Goal: Task Accomplishment & Management: Complete application form

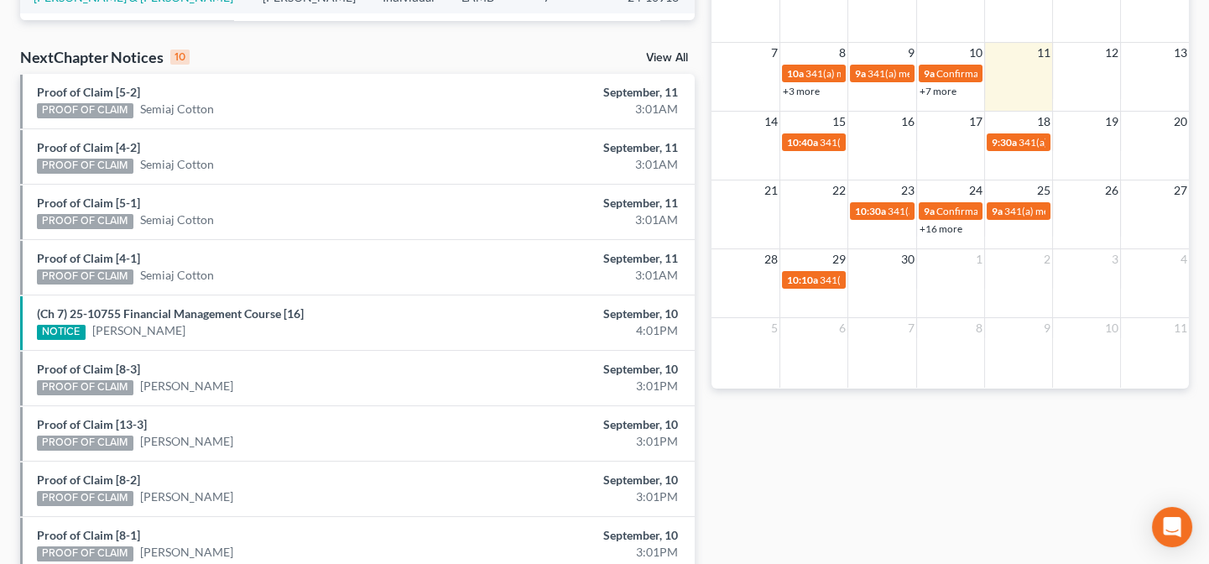
scroll to position [640, 0]
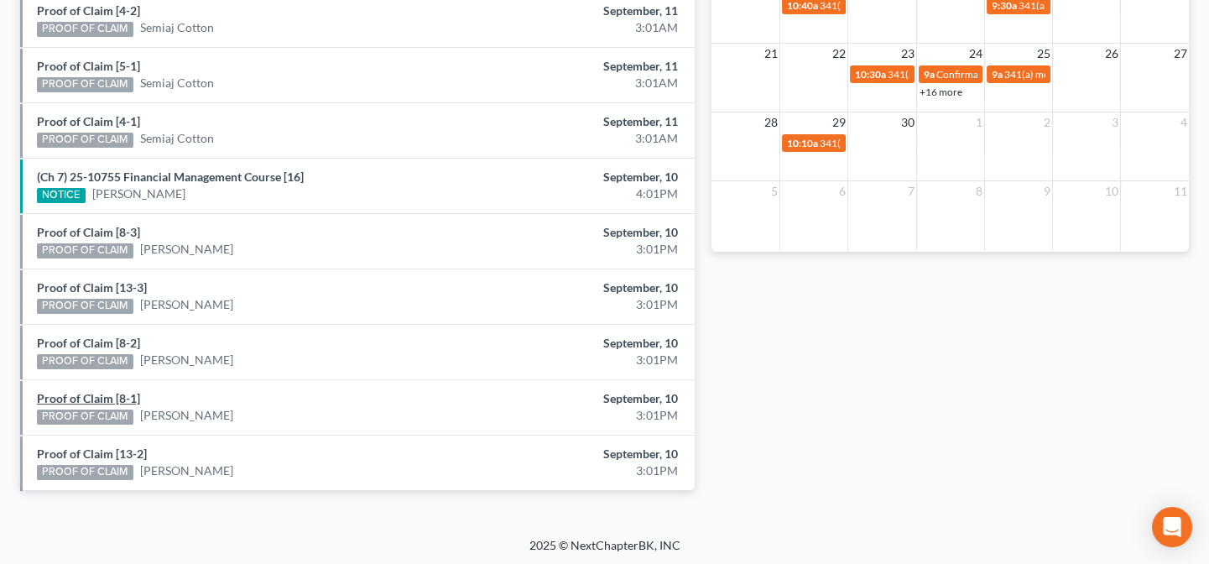
click at [129, 395] on link "Proof of Claim [8-1]" at bounding box center [88, 398] width 103 height 14
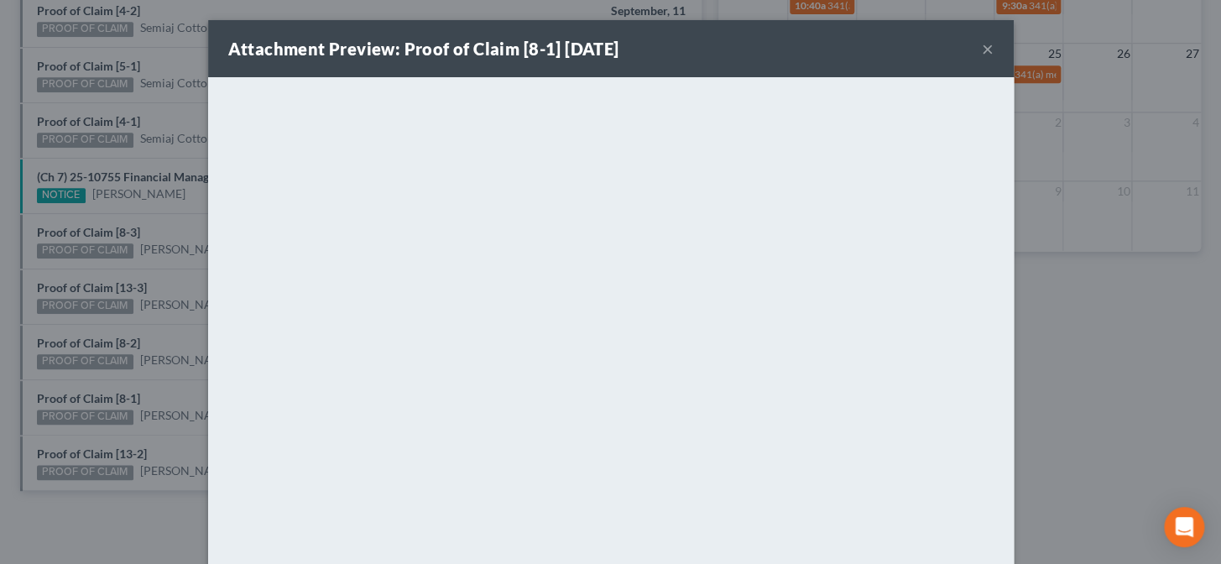
click at [172, 402] on div "Attachment Preview: Proof of Claim [8-1] 09/10/2025 × <object ng-attr-data='htt…" at bounding box center [610, 282] width 1221 height 564
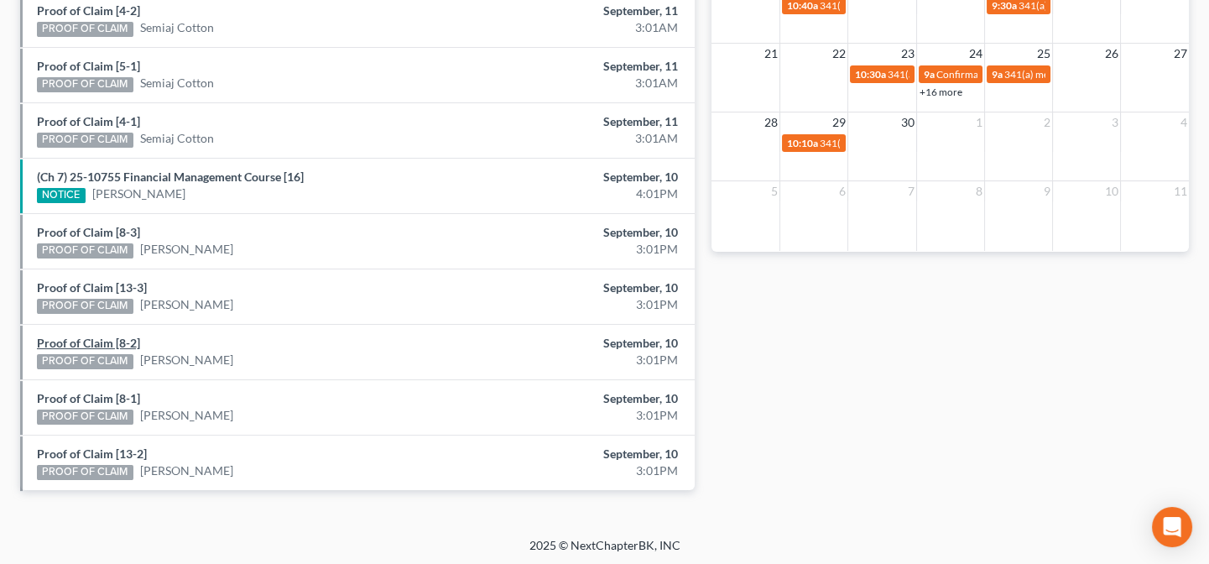
click at [122, 336] on link "Proof of Claim [8-2]" at bounding box center [88, 343] width 103 height 14
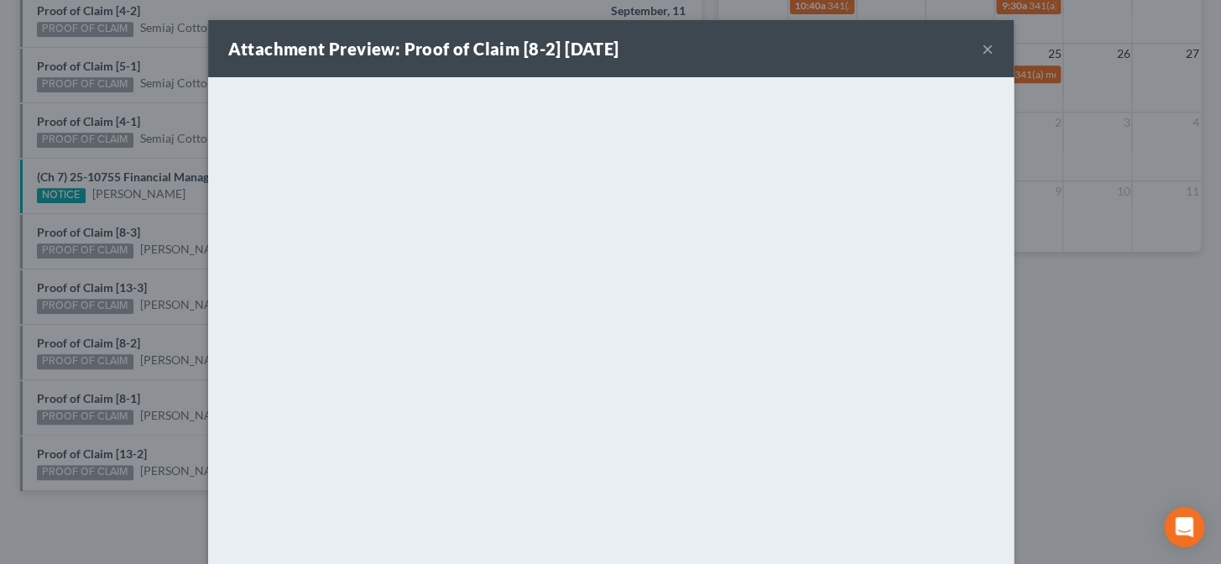
click at [112, 228] on div "Attachment Preview: Proof of Claim [8-2] 09/10/2025 × <object ng-attr-data='htt…" at bounding box center [610, 282] width 1221 height 564
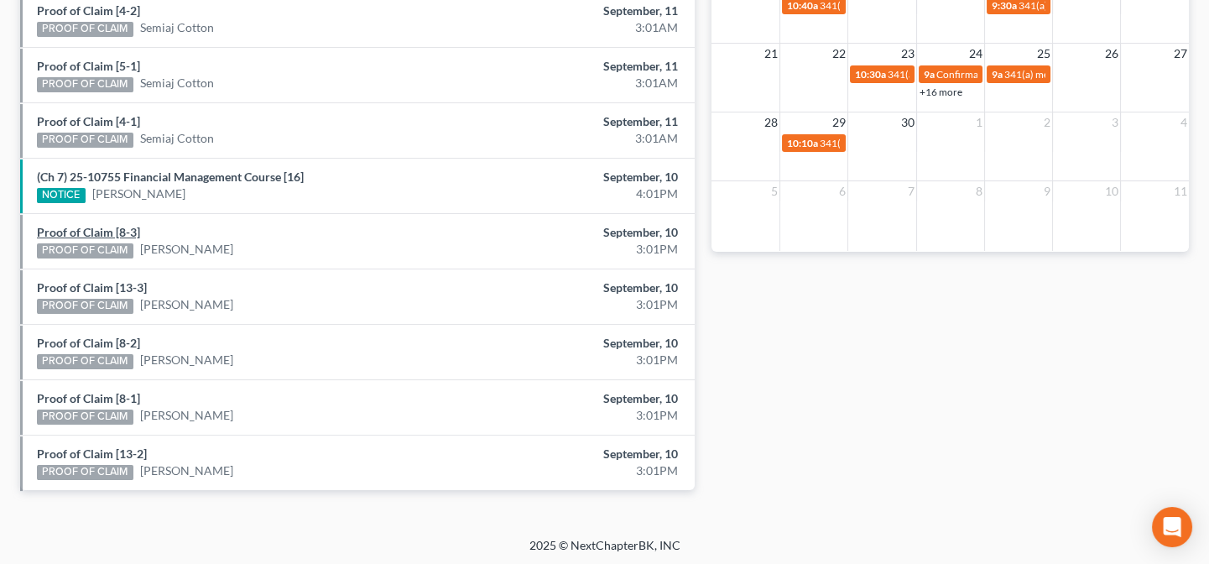
click at [109, 233] on link "Proof of Claim [8-3]" at bounding box center [88, 232] width 103 height 14
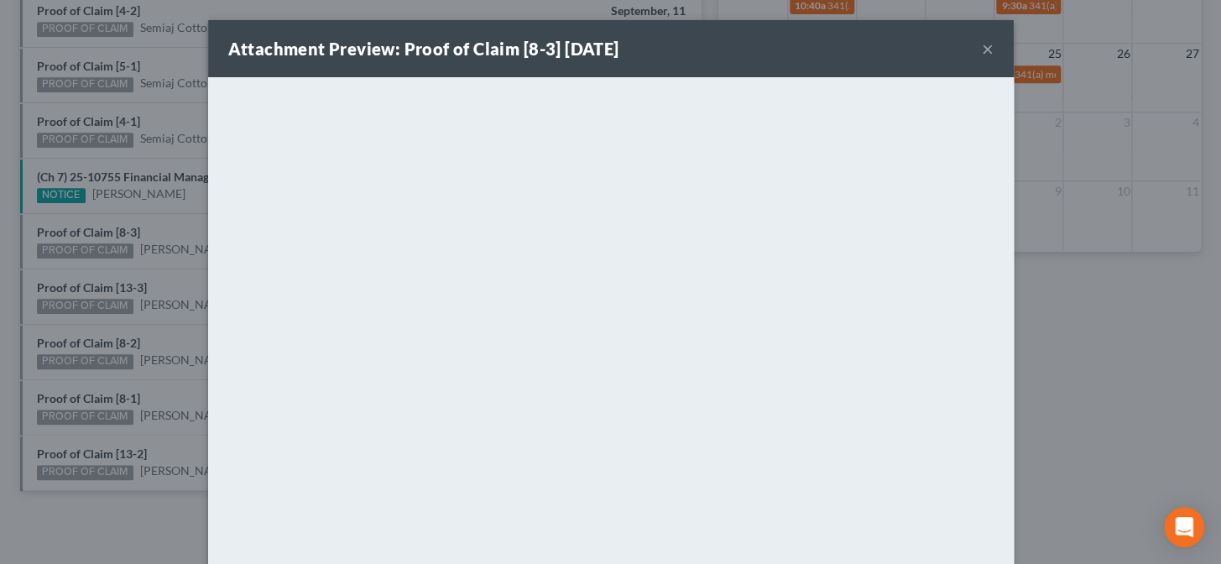
click at [174, 109] on div "Attachment Preview: Proof of Claim [8-3] 09/10/2025 × <object ng-attr-data='htt…" at bounding box center [610, 282] width 1221 height 564
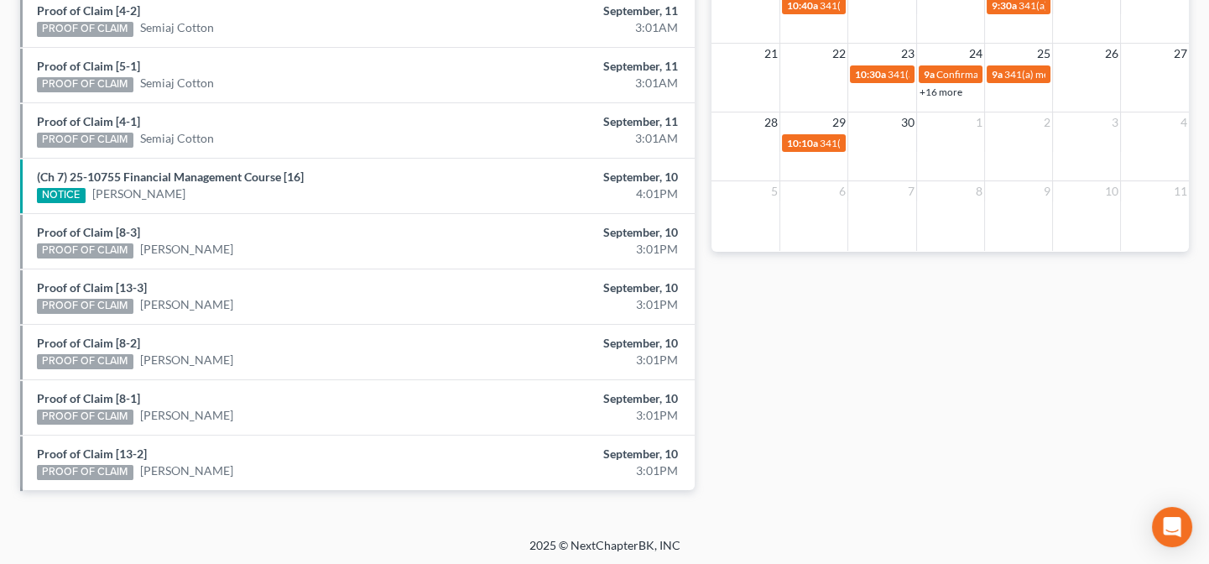
scroll to position [564, 0]
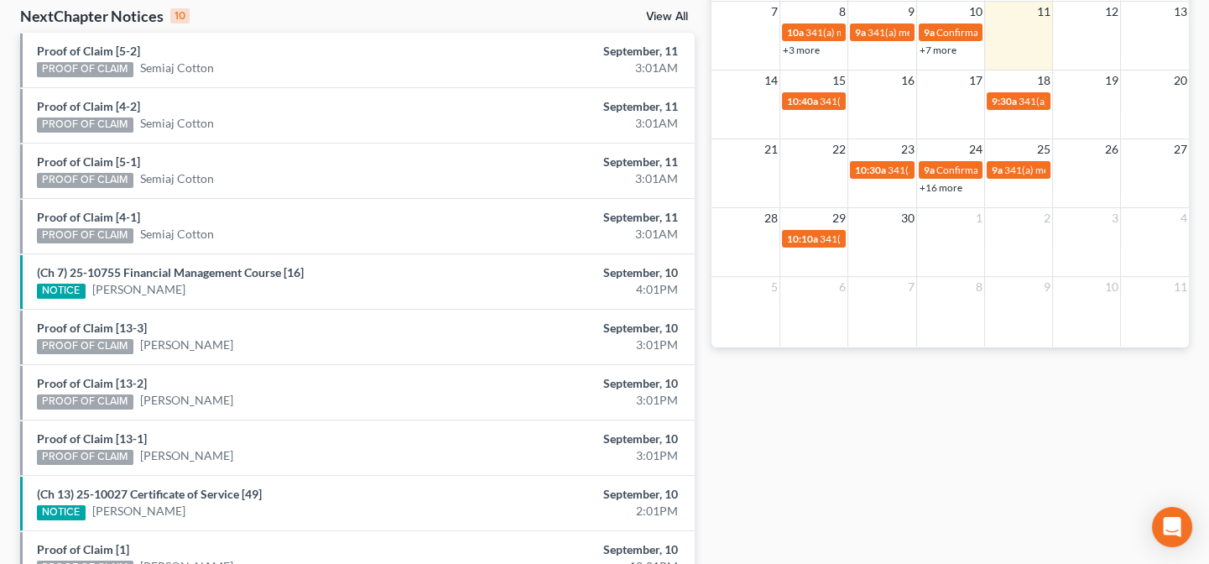
scroll to position [640, 0]
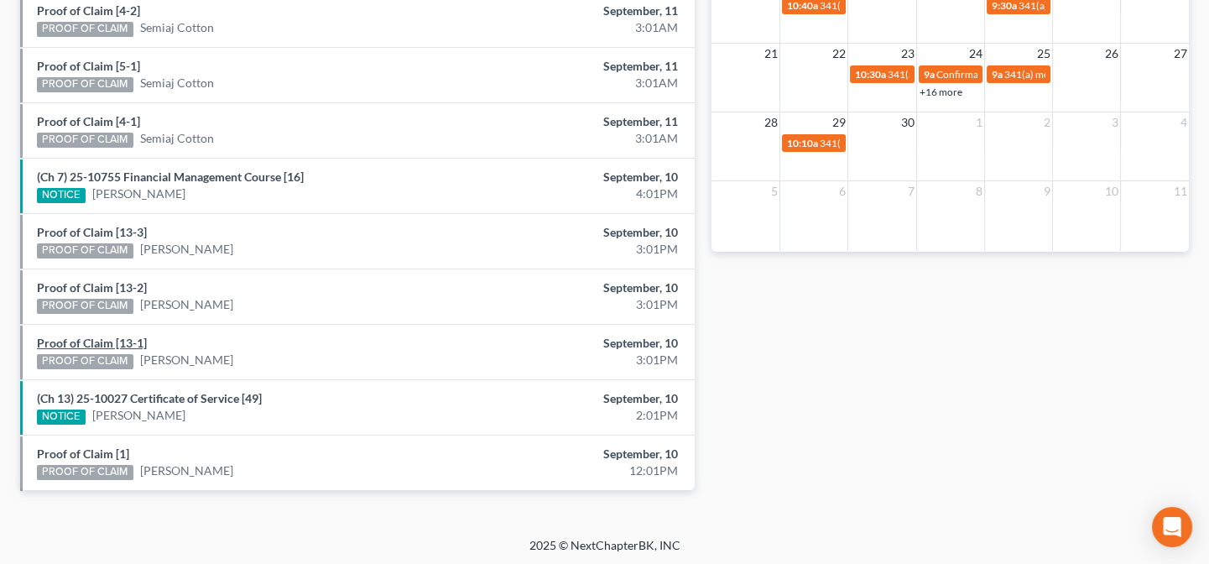
click at [128, 341] on link "Proof of Claim [13-1]" at bounding box center [92, 343] width 110 height 14
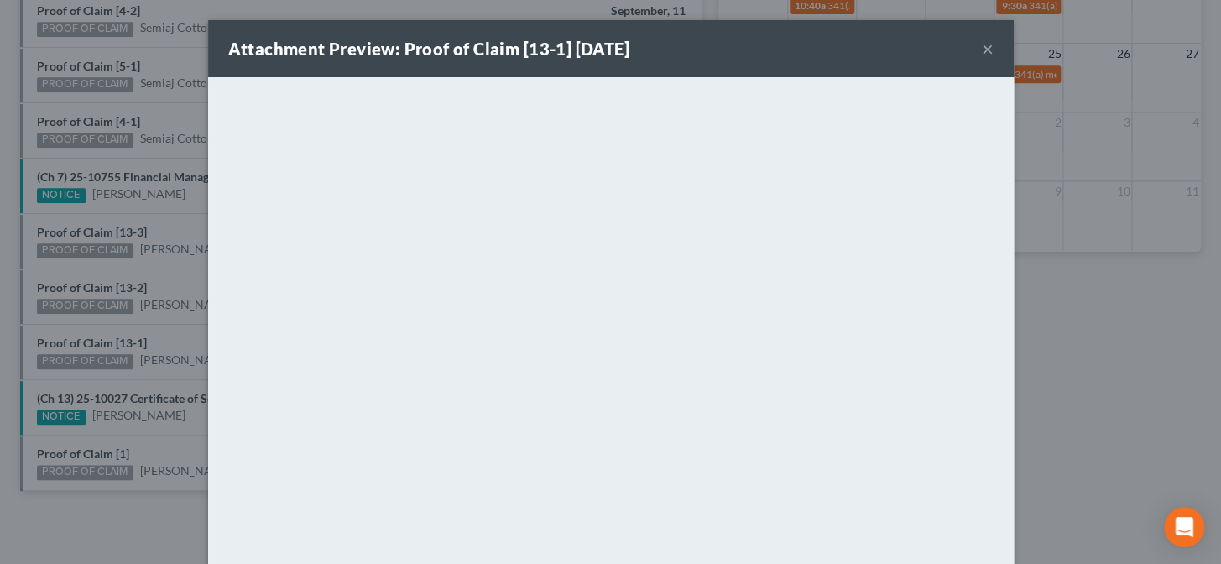
click at [165, 373] on div "Attachment Preview: Proof of Claim [13-1] 09/10/2025 × <object ng-attr-data='ht…" at bounding box center [610, 282] width 1221 height 564
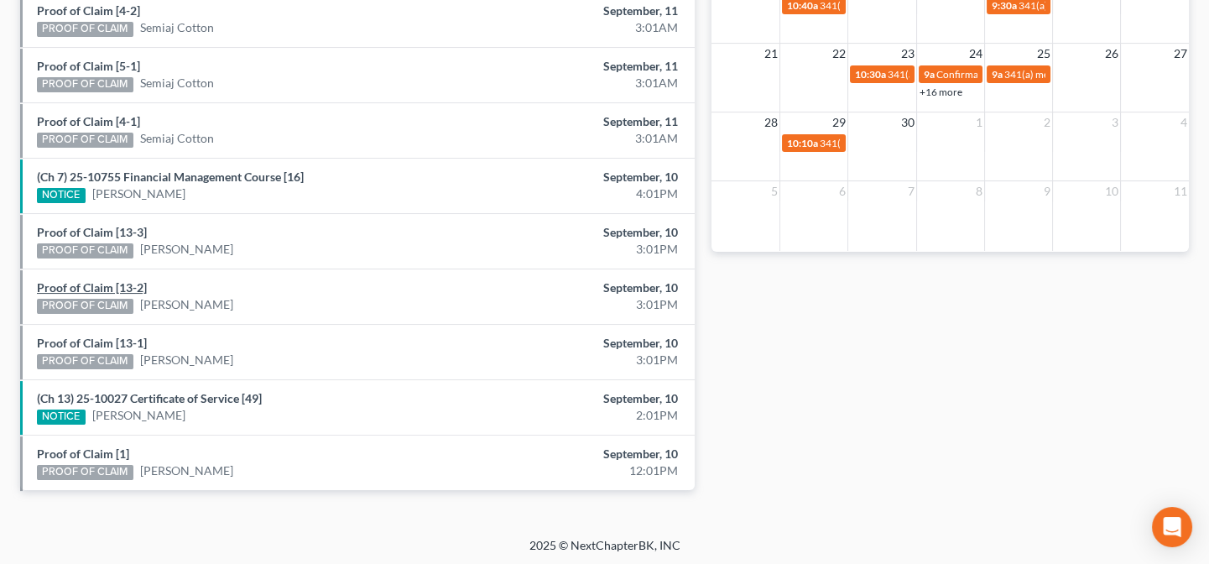
click at [122, 287] on link "Proof of Claim [13-2]" at bounding box center [92, 287] width 110 height 14
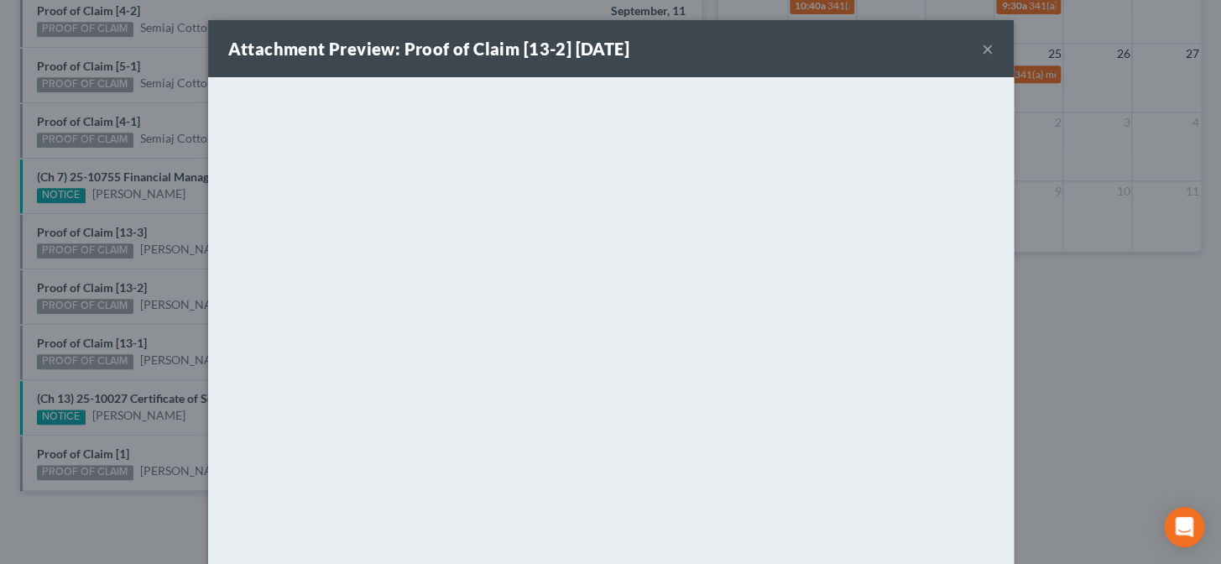
click at [166, 326] on div "Attachment Preview: Proof of Claim [13-2] 09/10/2025 × <object ng-attr-data='ht…" at bounding box center [610, 282] width 1221 height 564
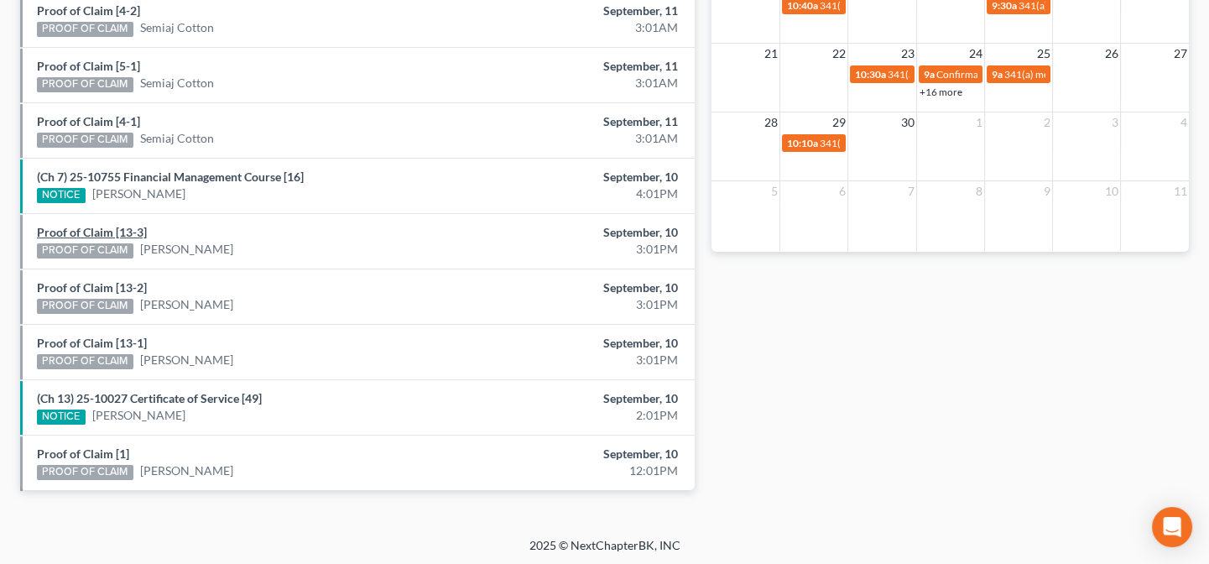
click at [129, 230] on link "Proof of Claim [13-3]" at bounding box center [92, 232] width 110 height 14
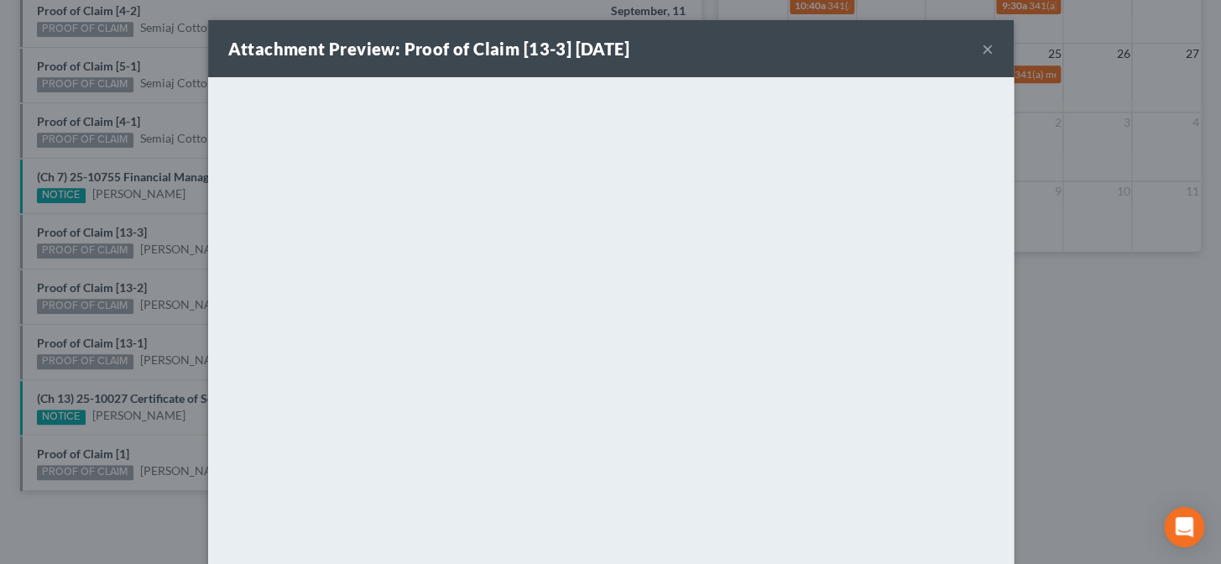
click at [159, 284] on div "Attachment Preview: Proof of Claim [13-3] 09/10/2025 × <object ng-attr-data='ht…" at bounding box center [610, 282] width 1221 height 564
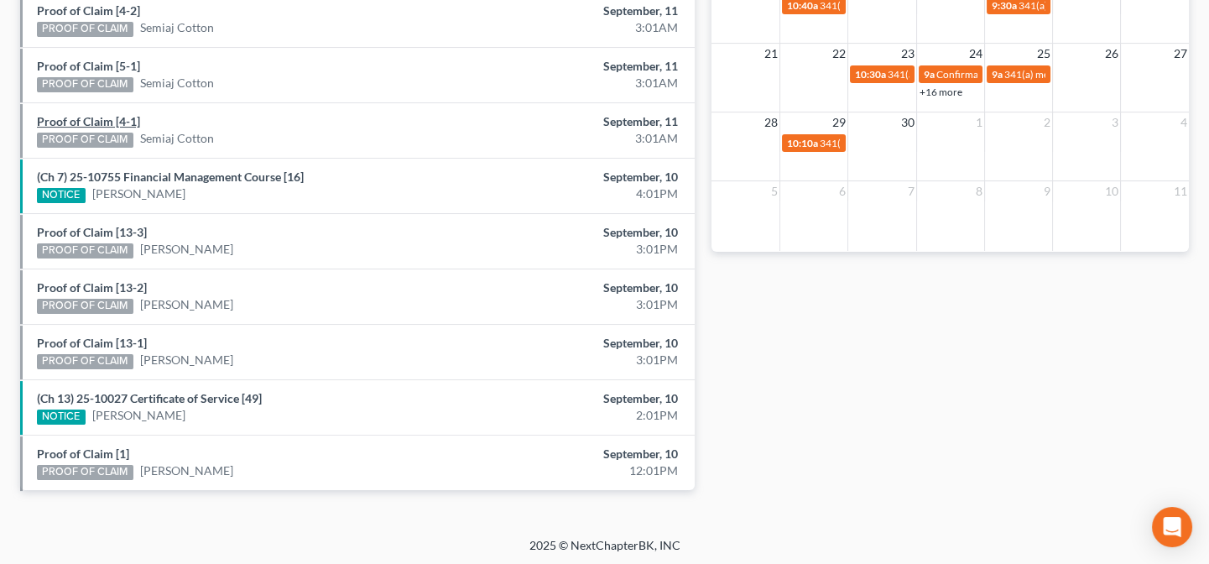
click at [125, 118] on link "Proof of Claim [4-1]" at bounding box center [88, 121] width 103 height 14
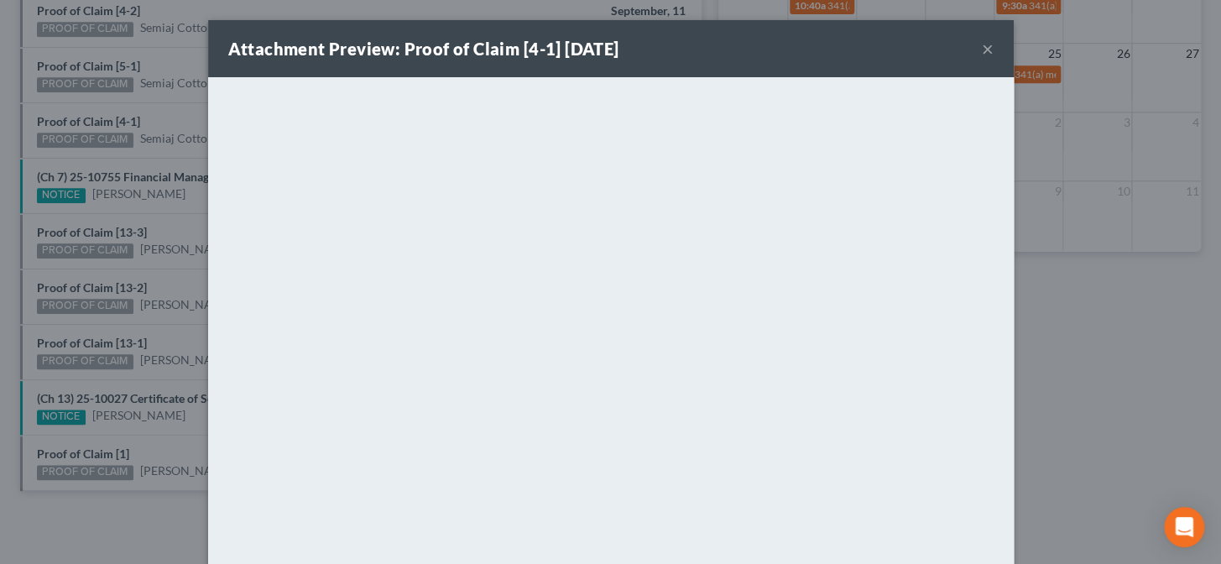
click at [154, 117] on div "Attachment Preview: Proof of Claim [4-1] 09/11/2025 × <object ng-attr-data='htt…" at bounding box center [610, 282] width 1221 height 564
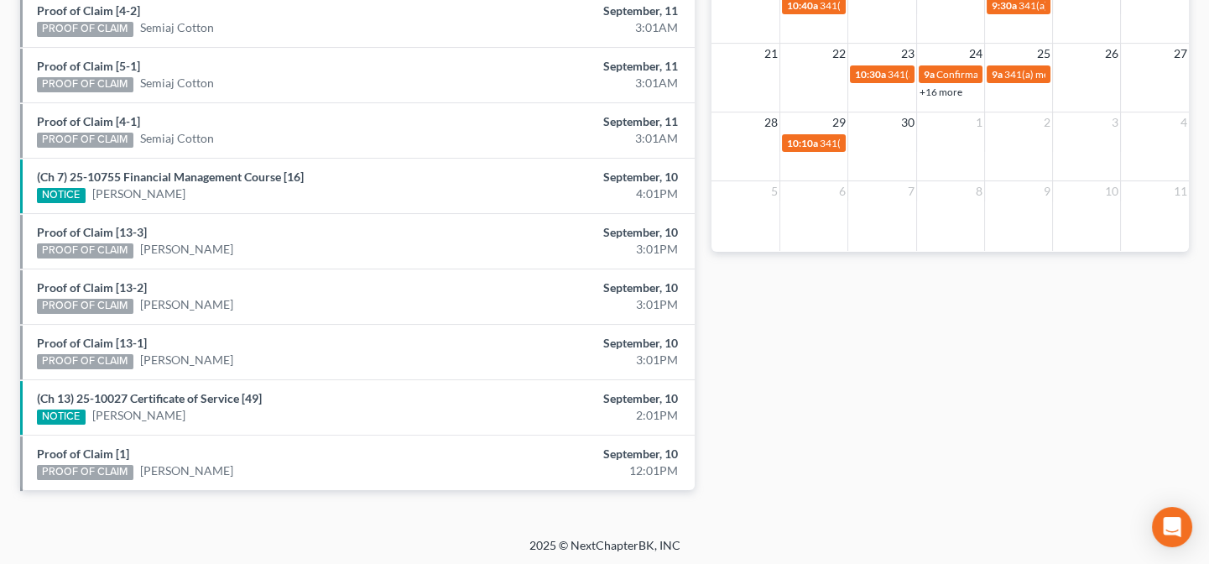
scroll to position [564, 0]
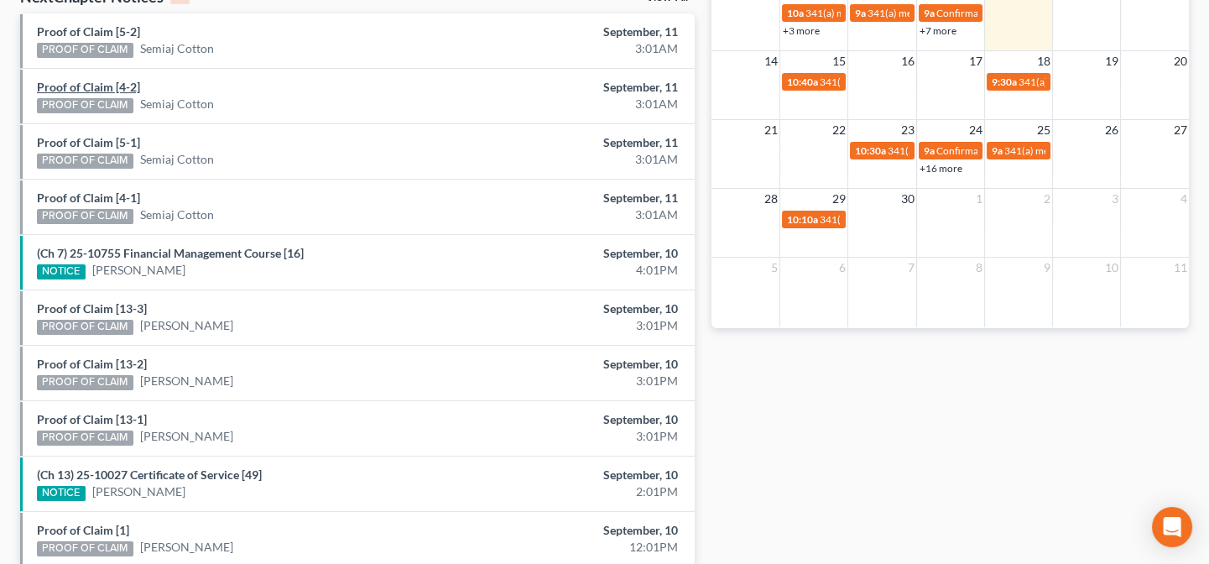
click at [122, 88] on link "Proof of Claim [4-2]" at bounding box center [88, 87] width 103 height 14
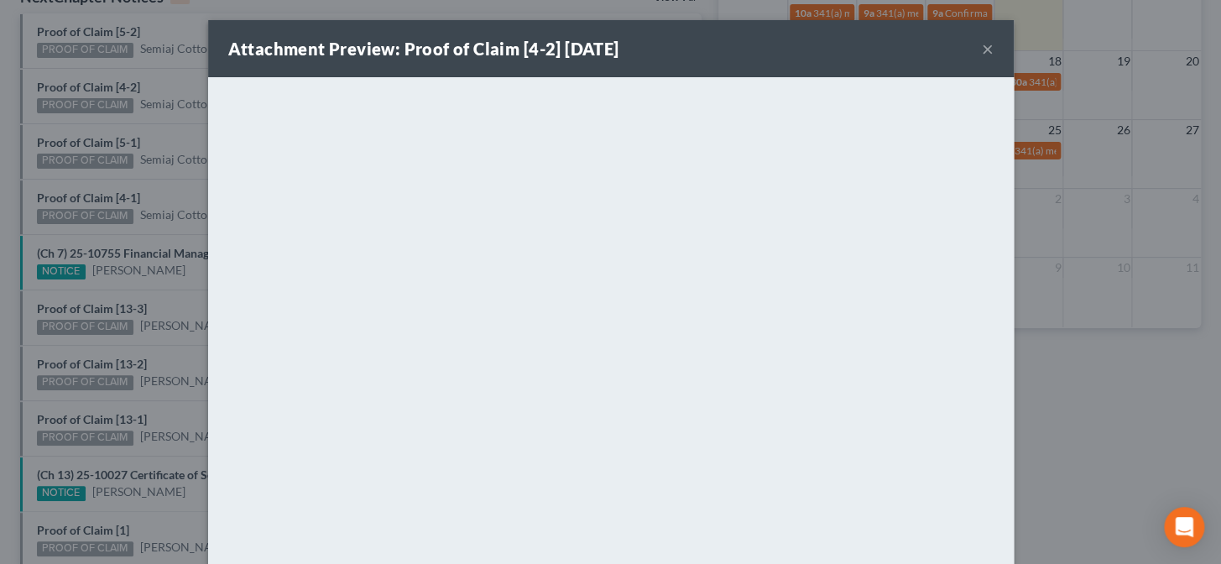
click at [150, 188] on div "Attachment Preview: Proof of Claim [4-2] 09/11/2025 × <object ng-attr-data='htt…" at bounding box center [610, 282] width 1221 height 564
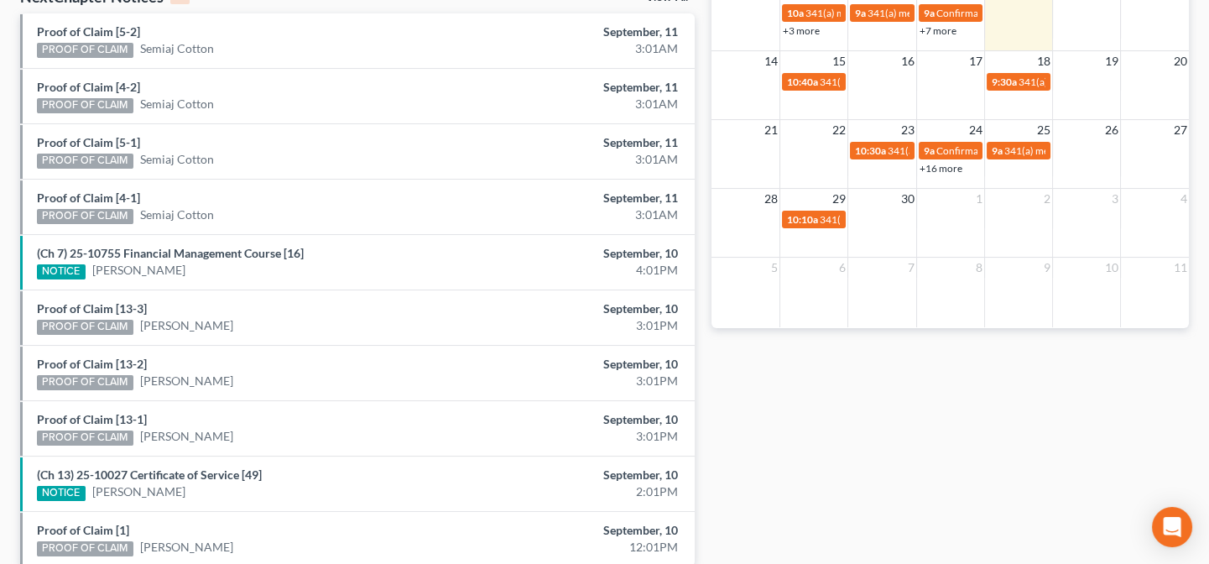
scroll to position [487, 0]
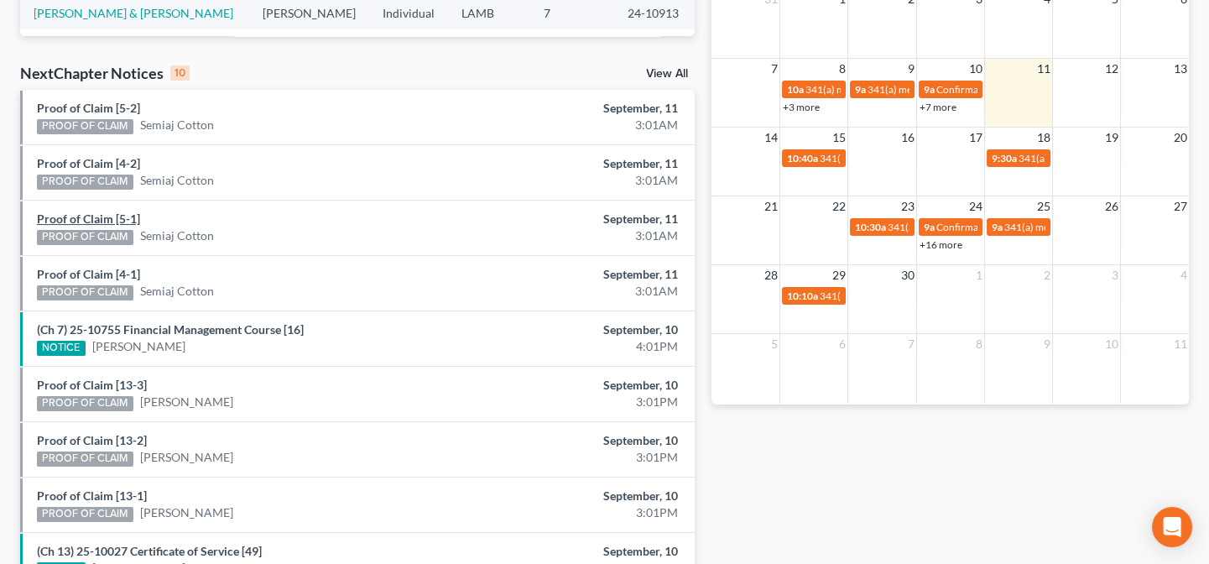
click at [122, 218] on link "Proof of Claim [5-1]" at bounding box center [88, 218] width 103 height 14
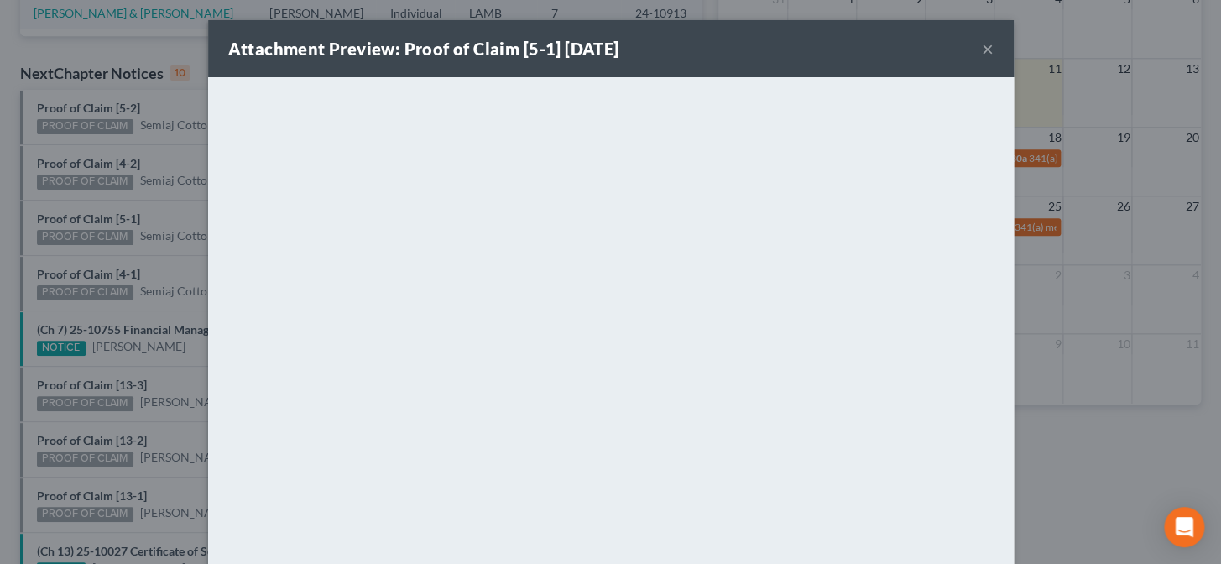
click at [184, 216] on div "Attachment Preview: Proof of Claim [5-1] 09/11/2025 × <object ng-attr-data='htt…" at bounding box center [610, 282] width 1221 height 564
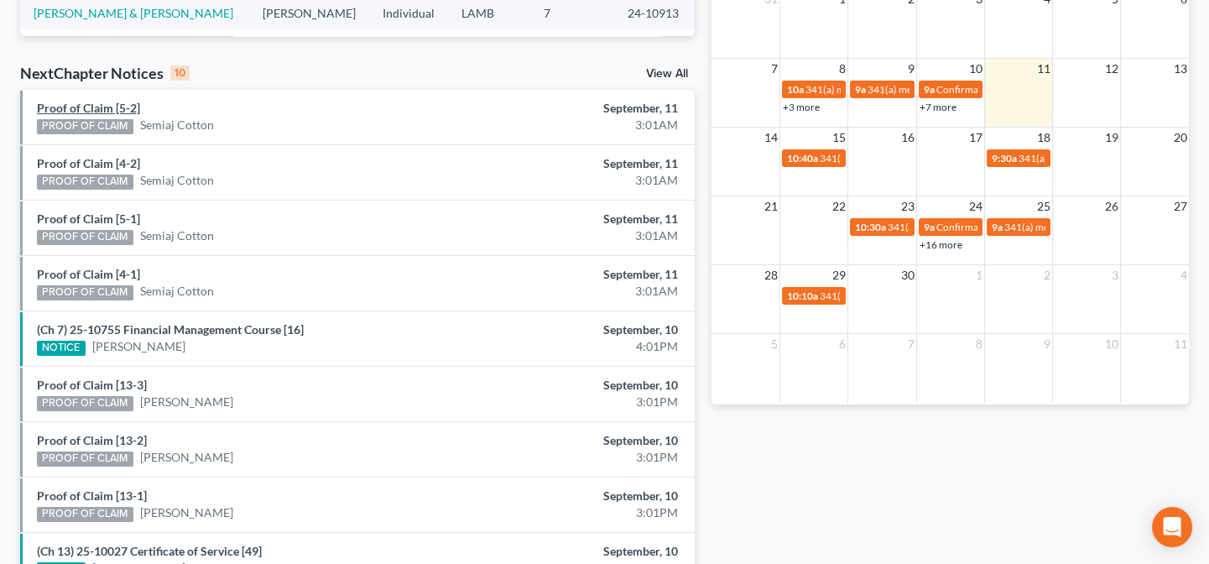
click at [114, 107] on link "Proof of Claim [5-2]" at bounding box center [88, 108] width 103 height 14
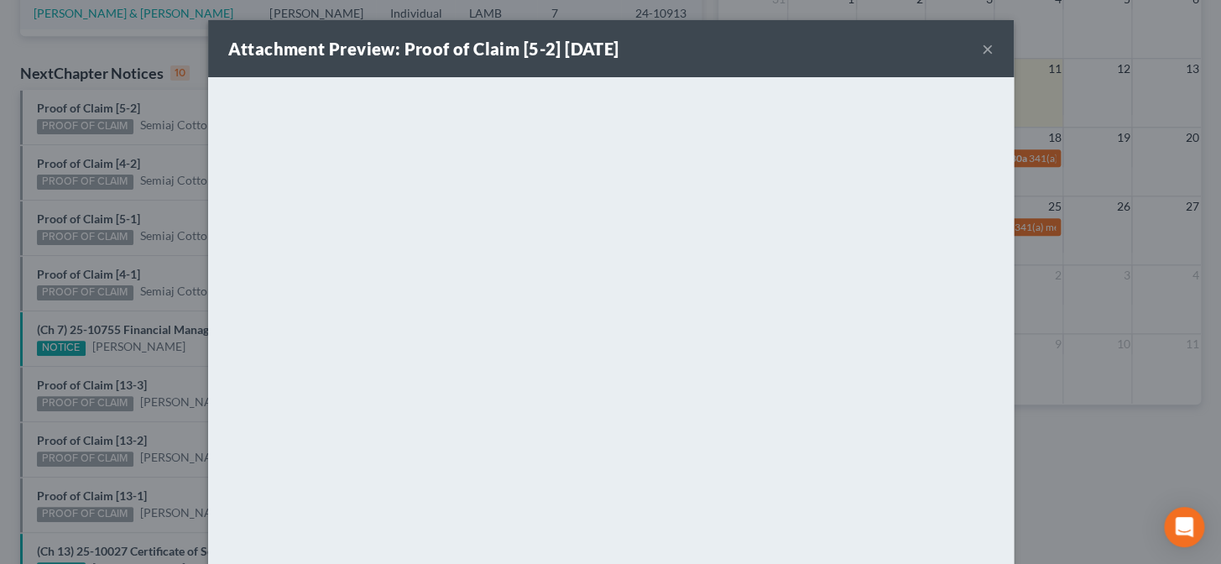
click at [164, 137] on div "Attachment Preview: Proof of Claim [5-2] 09/11/2025 × <object ng-attr-data='htt…" at bounding box center [610, 282] width 1221 height 564
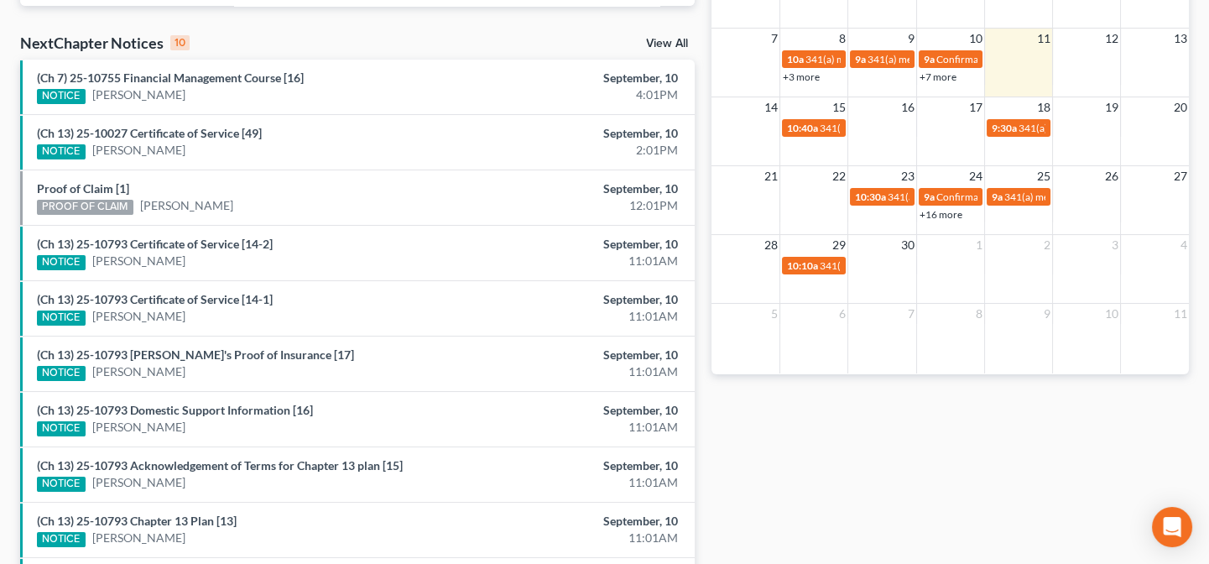
scroll to position [487, 0]
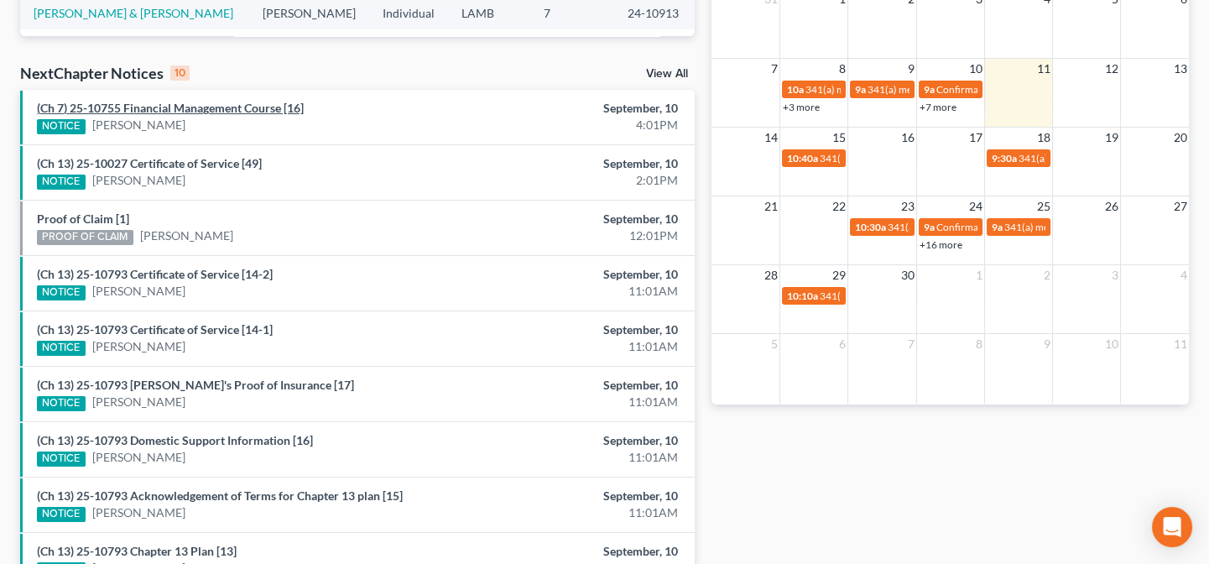
click at [194, 107] on link "(Ch 7) 25-10755 Financial Management Course [16]" at bounding box center [170, 108] width 267 height 14
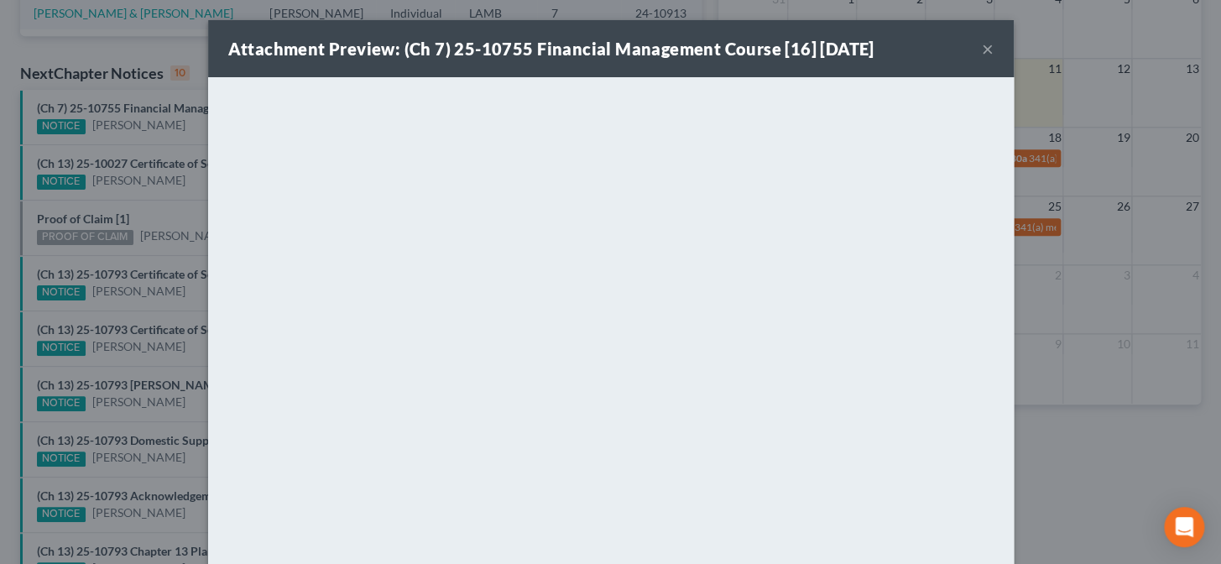
click at [162, 252] on div "Attachment Preview: (Ch 7) 25-10755 Financial Management Course [16] 09/10/2025…" at bounding box center [610, 282] width 1221 height 564
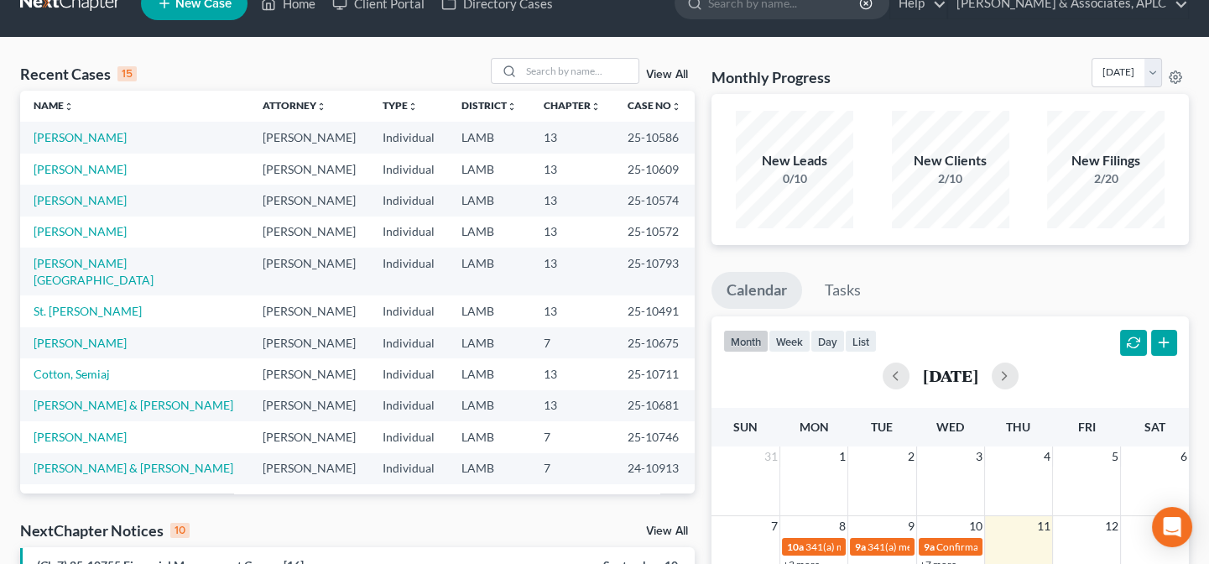
scroll to position [0, 0]
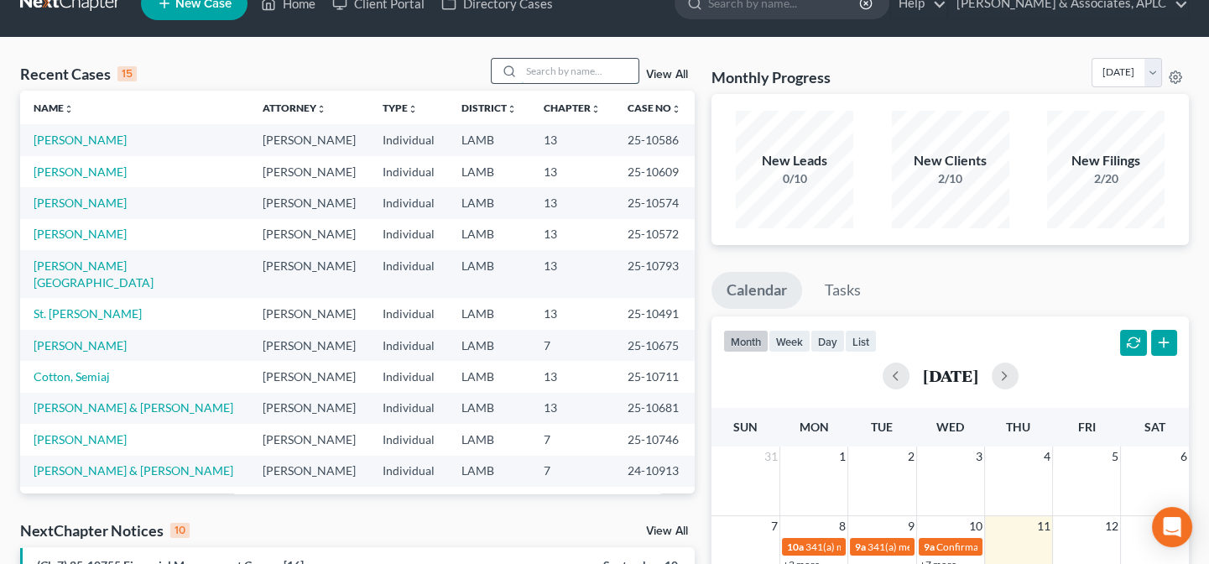
click at [560, 75] on input "search" at bounding box center [579, 71] width 117 height 24
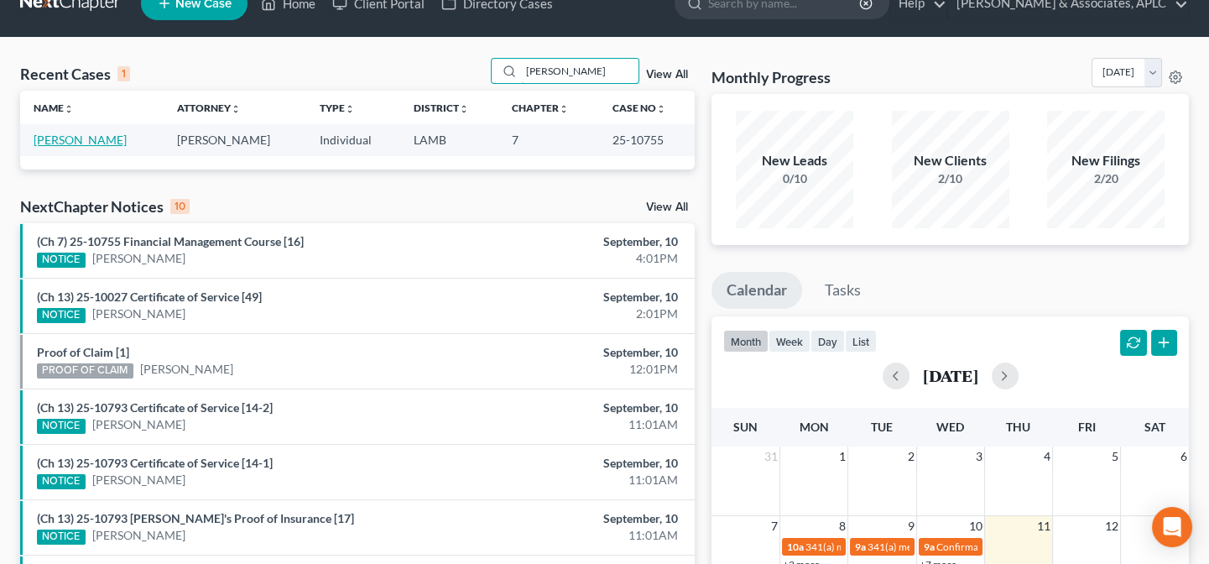
type input "delaune"
click at [92, 140] on link "[PERSON_NAME]" at bounding box center [80, 140] width 93 height 14
select select "8"
select select "0"
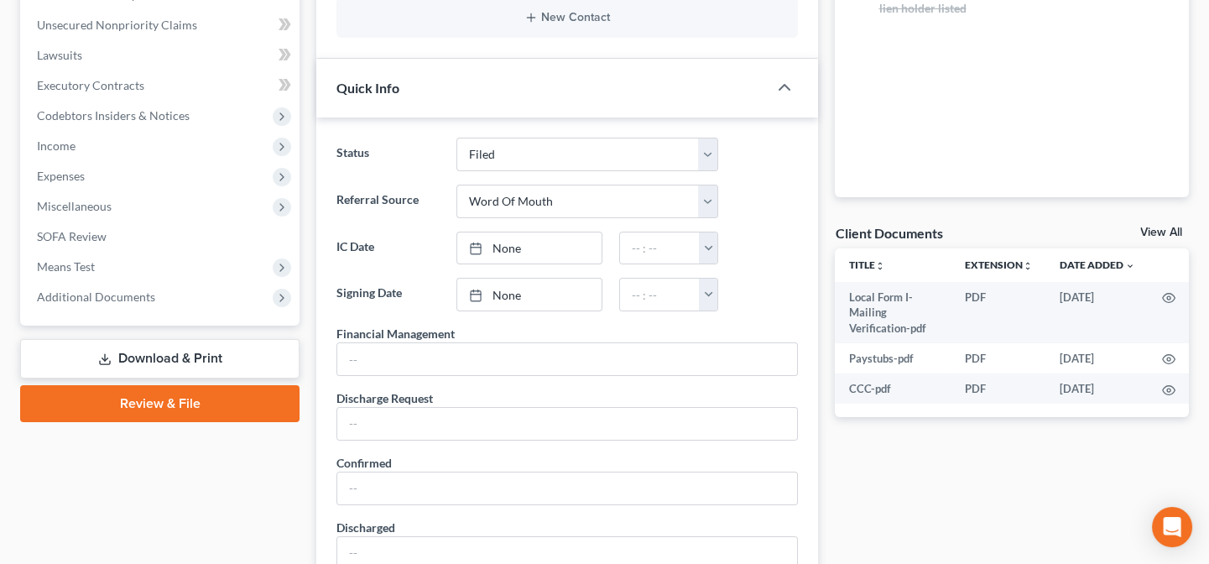
scroll to position [411, 0]
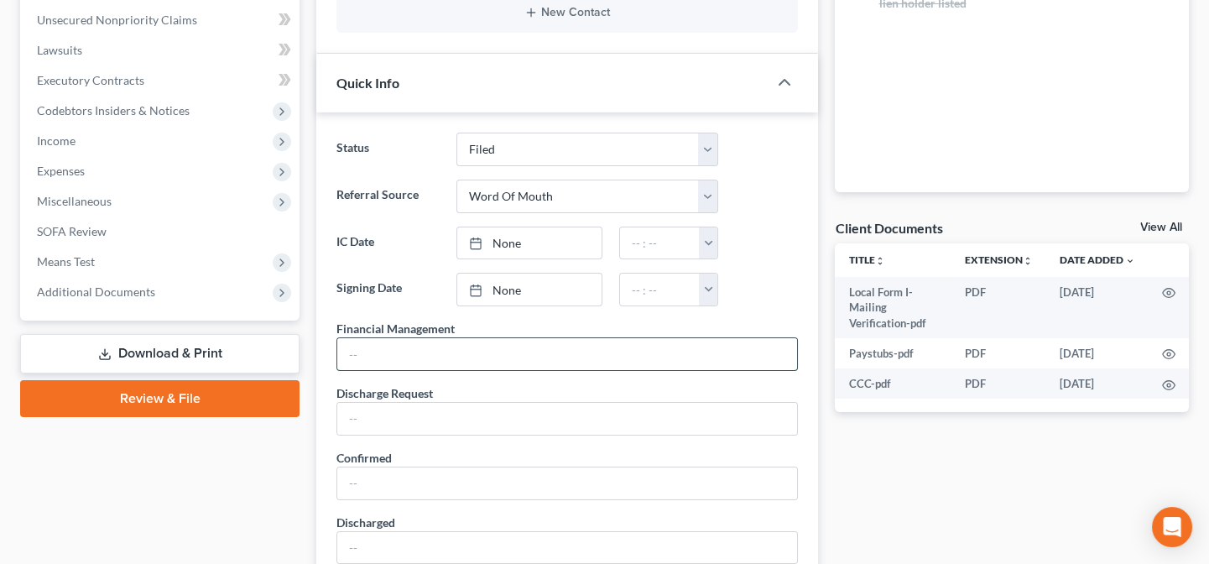
click at [391, 348] on input "text" at bounding box center [567, 354] width 460 height 32
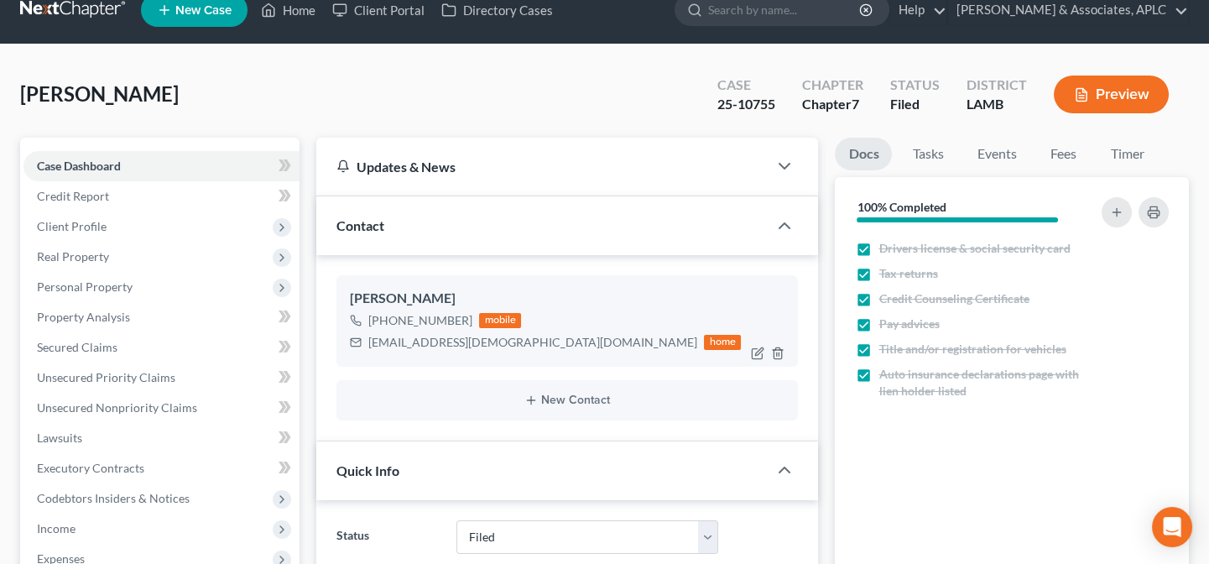
scroll to position [0, 0]
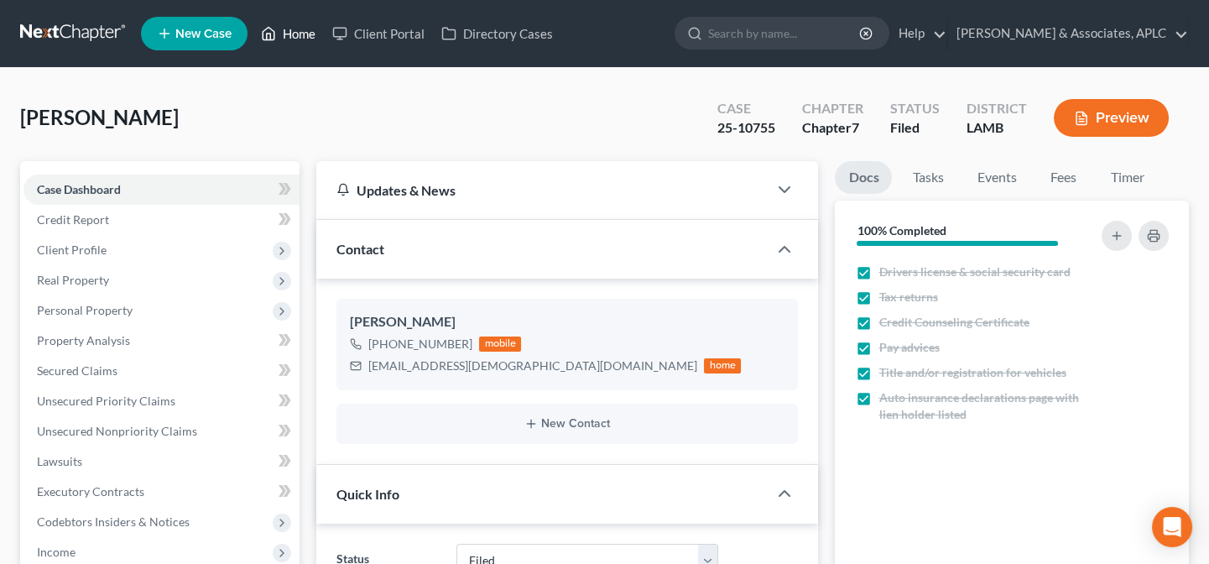
type input "09/10/25"
click at [295, 34] on link "Home" at bounding box center [288, 33] width 71 height 30
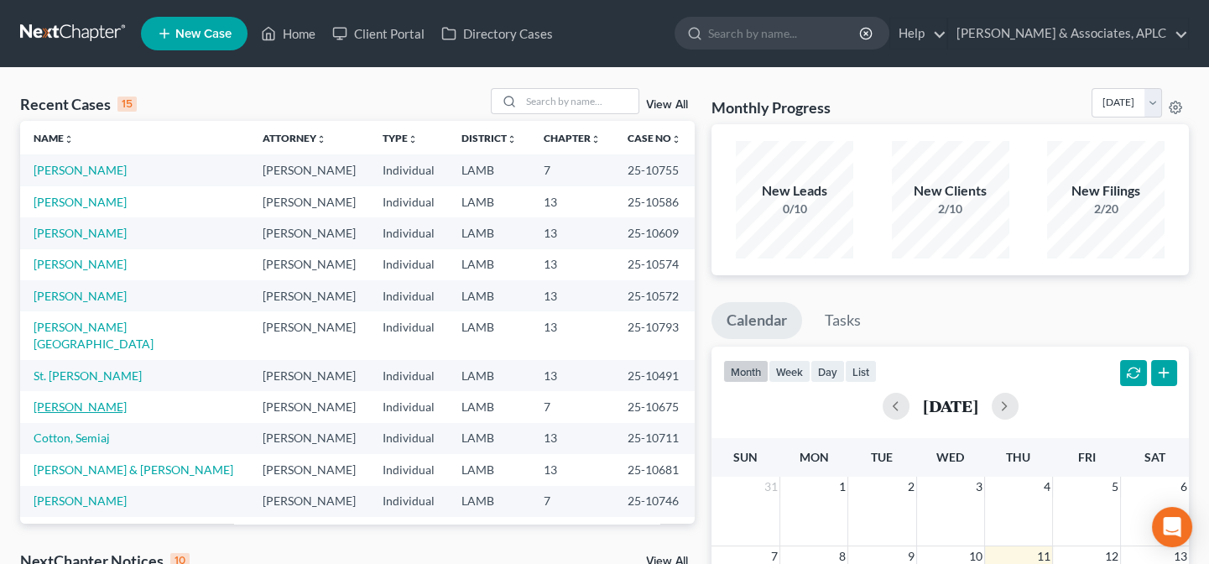
click at [80, 399] on link "[PERSON_NAME]" at bounding box center [80, 406] width 93 height 14
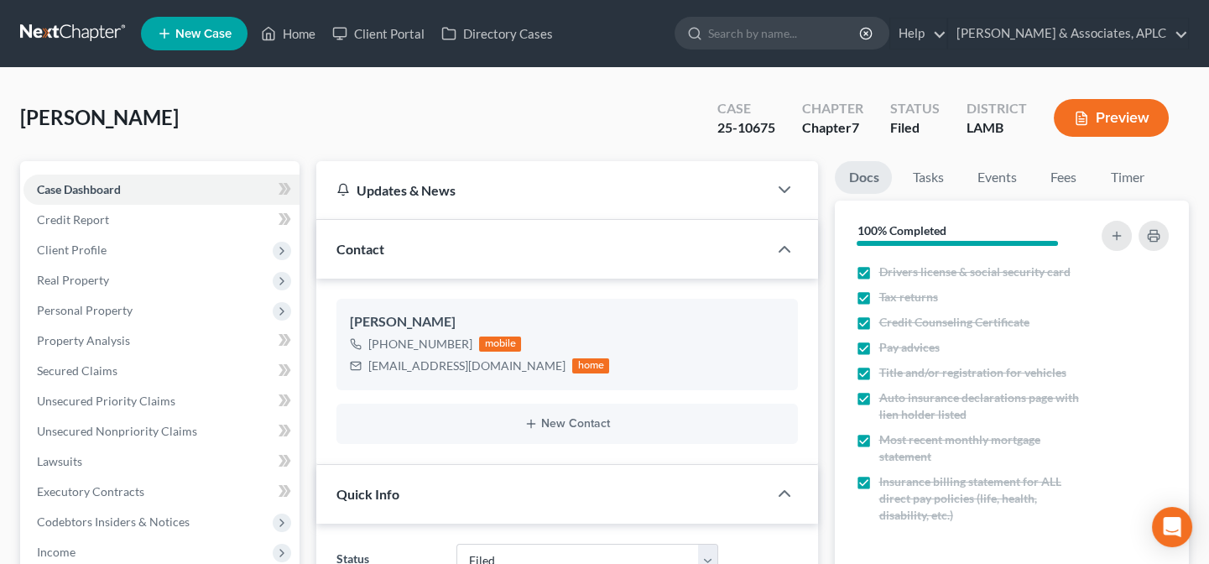
click at [96, 390] on link "Unsecured Priority Claims" at bounding box center [161, 401] width 276 height 30
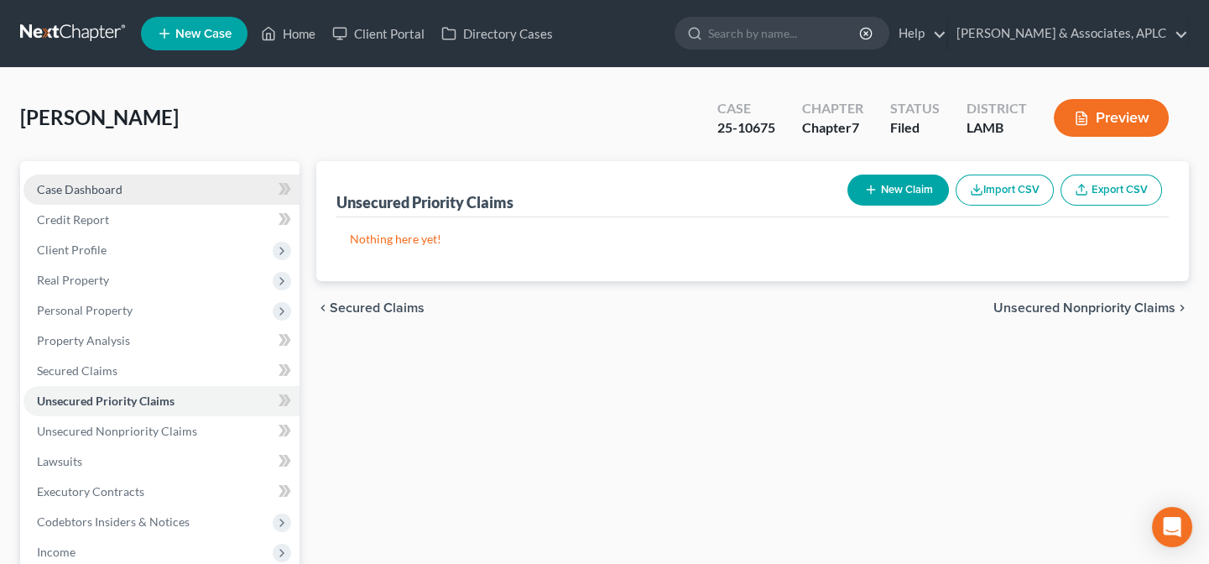
click at [76, 185] on span "Case Dashboard" at bounding box center [80, 189] width 86 height 14
select select "8"
select select "6"
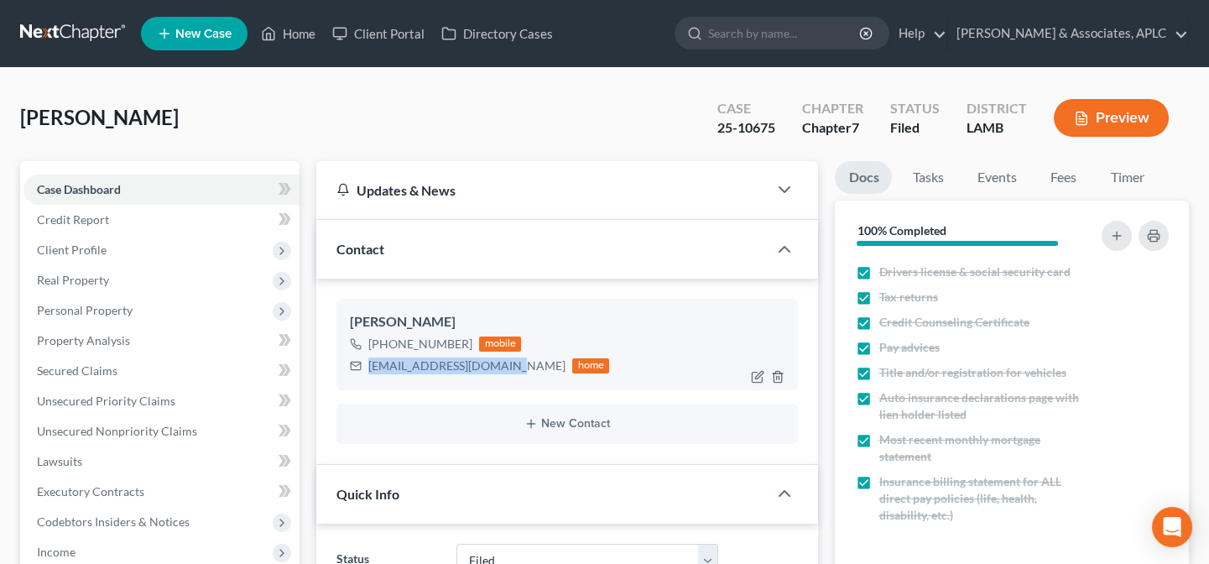
drag, startPoint x: 368, startPoint y: 362, endPoint x: 503, endPoint y: 367, distance: 134.3
click at [503, 367] on div "ryansistrunk1@yahoo.com" at bounding box center [466, 365] width 197 height 17
copy div "ryansistrunk1@yahoo.com"
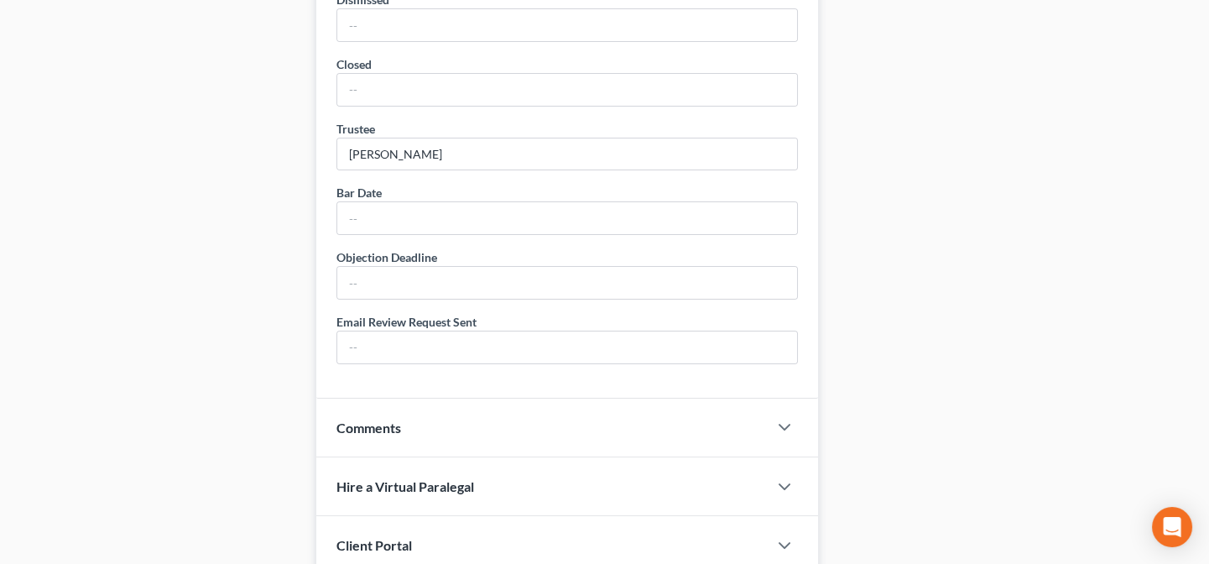
scroll to position [1067, 0]
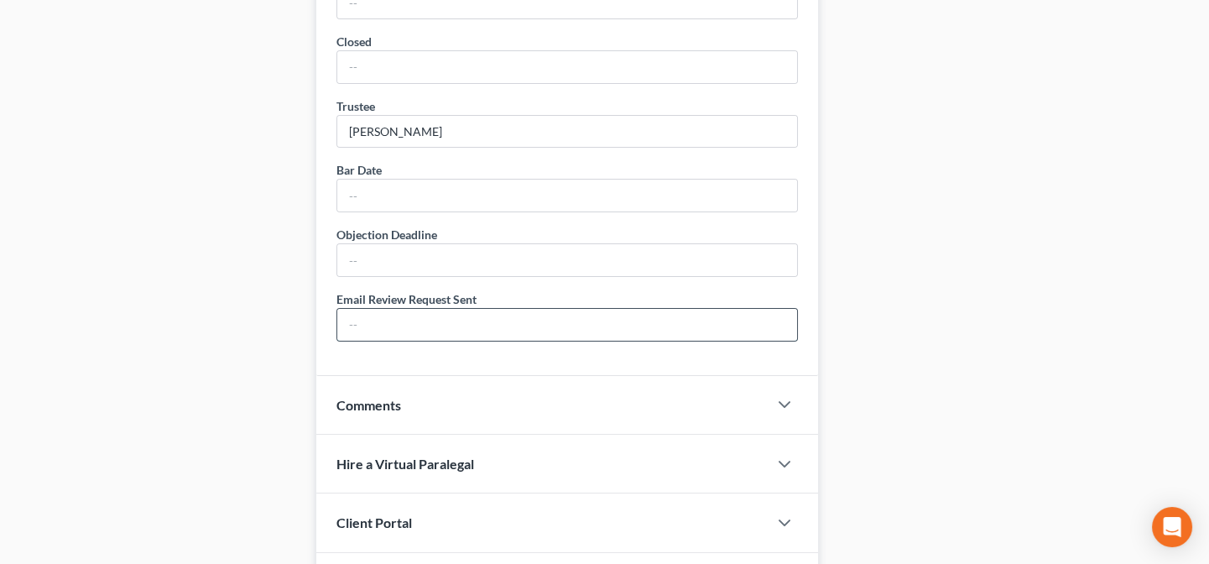
click at [442, 310] on input "text" at bounding box center [567, 325] width 460 height 32
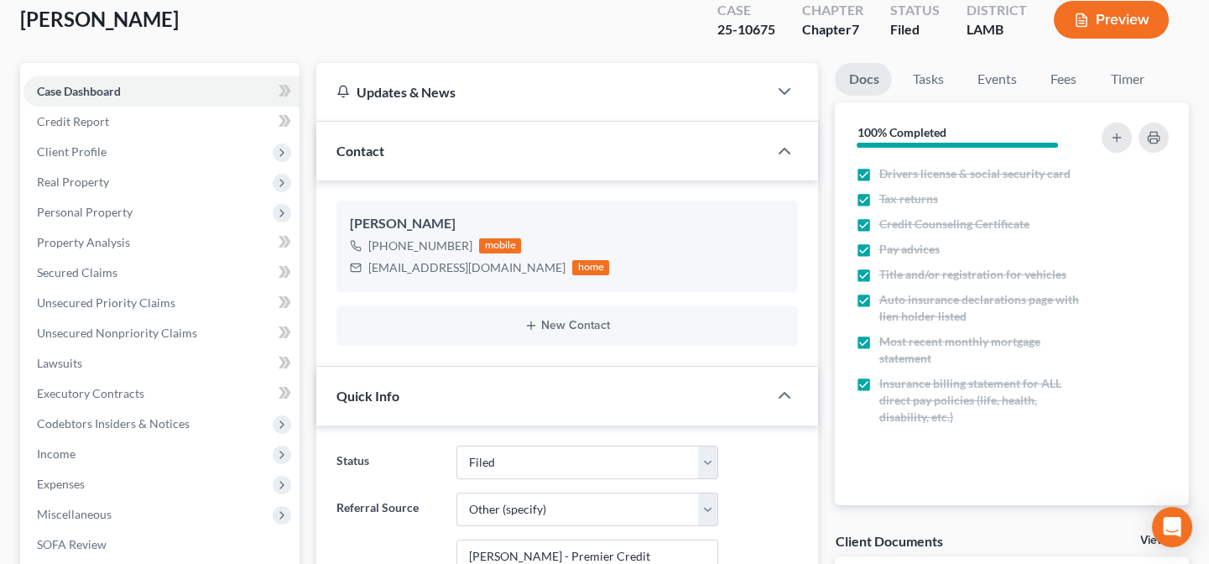
scroll to position [0, 0]
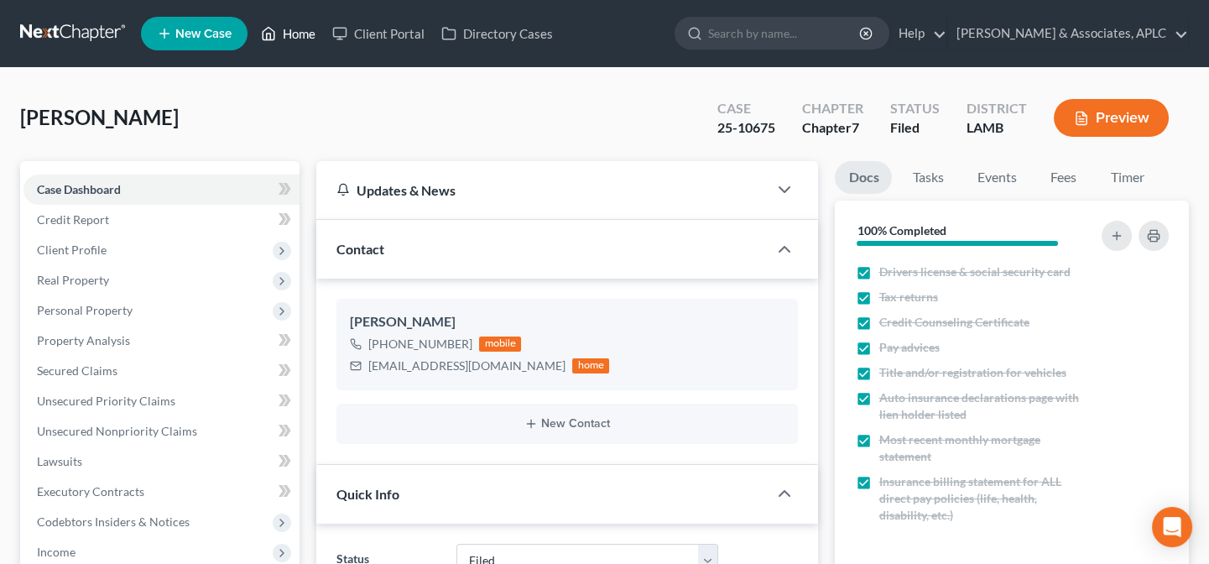
type input "09/11/25"
click at [310, 29] on link "Home" at bounding box center [288, 33] width 71 height 30
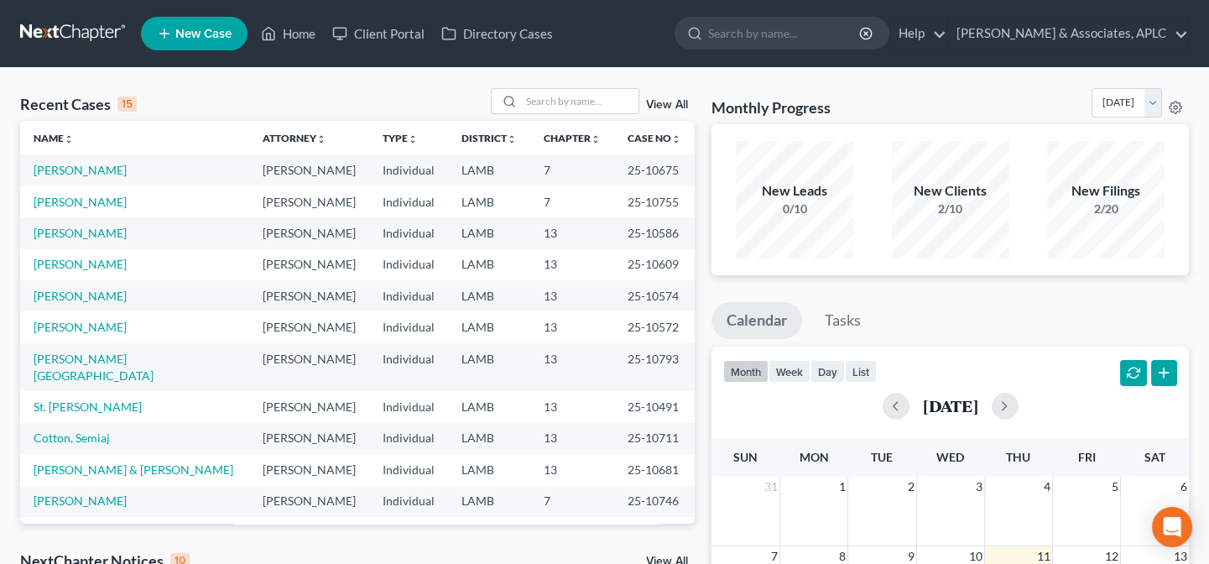
click at [180, 31] on span "New Case" at bounding box center [203, 34] width 56 height 13
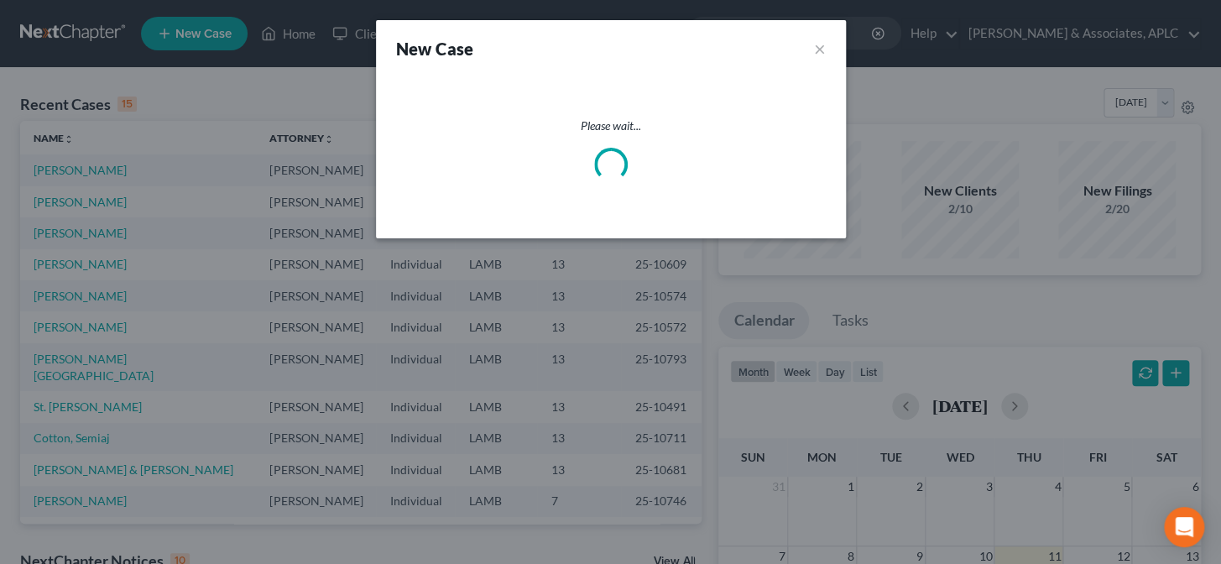
select select "35"
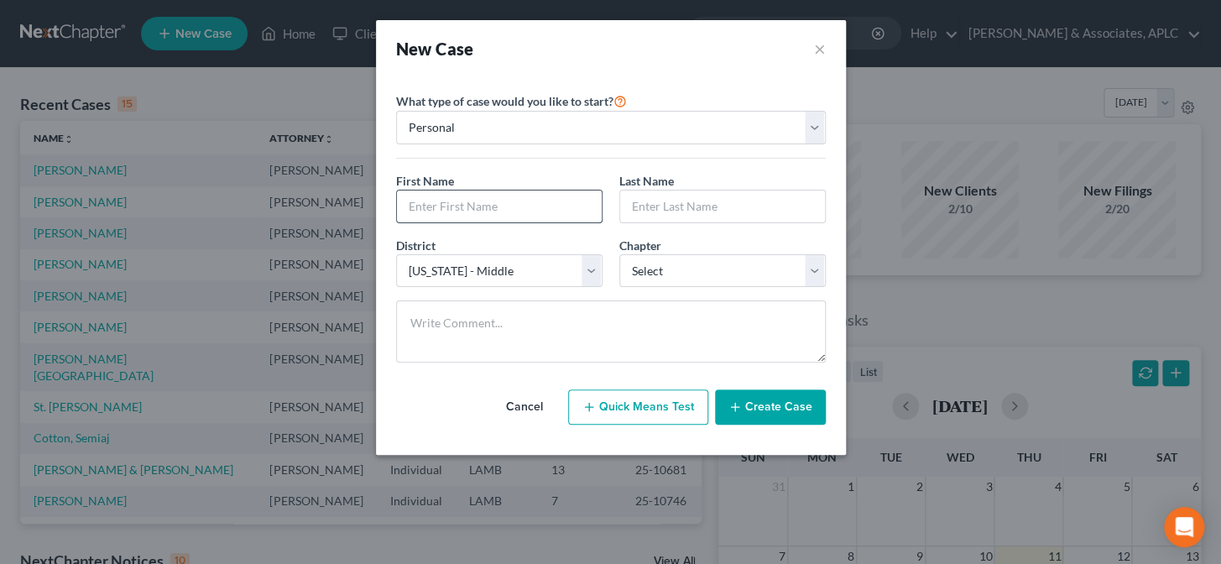
click at [470, 216] on input "text" at bounding box center [499, 206] width 205 height 32
type input "[PERSON_NAME]"
type input "Thibodaux"
click at [684, 283] on select "Select 7 11 12 13" at bounding box center [722, 271] width 206 height 34
select select "0"
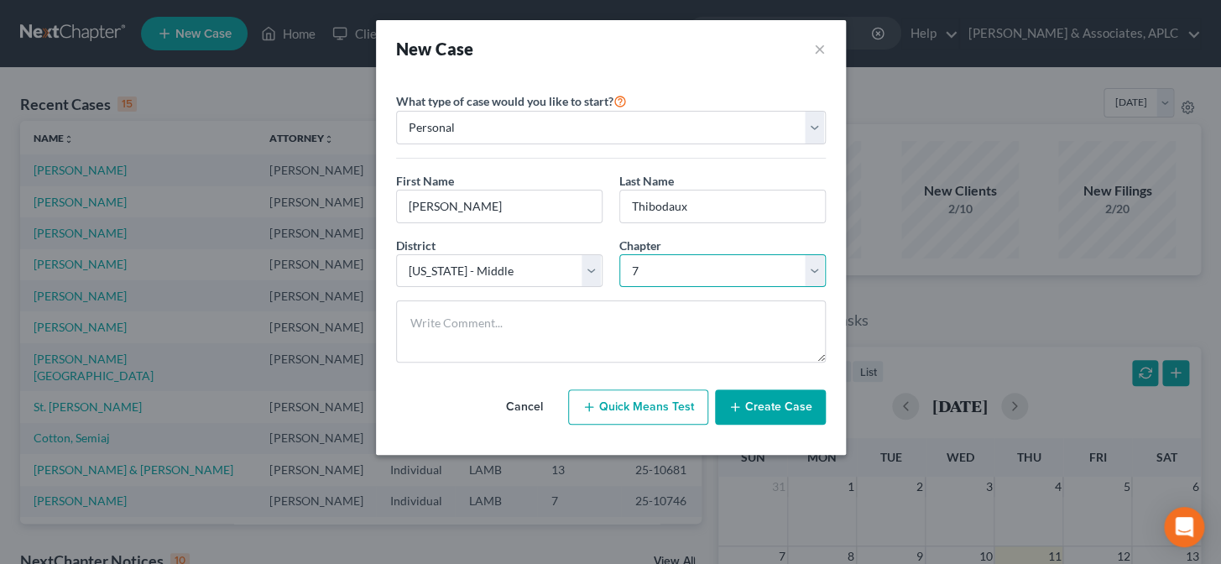
click at [619, 254] on select "Select 7 11 12 13" at bounding box center [722, 271] width 206 height 34
click at [770, 414] on button "Create Case" at bounding box center [770, 406] width 111 height 35
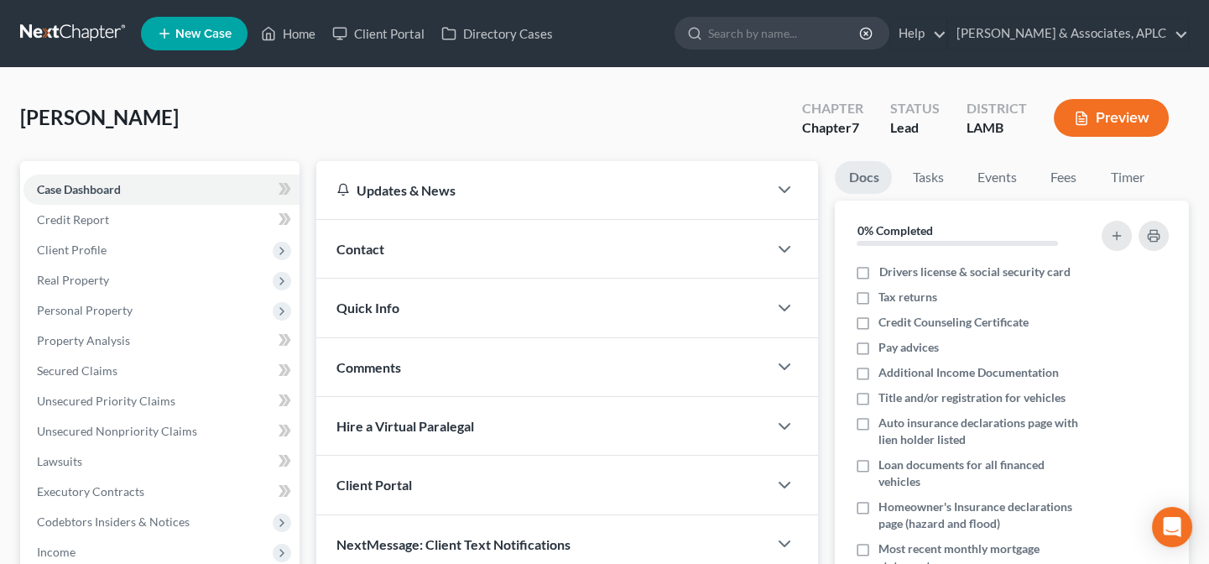
click at [448, 235] on div "Contact" at bounding box center [541, 249] width 451 height 58
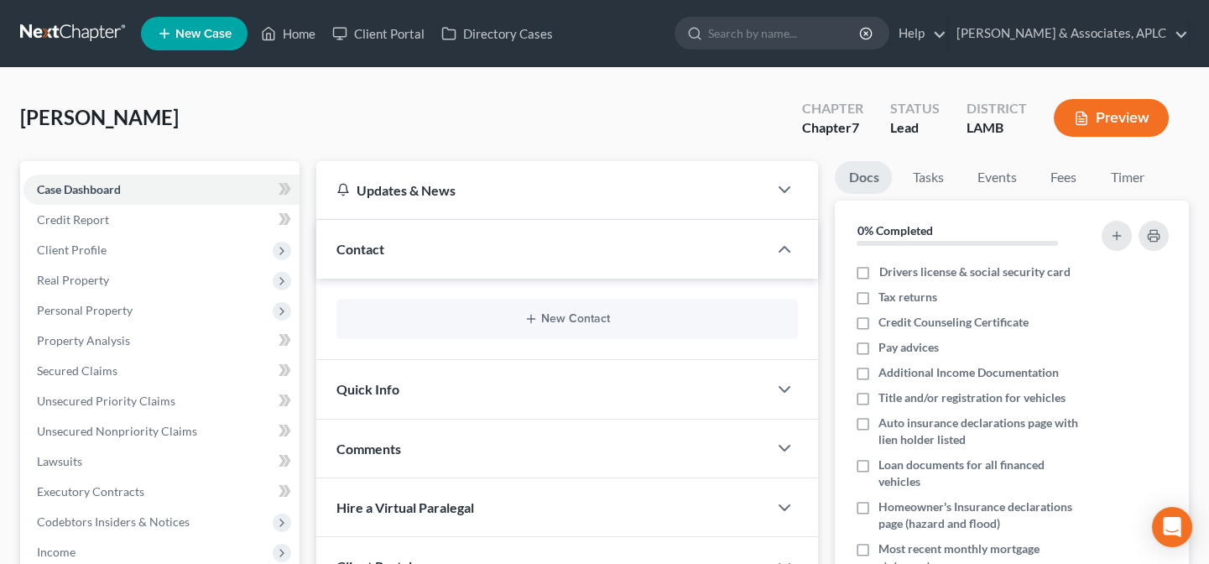
click at [534, 327] on div "New Contact" at bounding box center [566, 319] width 461 height 40
click at [554, 319] on button "New Contact" at bounding box center [567, 318] width 435 height 13
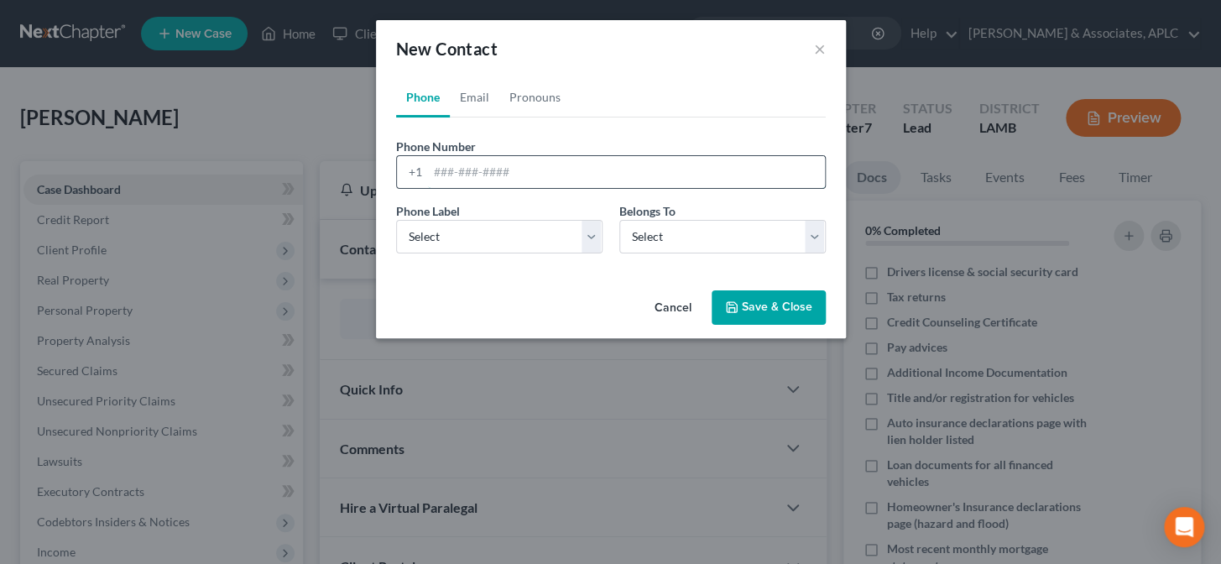
click at [503, 178] on input "tel" at bounding box center [626, 172] width 397 height 32
type input "(225) 921-8958"
click at [475, 236] on select "Select Mobile Home Work Other" at bounding box center [499, 237] width 206 height 34
select select "0"
click at [396, 220] on select "Select Mobile Home Work Other" at bounding box center [499, 237] width 206 height 34
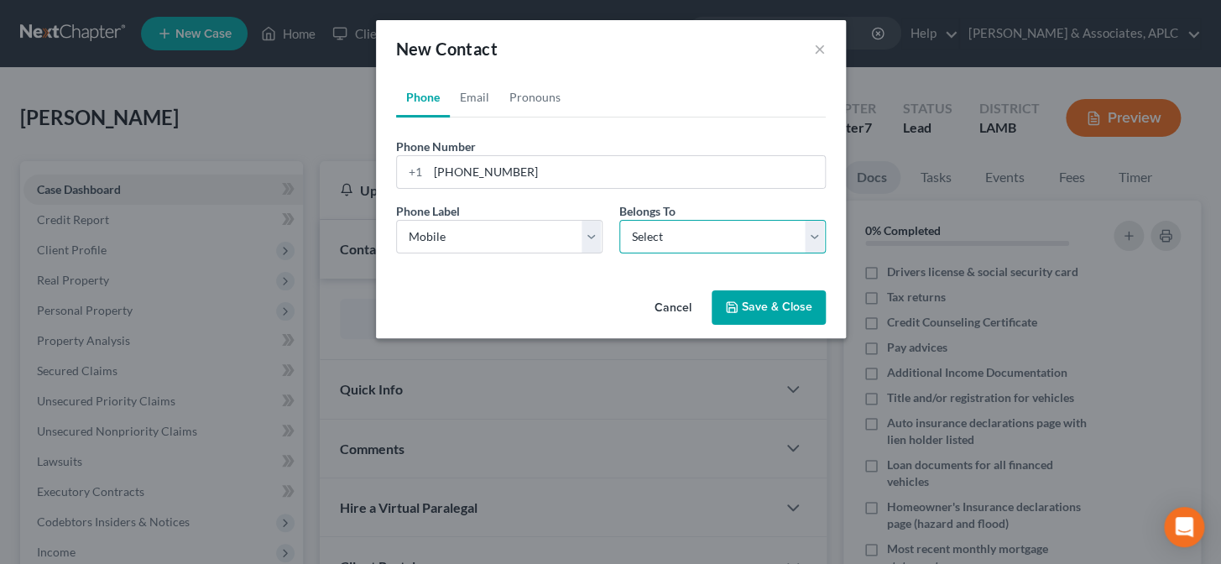
click at [670, 237] on select "Select Client Other" at bounding box center [722, 237] width 206 height 34
select select "0"
click at [619, 220] on select "Select Client Other" at bounding box center [722, 237] width 206 height 34
select select "0"
click at [478, 94] on link "Email" at bounding box center [474, 97] width 49 height 40
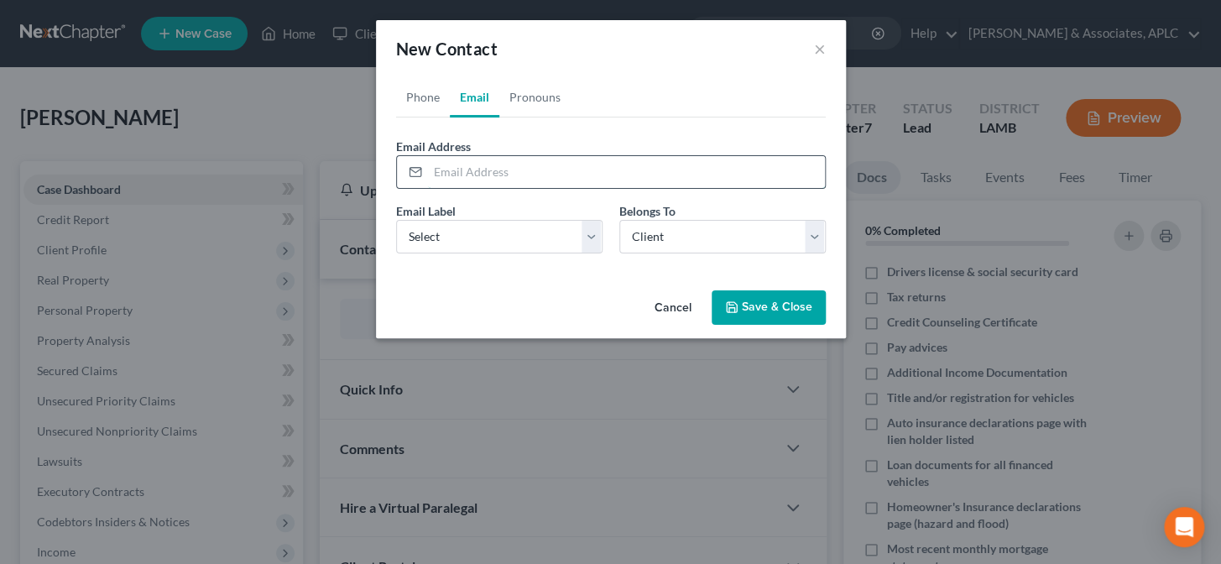
click at [482, 169] on input "email" at bounding box center [626, 172] width 397 height 32
type input "kirkat@hotmail.com"
click at [447, 244] on select "Select Home Work Other" at bounding box center [499, 237] width 206 height 34
select select "0"
click at [396, 220] on select "Select Home Work Other" at bounding box center [499, 237] width 206 height 34
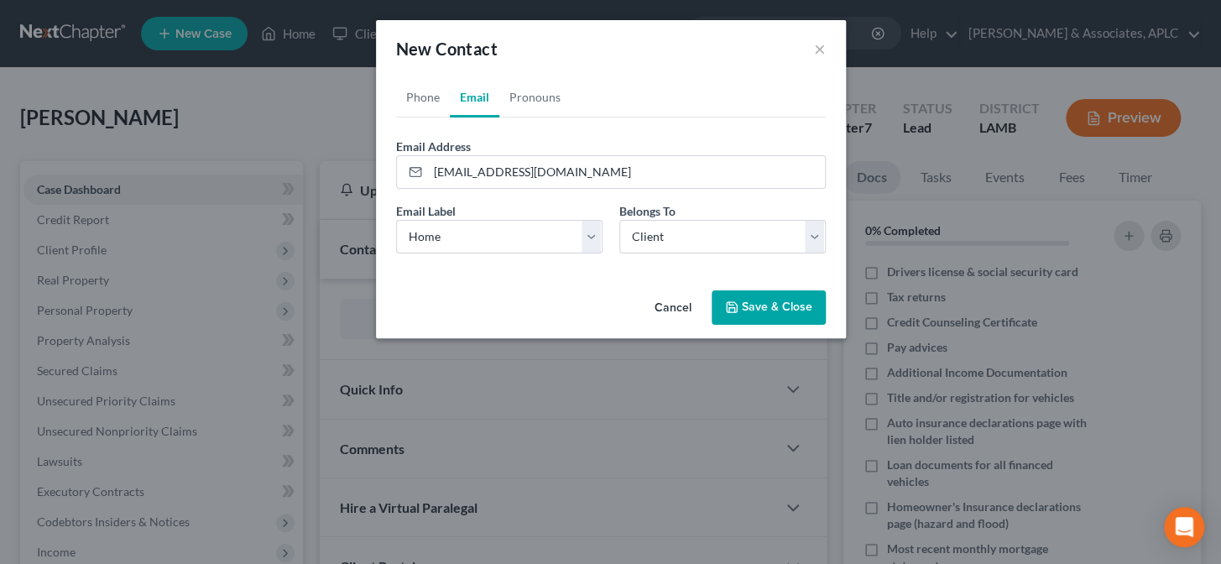
click at [751, 305] on button "Save & Close" at bounding box center [768, 307] width 114 height 35
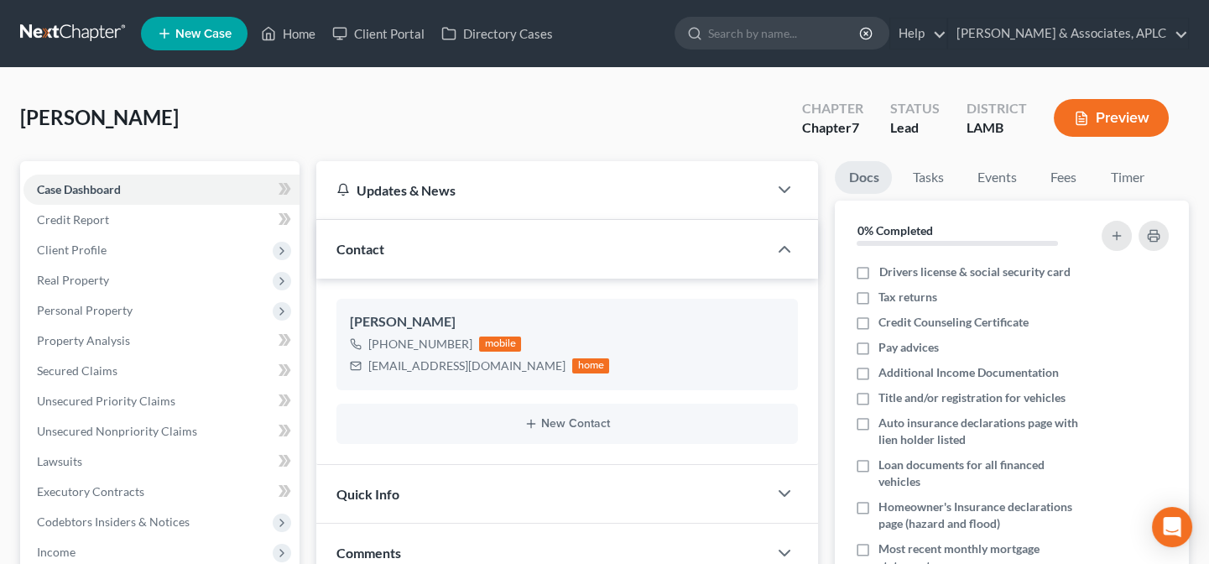
click at [558, 491] on div "Quick Info" at bounding box center [541, 494] width 451 height 58
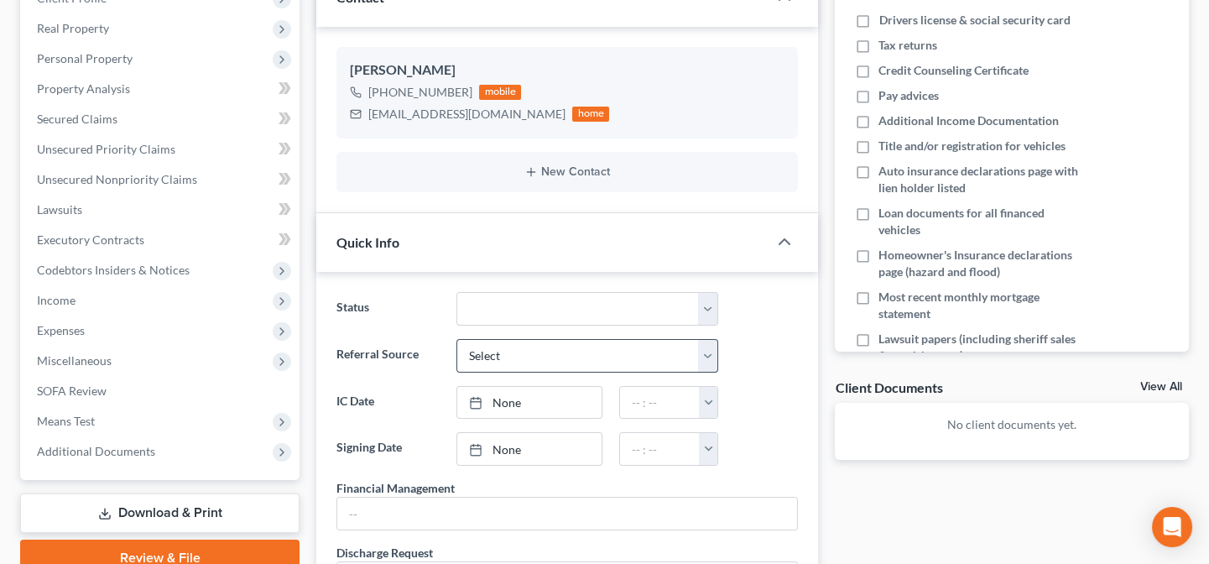
scroll to position [305, 0]
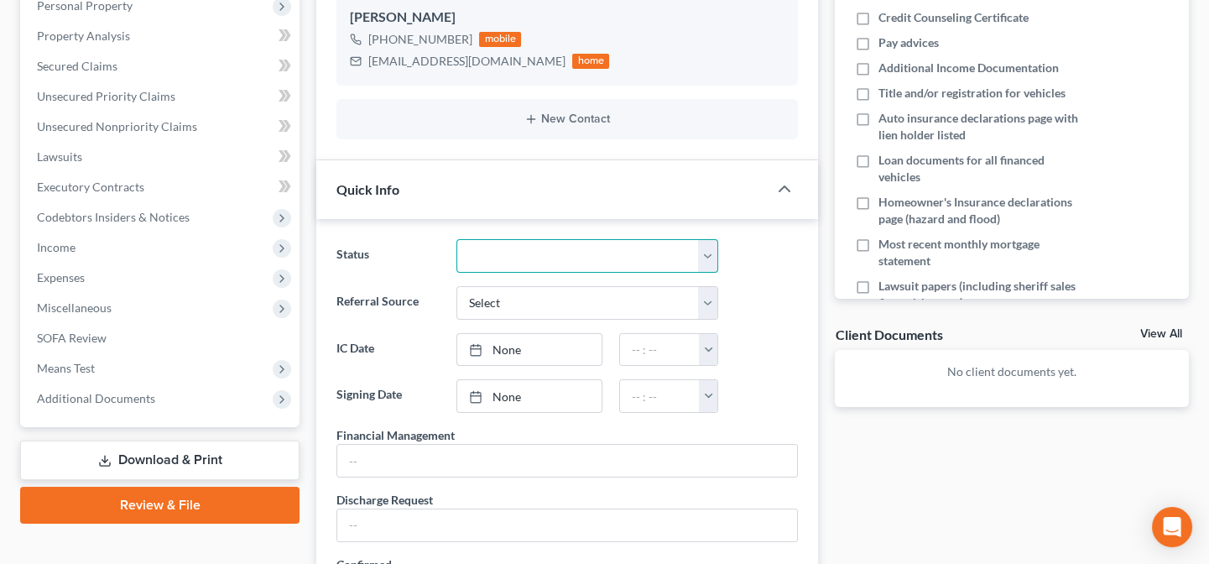
click at [549, 252] on select "Closed Confirmed Confirmed - 30 Day Default Discharged Discharged & Reported Di…" at bounding box center [587, 256] width 263 height 34
select select "14"
click at [456, 239] on select "Closed Confirmed Confirmed - 30 Day Default Discharged Discharged & Reported Di…" at bounding box center [587, 256] width 263 height 34
click at [550, 291] on select "Select Word Of Mouth Previous Clients Direct Mail Website Google Search Modern …" at bounding box center [587, 303] width 263 height 34
select select "0"
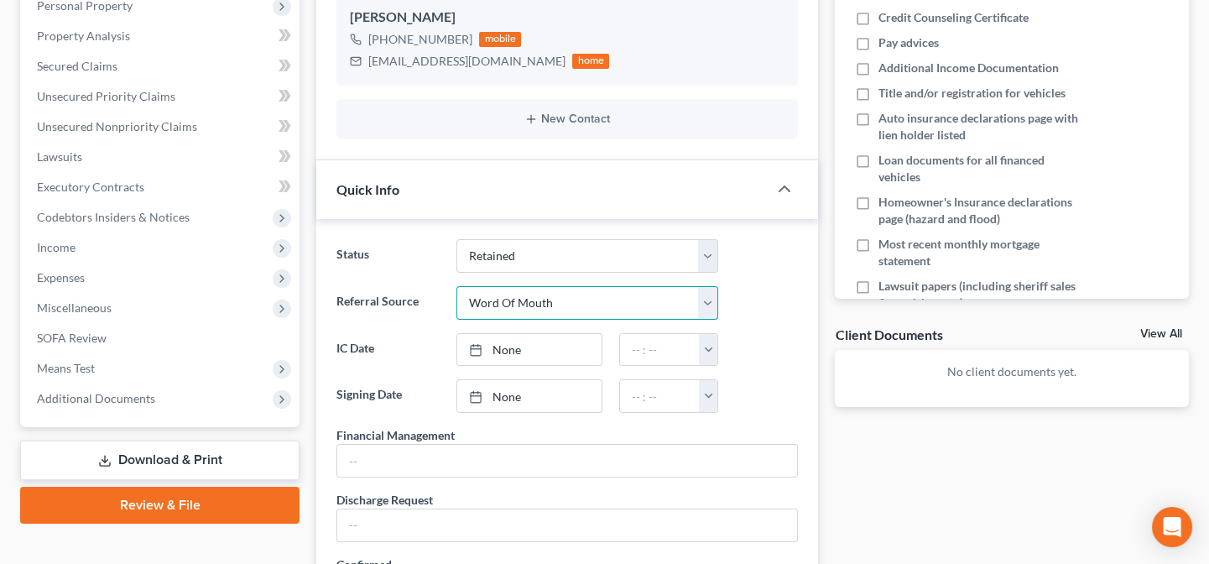
click at [456, 286] on select "Select Word Of Mouth Previous Clients Direct Mail Website Google Search Modern …" at bounding box center [587, 303] width 263 height 34
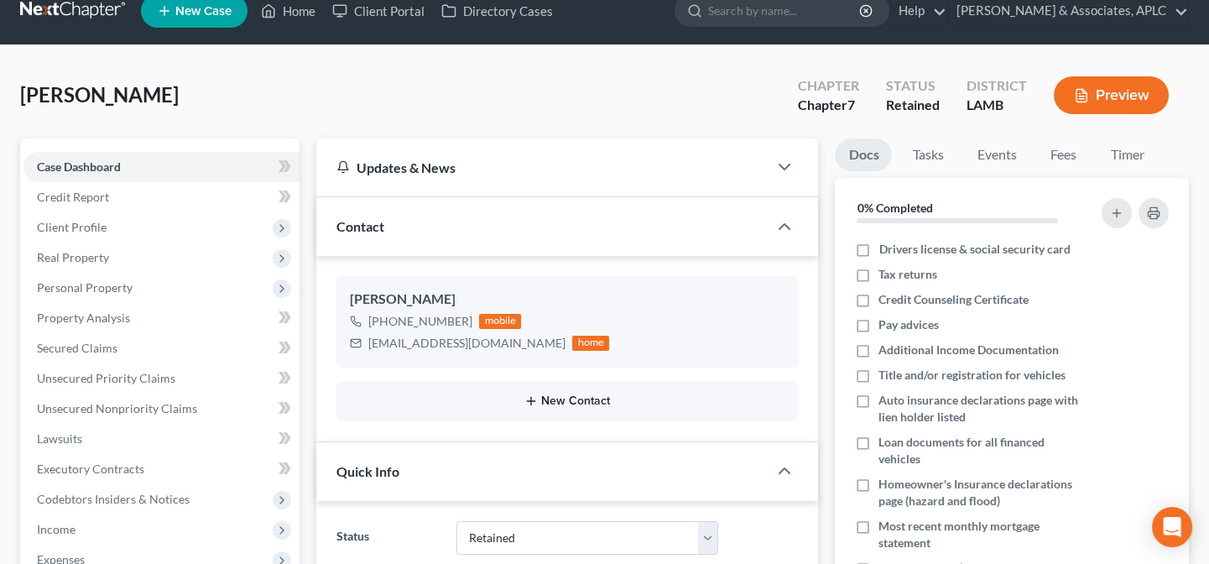
scroll to position [0, 0]
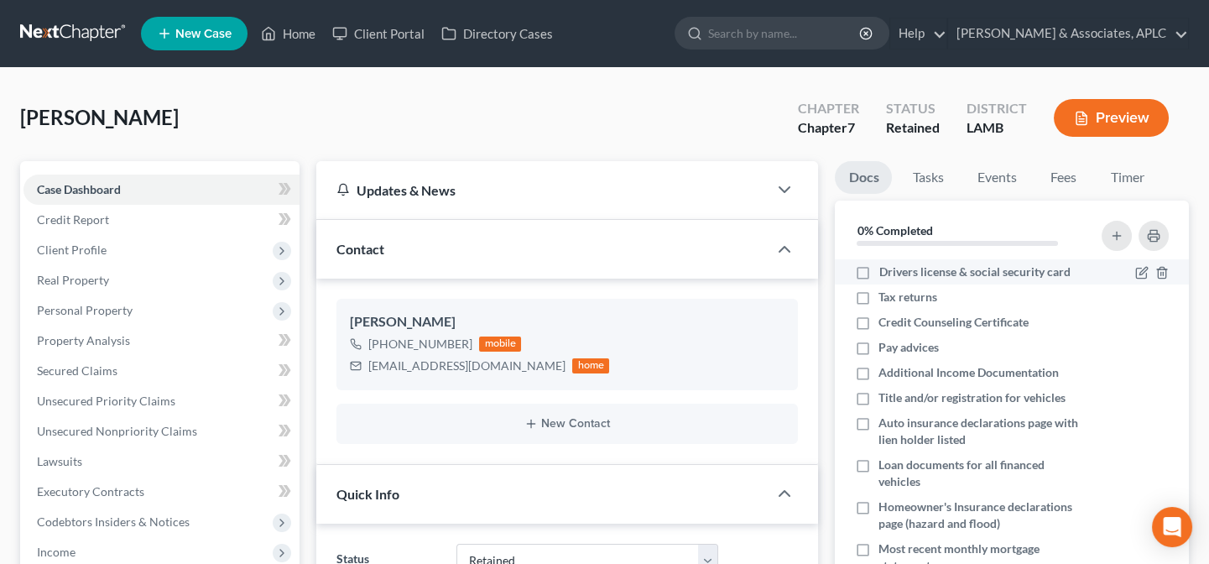
click at [878, 270] on label "Drivers license & social security card" at bounding box center [973, 271] width 191 height 17
click at [885, 270] on input "Drivers license & social security card" at bounding box center [890, 268] width 11 height 11
checkbox input "true"
click at [1161, 298] on line "button" at bounding box center [1161, 299] width 0 height 3
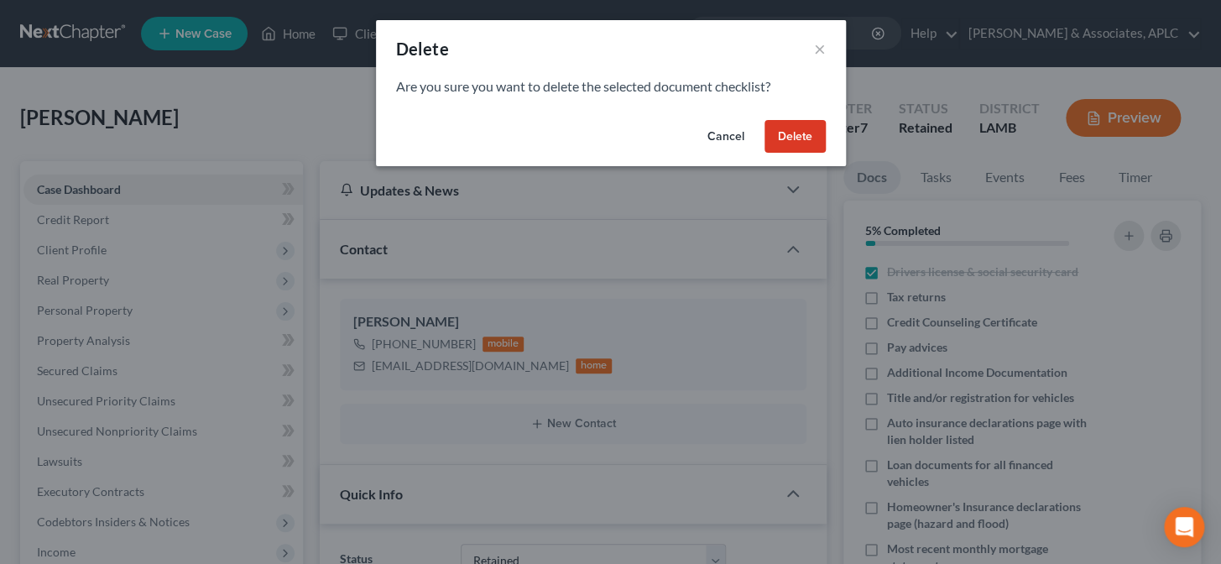
click at [774, 136] on button "Delete" at bounding box center [794, 137] width 61 height 34
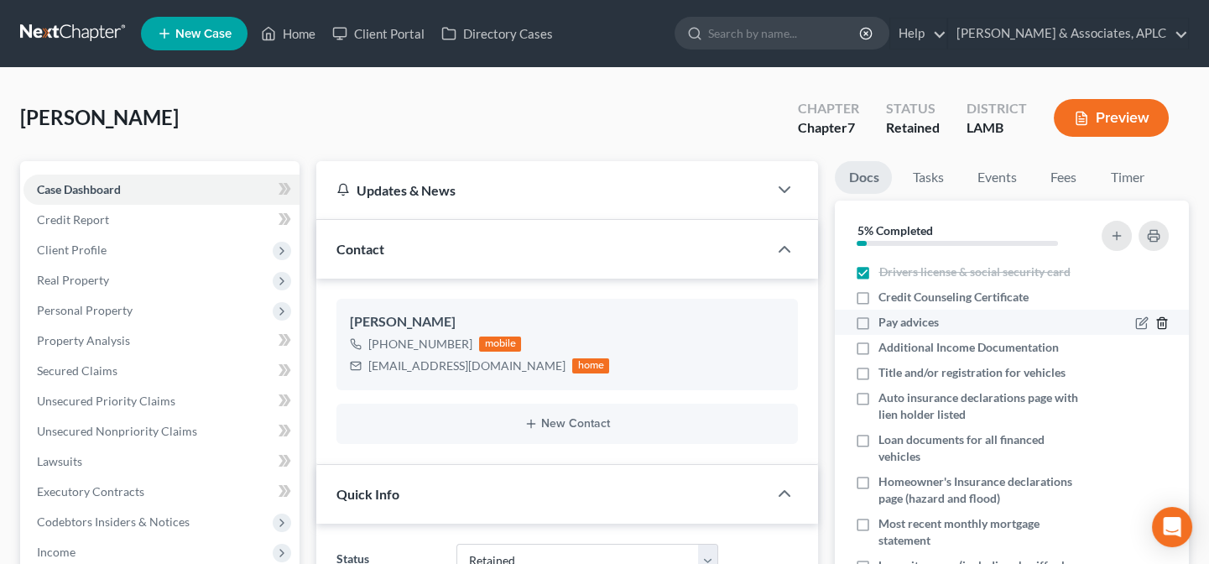
click at [1161, 323] on line "button" at bounding box center [1161, 324] width 0 height 3
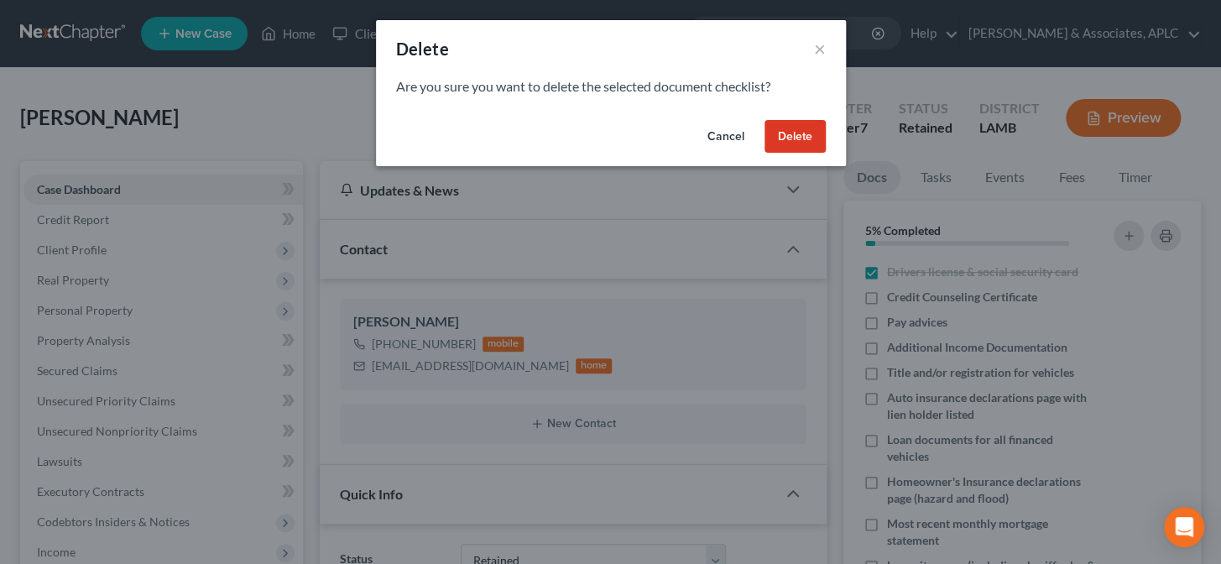
click at [804, 140] on button "Delete" at bounding box center [794, 137] width 61 height 34
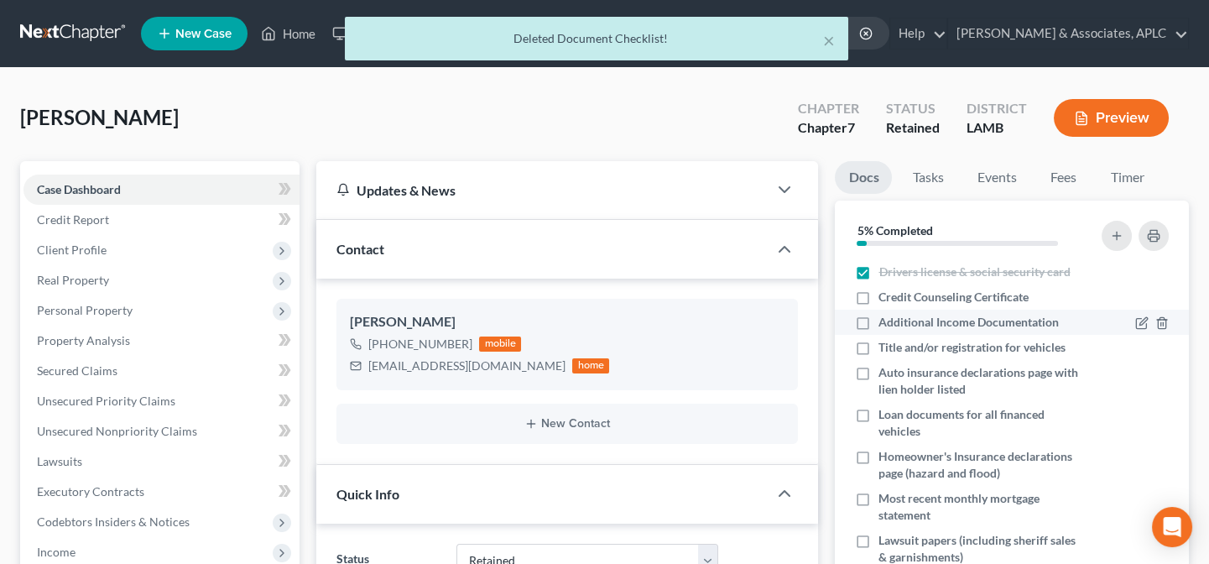
click at [878, 319] on label "Additional Income Documentation" at bounding box center [968, 322] width 180 height 17
click at [885, 319] on input "Additional Income Documentation" at bounding box center [890, 319] width 11 height 11
checkbox input "true"
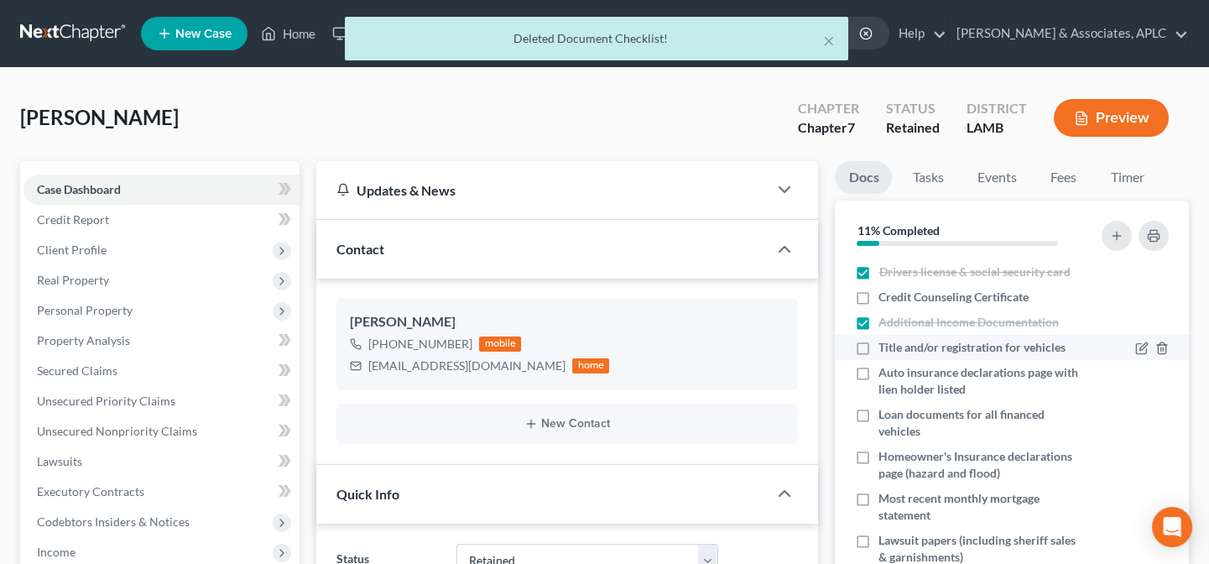
click at [878, 341] on label "Title and/or registration for vehicles" at bounding box center [971, 347] width 187 height 17
click at [885, 341] on input "Title and/or registration for vehicles" at bounding box center [890, 344] width 11 height 11
checkbox input "true"
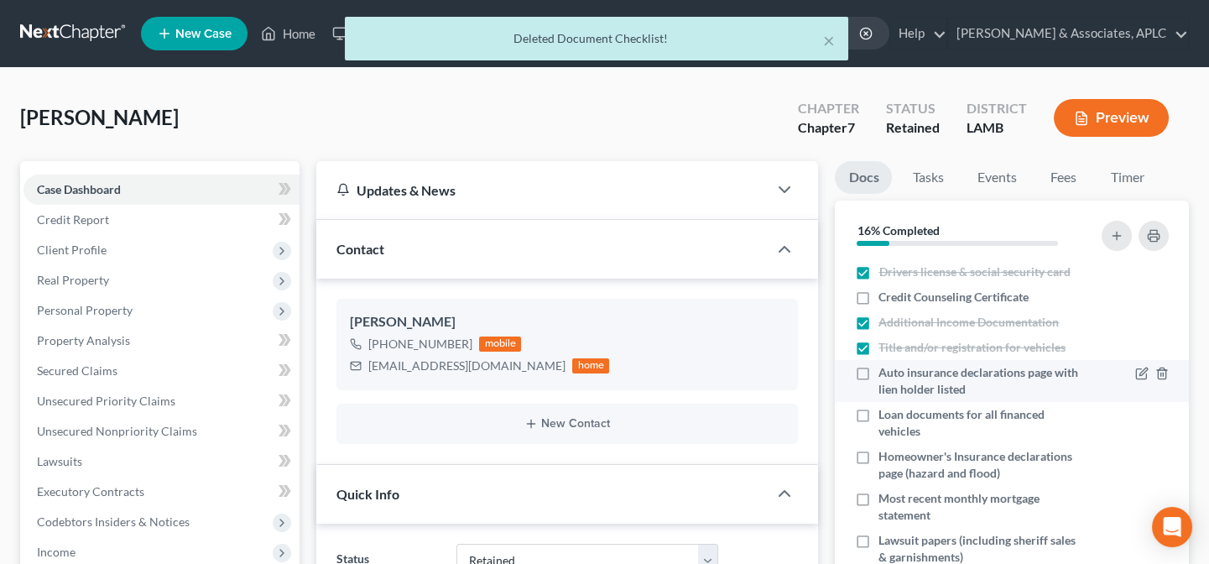
click at [878, 370] on label "Auto insurance declarations page with lien holder listed" at bounding box center [981, 381] width 207 height 34
click at [885, 370] on input "Auto insurance declarations page with lien holder listed" at bounding box center [890, 369] width 11 height 11
checkbox input "true"
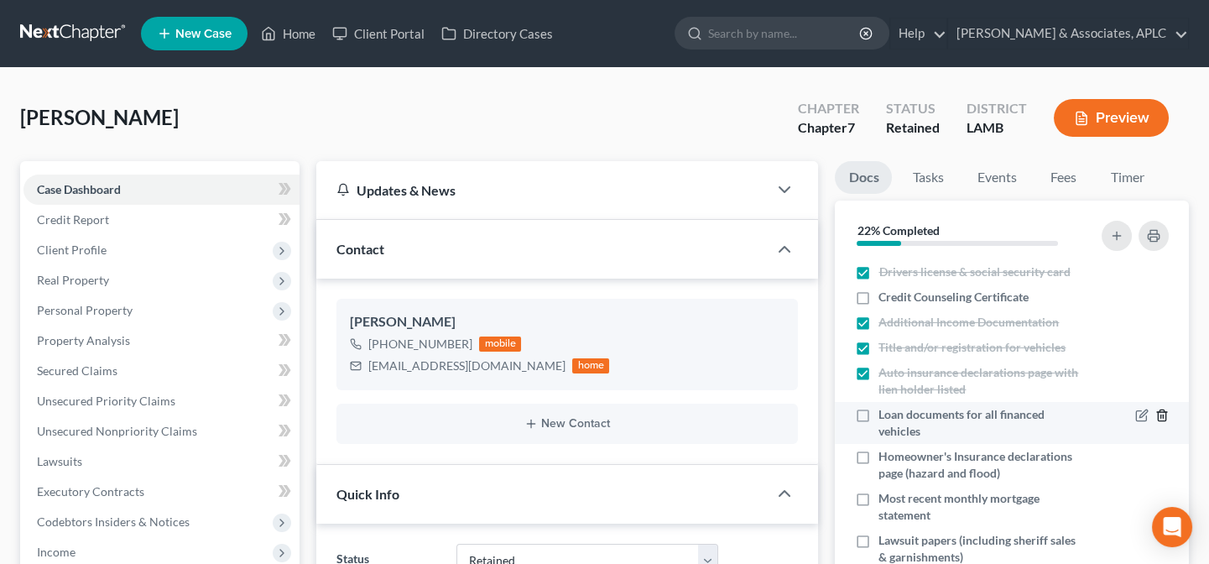
click at [1161, 415] on line "button" at bounding box center [1161, 416] width 0 height 3
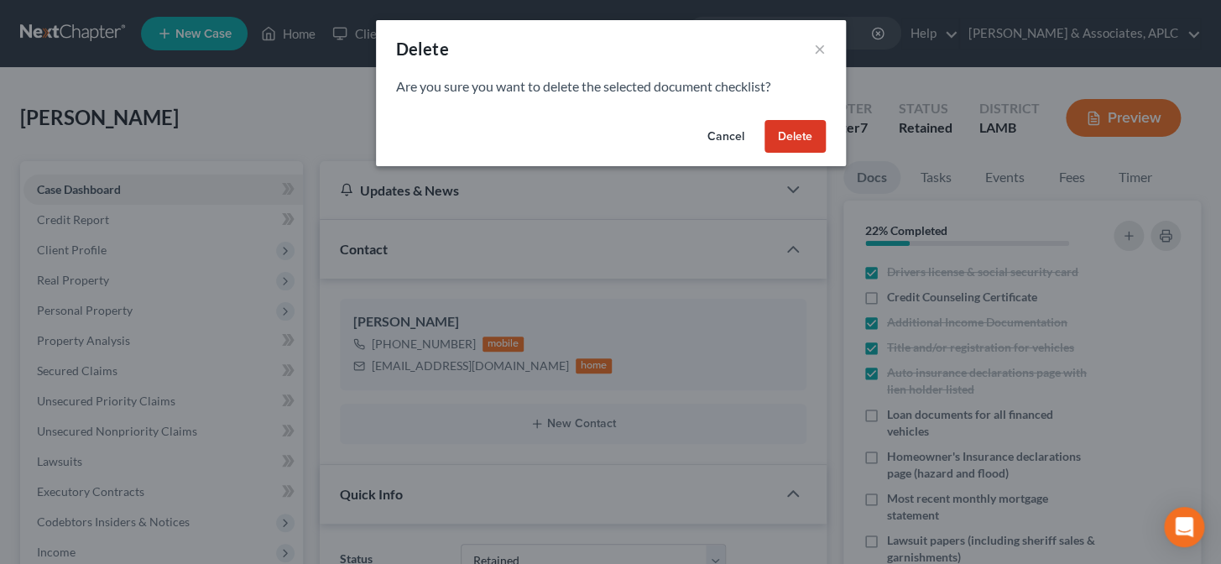
click at [788, 133] on button "Delete" at bounding box center [794, 137] width 61 height 34
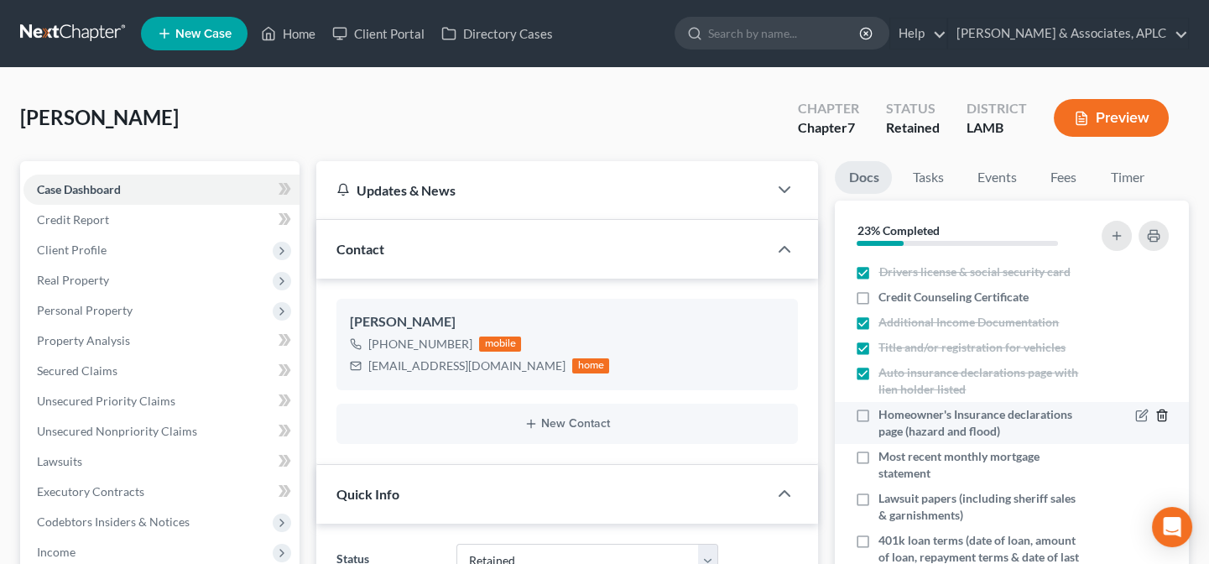
click at [1163, 415] on line "button" at bounding box center [1163, 416] width 0 height 3
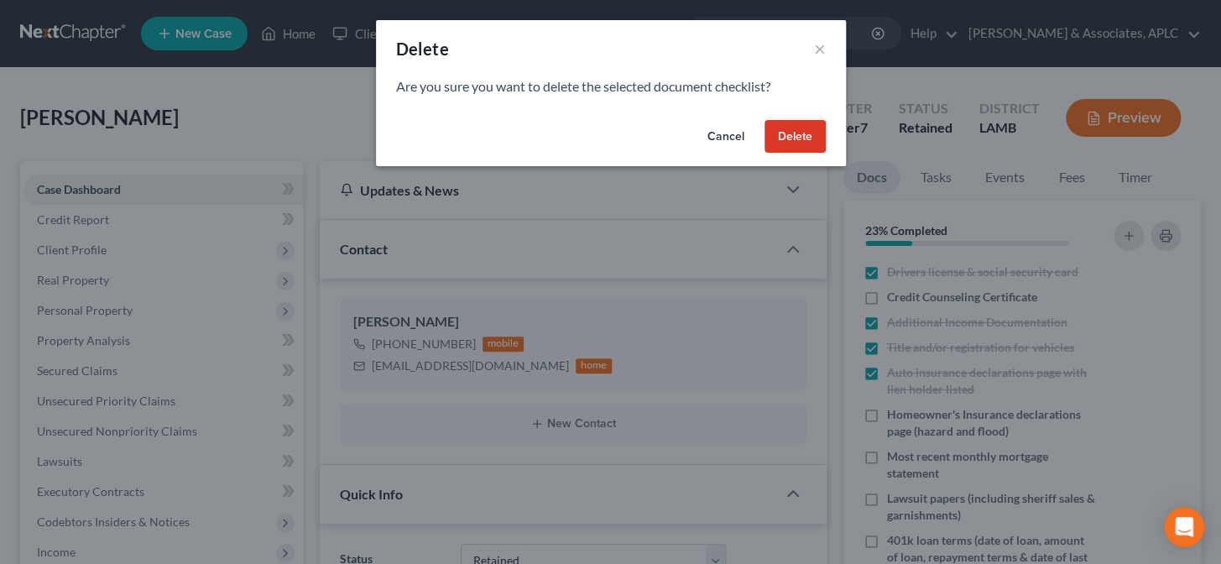
click at [802, 126] on button "Delete" at bounding box center [794, 137] width 61 height 34
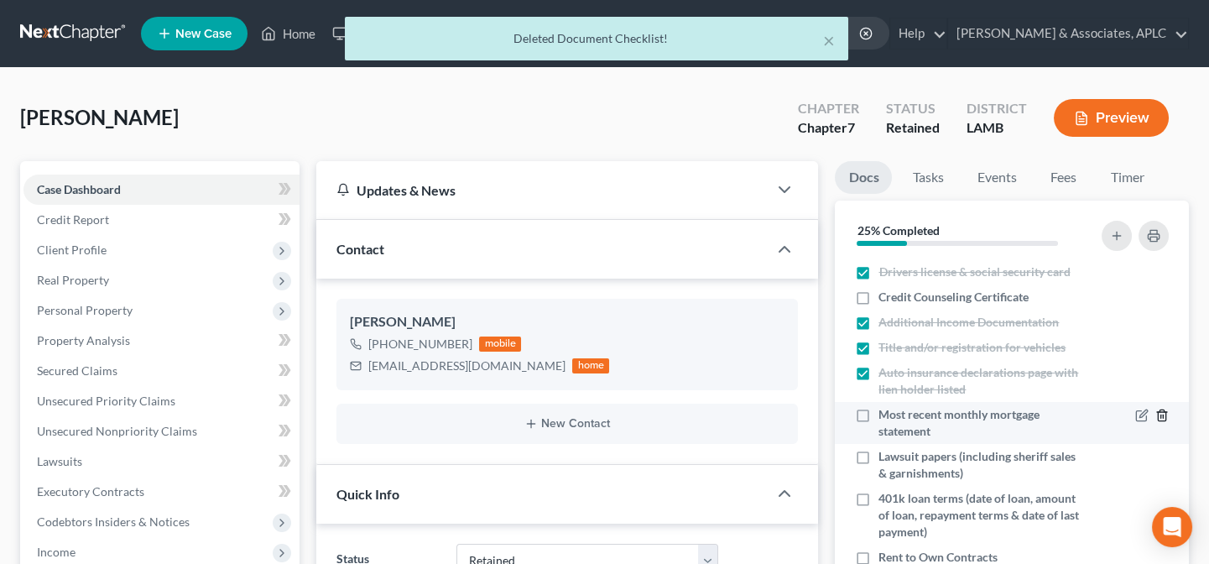
click at [1155, 413] on icon "button" at bounding box center [1161, 415] width 13 height 13
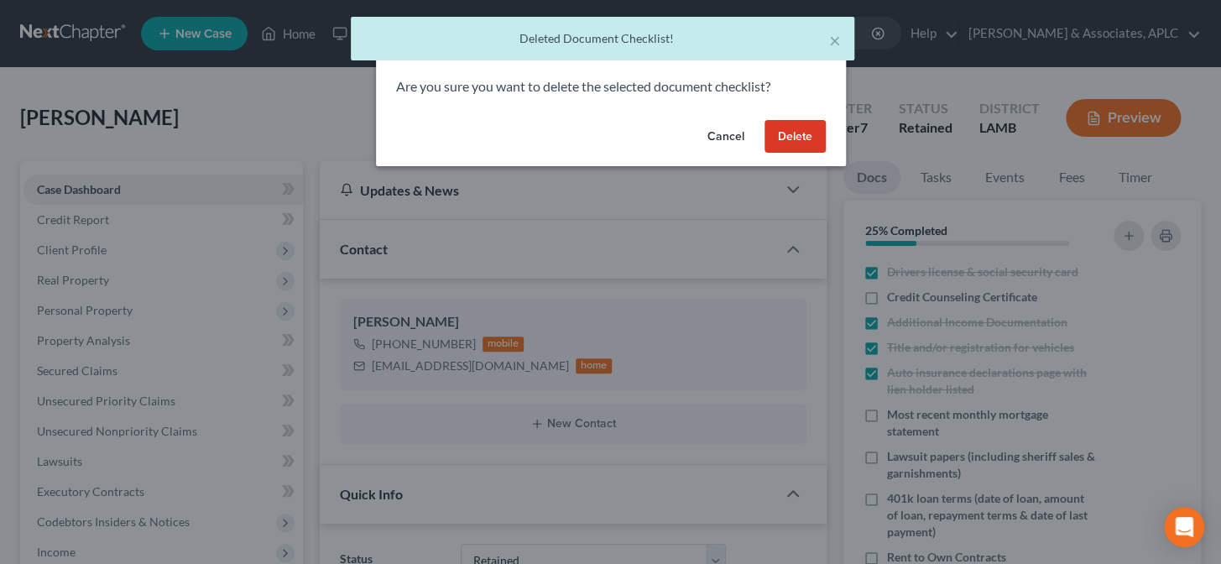
click at [815, 142] on button "Delete" at bounding box center [794, 137] width 61 height 34
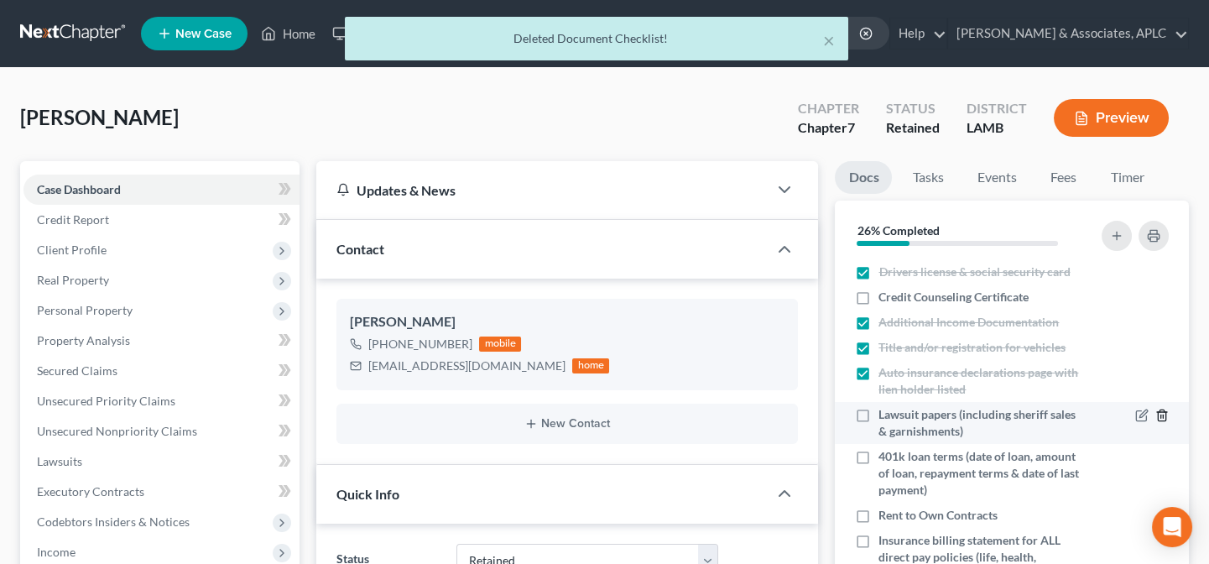
click at [1157, 412] on polyline "button" at bounding box center [1162, 412] width 10 height 0
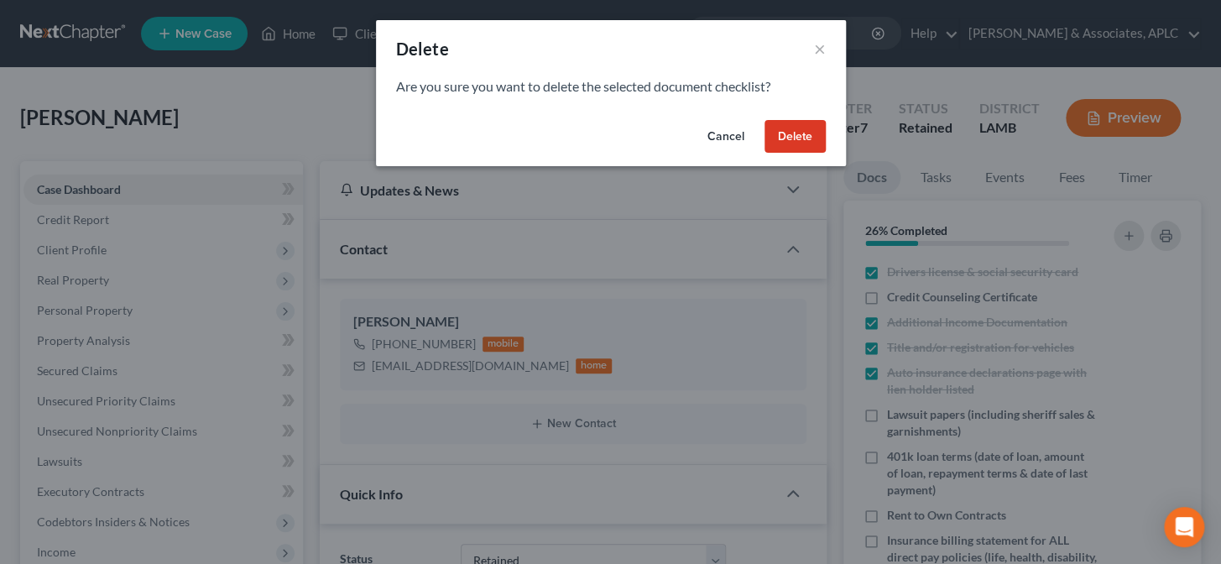
click at [784, 134] on button "Delete" at bounding box center [794, 137] width 61 height 34
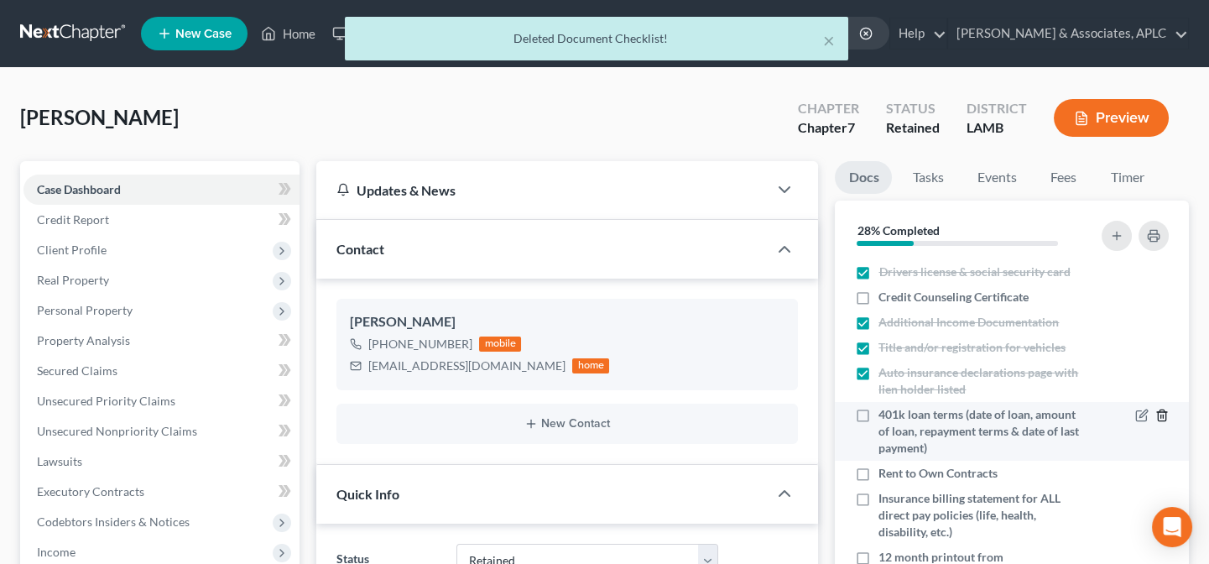
click at [1155, 414] on icon "button" at bounding box center [1161, 415] width 13 height 13
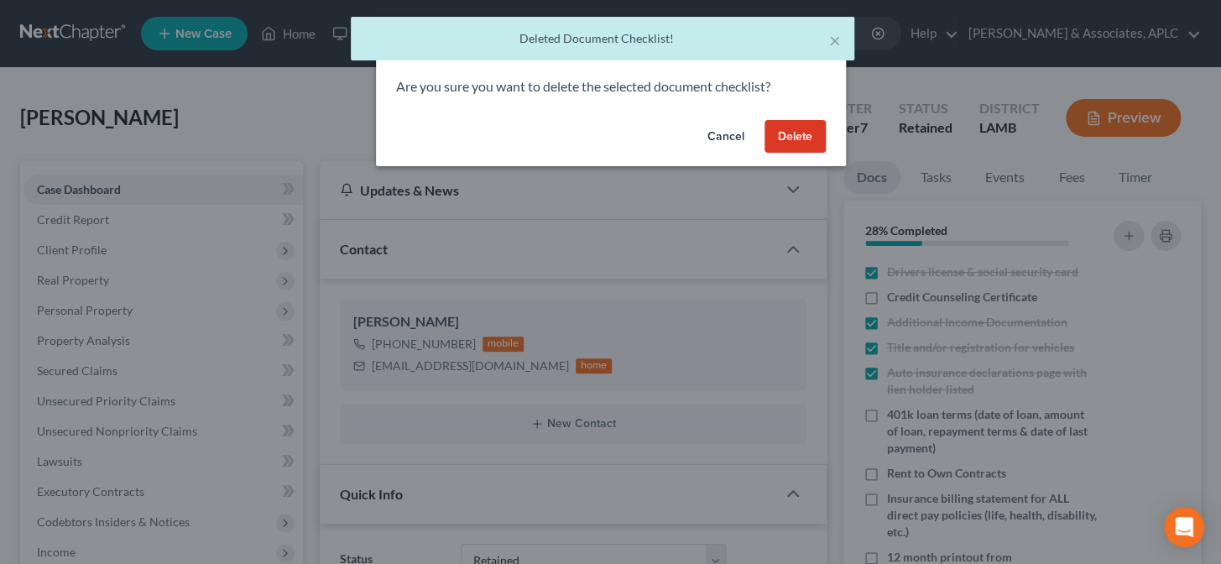
click at [787, 138] on button "Delete" at bounding box center [794, 137] width 61 height 34
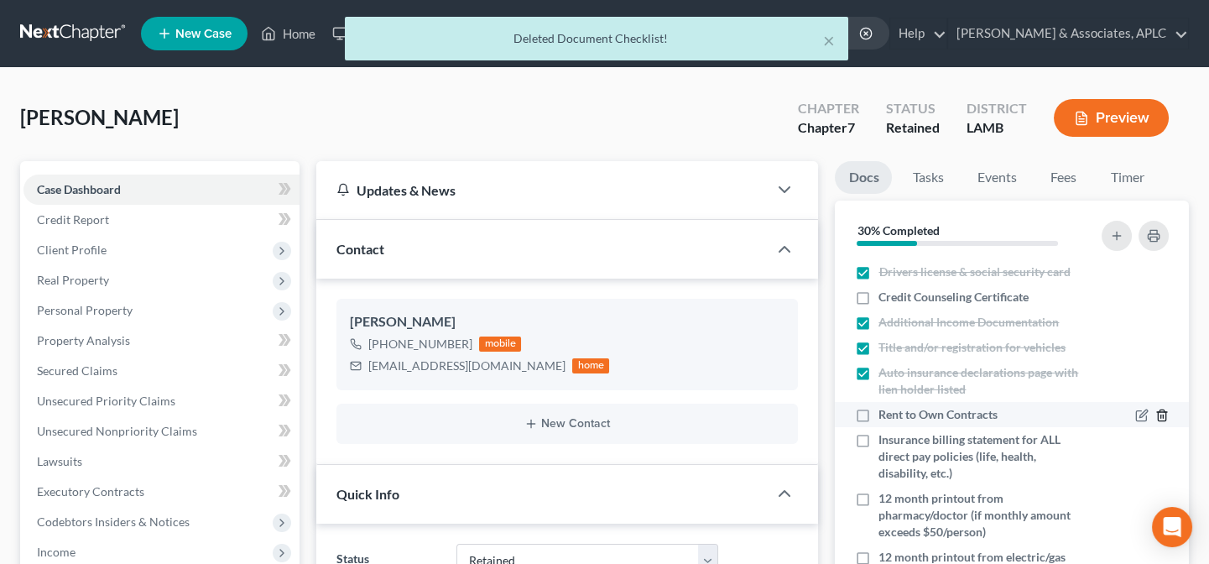
click at [1155, 414] on icon "button" at bounding box center [1161, 415] width 13 height 13
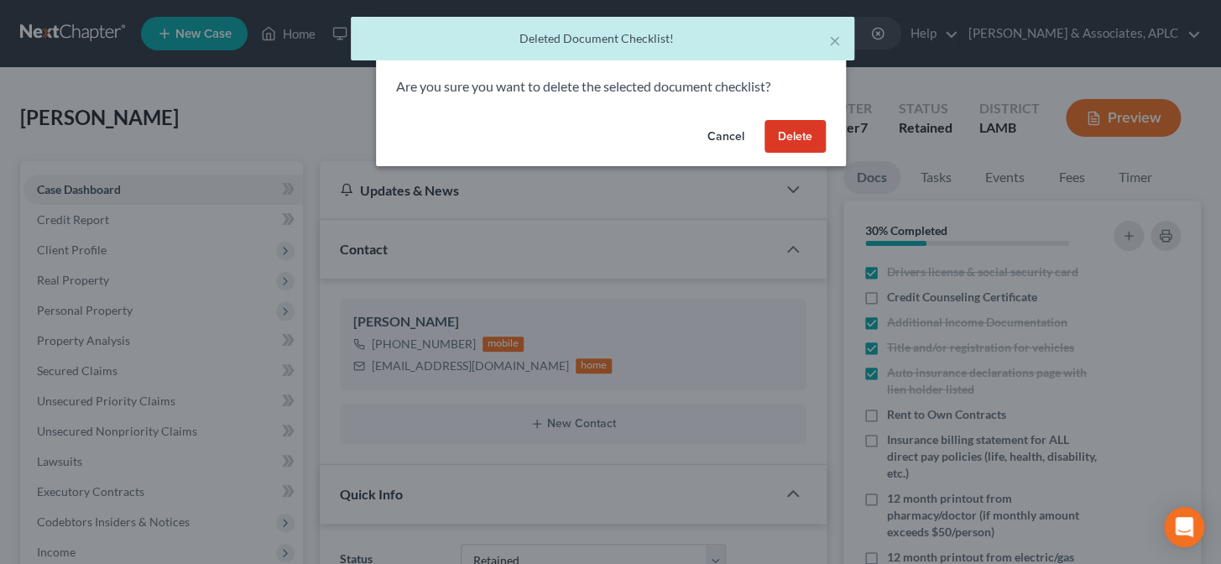
click at [800, 147] on button "Delete" at bounding box center [794, 137] width 61 height 34
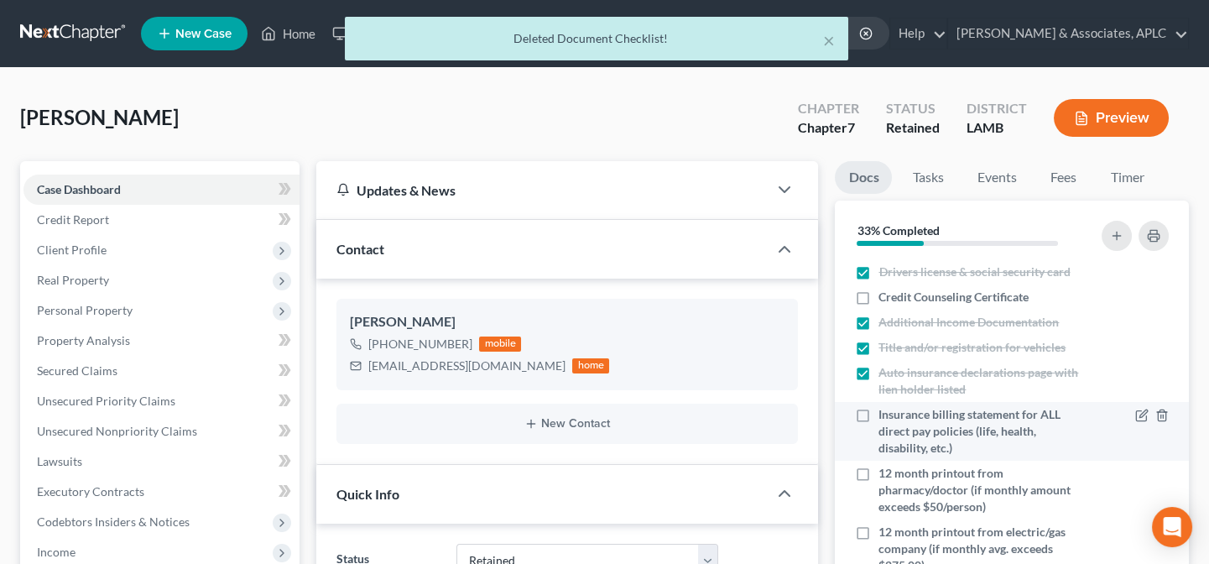
click at [878, 412] on label "Insurance billing statement for ALL direct pay policies (life, health, disabili…" at bounding box center [981, 431] width 207 height 50
click at [885, 412] on input "Insurance billing statement for ALL direct pay policies (life, health, disabili…" at bounding box center [890, 411] width 11 height 11
checkbox input "true"
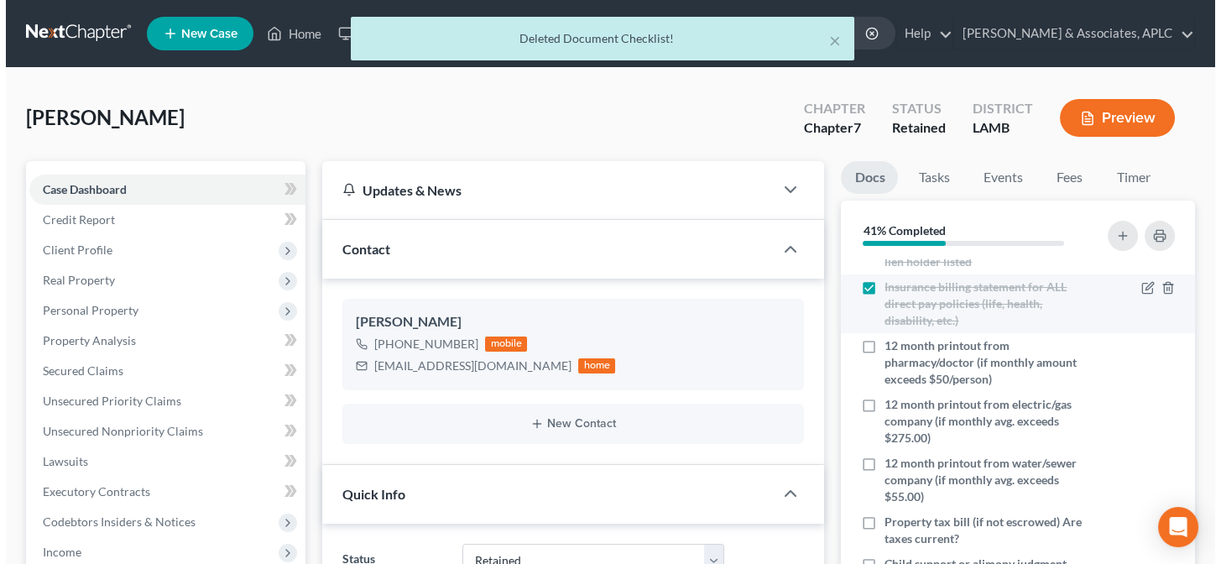
scroll to position [152, 0]
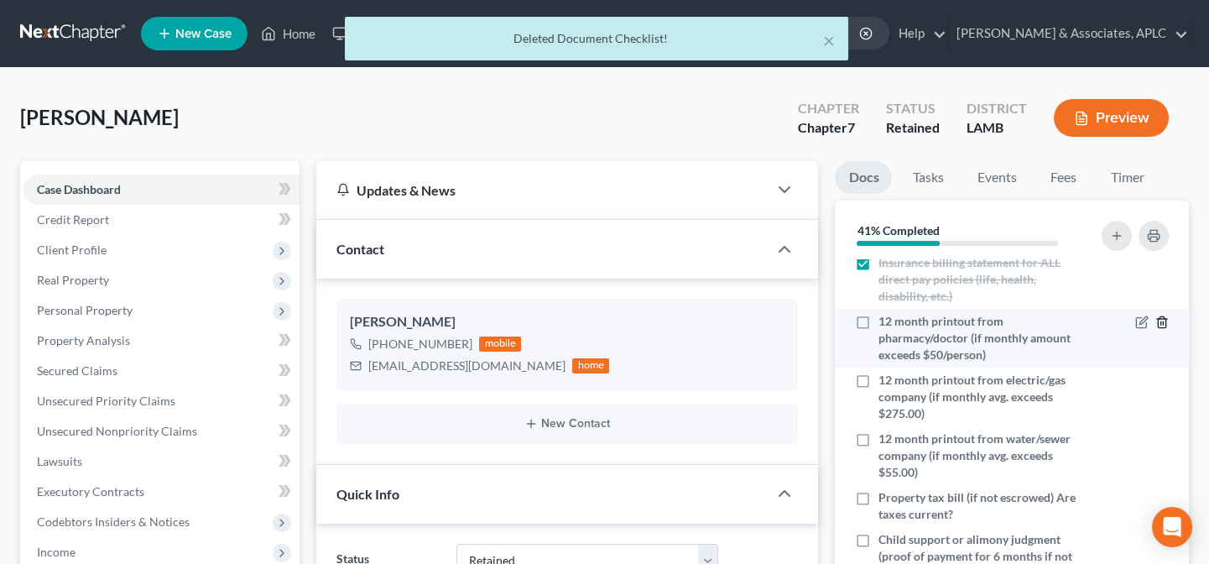
click at [1155, 322] on icon "button" at bounding box center [1161, 321] width 13 height 13
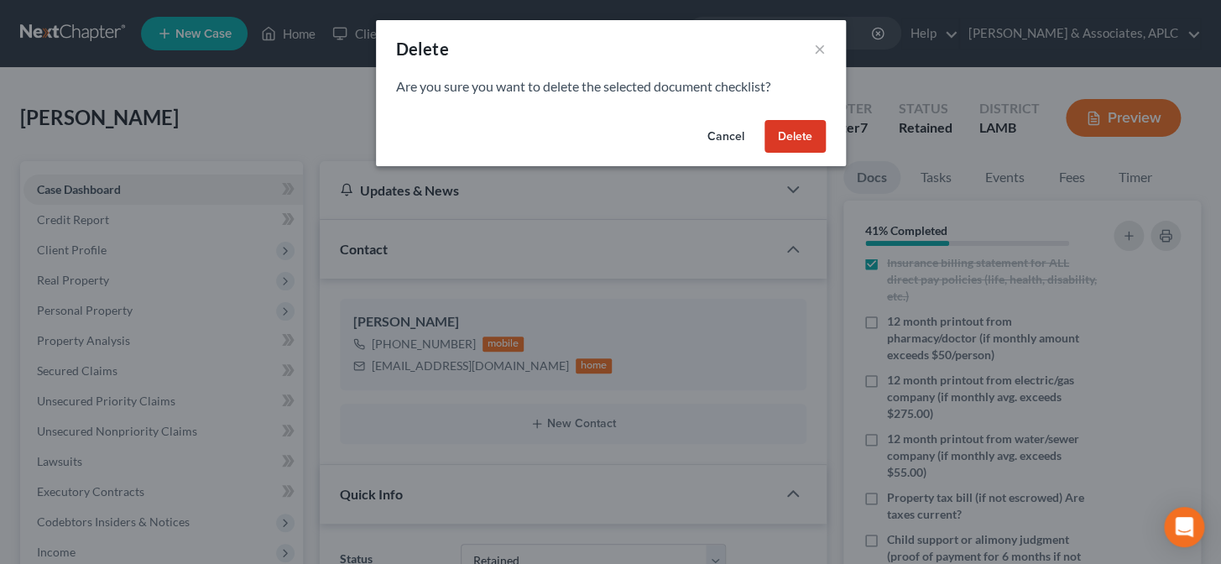
click at [783, 143] on button "Delete" at bounding box center [794, 137] width 61 height 34
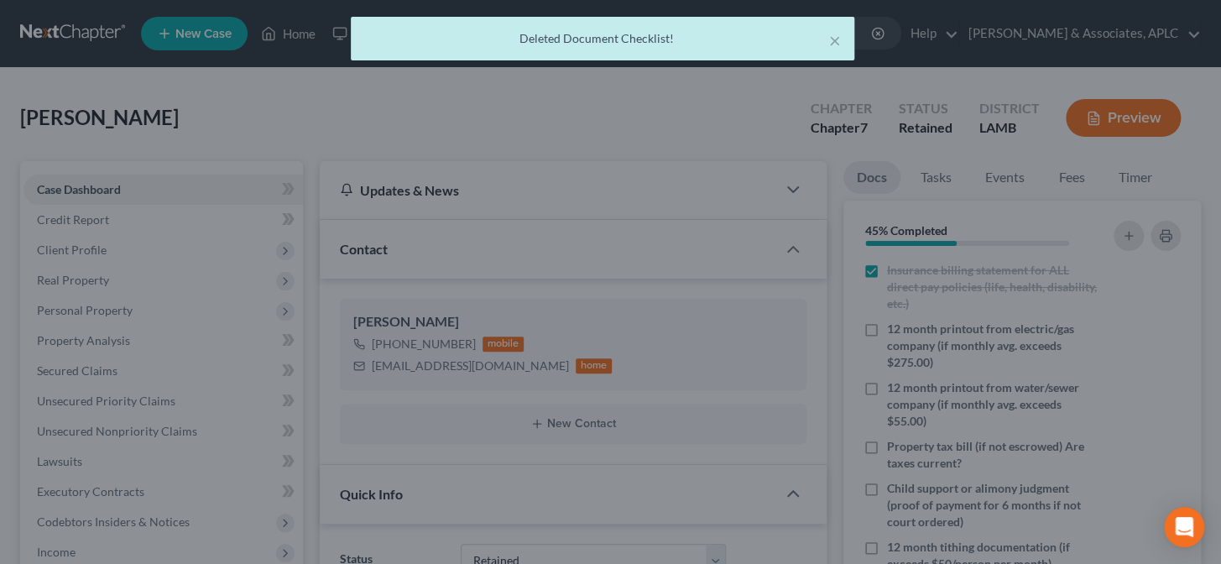
scroll to position [143, 0]
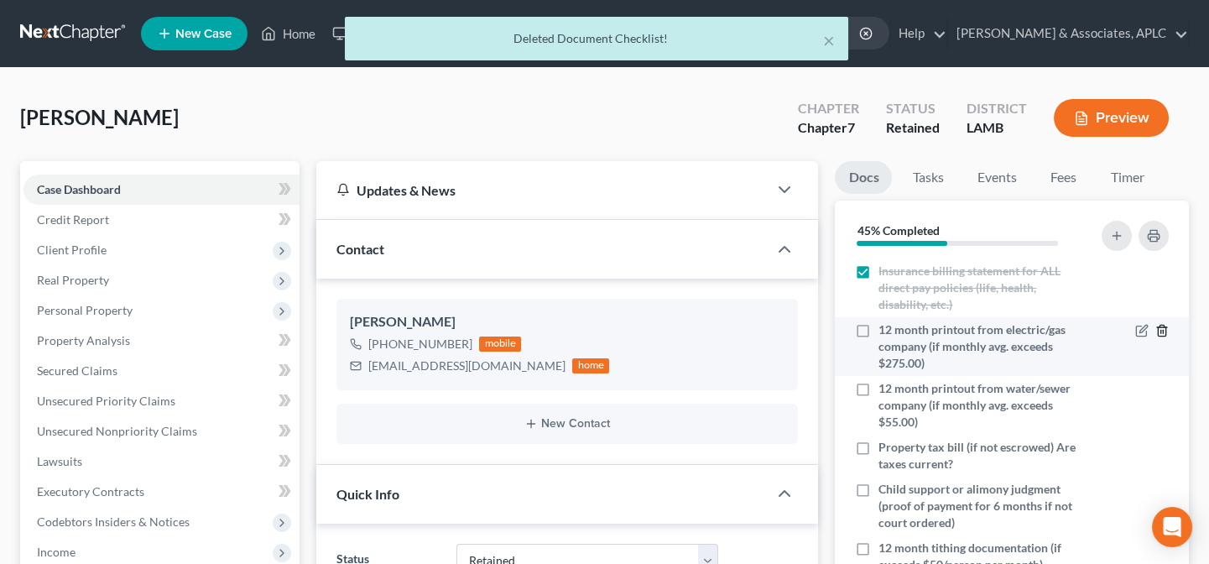
click at [1155, 329] on icon "button" at bounding box center [1161, 330] width 13 height 13
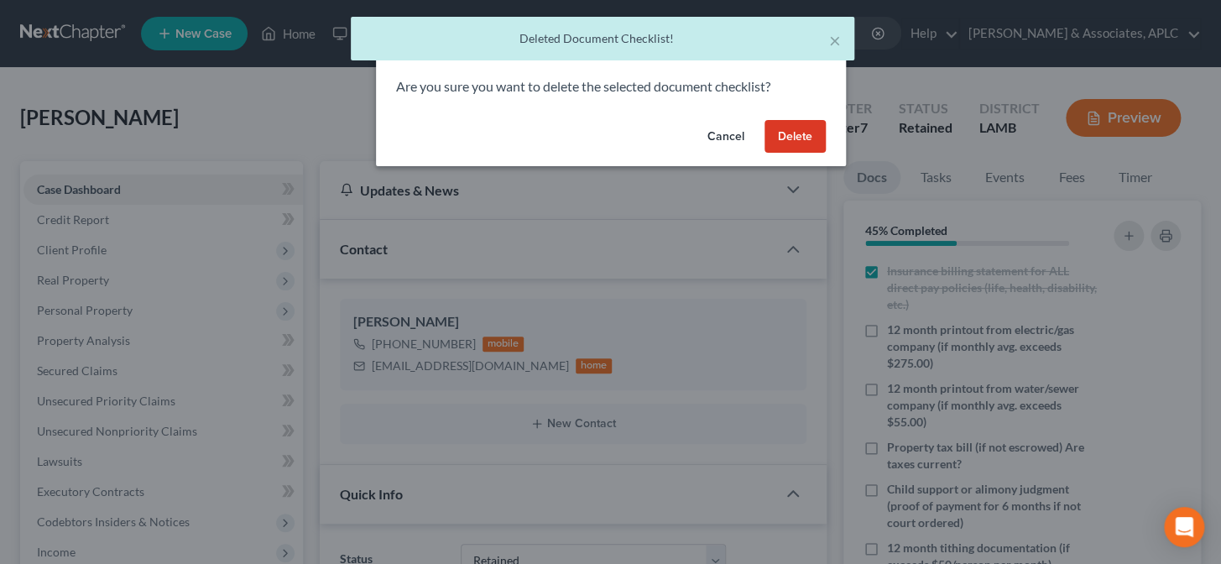
click at [783, 138] on button "Delete" at bounding box center [794, 137] width 61 height 34
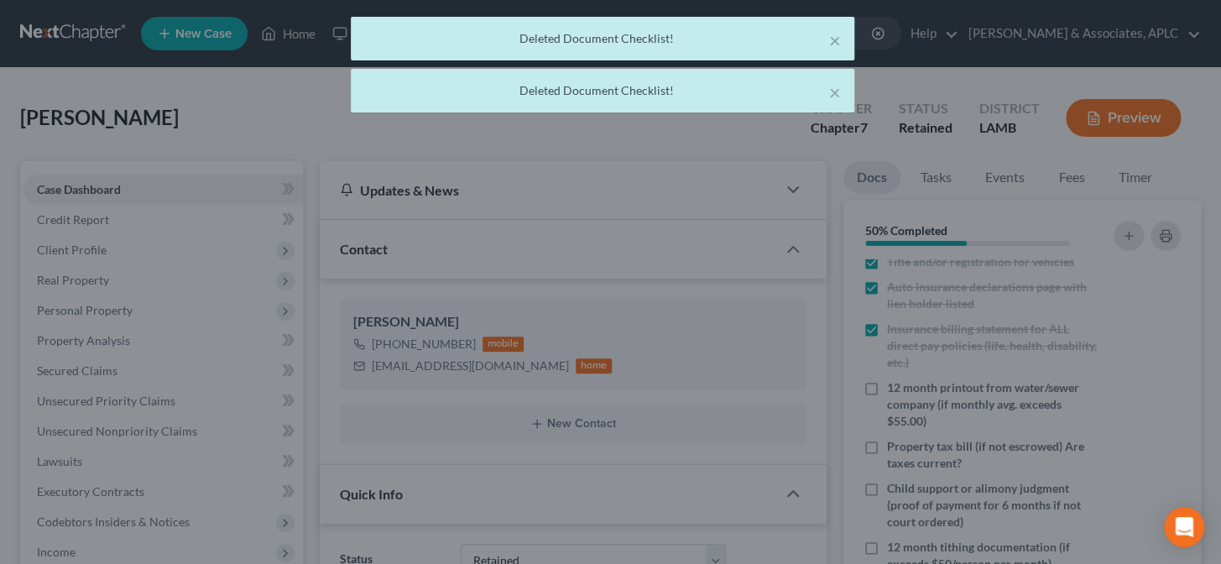
scroll to position [85, 0]
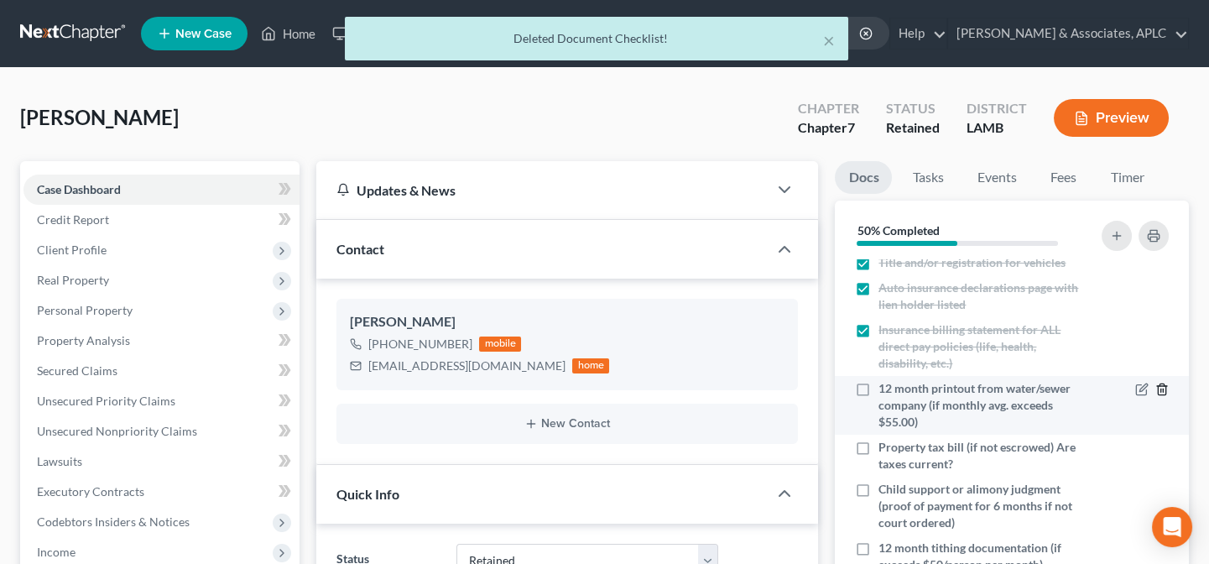
click at [1155, 390] on icon "button" at bounding box center [1161, 389] width 13 height 13
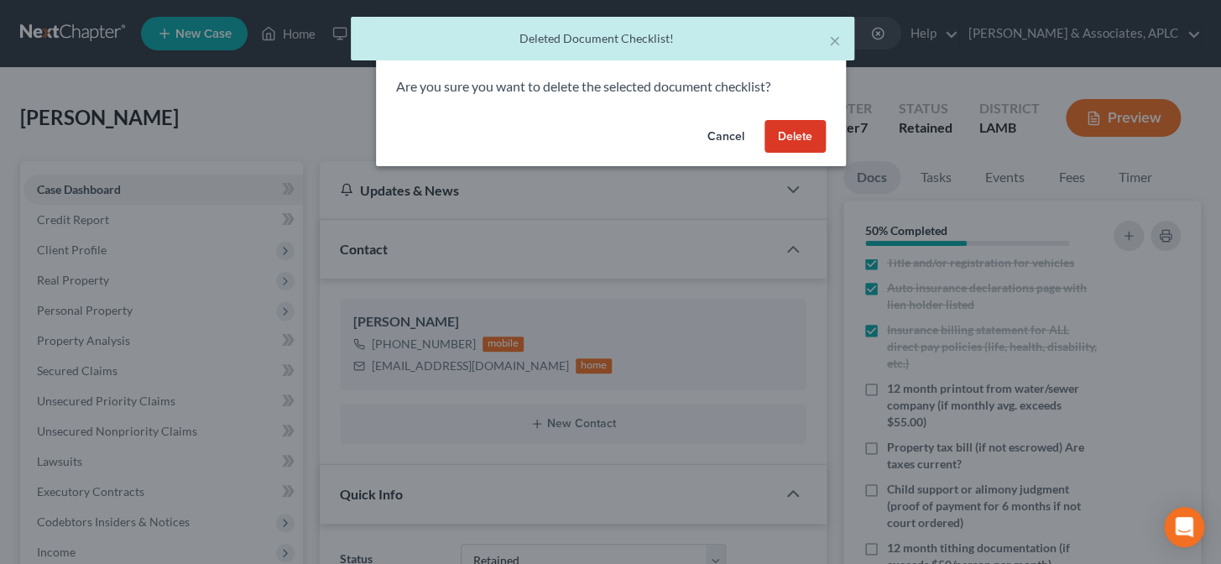
click at [788, 134] on button "Delete" at bounding box center [794, 137] width 61 height 34
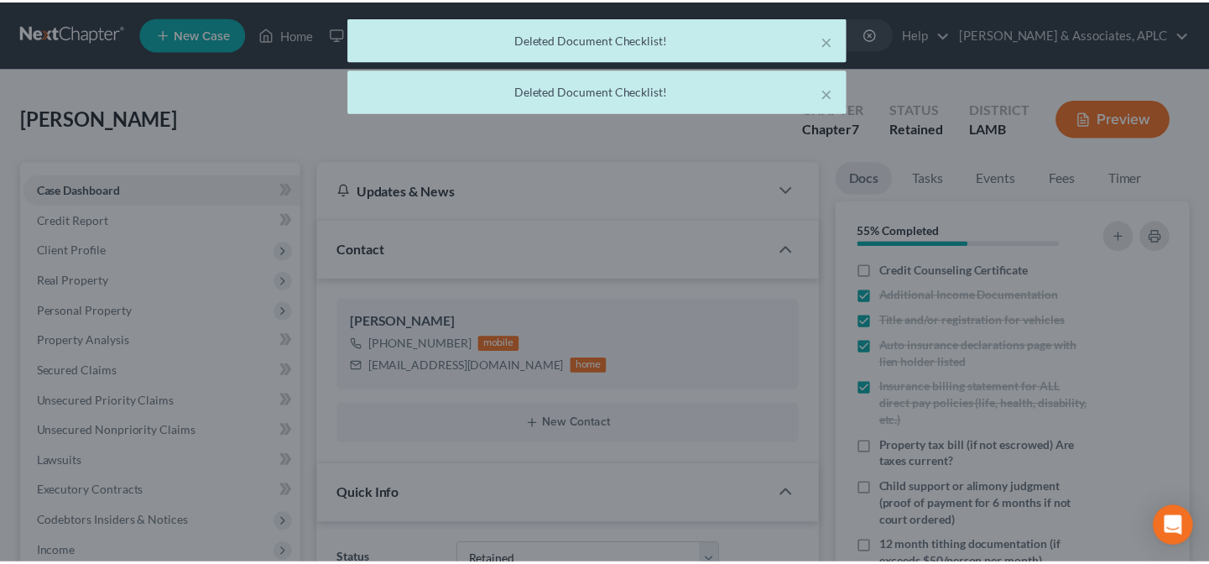
scroll to position [26, 0]
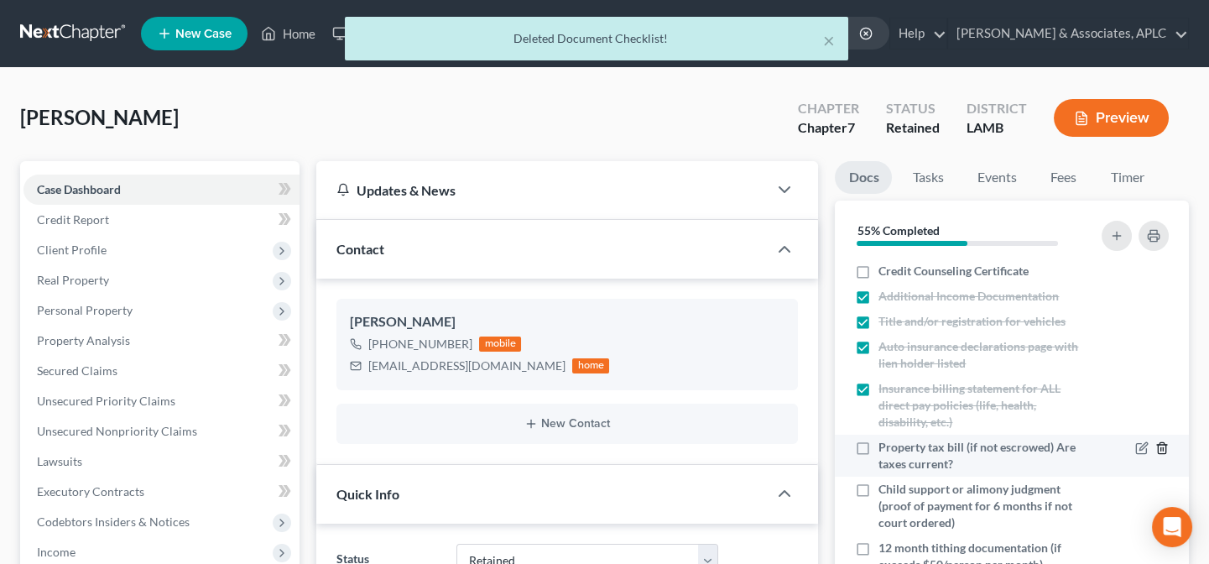
click at [1155, 447] on icon "button" at bounding box center [1161, 447] width 13 height 13
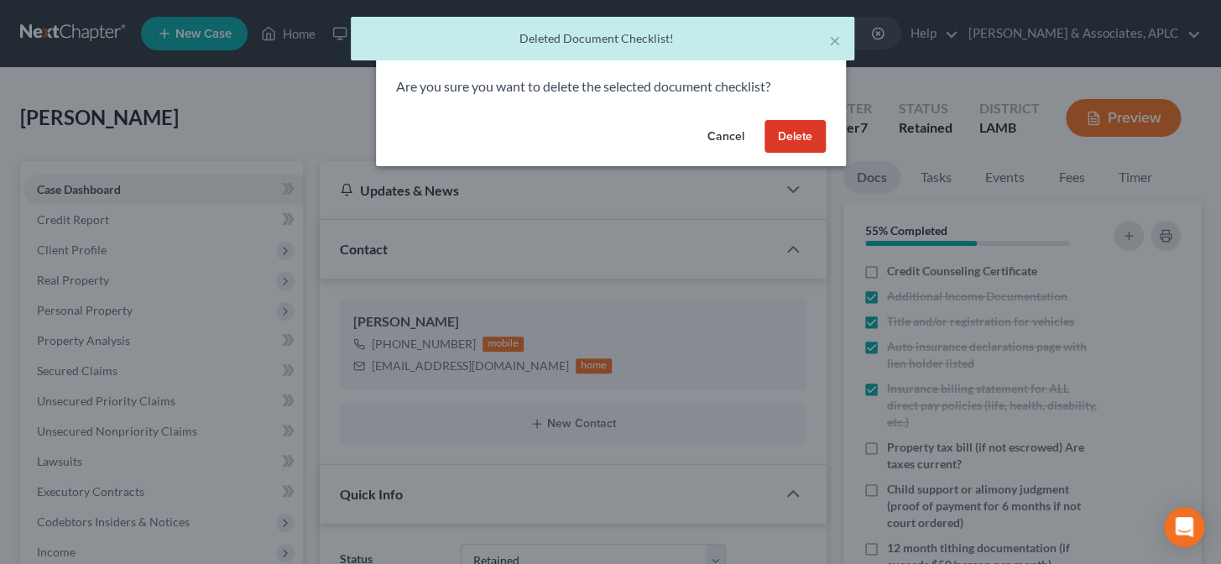
click at [799, 148] on button "Delete" at bounding box center [794, 137] width 61 height 34
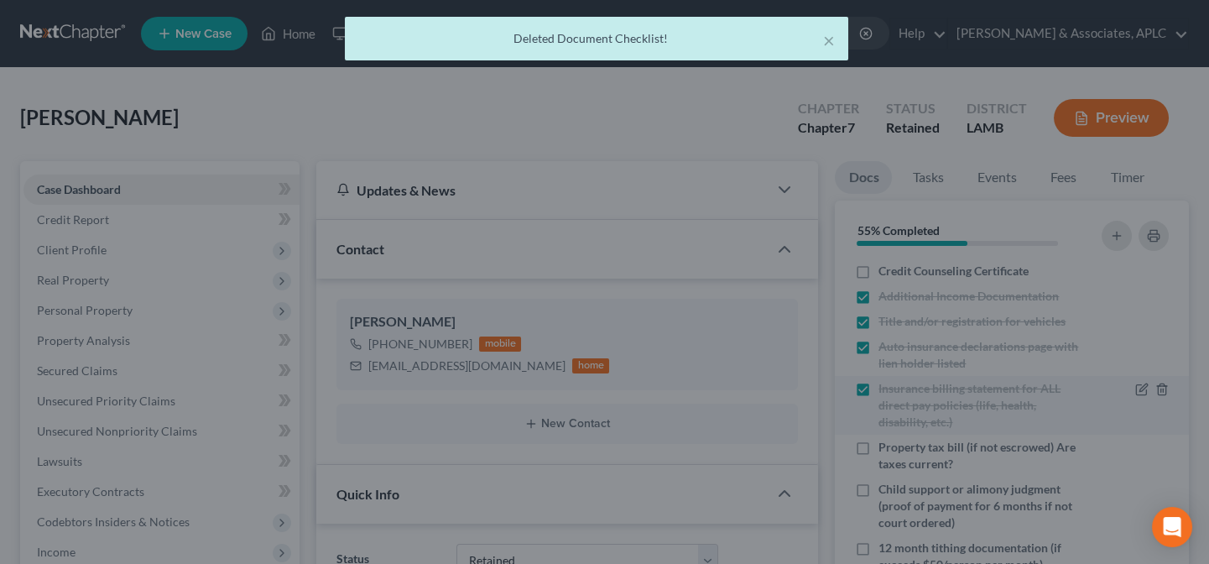
scroll to position [0, 0]
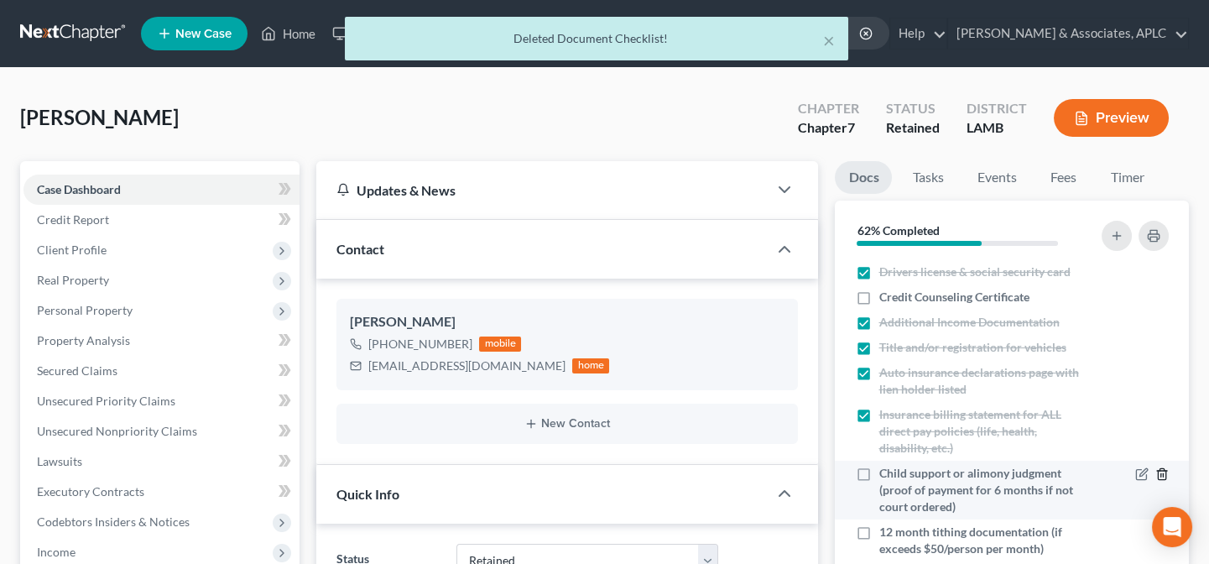
click at [1161, 476] on line "button" at bounding box center [1161, 475] width 0 height 3
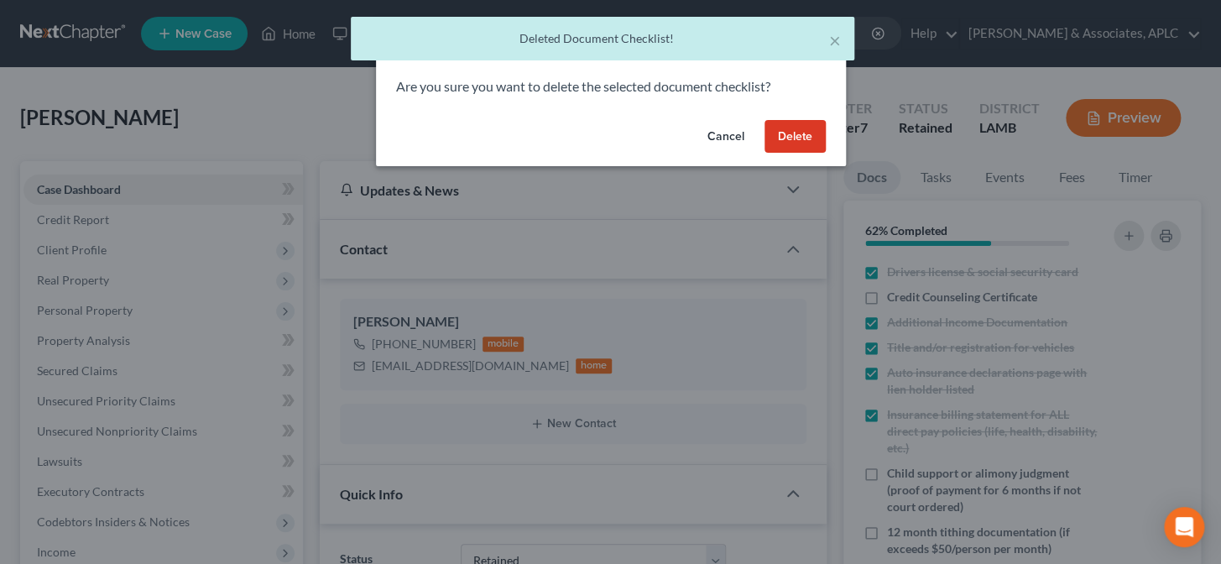
click at [793, 138] on button "Delete" at bounding box center [794, 137] width 61 height 34
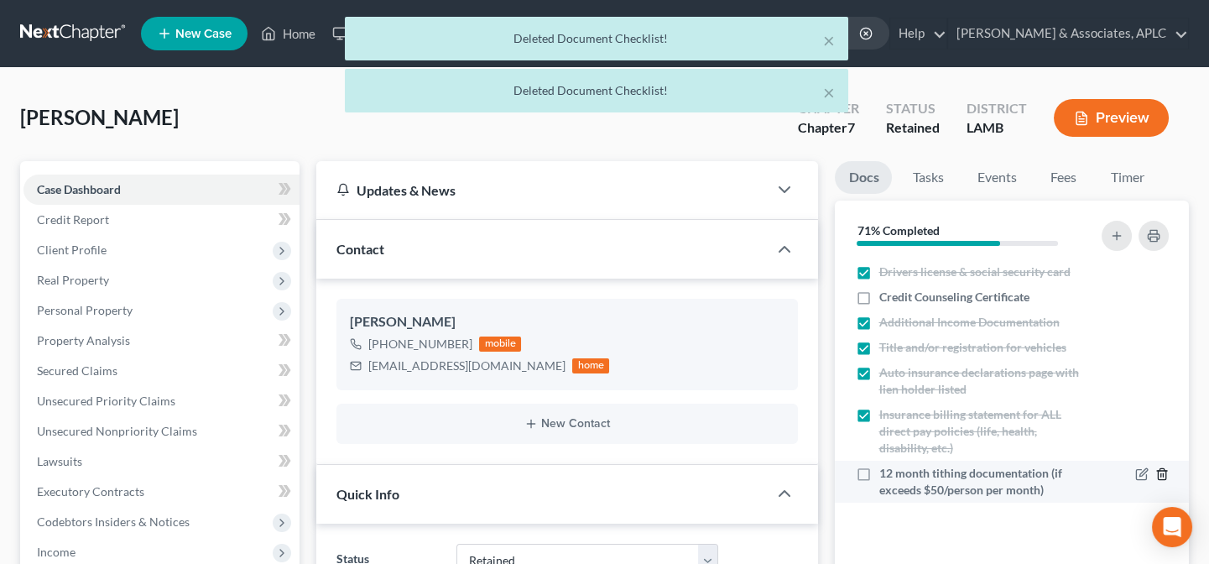
click at [1159, 474] on icon "button" at bounding box center [1161, 473] width 13 height 13
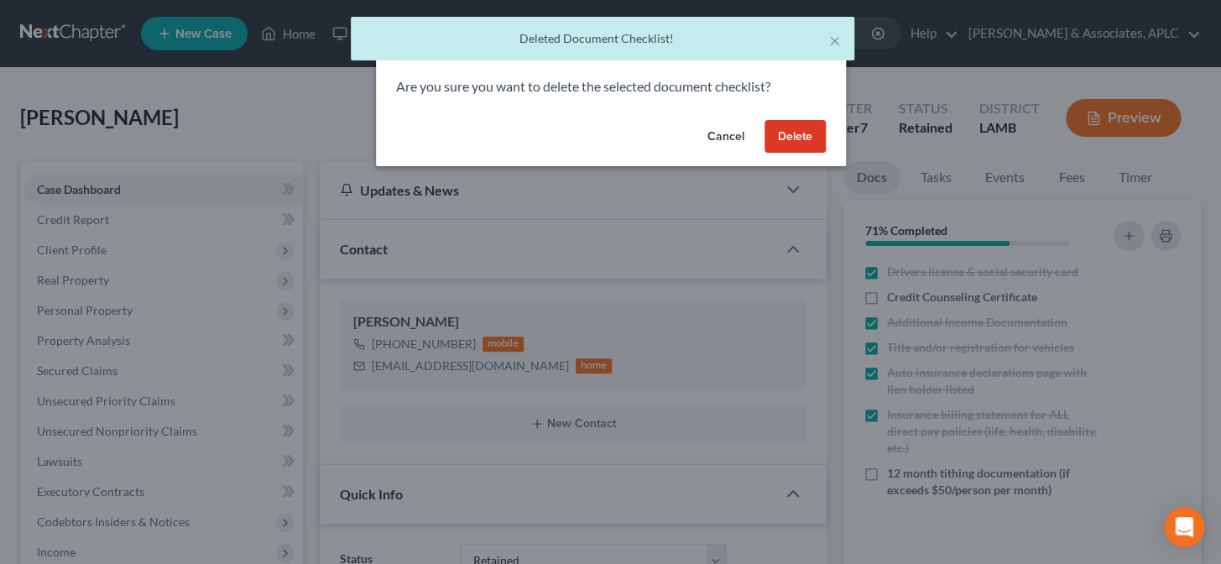
drag, startPoint x: 793, startPoint y: 133, endPoint x: 790, endPoint y: 143, distance: 10.4
click at [793, 133] on button "Delete" at bounding box center [794, 137] width 61 height 34
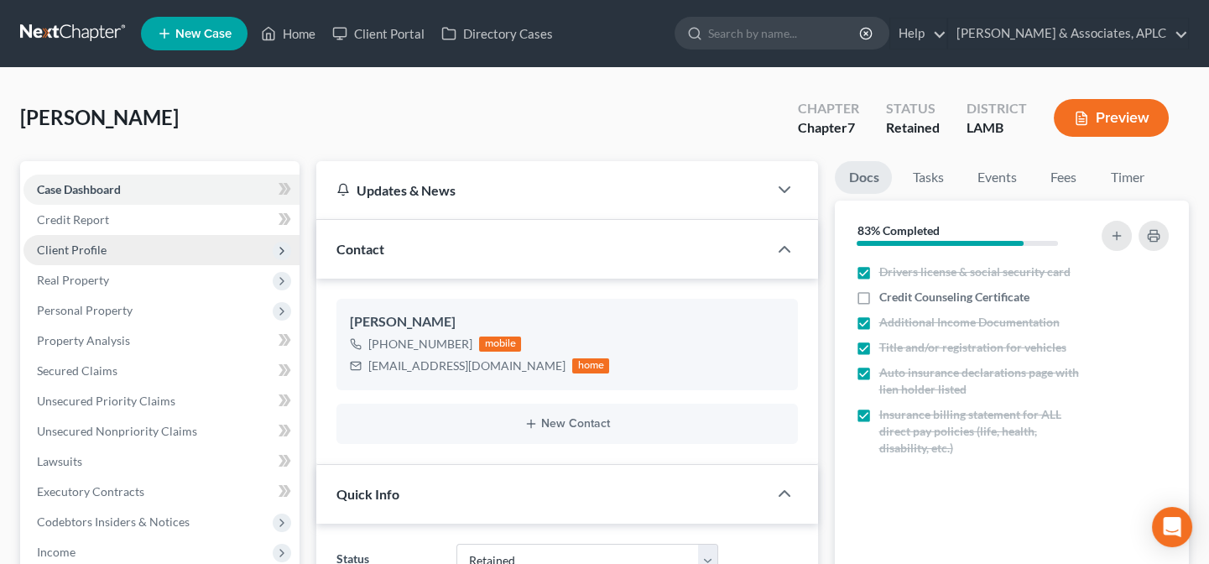
click at [122, 254] on span "Client Profile" at bounding box center [161, 250] width 276 height 30
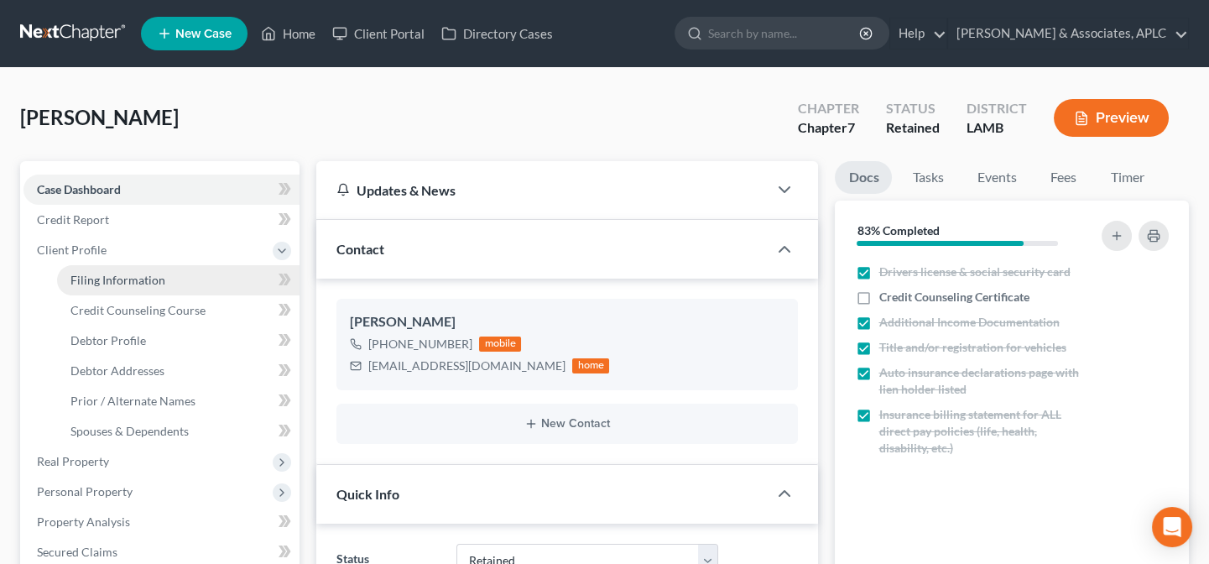
click at [122, 277] on span "Filing Information" at bounding box center [117, 280] width 95 height 14
select select "1"
select select "0"
select select "35"
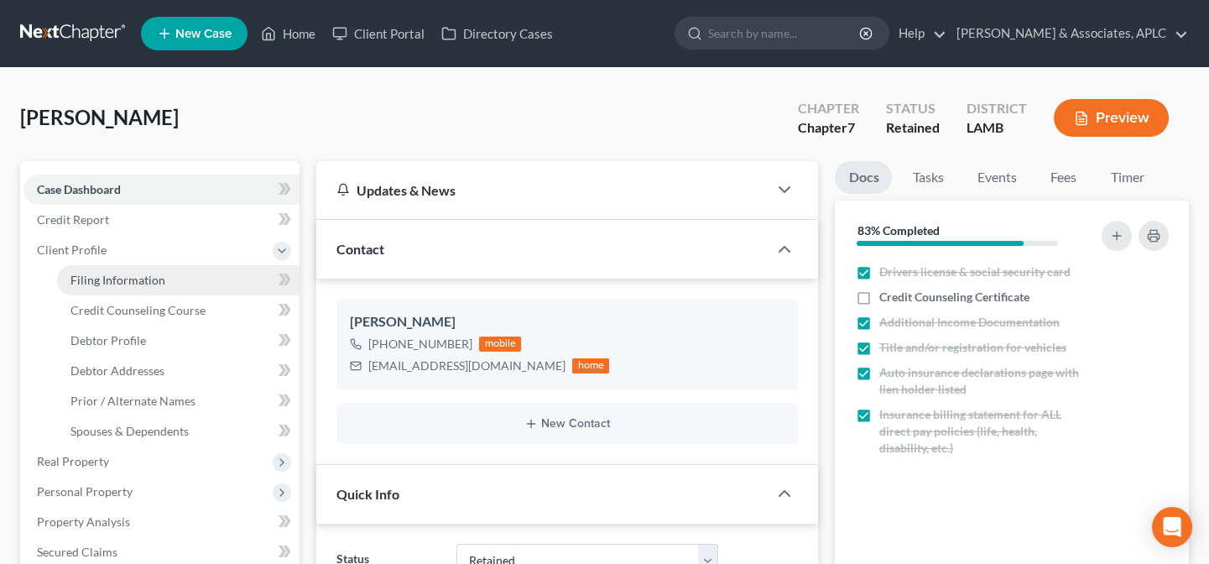
select select "19"
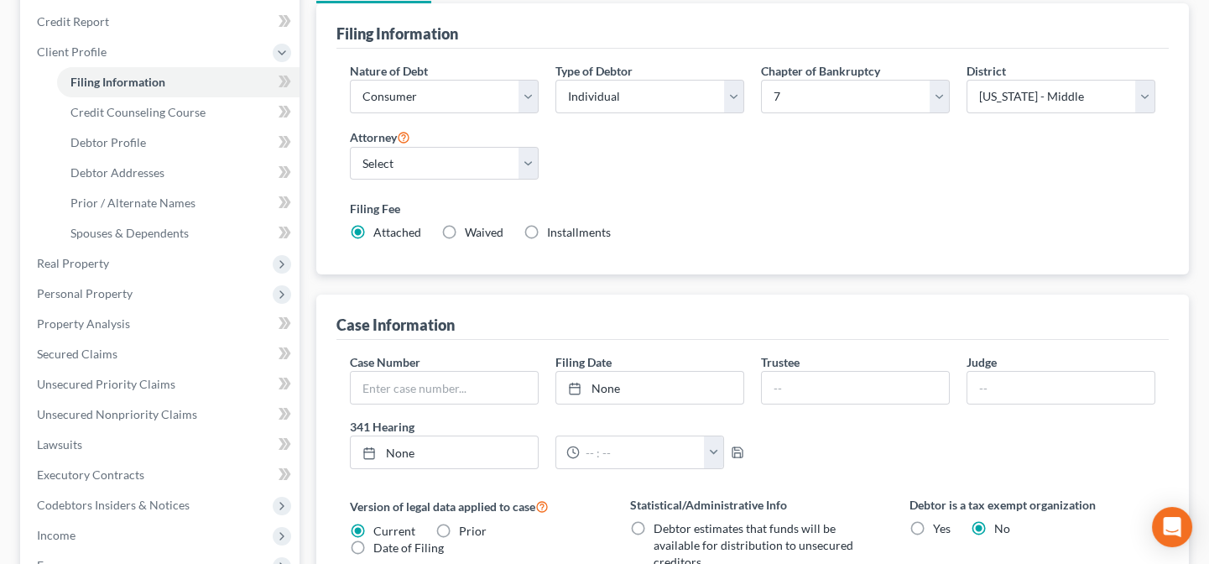
scroll to position [228, 0]
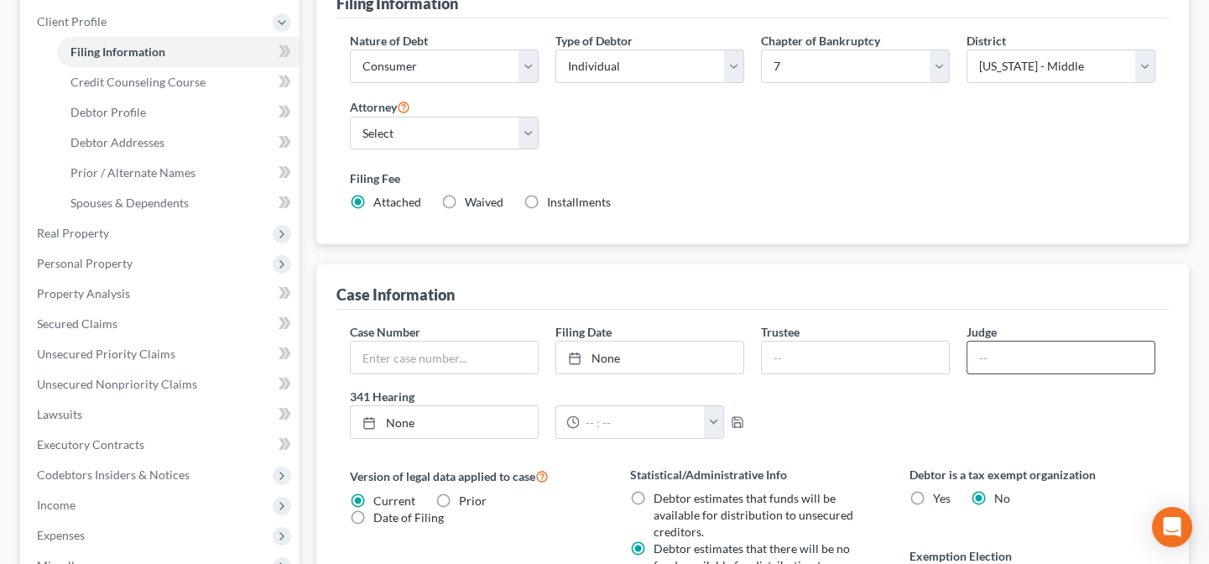
click at [1033, 354] on input "text" at bounding box center [1060, 357] width 187 height 32
type input "Michael Crawford"
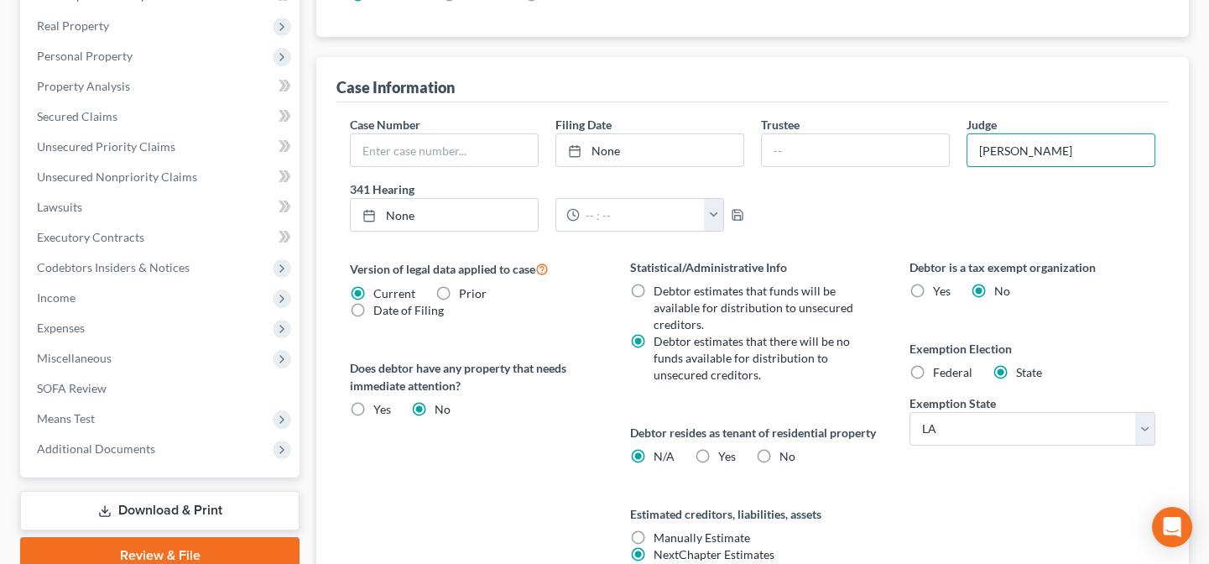
scroll to position [457, 0]
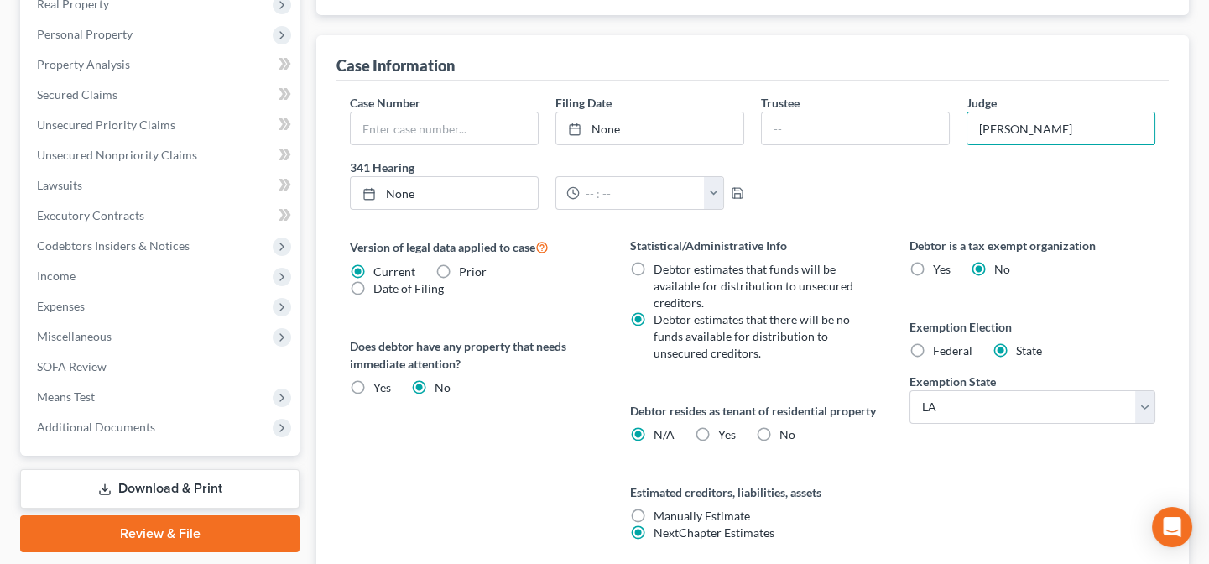
click at [779, 443] on label "No" at bounding box center [787, 434] width 16 height 17
click at [786, 437] on input "No" at bounding box center [791, 431] width 11 height 11
radio input "true"
radio input "false"
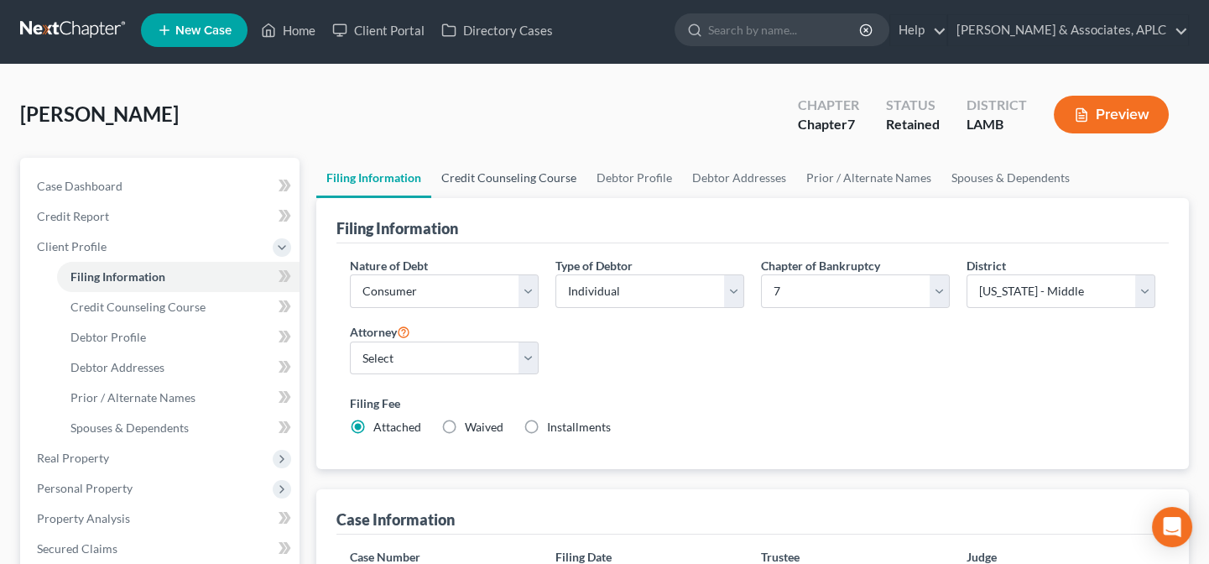
scroll to position [0, 0]
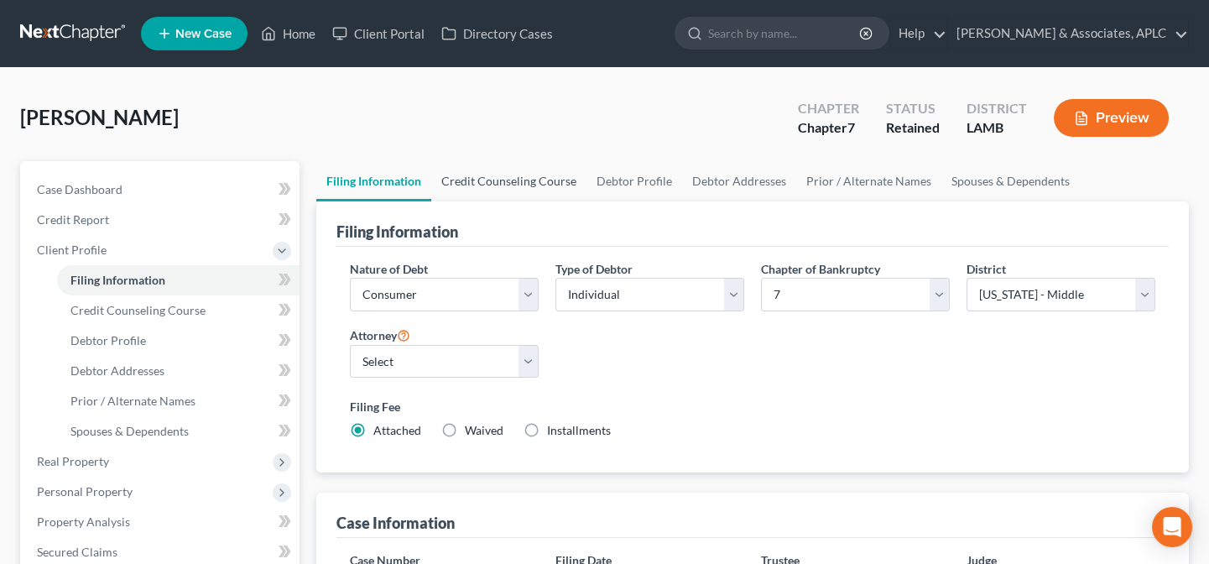
click at [519, 181] on link "Credit Counseling Course" at bounding box center [508, 181] width 155 height 40
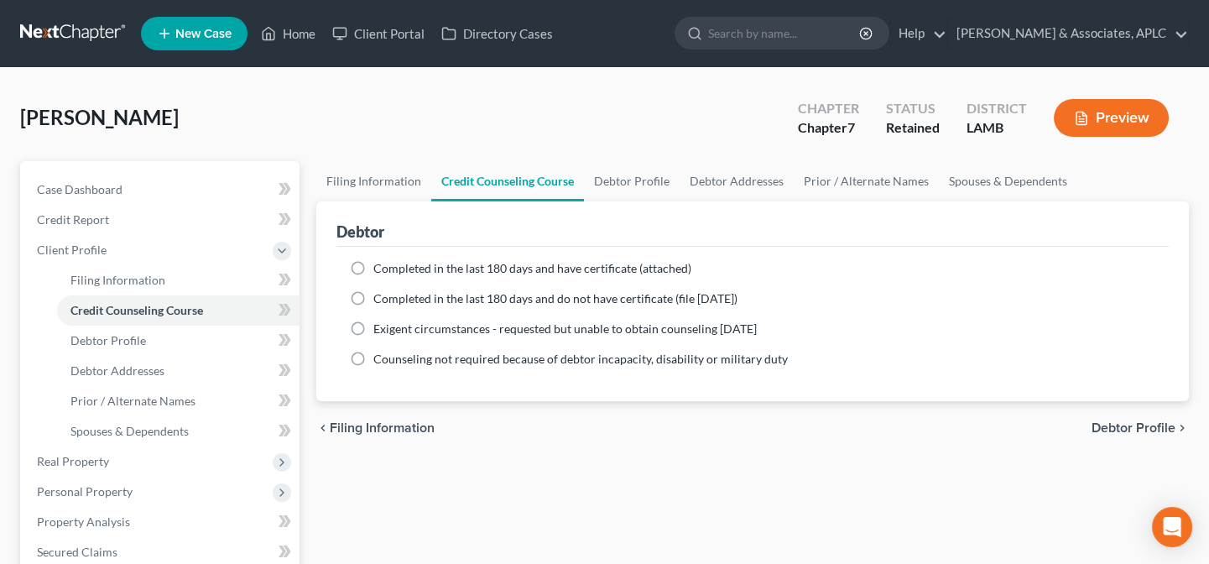
click at [487, 292] on span "Completed in the last 180 days and do not have certificate (file within 14 days)" at bounding box center [555, 298] width 364 height 14
click at [391, 292] on input "Completed in the last 180 days and do not have certificate (file within 14 days)" at bounding box center [385, 295] width 11 height 11
radio input "true"
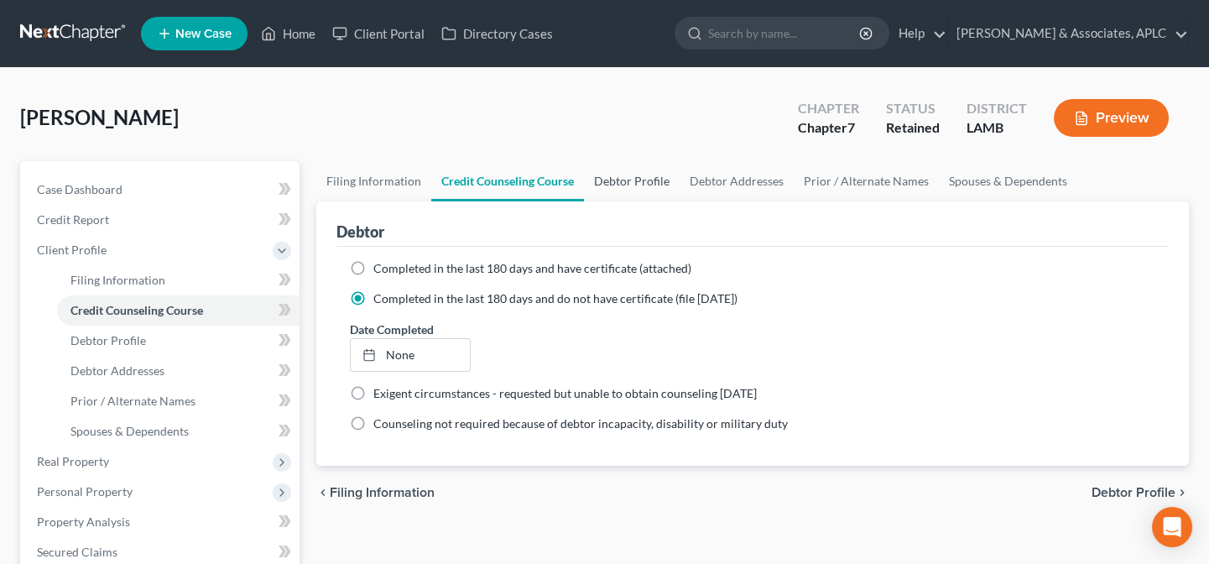
click at [628, 183] on link "Debtor Profile" at bounding box center [632, 181] width 96 height 40
select select "0"
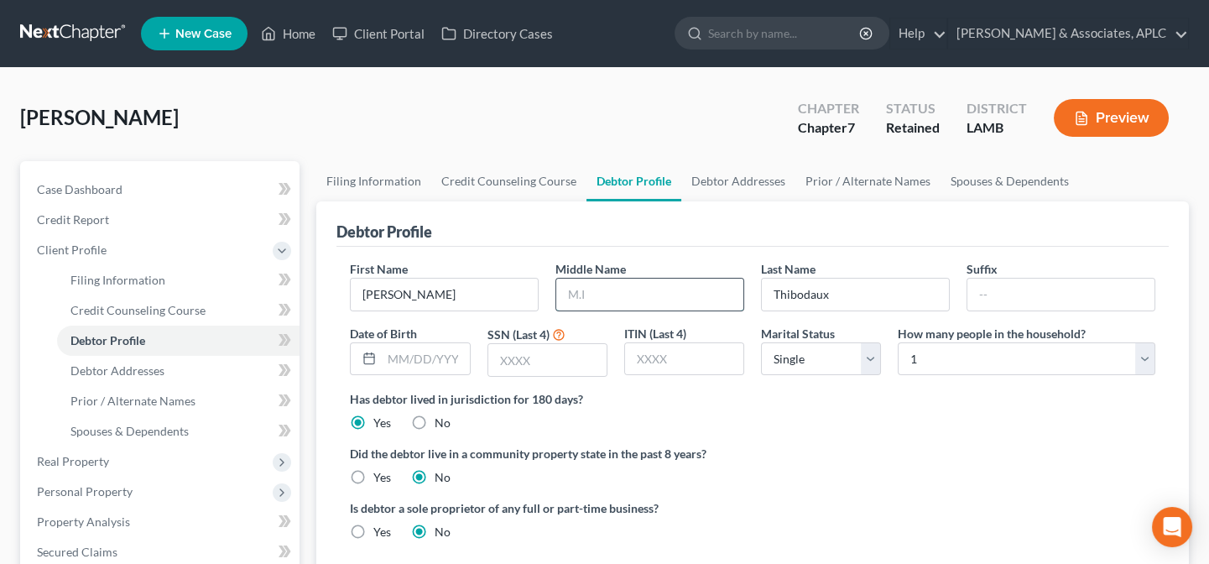
click at [637, 284] on input "text" at bounding box center [649, 295] width 187 height 32
type input "Anthony"
type input "06/05/1969"
type input "0660"
click at [373, 473] on label "Yes" at bounding box center [382, 477] width 18 height 17
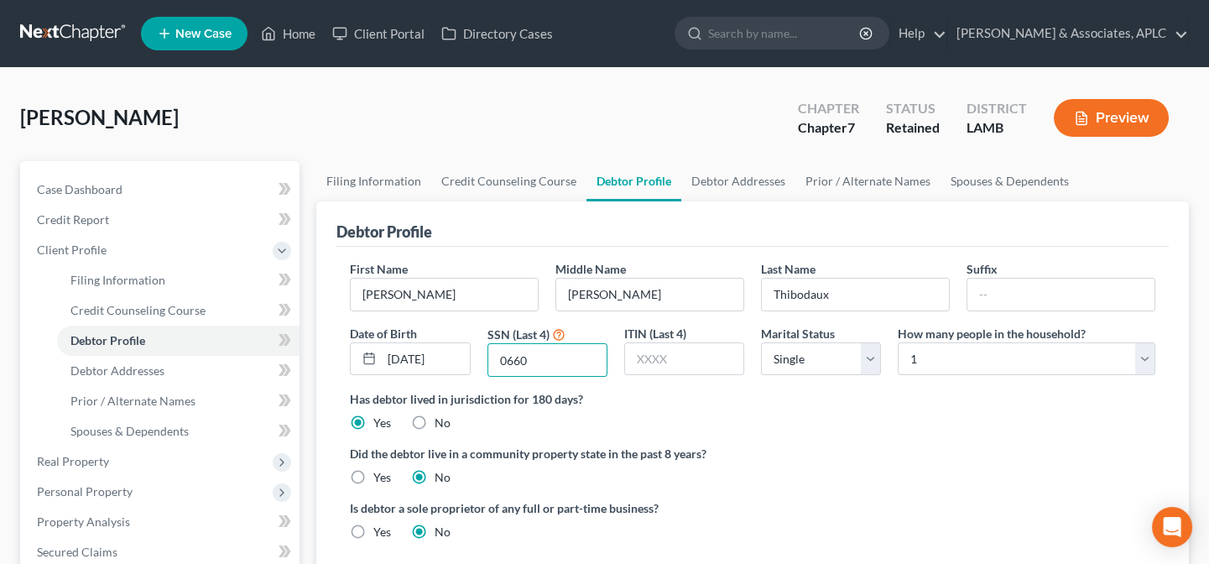
click at [380, 473] on input "Yes" at bounding box center [385, 474] width 11 height 11
radio input "true"
radio input "false"
click at [736, 177] on link "Debtor Addresses" at bounding box center [738, 181] width 114 height 40
select select "0"
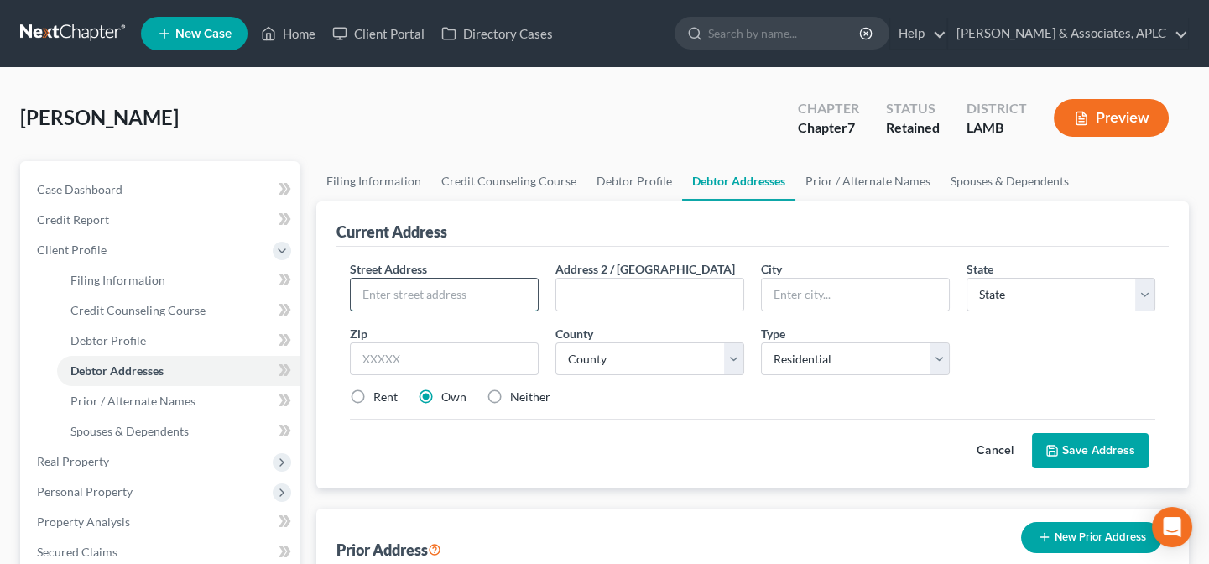
click at [455, 302] on input "text" at bounding box center [444, 295] width 187 height 32
type input "11715 Old Hammond Hwy."
type input "Baton Rouge"
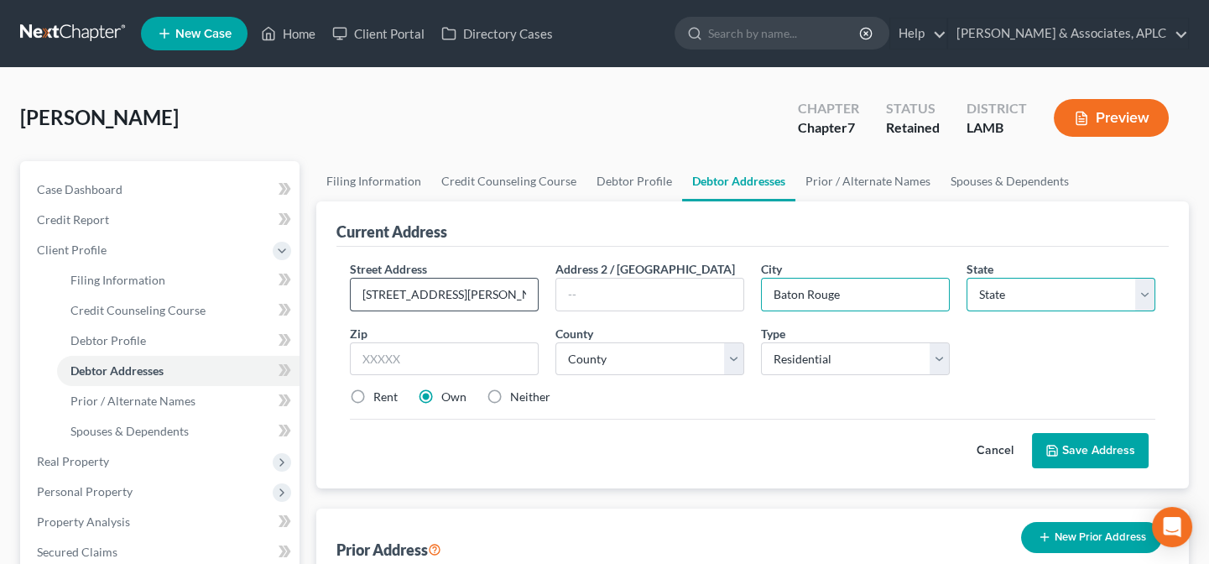
select select "19"
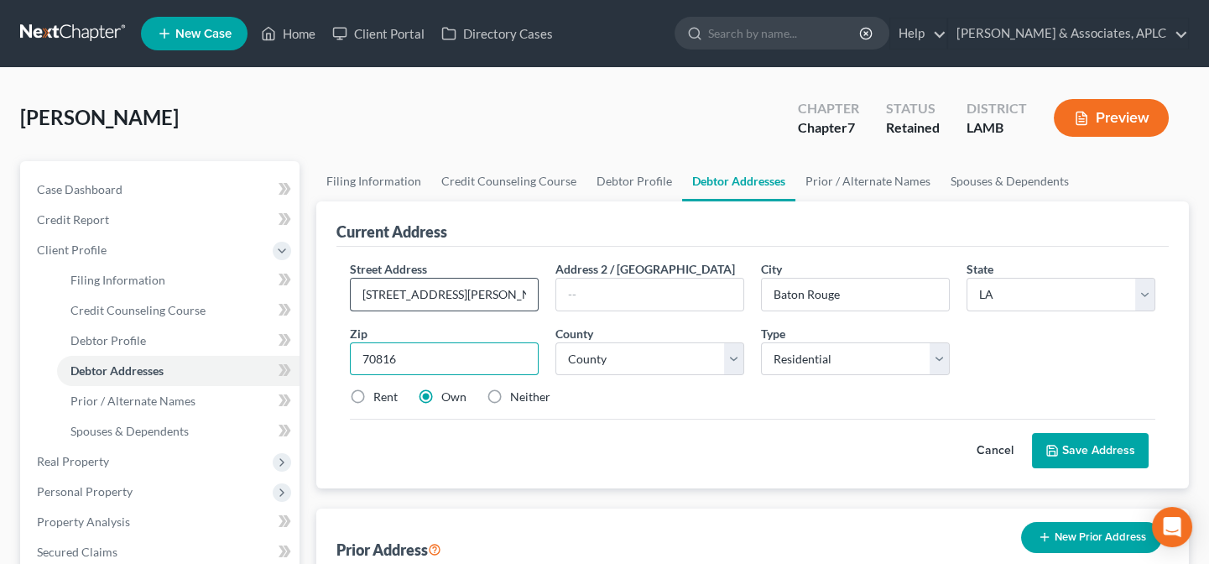
type input "70816"
select select "16"
click at [510, 393] on label "Neither" at bounding box center [530, 396] width 40 height 17
click at [517, 393] on input "Neither" at bounding box center [522, 393] width 11 height 11
radio input "true"
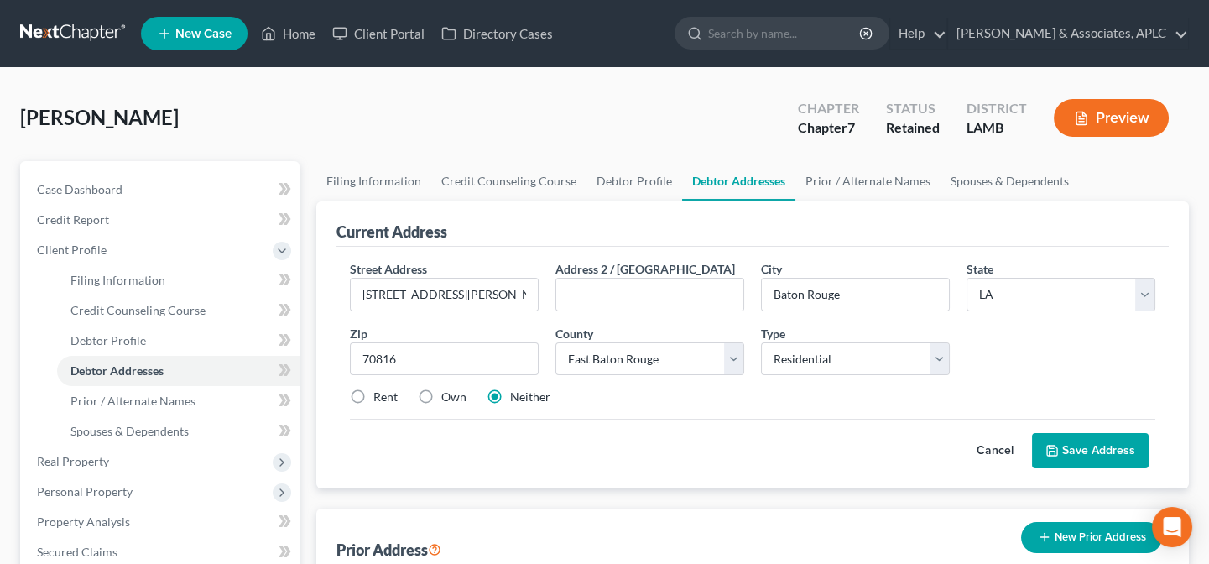
click at [1070, 456] on button "Save Address" at bounding box center [1090, 450] width 117 height 35
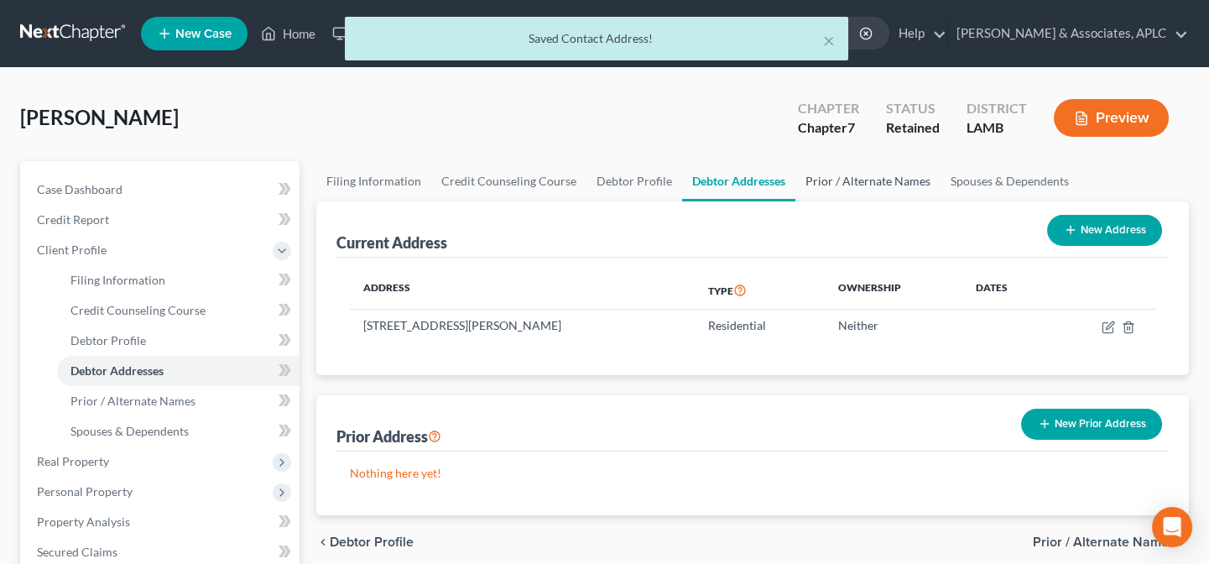
click at [893, 173] on link "Prior / Alternate Names" at bounding box center [867, 181] width 145 height 40
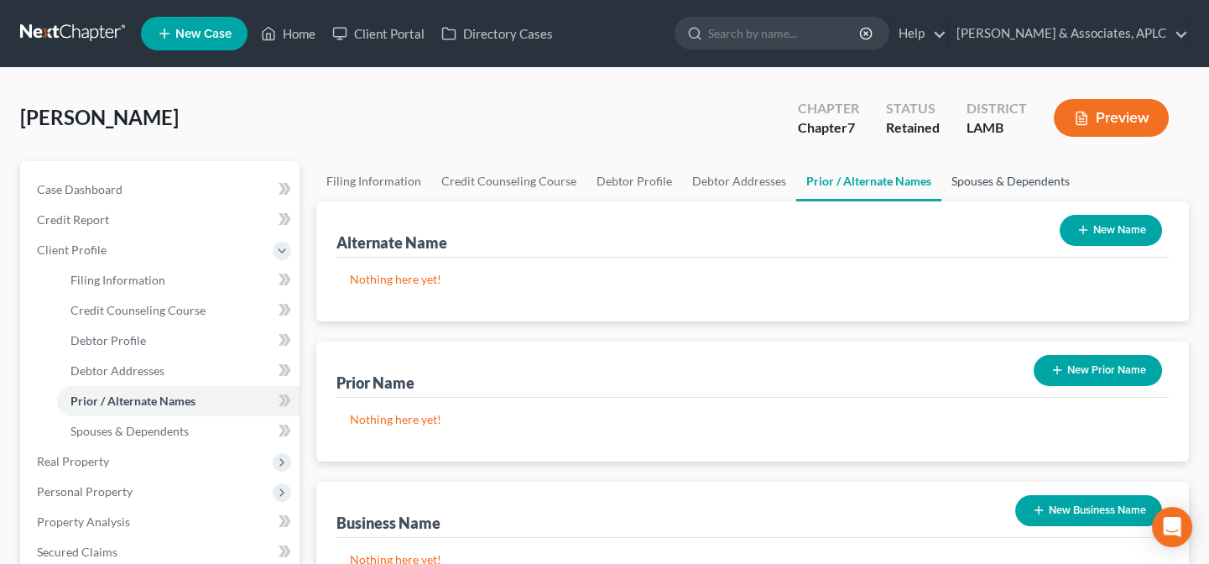
click at [983, 180] on link "Spouses & Dependents" at bounding box center [1010, 181] width 138 height 40
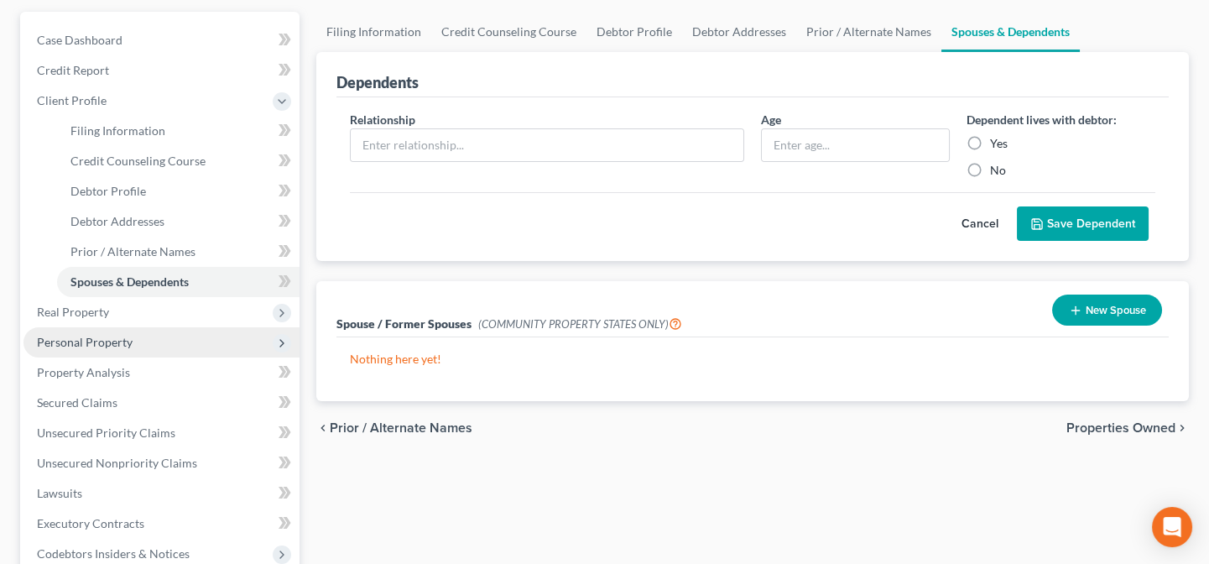
scroll to position [152, 0]
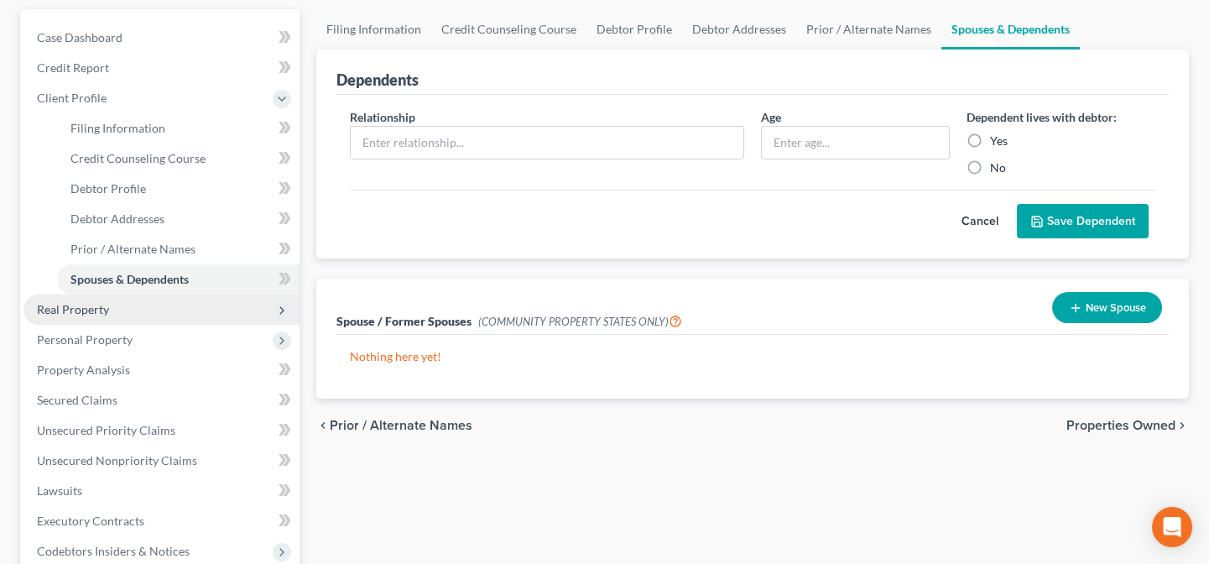
click at [104, 310] on span "Real Property" at bounding box center [73, 309] width 72 height 14
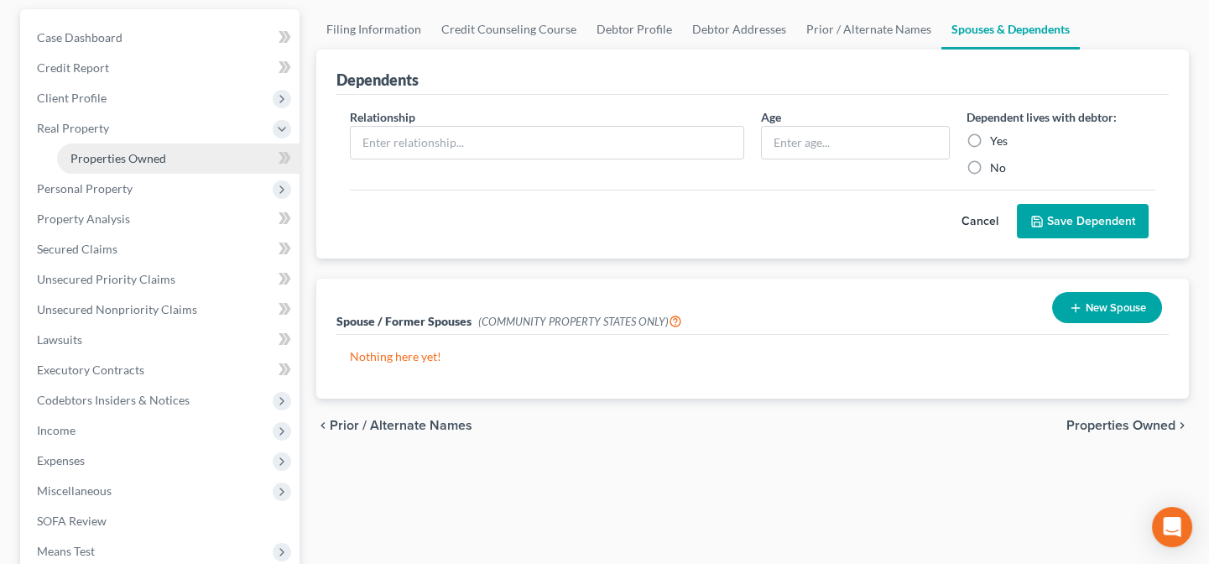
click at [126, 159] on span "Properties Owned" at bounding box center [118, 158] width 96 height 14
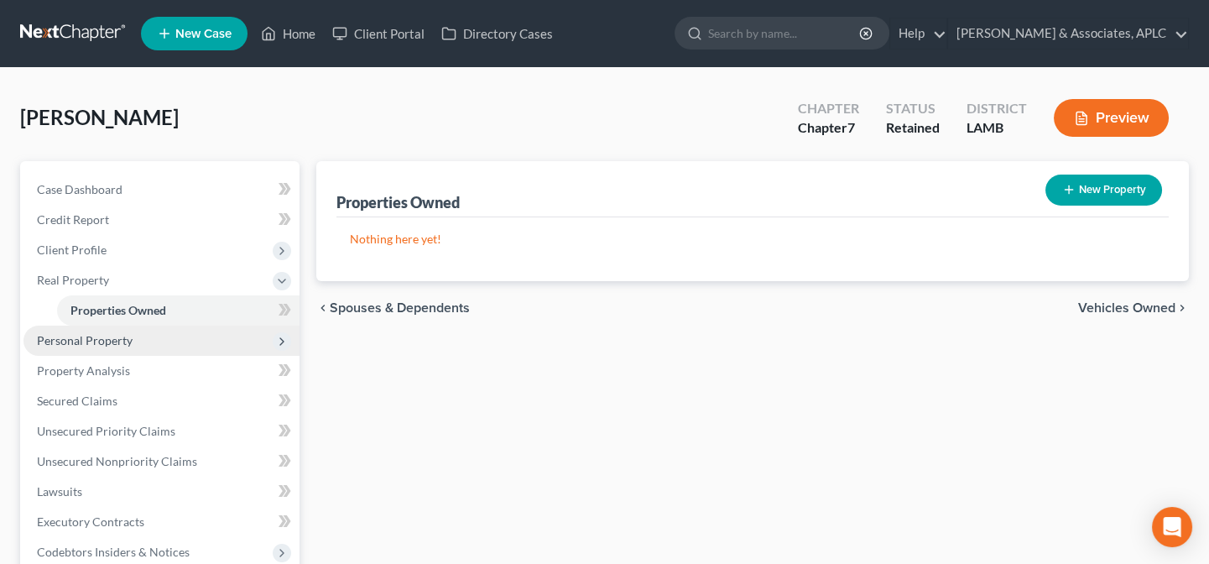
click at [107, 346] on span "Personal Property" at bounding box center [161, 341] width 276 height 30
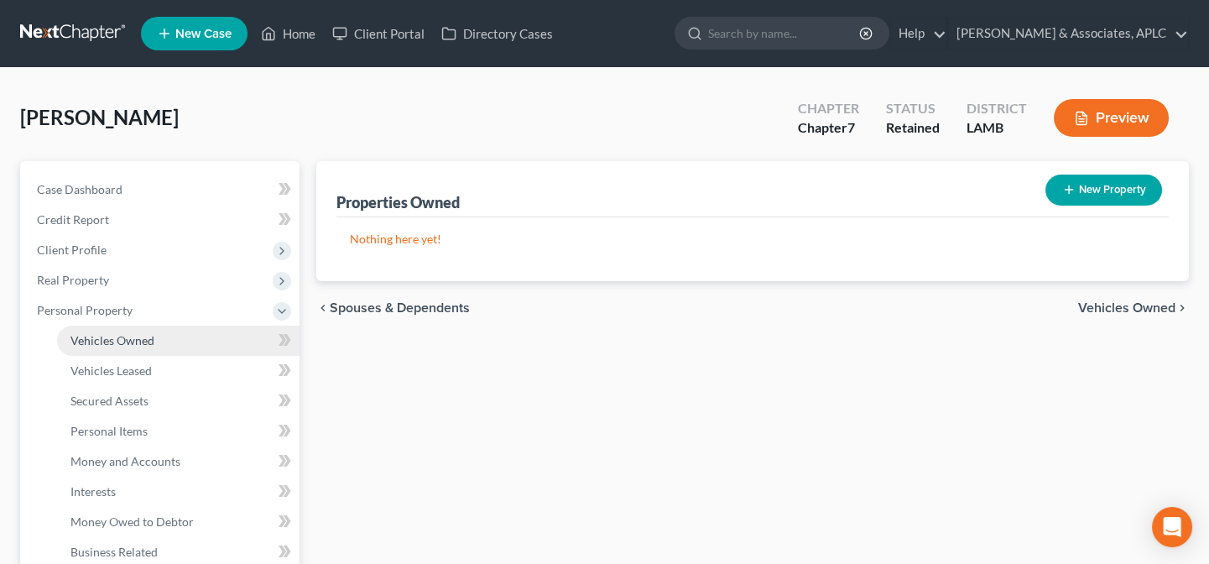
click at [106, 342] on span "Vehicles Owned" at bounding box center [112, 340] width 84 height 14
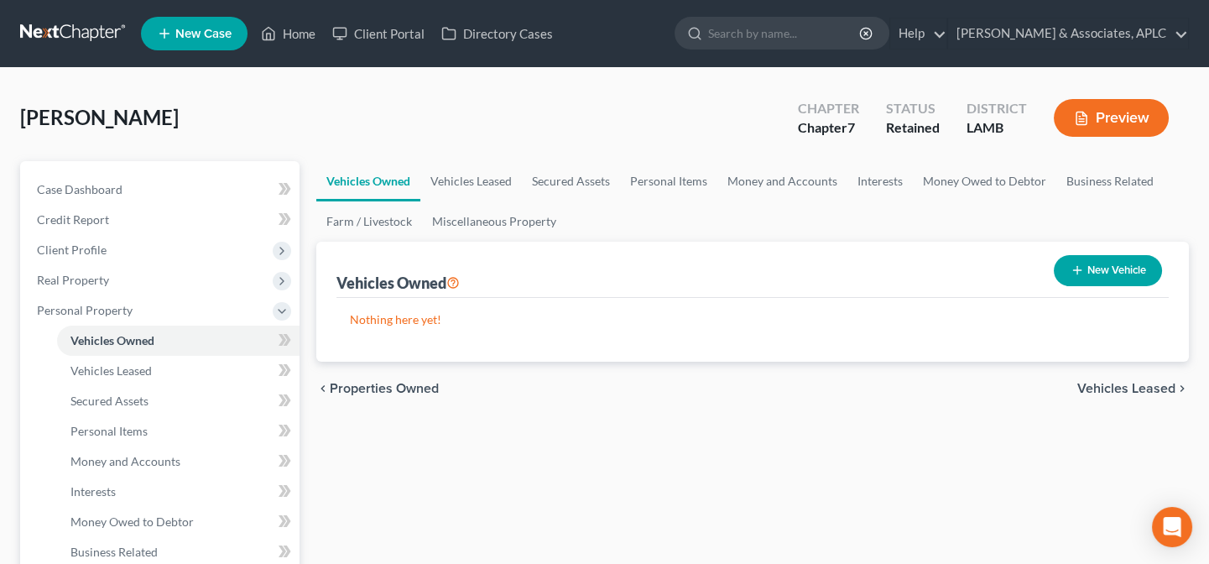
click at [1076, 268] on icon "button" at bounding box center [1076, 269] width 13 height 13
select select "0"
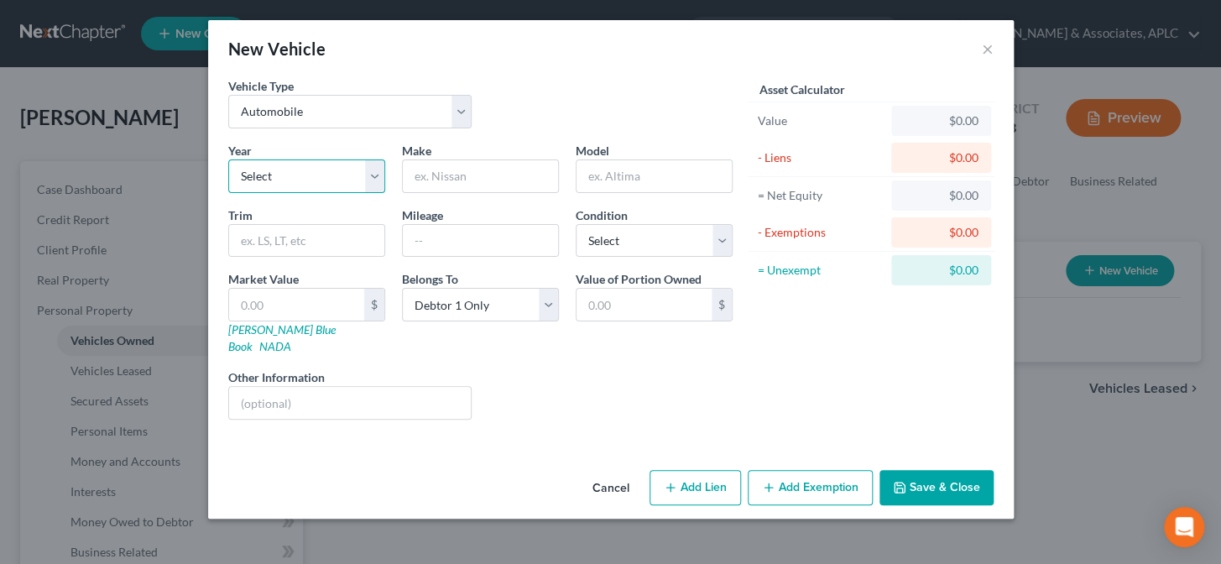
click at [279, 185] on select "Select 2026 2025 2024 2023 2022 2021 2020 2019 2018 2017 2016 2015 2014 2013 20…" at bounding box center [306, 176] width 157 height 34
select select "31"
click at [228, 159] on select "Select 2026 2025 2024 2023 2022 2021 2020 2019 2018 2017 2016 2015 2014 2013 20…" at bounding box center [306, 176] width 157 height 34
click at [465, 176] on input "text" at bounding box center [480, 176] width 155 height 32
type input "Pontiac"
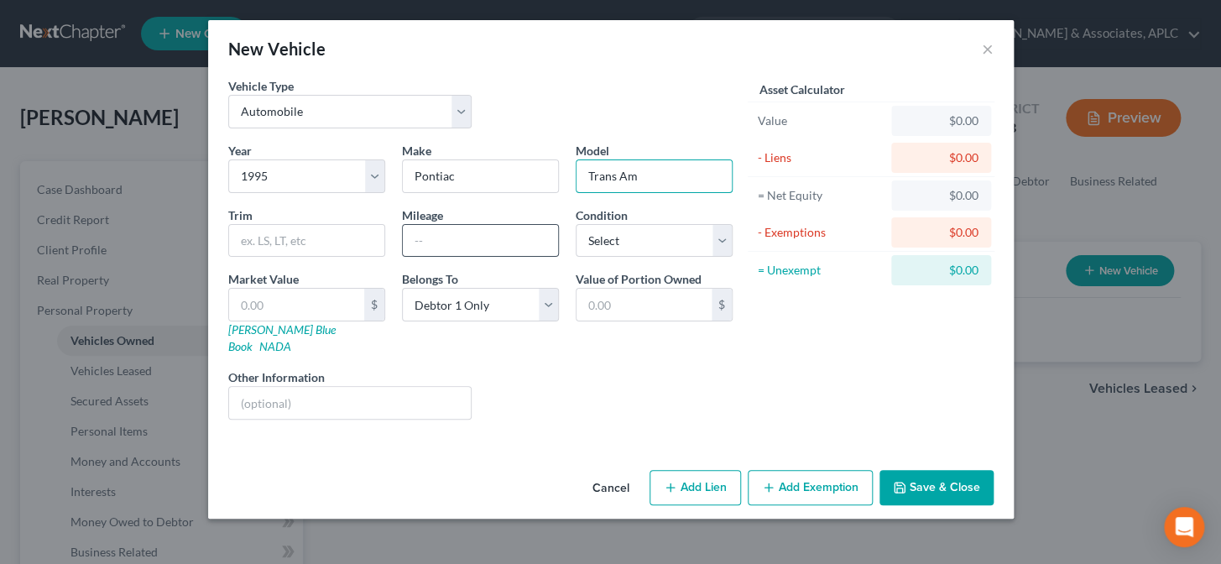
type input "Trans Am"
click at [446, 247] on input "text" at bounding box center [480, 241] width 155 height 32
click at [609, 237] on select "Select Excellent Very Good Good Fair Poor" at bounding box center [654, 241] width 157 height 34
select select "4"
click at [576, 224] on select "Select Excellent Very Good Good Fair Poor" at bounding box center [654, 241] width 157 height 34
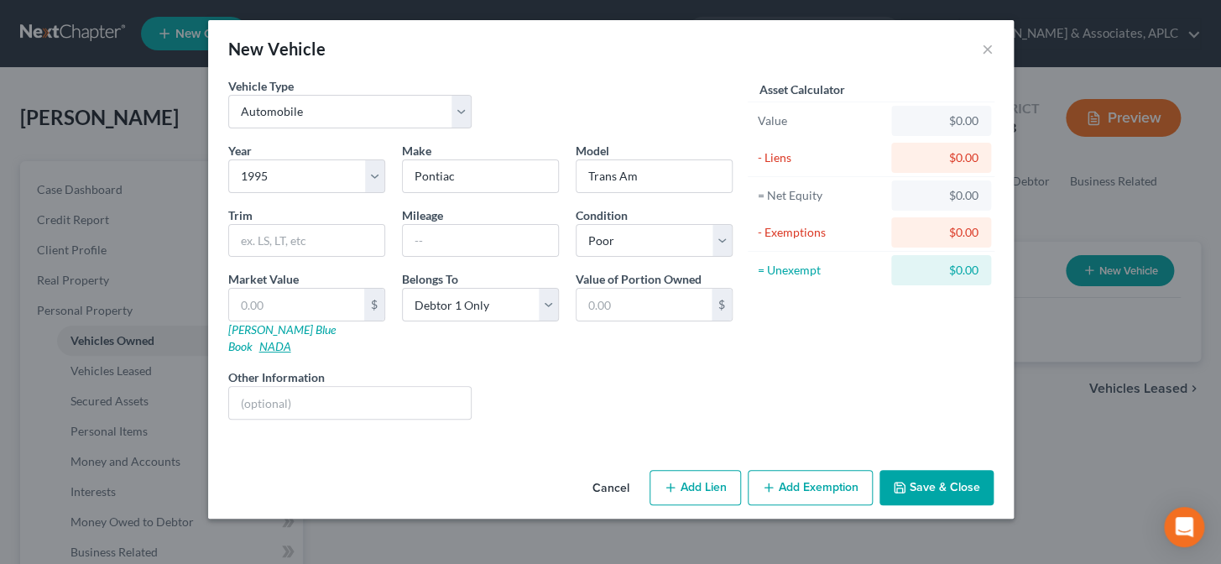
click at [291, 339] on link "NADA" at bounding box center [275, 346] width 32 height 14
drag, startPoint x: 587, startPoint y: 174, endPoint x: 671, endPoint y: 166, distance: 84.3
click at [671, 166] on input "Trans Am" at bounding box center [653, 176] width 155 height 32
type input "Firebird Trans Am"
click at [302, 388] on input "text" at bounding box center [350, 403] width 242 height 32
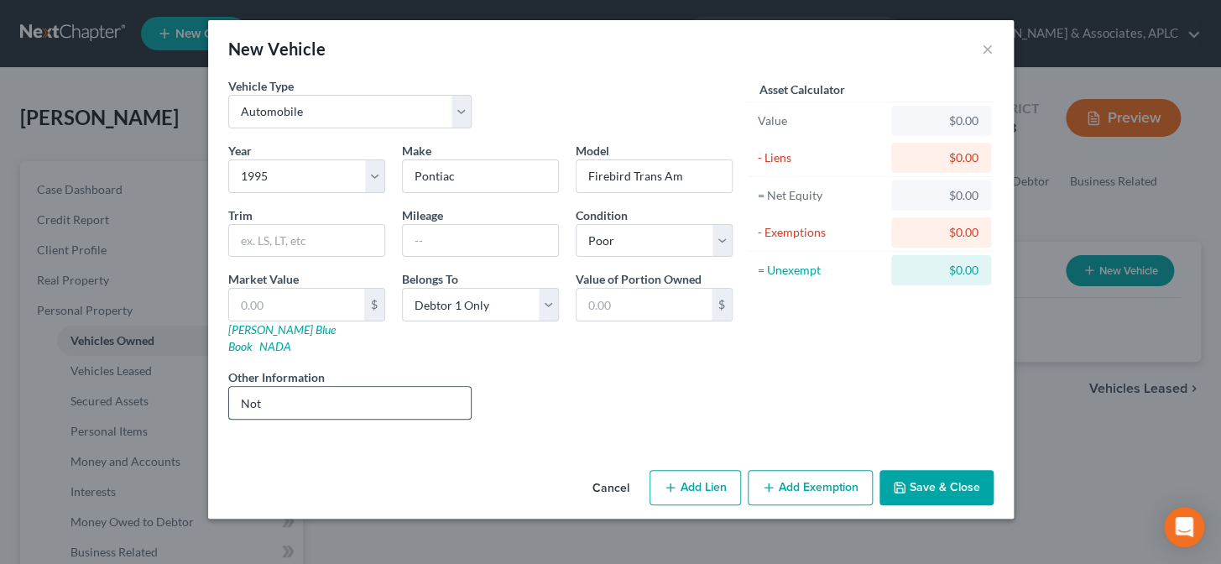
type input "not running"
click at [319, 293] on input "text" at bounding box center [296, 305] width 135 height 32
type input "2"
type input "2.00"
type input "20"
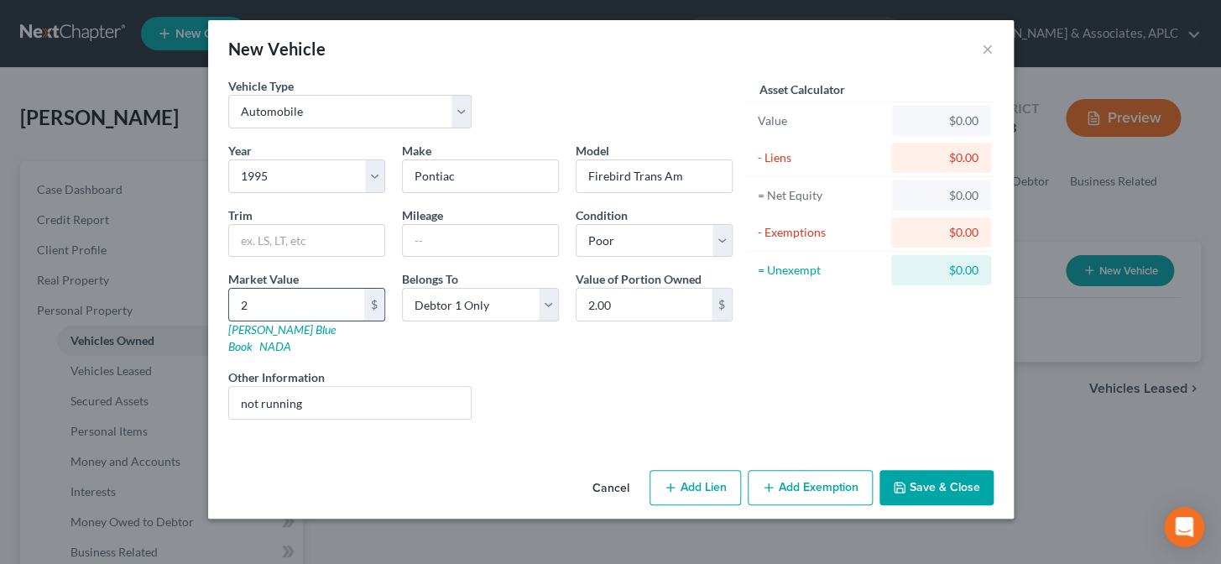
type input "20.00"
type input "200"
type input "200.00"
type input "2000"
type input "2,000.00"
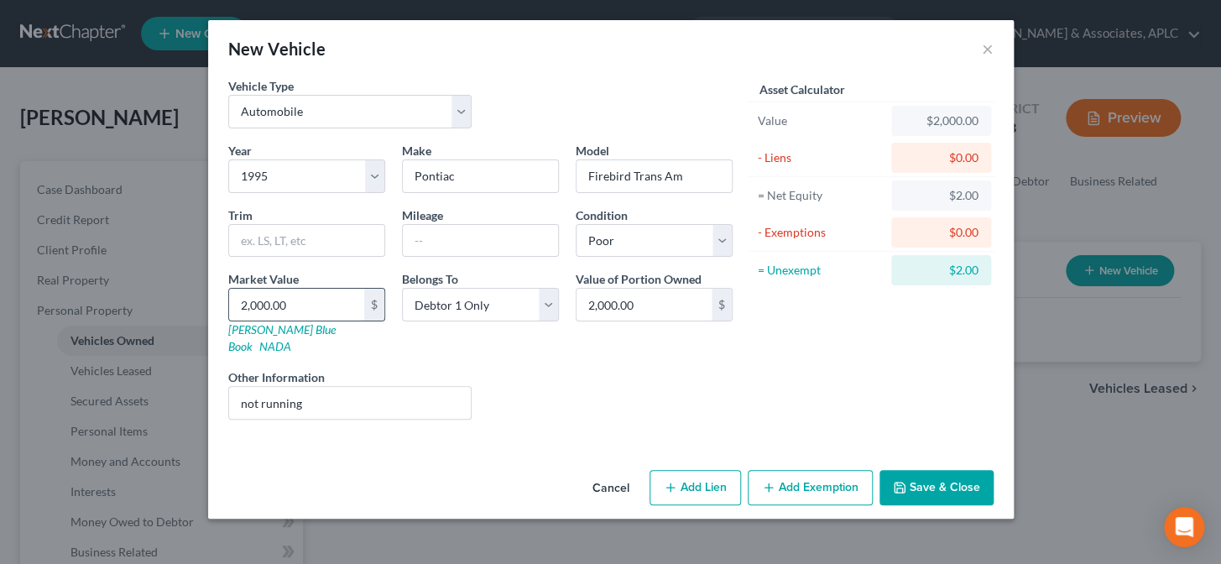
type input "2,000.00"
click at [942, 470] on button "Save & Close" at bounding box center [936, 487] width 114 height 35
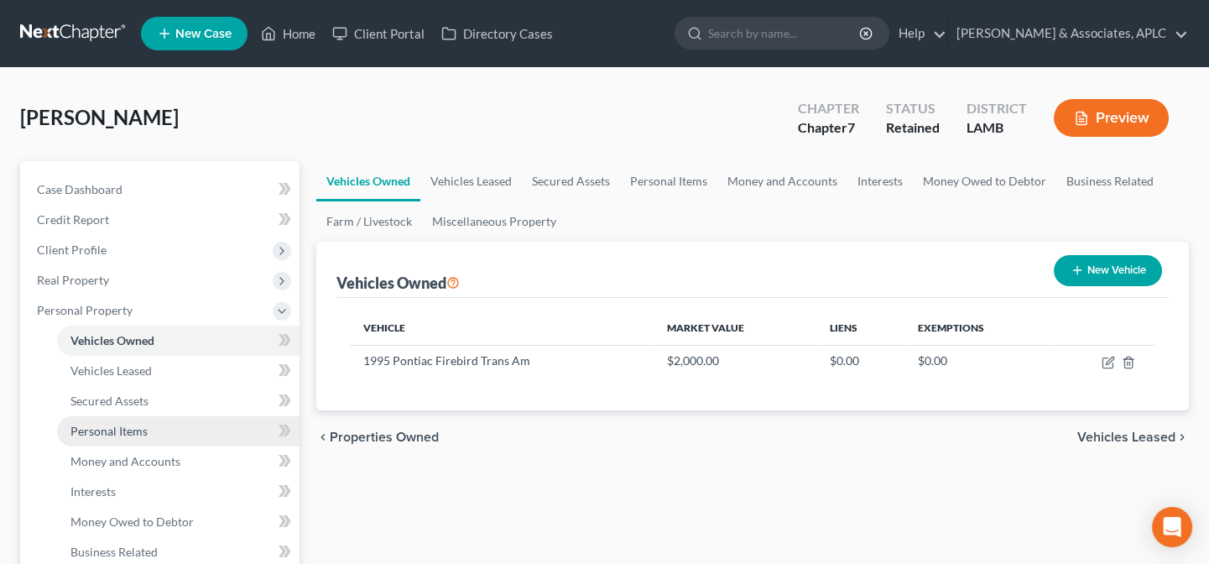
click at [140, 425] on span "Personal Items" at bounding box center [108, 431] width 77 height 14
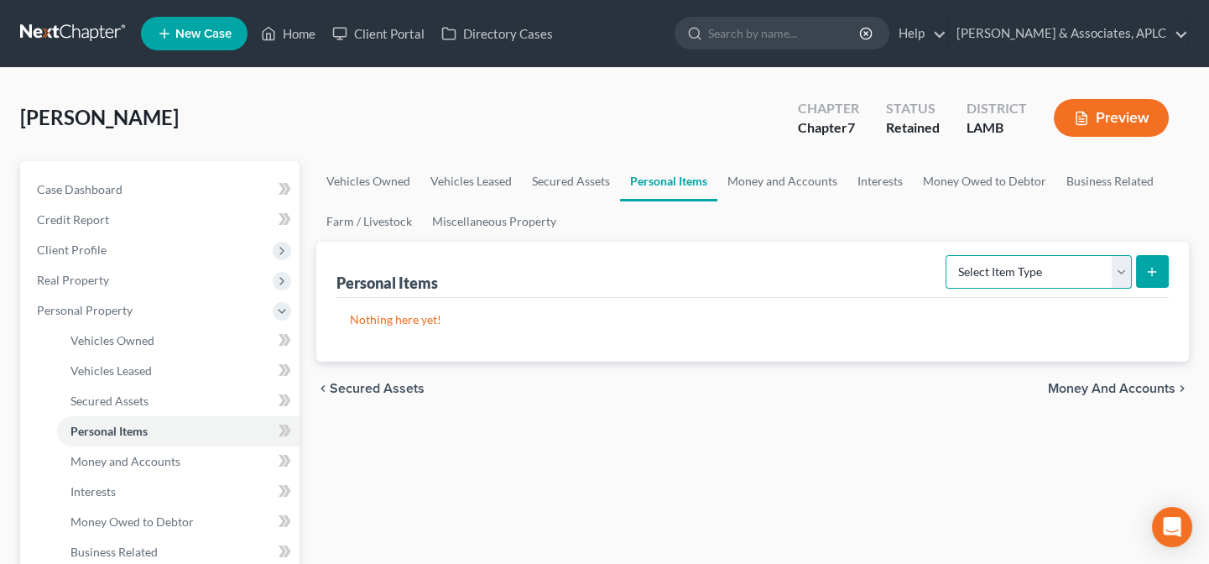
click at [986, 277] on select "Select Item Type Clothing Collectibles Of Value Electronics Firearms Household …" at bounding box center [1038, 272] width 186 height 34
select select "household_goods"
click at [947, 255] on select "Select Item Type Clothing Collectibles Of Value Electronics Firearms Household …" at bounding box center [1038, 272] width 186 height 34
click at [1141, 270] on button "submit" at bounding box center [1152, 271] width 33 height 33
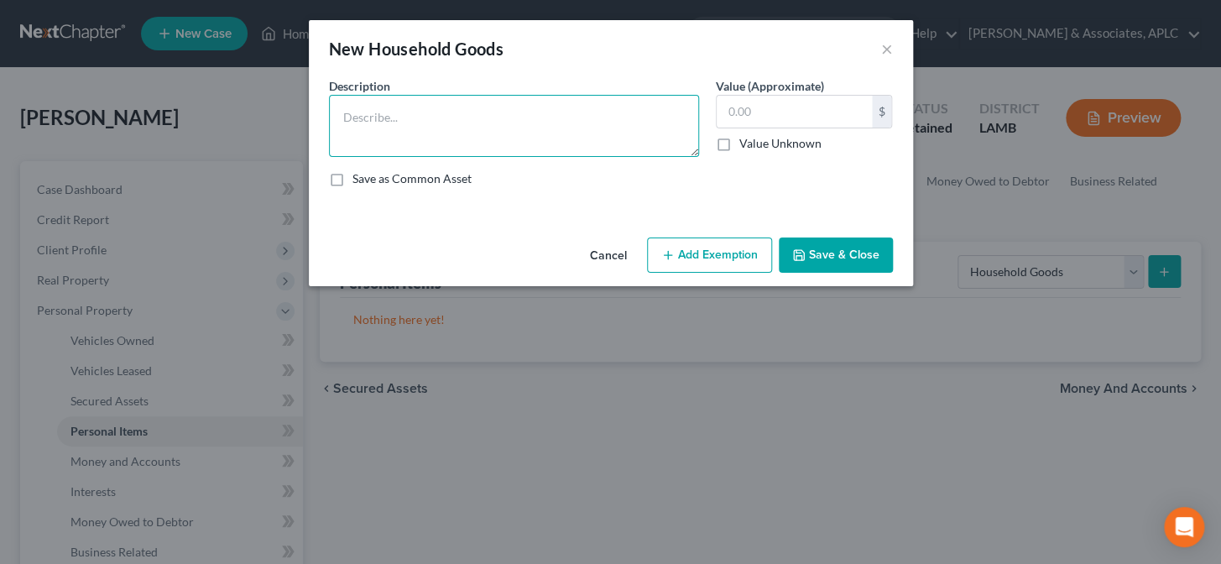
click at [414, 132] on textarea at bounding box center [514, 126] width 370 height 62
type textarea "Small Wine Cooler (50), Fan (10), Linens (10), Full Bed (500)"
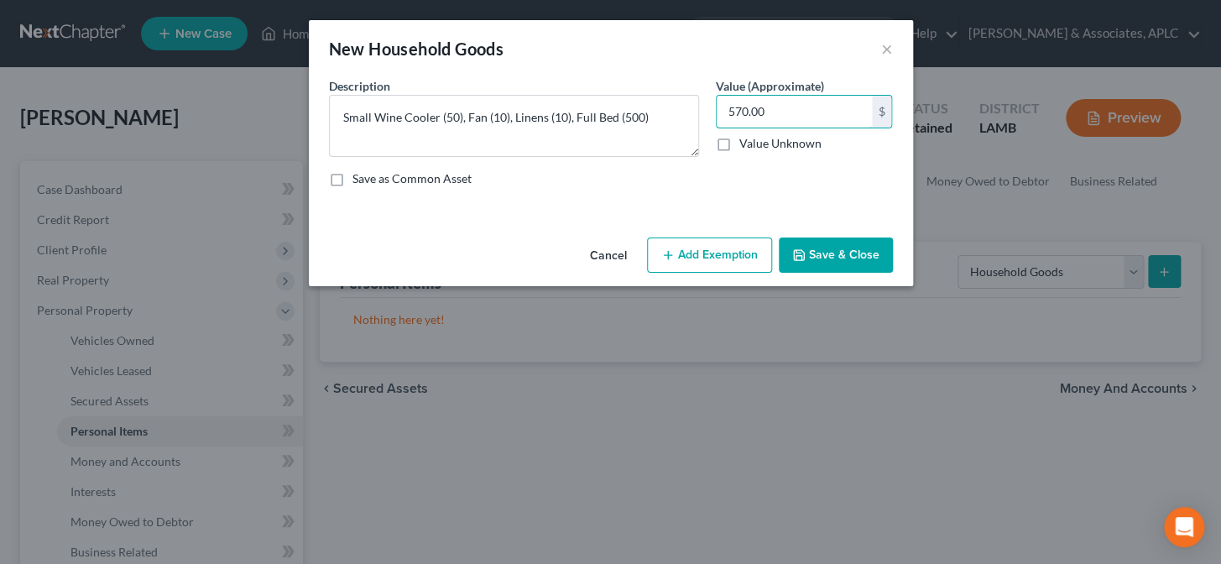
type input "570.00"
click at [713, 268] on button "Add Exemption" at bounding box center [709, 254] width 125 height 35
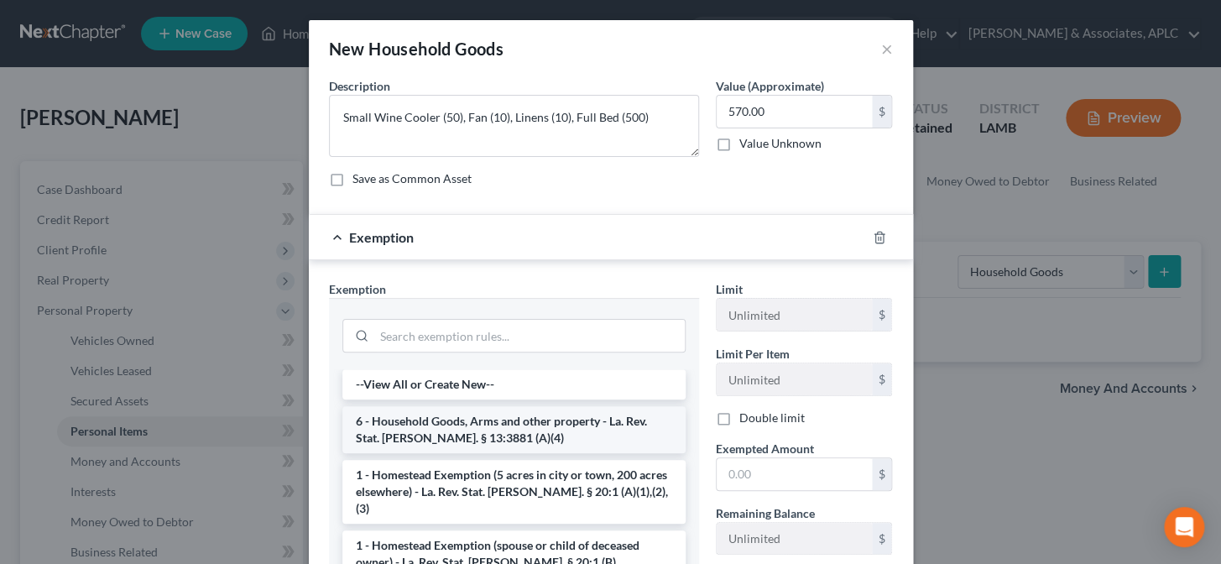
click at [412, 427] on li "6 - Household Goods, Arms and other property - La. Rev. Stat. Ann. § 13:3881 (A…" at bounding box center [513, 429] width 343 height 47
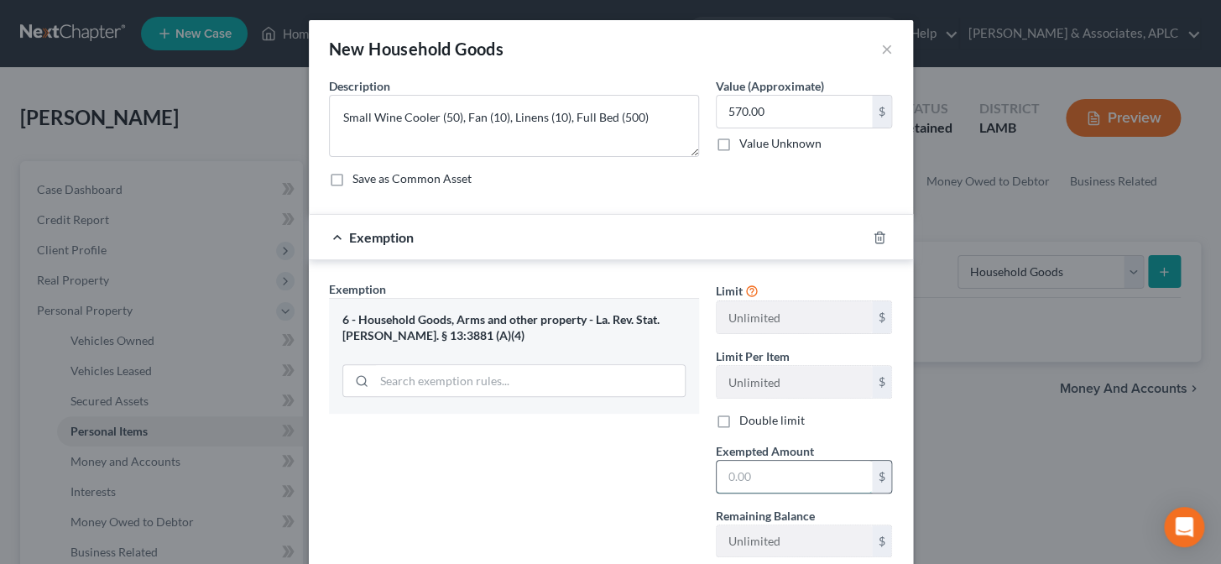
click at [740, 474] on input "text" at bounding box center [793, 477] width 155 height 32
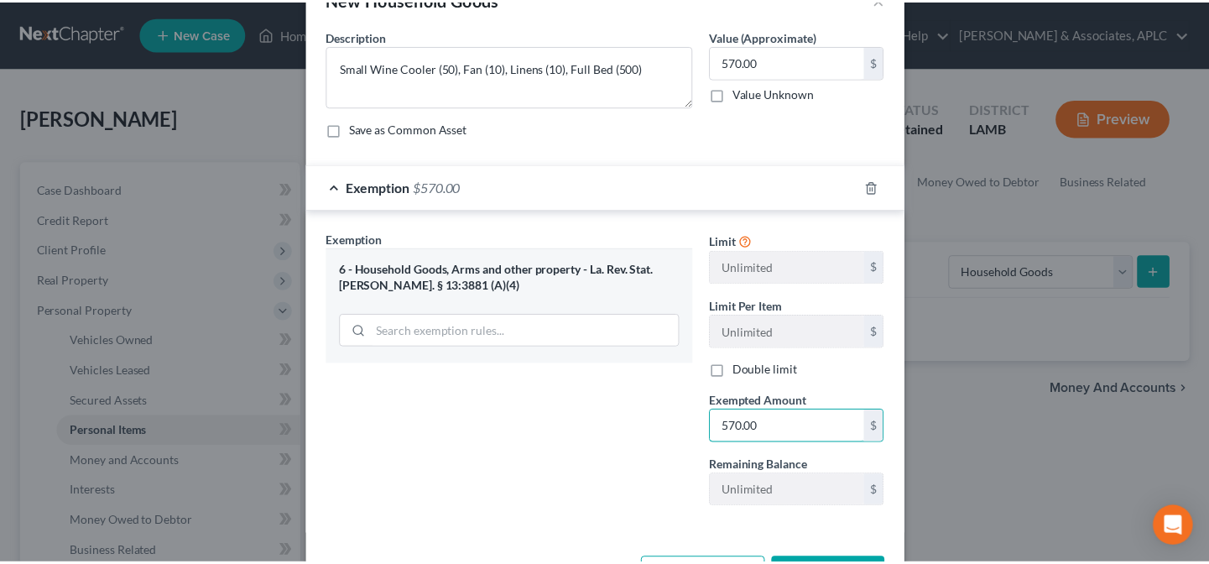
scroll to position [112, 0]
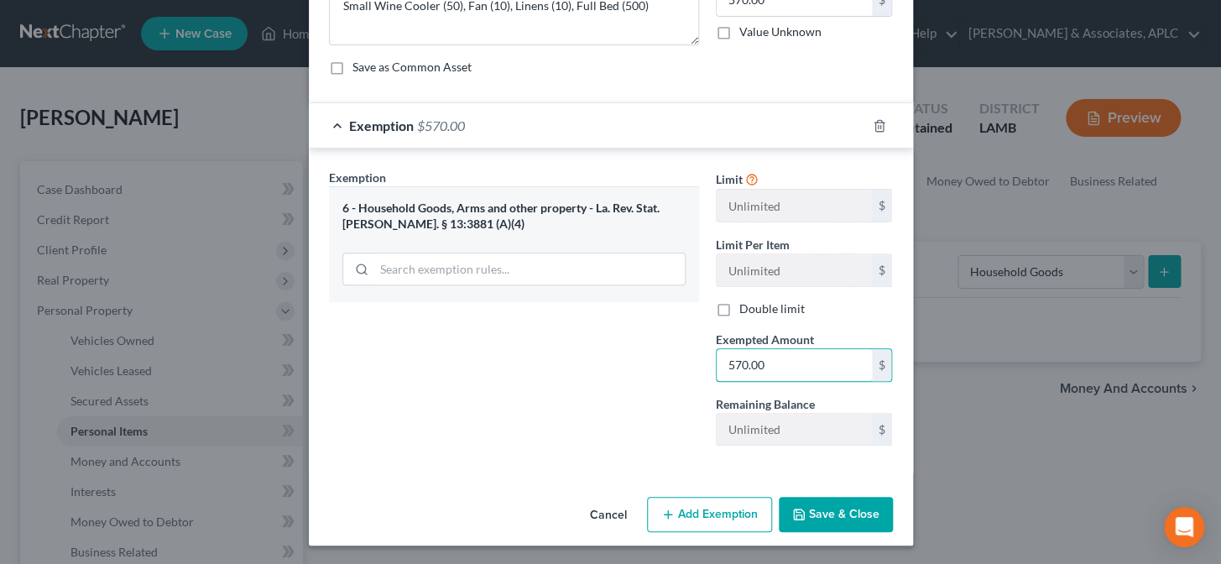
type input "570.00"
click at [873, 514] on button "Save & Close" at bounding box center [836, 514] width 114 height 35
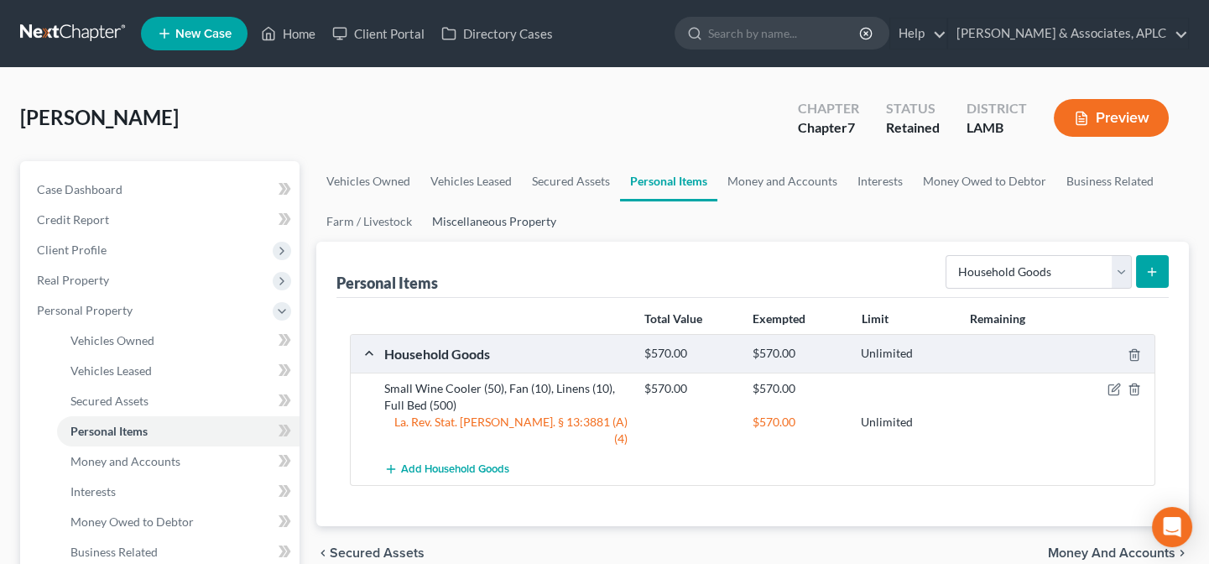
click at [487, 216] on link "Miscellaneous Property" at bounding box center [494, 221] width 144 height 40
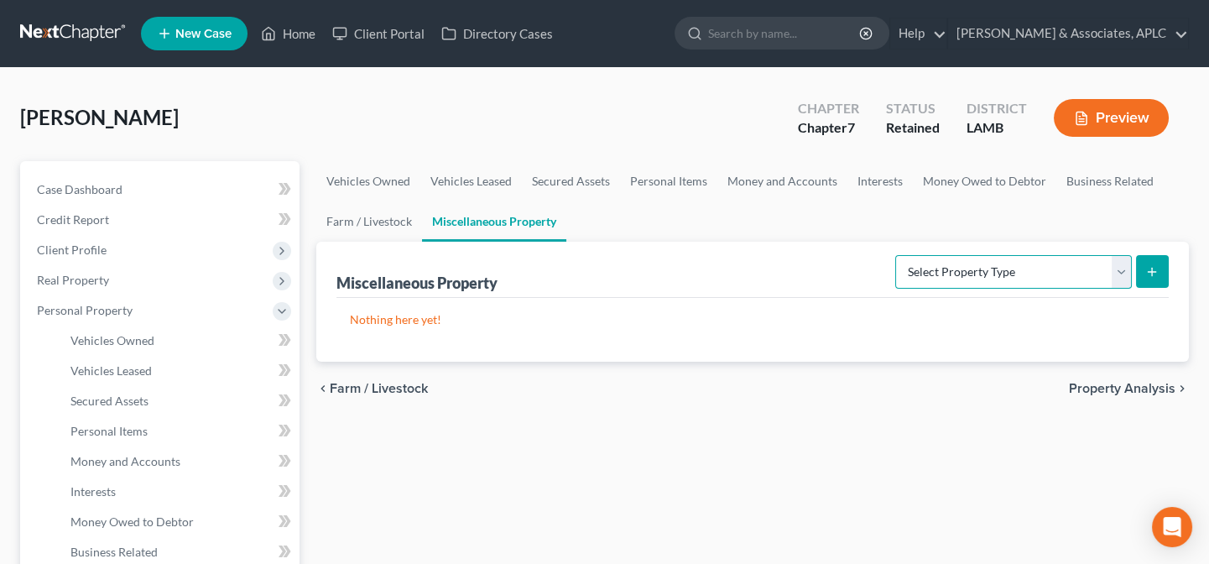
click at [987, 271] on select "Select Property Type Assigned for Creditor Benefit Within 1 Year Holding for An…" at bounding box center [1013, 272] width 237 height 34
select select "holding_for_another"
click at [895, 255] on select "Select Property Type Assigned for Creditor Benefit Within 1 Year Holding for An…" at bounding box center [1013, 272] width 237 height 34
click at [1153, 272] on icon "submit" at bounding box center [1151, 271] width 13 height 13
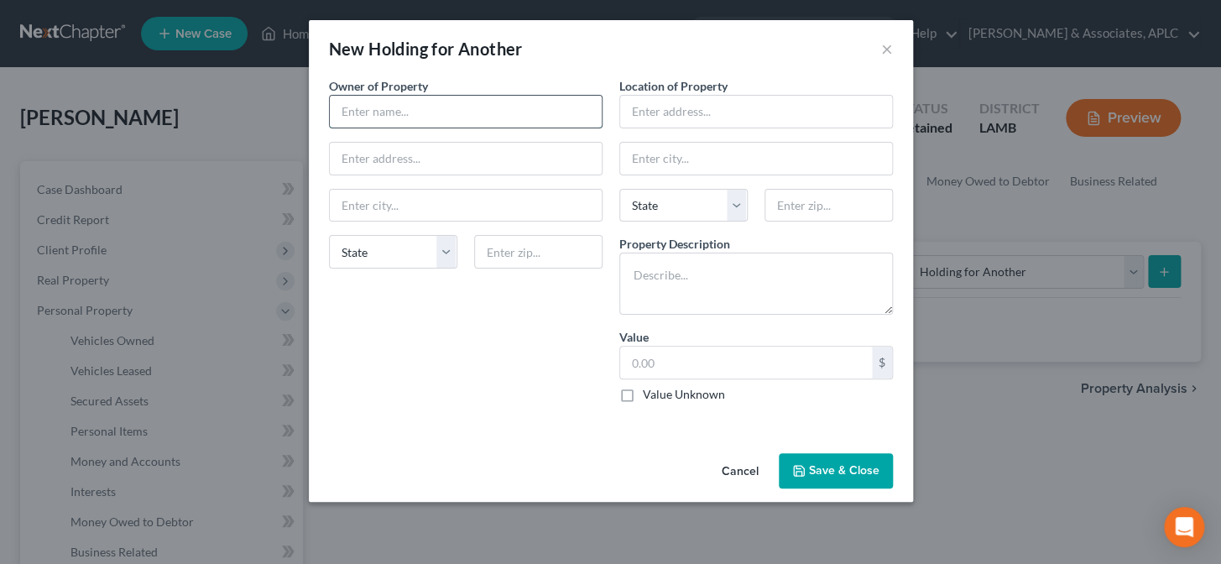
click at [344, 103] on input "text" at bounding box center [466, 112] width 272 height 32
type input "Betty Thibodaux"
type input "2"
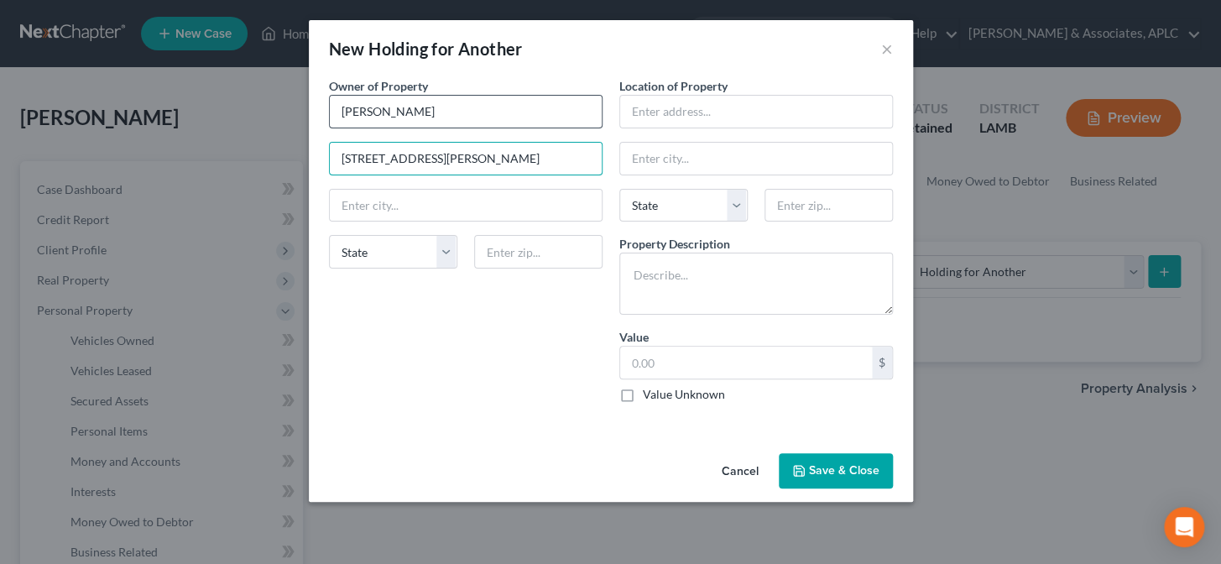
type input "11715 Old Hammond Hwy."
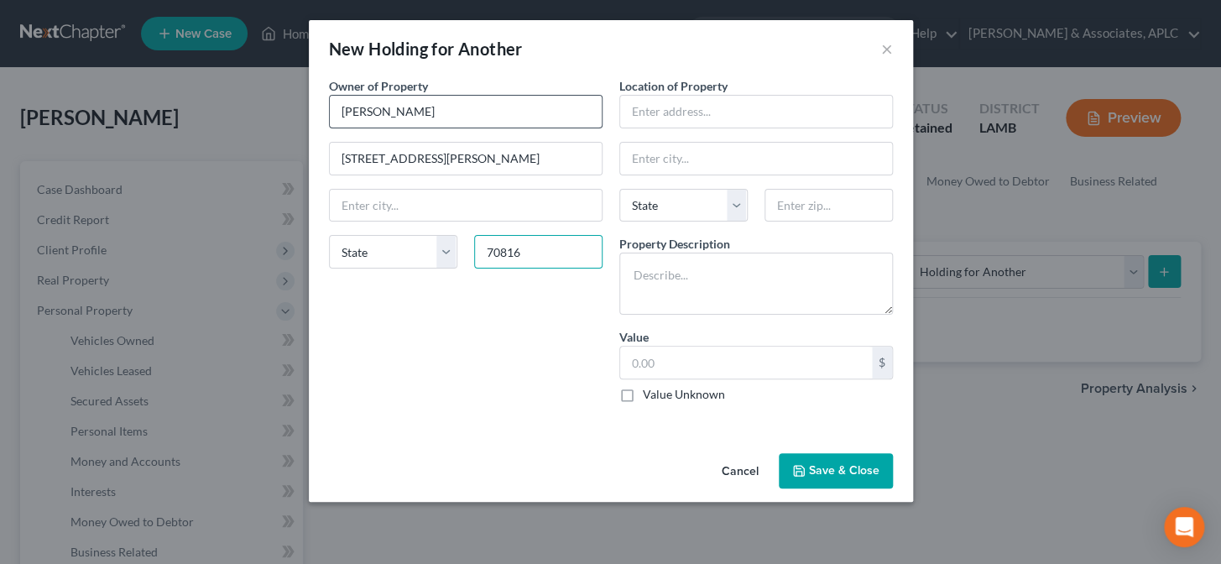
type input "70816"
type input "Baton Rouge"
select select "19"
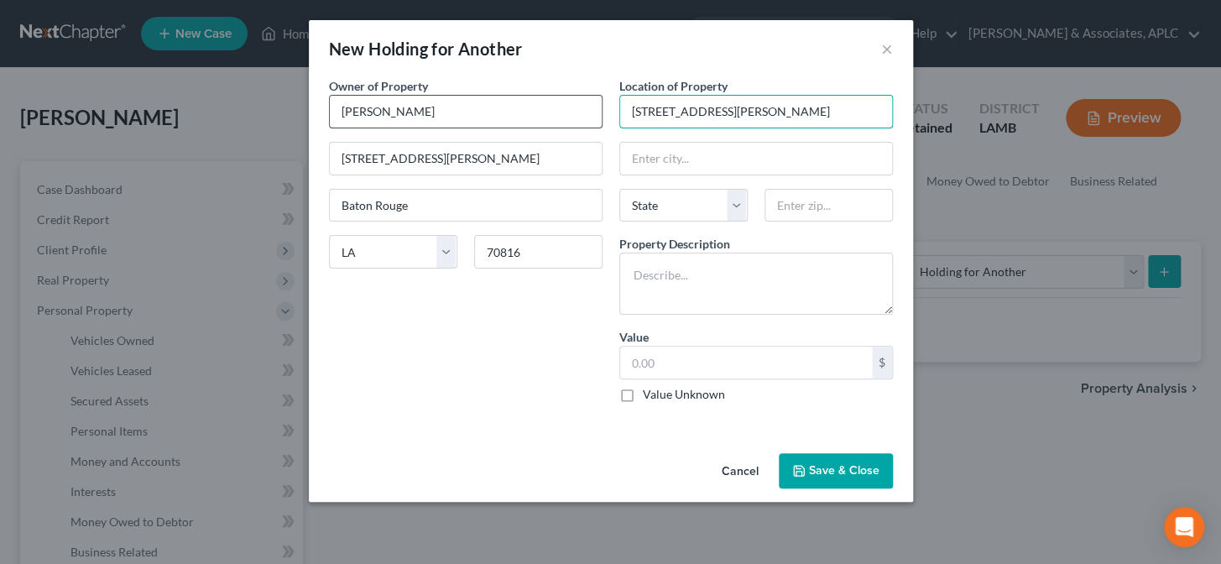
type input "11715 Old Hammond Hwy."
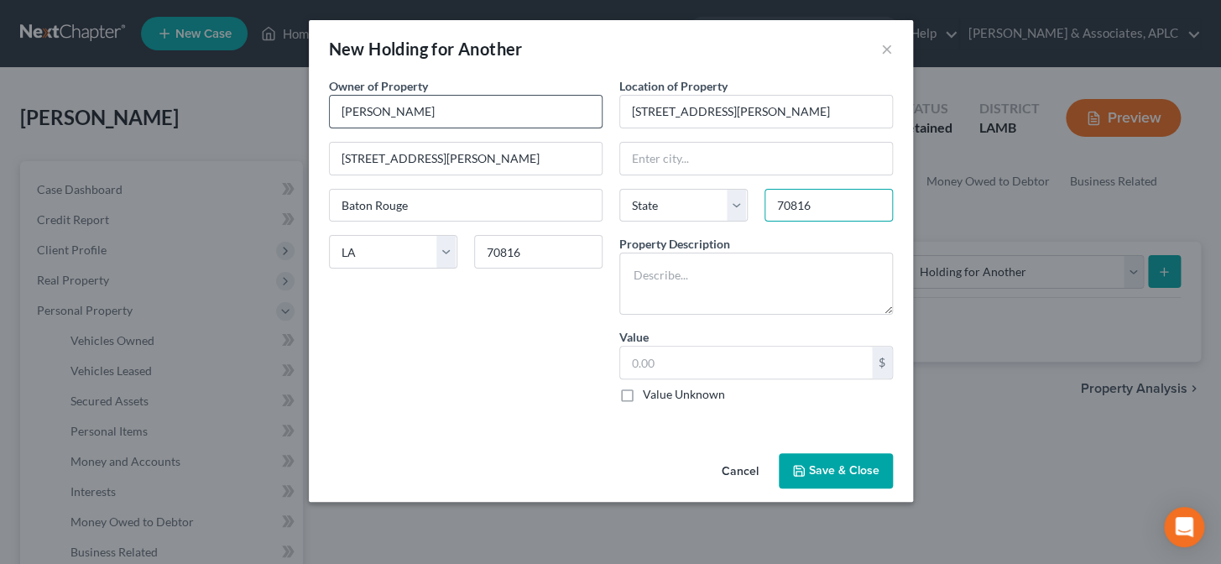
type input "70816"
type input "Baton Rouge"
select select "19"
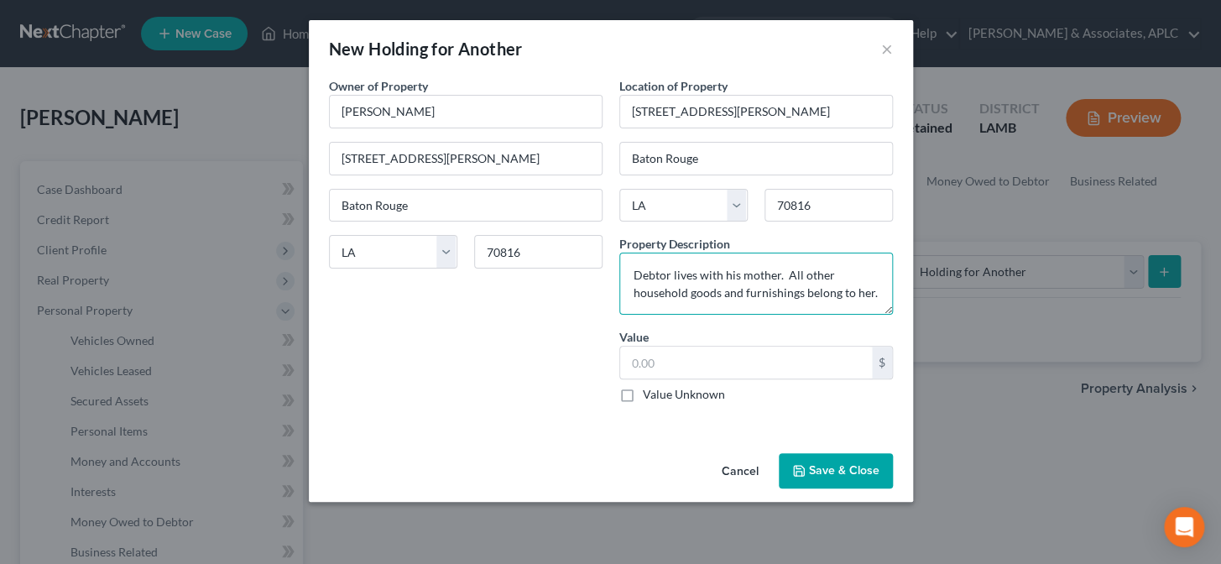
type textarea "Debtor lives with his mother. All other household goods and furnishings belong …"
click at [643, 396] on label "Value Unknown" at bounding box center [684, 394] width 82 height 17
click at [649, 396] on input "Value Unknown" at bounding box center [654, 391] width 11 height 11
checkbox input "true"
type input "0.00"
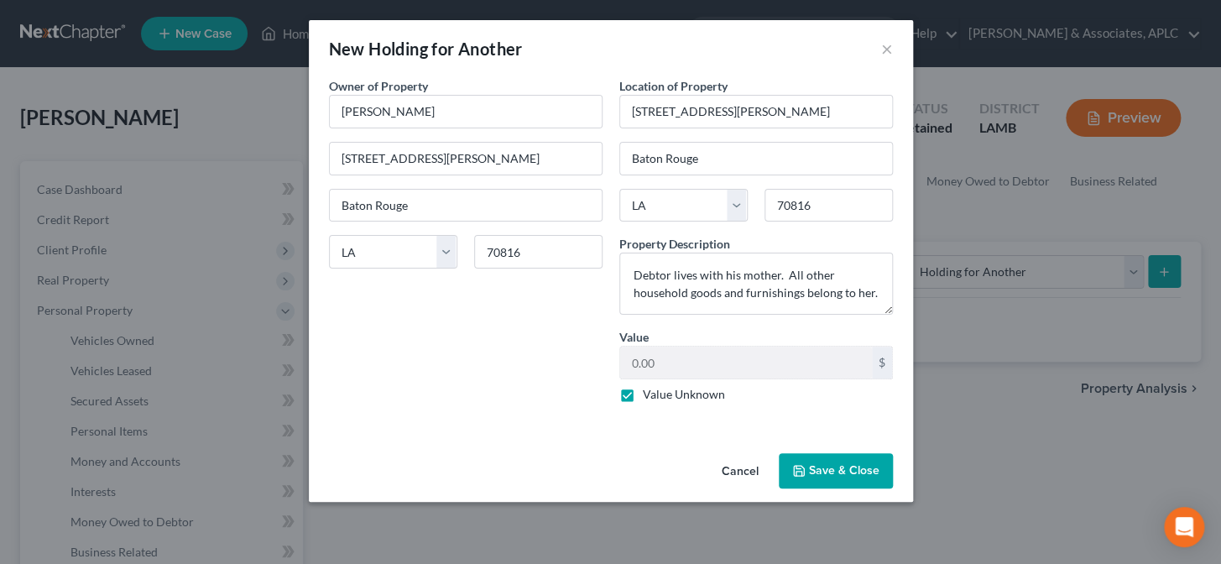
click at [810, 472] on button "Save & Close" at bounding box center [836, 470] width 114 height 35
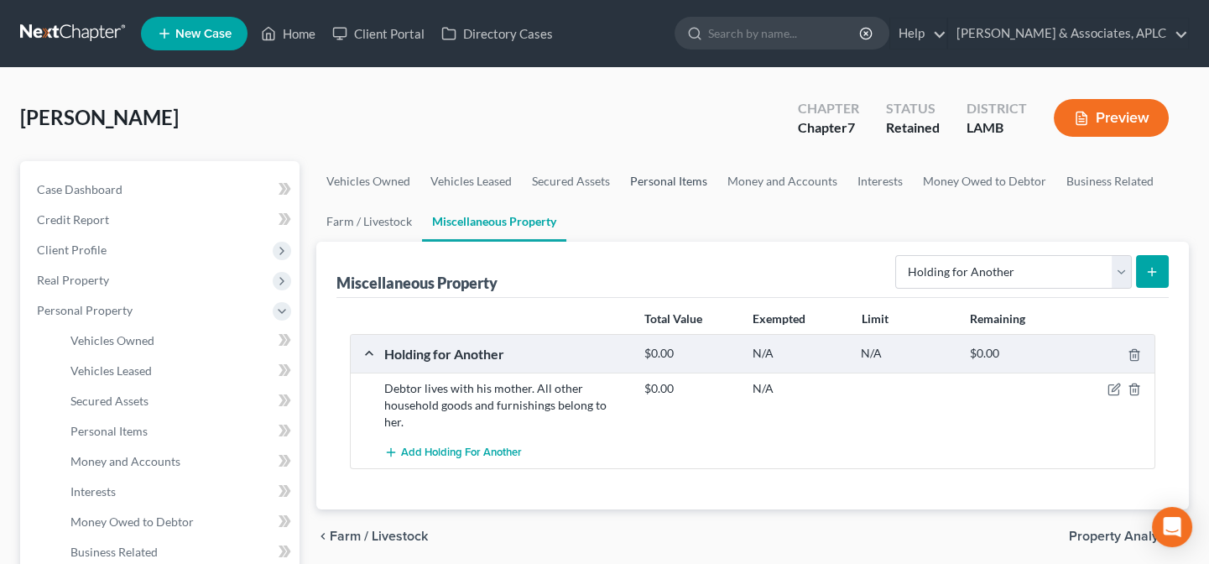
click at [659, 184] on link "Personal Items" at bounding box center [668, 181] width 97 height 40
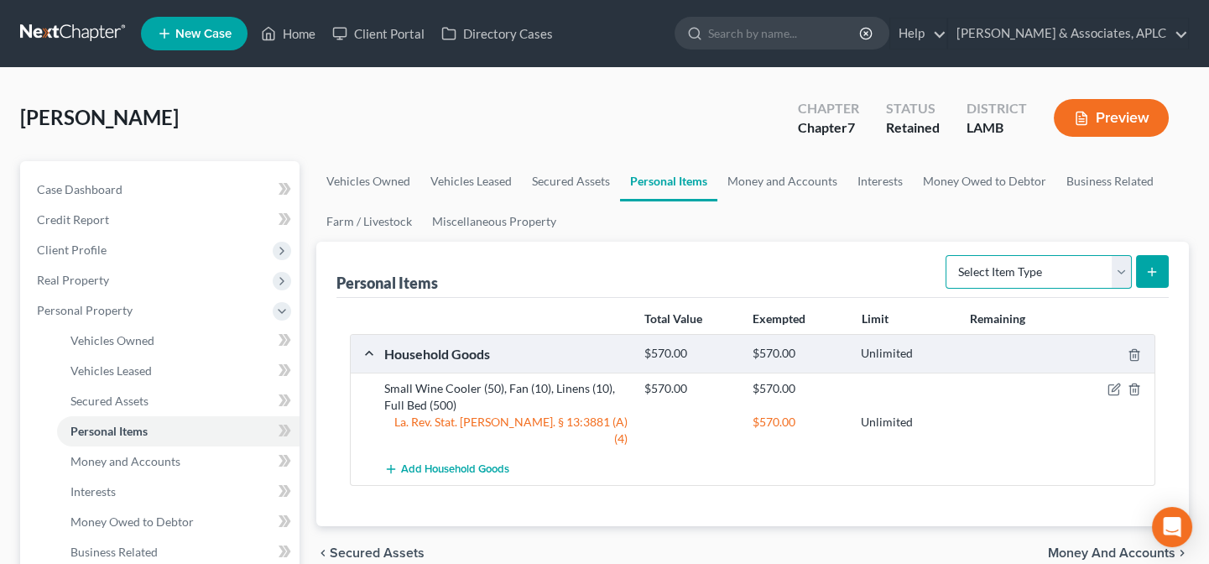
click at [987, 270] on select "Select Item Type Clothing Collectibles Of Value Electronics Firearms Household …" at bounding box center [1038, 272] width 186 height 34
select select "electronics"
click at [947, 255] on select "Select Item Type Clothing Collectibles Of Value Electronics Firearms Household …" at bounding box center [1038, 272] width 186 height 34
click at [1149, 273] on icon "submit" at bounding box center [1151, 271] width 13 height 13
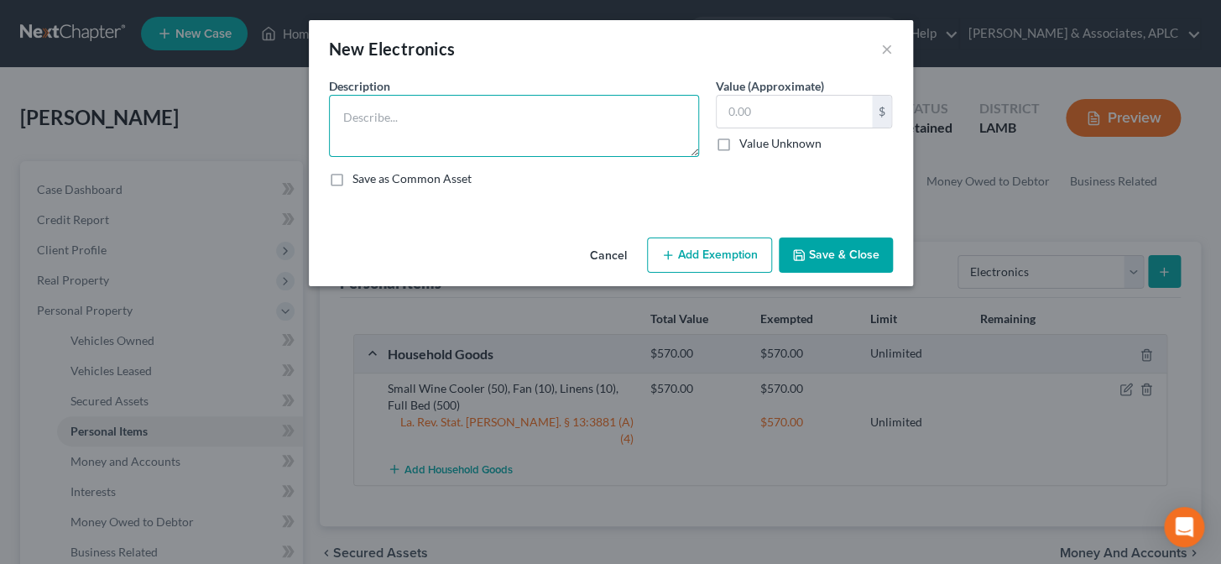
click at [508, 133] on textarea at bounding box center [514, 126] width 370 height 62
type textarea "32" TV (10), Stereo Receiver & Speakers (25), Blu Ray Player (10)"
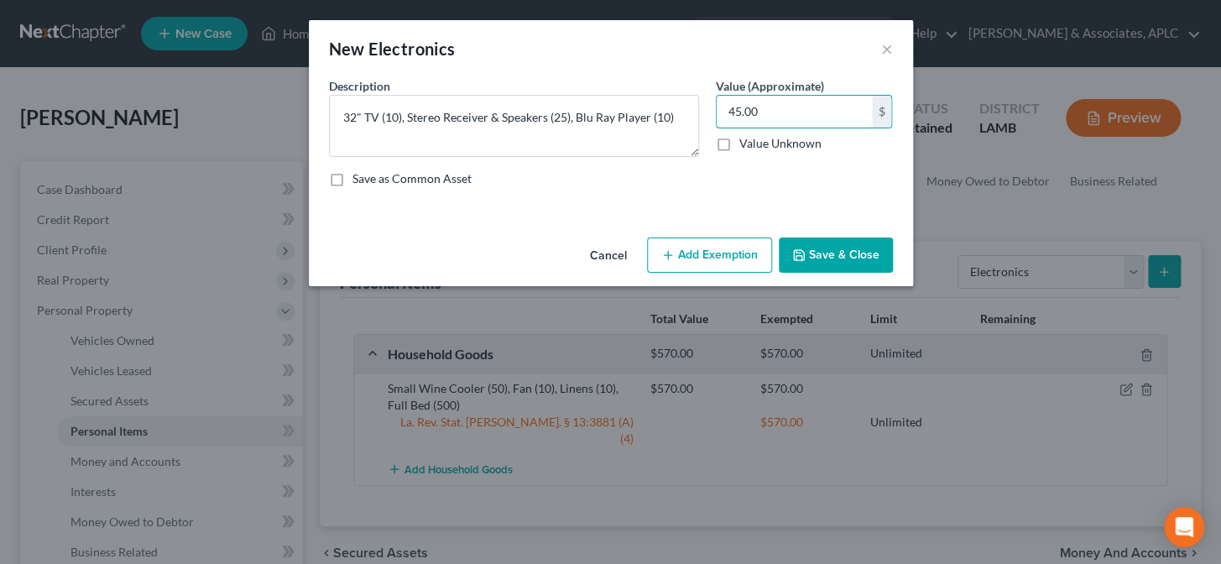
type input "45.00"
drag, startPoint x: 850, startPoint y: 259, endPoint x: 903, endPoint y: 277, distance: 55.7
click at [848, 260] on button "Save & Close" at bounding box center [836, 254] width 114 height 35
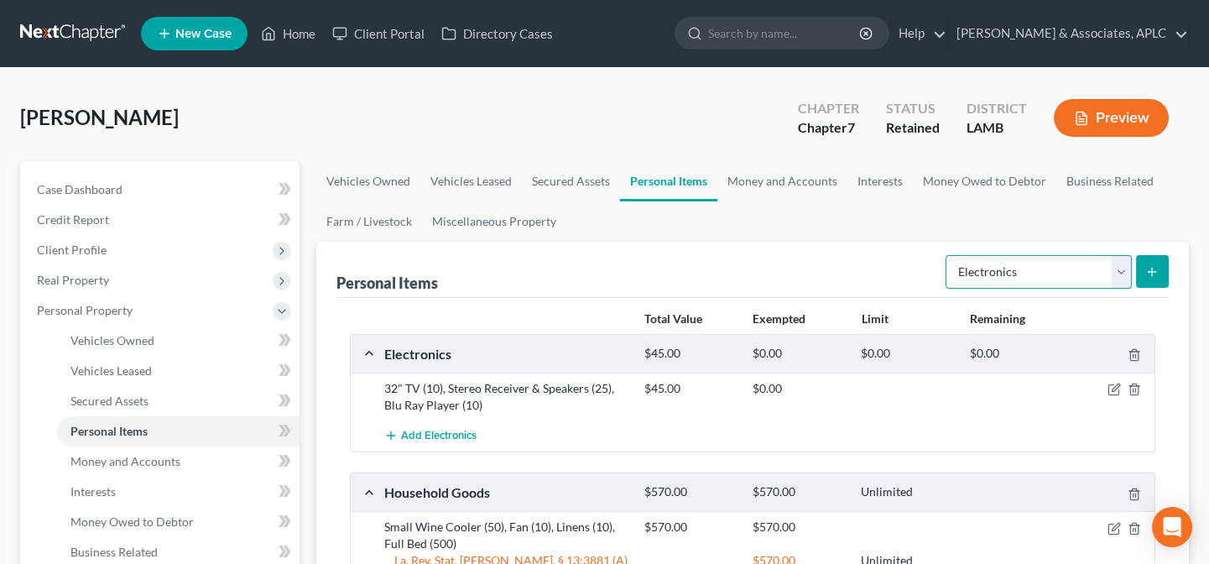
click at [977, 281] on select "Select Item Type Clothing Collectibles Of Value Electronics Firearms Household …" at bounding box center [1038, 272] width 186 height 34
select select "other"
click at [947, 255] on select "Select Item Type Clothing Collectibles Of Value Electronics Firearms Household …" at bounding box center [1038, 272] width 186 height 34
click at [1154, 272] on icon "submit" at bounding box center [1151, 271] width 13 height 13
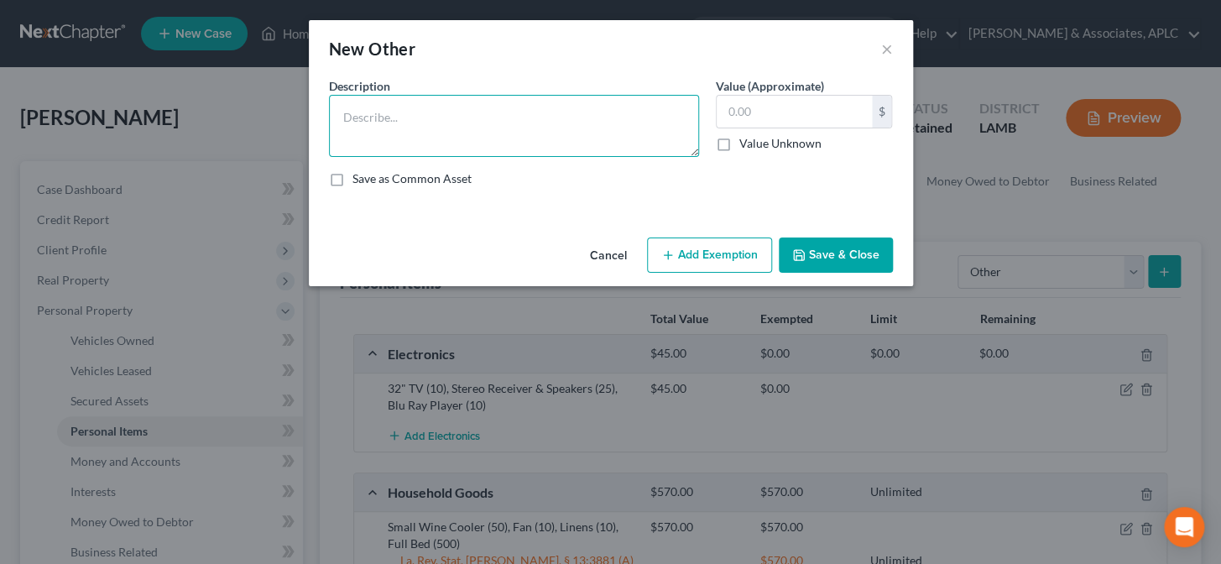
click at [511, 137] on textarea at bounding box center [514, 126] width 370 height 62
type textarea "Misc Hand Tools"
type input "50.00"
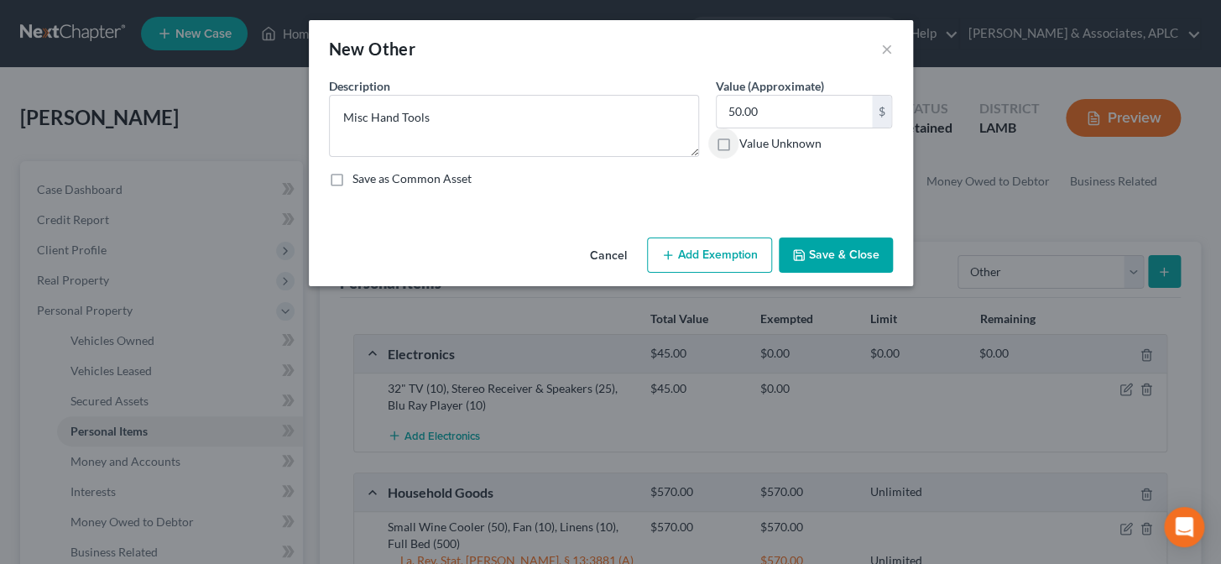
click at [812, 260] on button "Save & Close" at bounding box center [836, 254] width 114 height 35
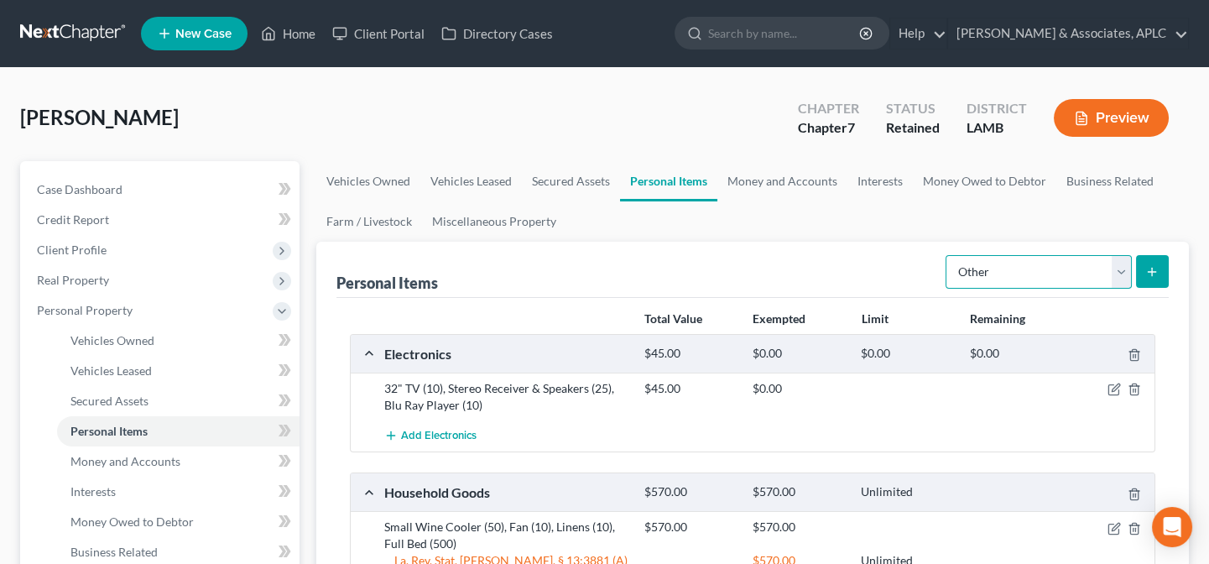
click at [986, 278] on select "Select Item Type Clothing Collectibles Of Value Electronics Firearms Household …" at bounding box center [1038, 272] width 186 height 34
select select "sports_and_hobby_equipment"
click at [947, 255] on select "Select Item Type Clothing Collectibles Of Value Electronics Firearms Household …" at bounding box center [1038, 272] width 186 height 34
click at [1143, 265] on button "submit" at bounding box center [1152, 271] width 33 height 33
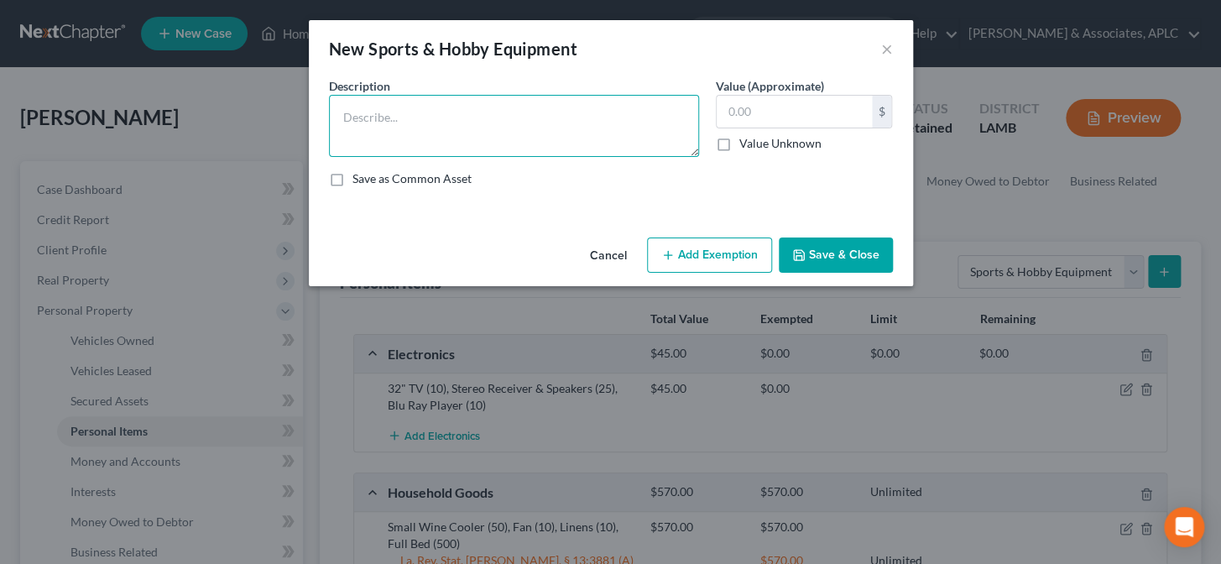
click at [586, 125] on textarea at bounding box center [514, 126] width 370 height 62
type textarea "F"
type textarea "Misc. Fishing Equipment"
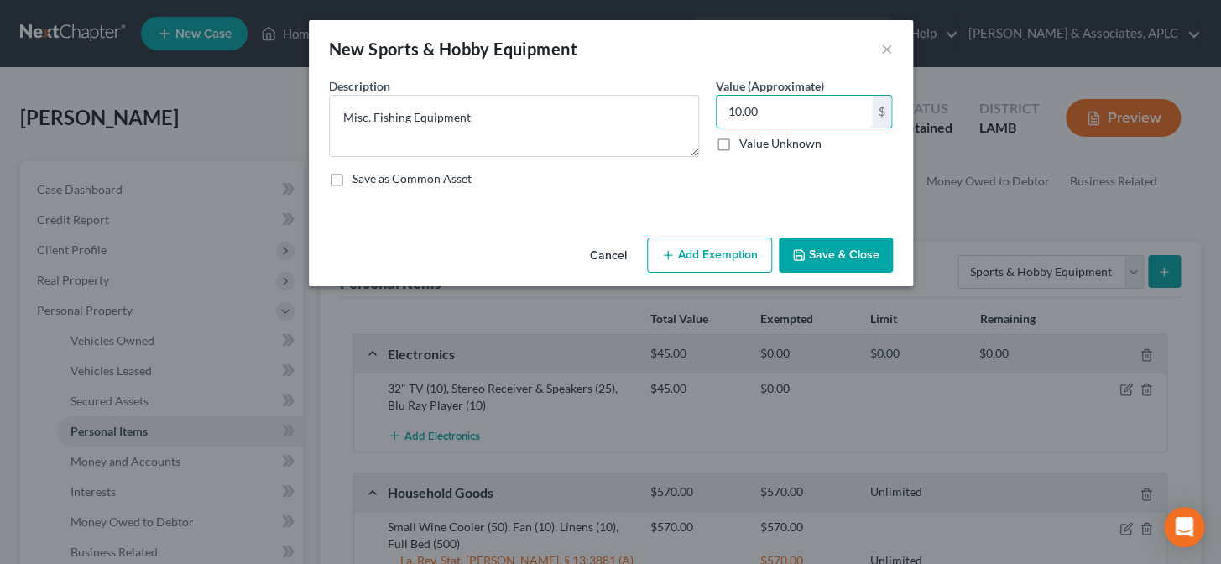
type input "10.00"
click at [859, 254] on button "Save & Close" at bounding box center [836, 254] width 114 height 35
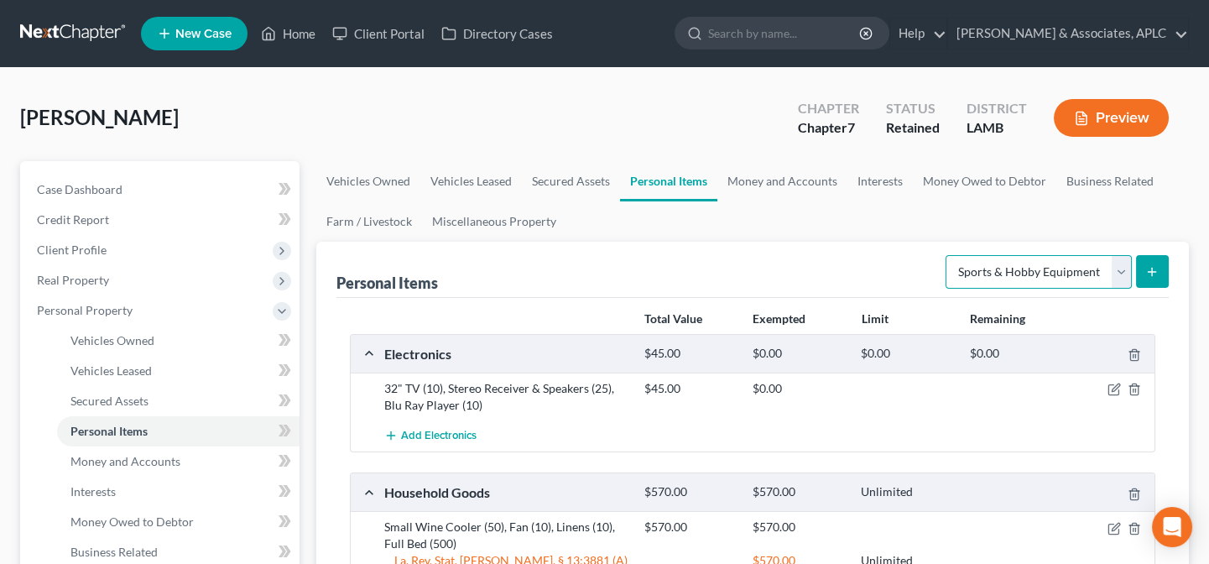
click at [995, 279] on select "Select Item Type Clothing Collectibles Of Value Electronics Firearms Household …" at bounding box center [1038, 272] width 186 height 34
select select "other"
click at [947, 255] on select "Select Item Type Clothing Collectibles Of Value Electronics Firearms Household …" at bounding box center [1038, 272] width 186 height 34
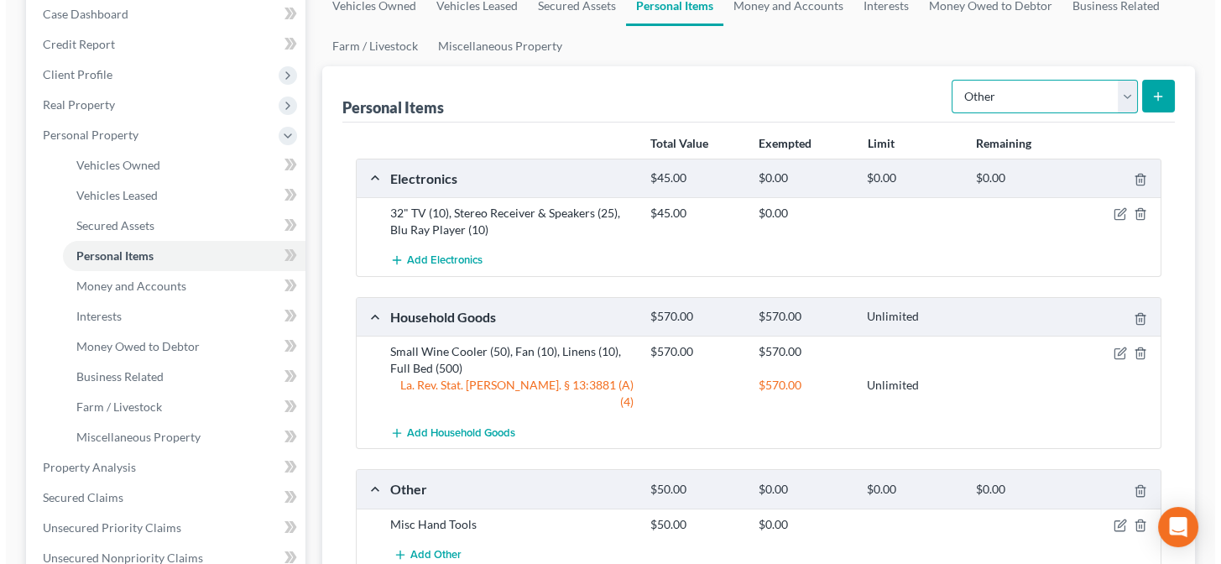
scroll to position [228, 0]
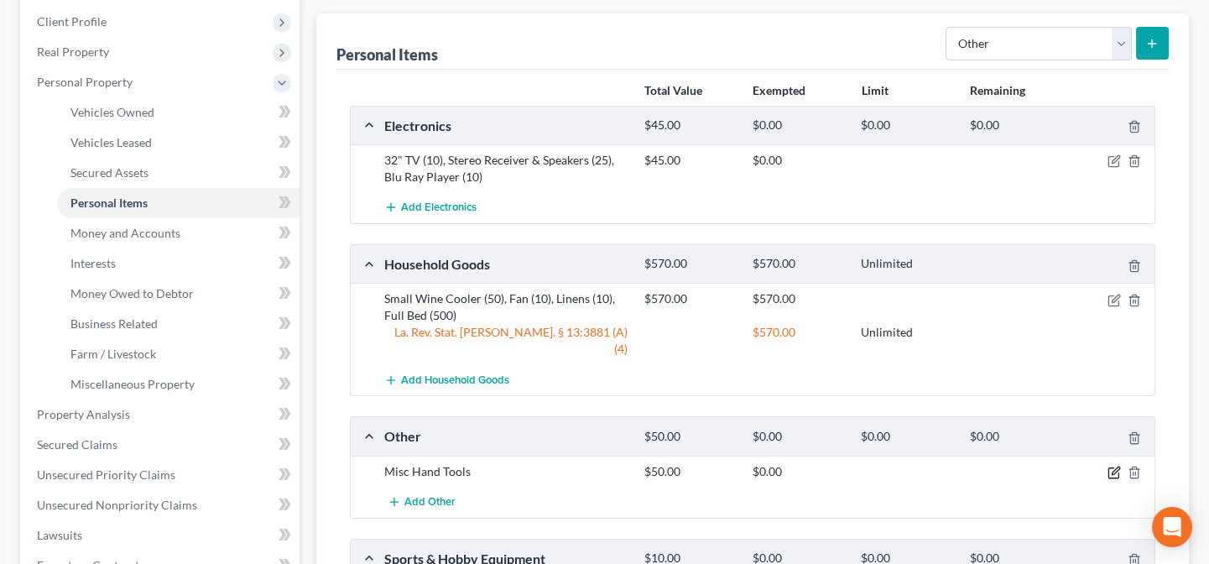
click at [1109, 466] on icon "button" at bounding box center [1113, 472] width 13 height 13
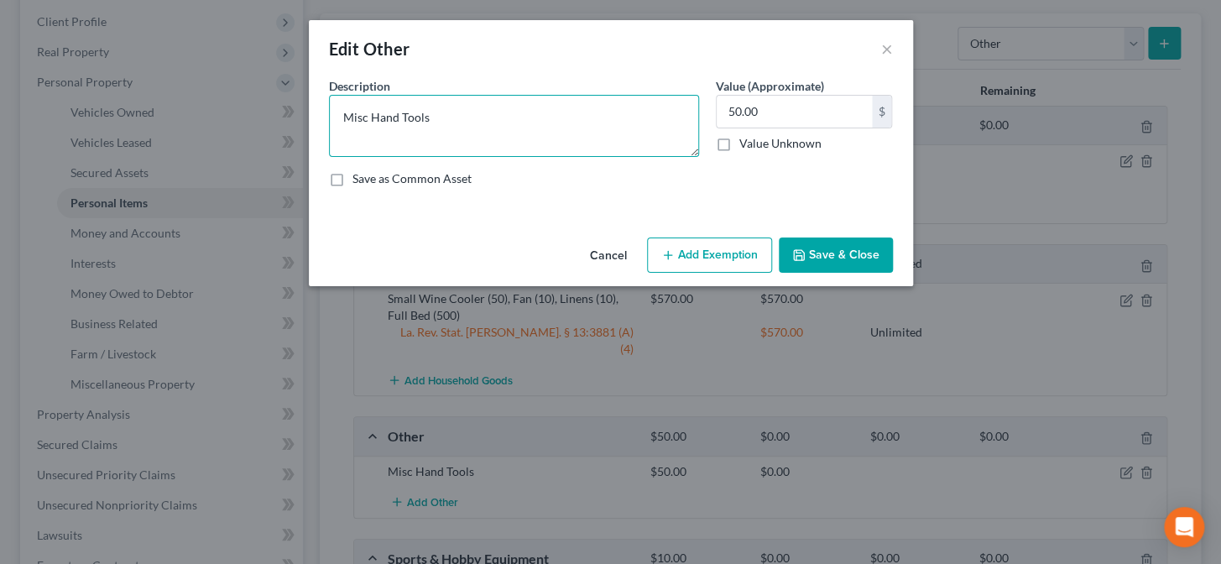
click at [503, 120] on textarea "Misc Hand Tools" at bounding box center [514, 126] width 370 height 62
type textarea "Misc Hand Tools (50), Gun Safes (200)"
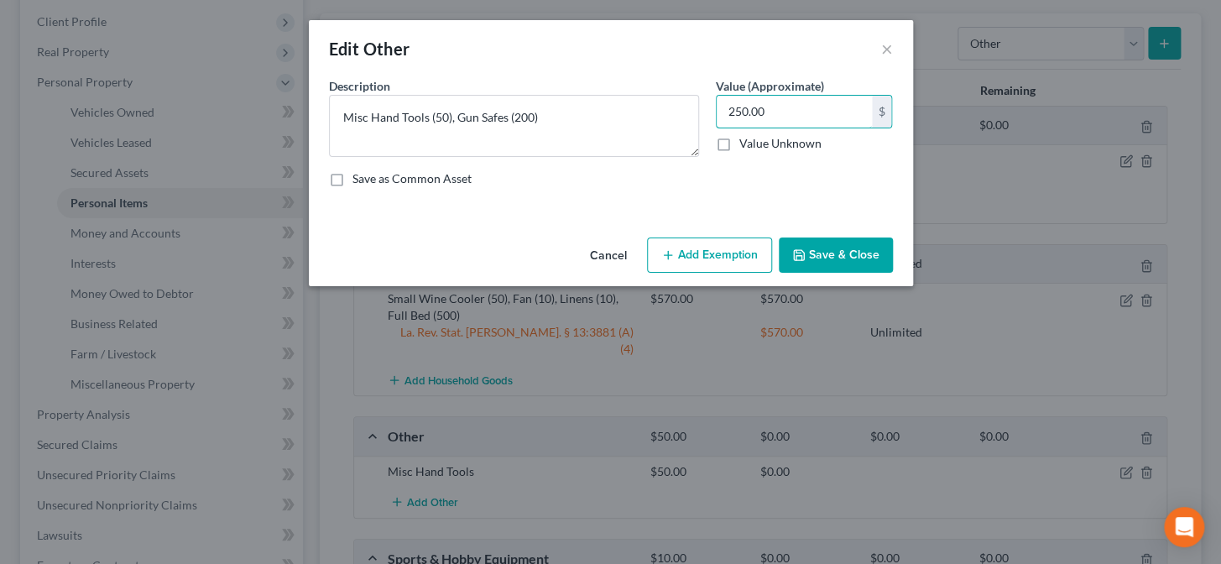
type input "250.00"
click at [864, 258] on button "Save & Close" at bounding box center [836, 254] width 114 height 35
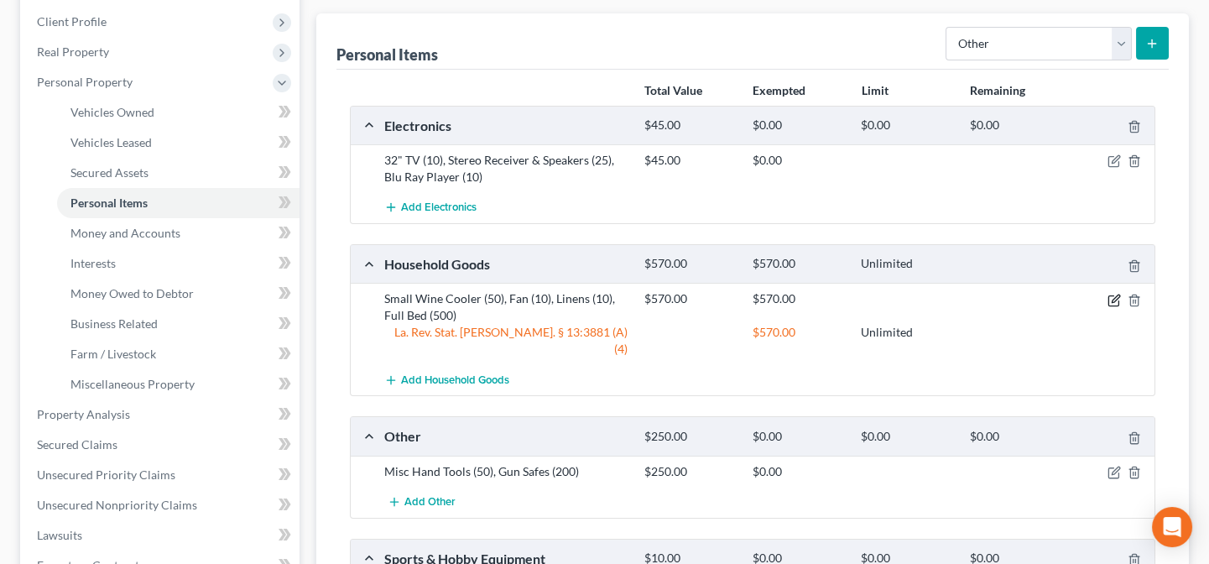
click at [1116, 299] on icon "button" at bounding box center [1113, 300] width 13 height 13
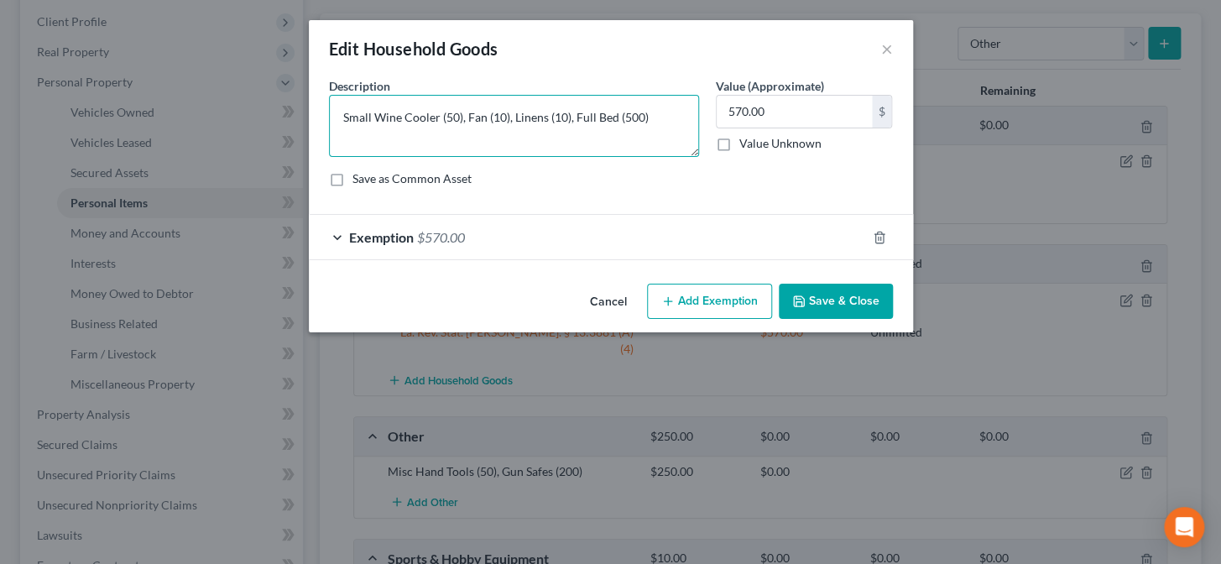
click at [674, 134] on textarea "Small Wine Cooler (50), Fan (10), Linens (10), Full Bed (500)" at bounding box center [514, 126] width 370 height 62
type textarea "Small Wine Cooler (50), Fan (10), Linens (10), Full Bed (500), Window A/C Unit …"
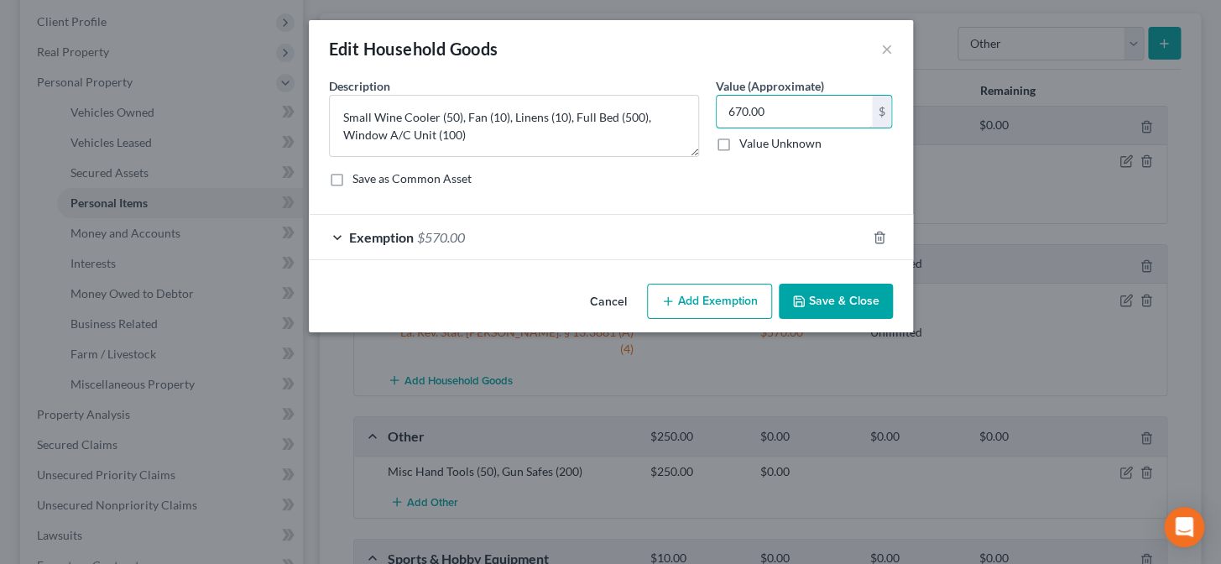
type input "670.00"
click at [577, 252] on div "Exemption $570.00" at bounding box center [587, 237] width 557 height 44
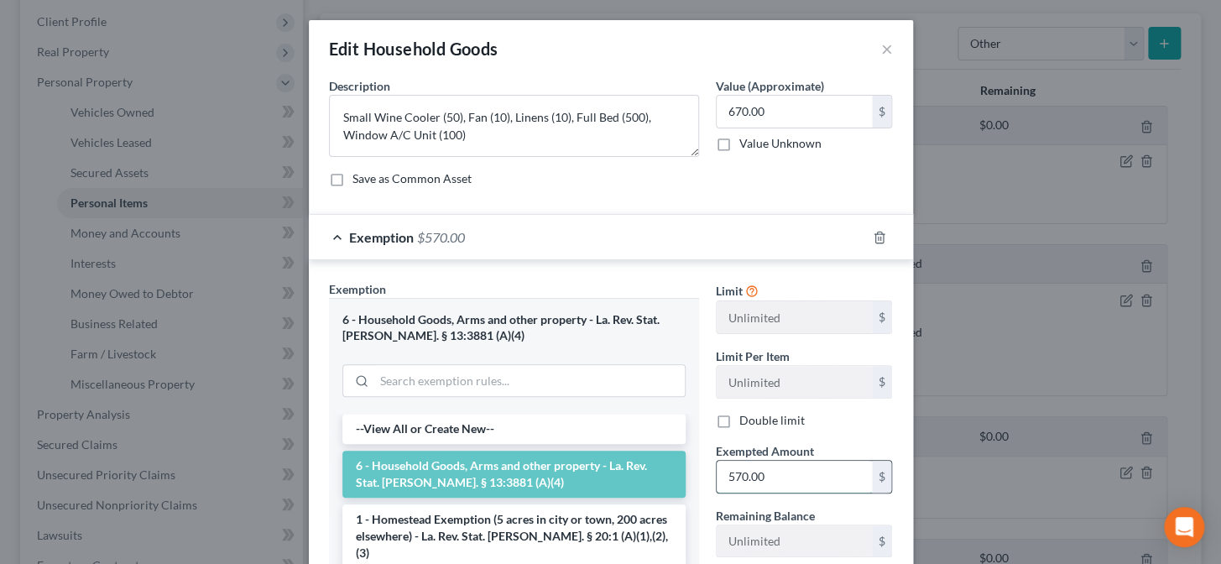
click at [792, 475] on input "570.00" at bounding box center [793, 477] width 155 height 32
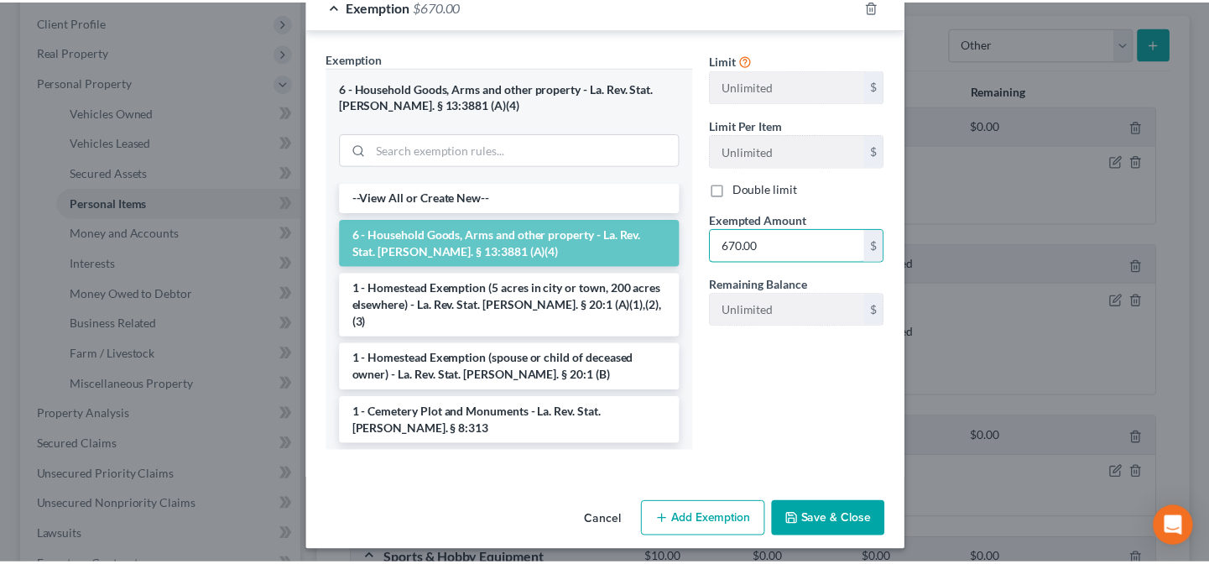
scroll to position [237, 0]
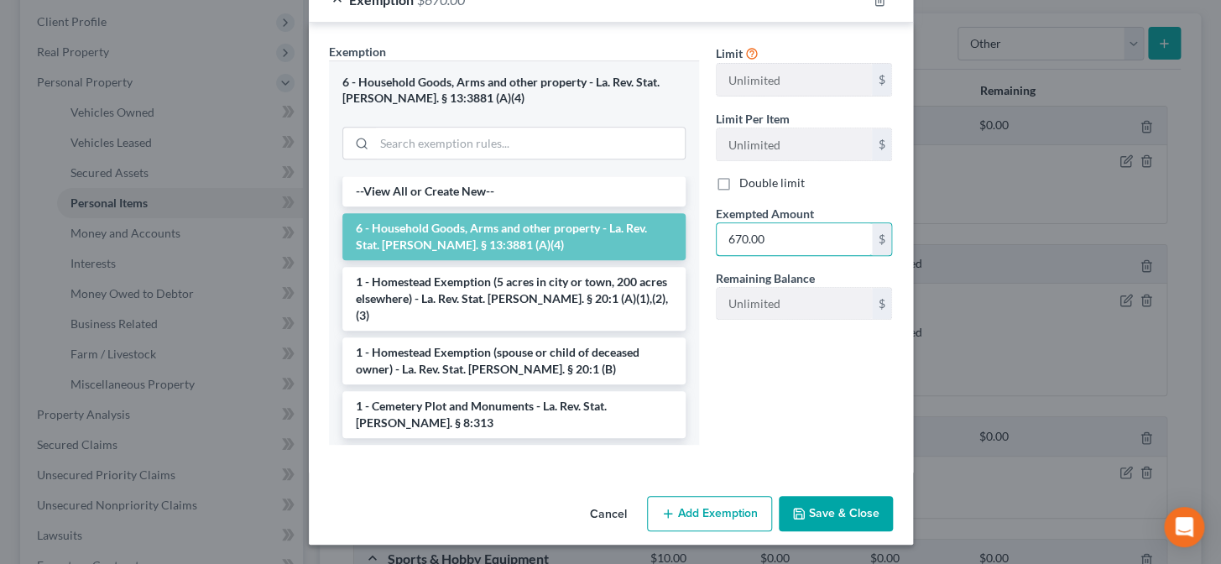
type input "670.00"
click at [820, 503] on button "Save & Close" at bounding box center [836, 513] width 114 height 35
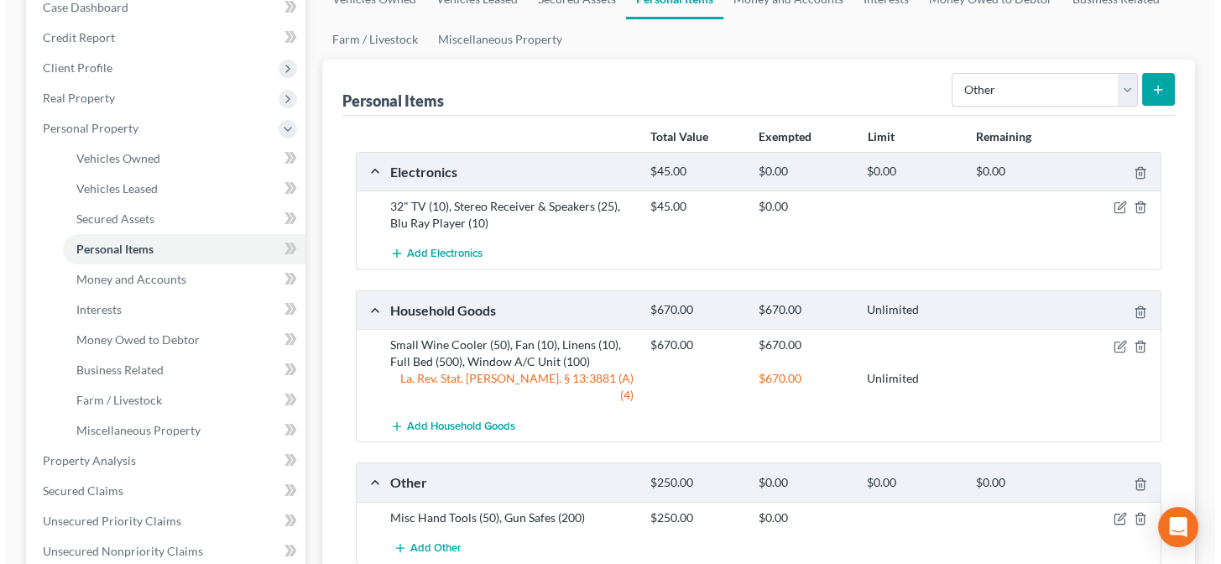
scroll to position [0, 0]
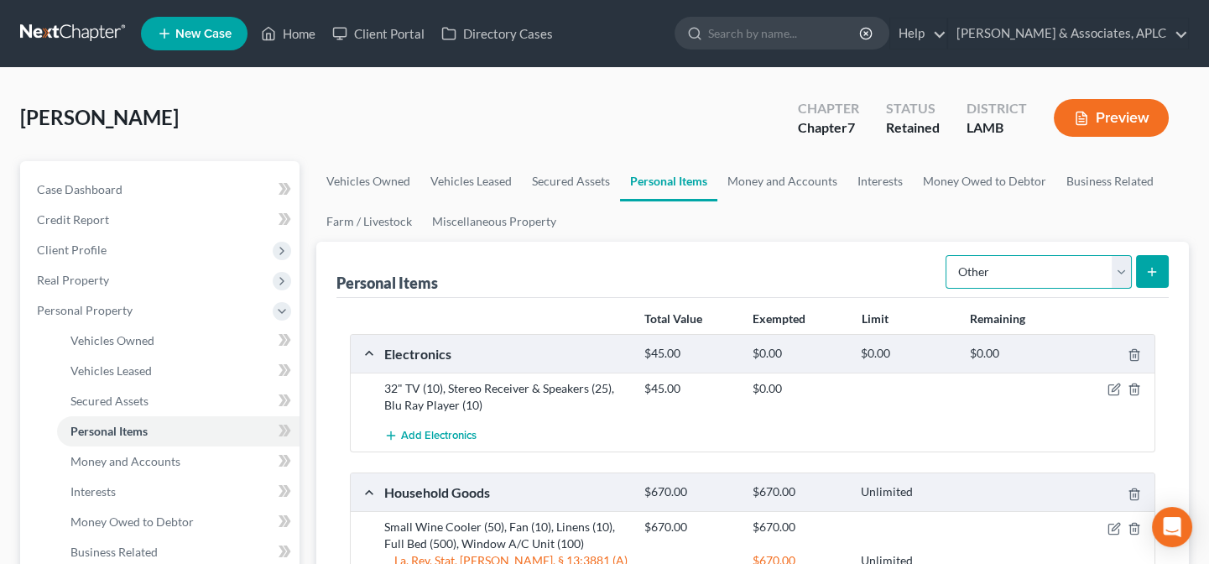
click at [972, 273] on select "Select Item Type Clothing Collectibles Of Value Electronics Firearms Household …" at bounding box center [1038, 272] width 186 height 34
select select "sports_and_hobby_equipment"
click at [947, 255] on select "Select Item Type Clothing Collectibles Of Value Electronics Firearms Household …" at bounding box center [1038, 272] width 186 height 34
click at [1152, 268] on line "submit" at bounding box center [1152, 272] width 0 height 8
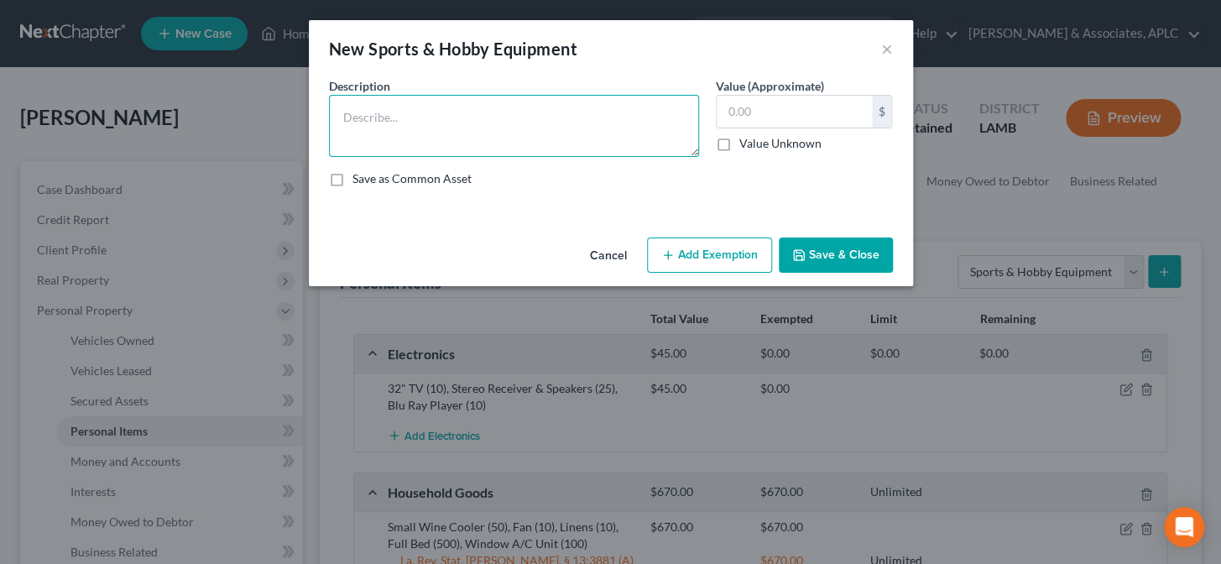
click at [541, 130] on textarea at bounding box center [514, 126] width 370 height 62
type textarea "Coin Collection"
type input "20,000.00"
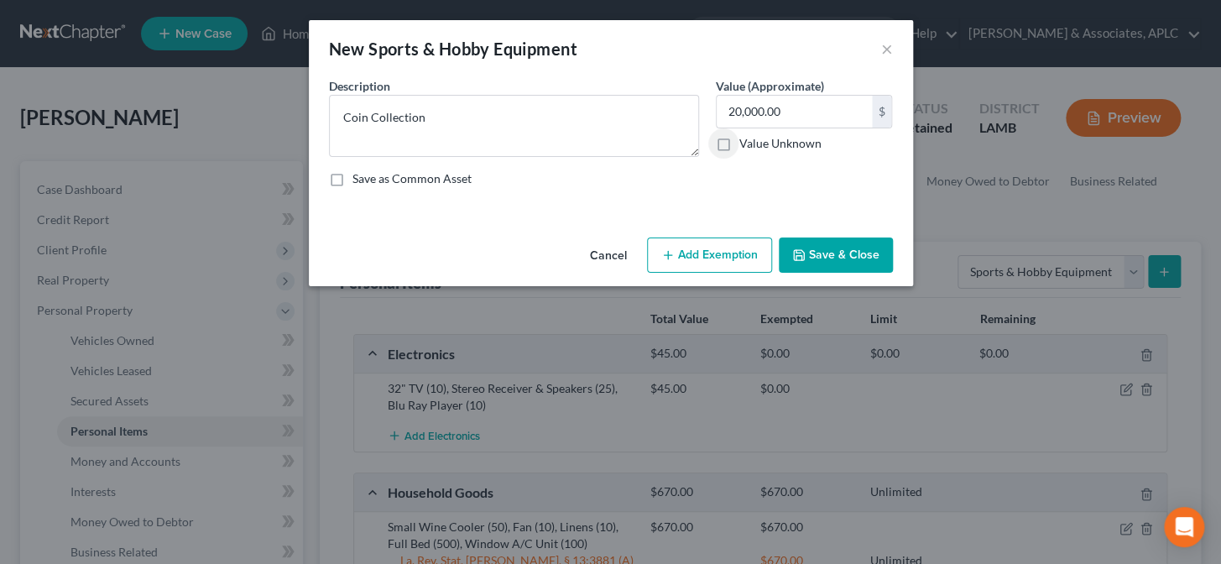
click at [811, 254] on button "Save & Close" at bounding box center [836, 254] width 114 height 35
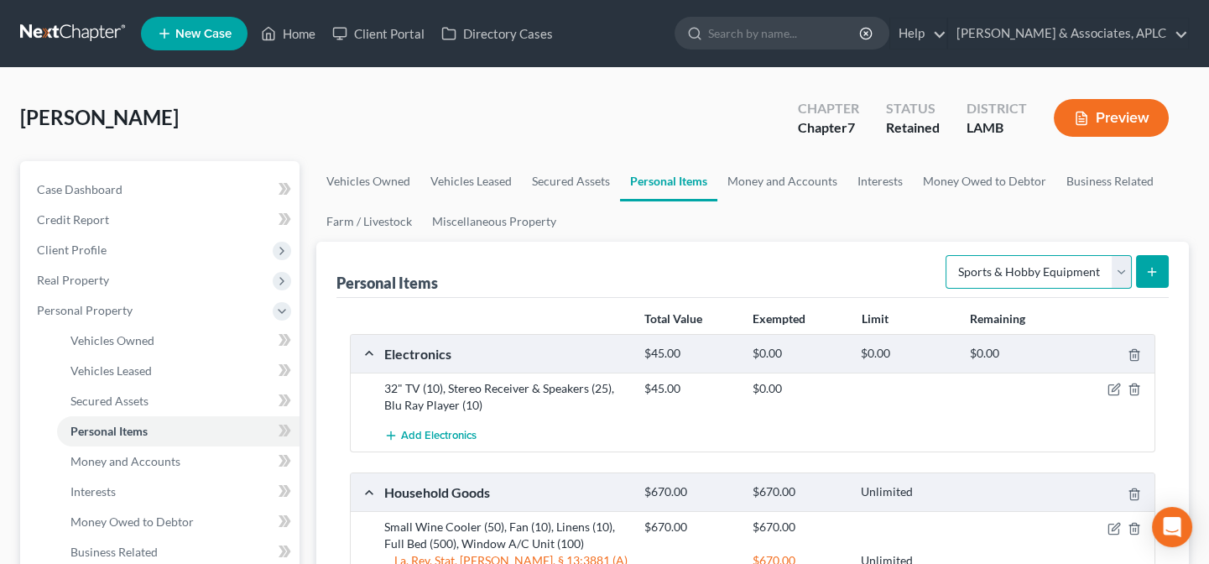
click at [987, 268] on select "Select Item Type Clothing Collectibles Of Value Electronics Firearms Household …" at bounding box center [1038, 272] width 186 height 34
select select "firearms"
click at [947, 255] on select "Select Item Type Clothing Collectibles Of Value Electronics Firearms Household …" at bounding box center [1038, 272] width 186 height 34
click at [1166, 274] on button "submit" at bounding box center [1152, 271] width 33 height 33
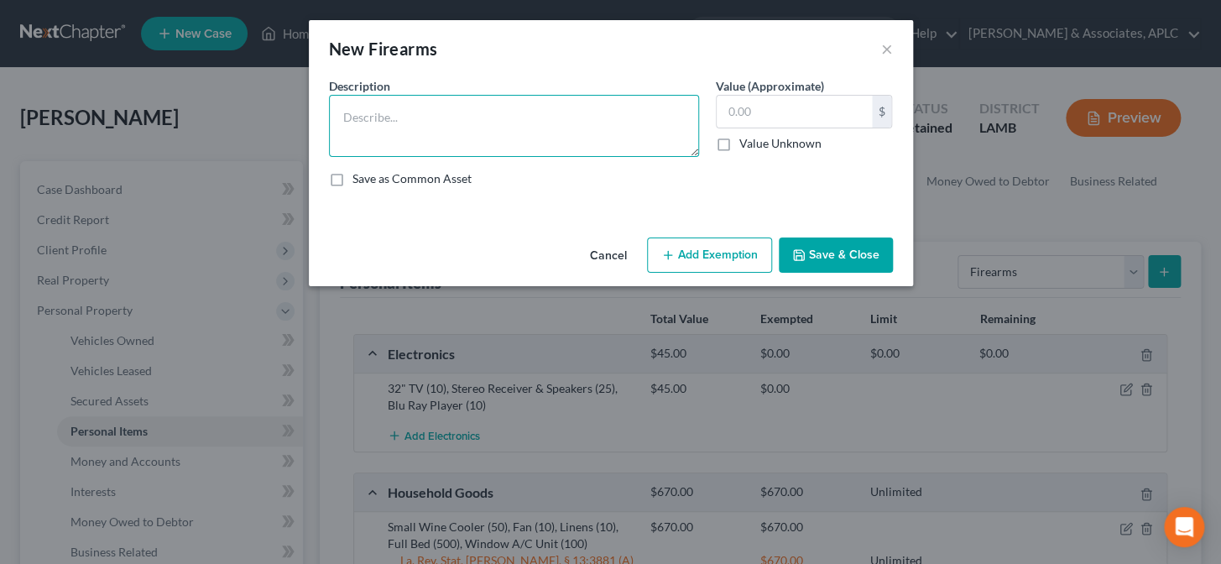
click at [537, 128] on textarea at bounding box center [514, 126] width 370 height 62
type textarea "Ruger 1022 Rifle, S&W Pistol & Glock 22 Pistol"
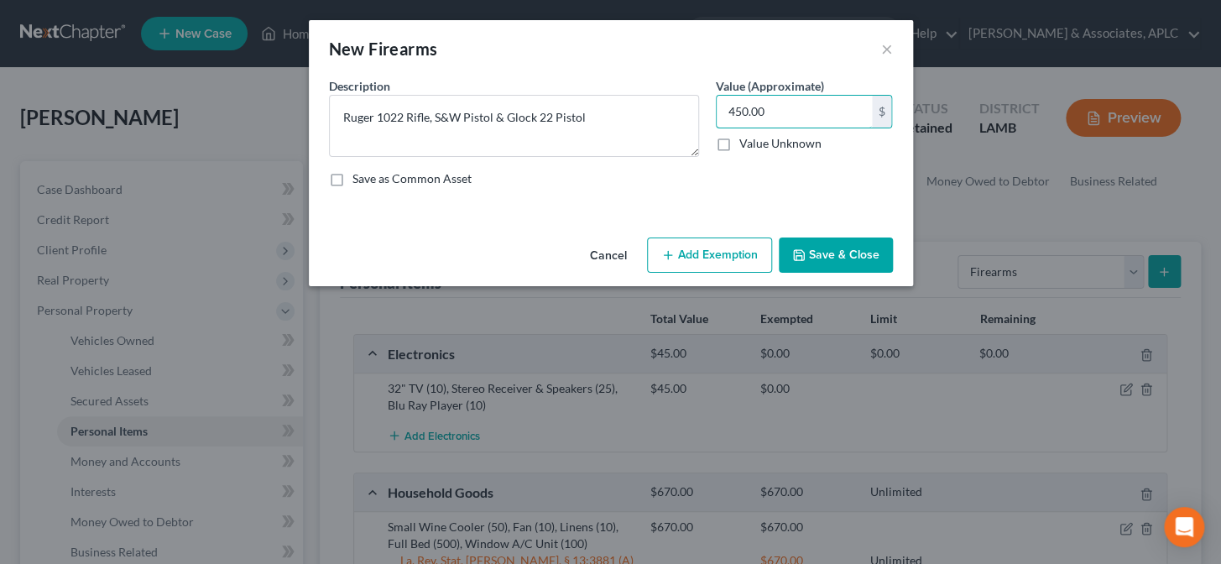
type input "450.00"
click at [758, 253] on button "Add Exemption" at bounding box center [709, 254] width 125 height 35
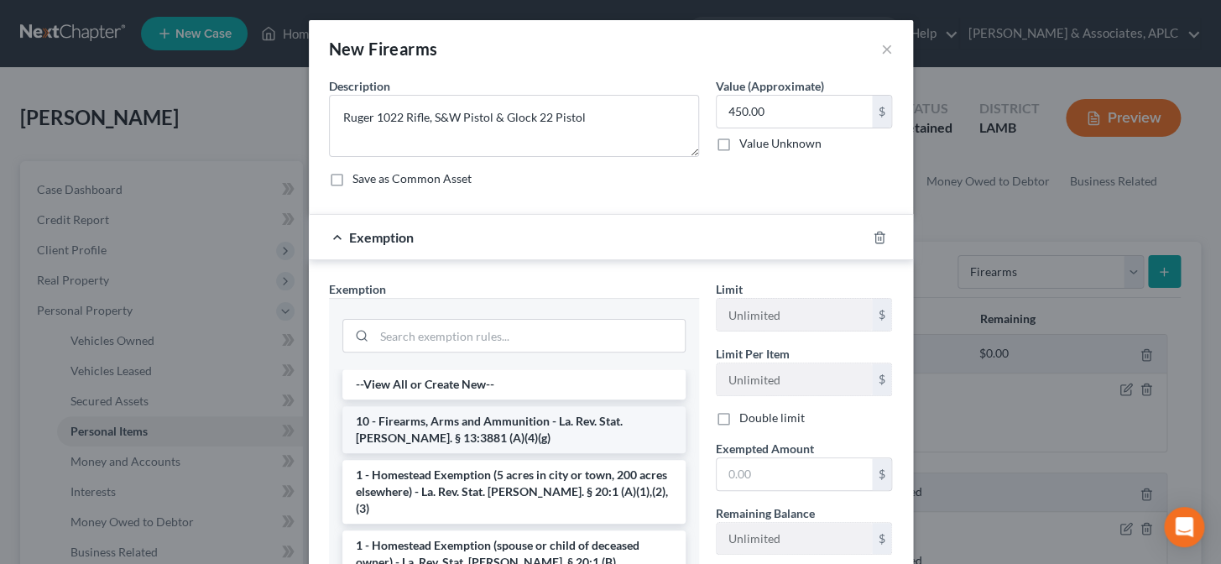
click at [419, 445] on li "10 - Firearms, Arms and Ammunition - La. Rev. Stat. Ann. § 13:3881 (A)(4)(g)" at bounding box center [513, 429] width 343 height 47
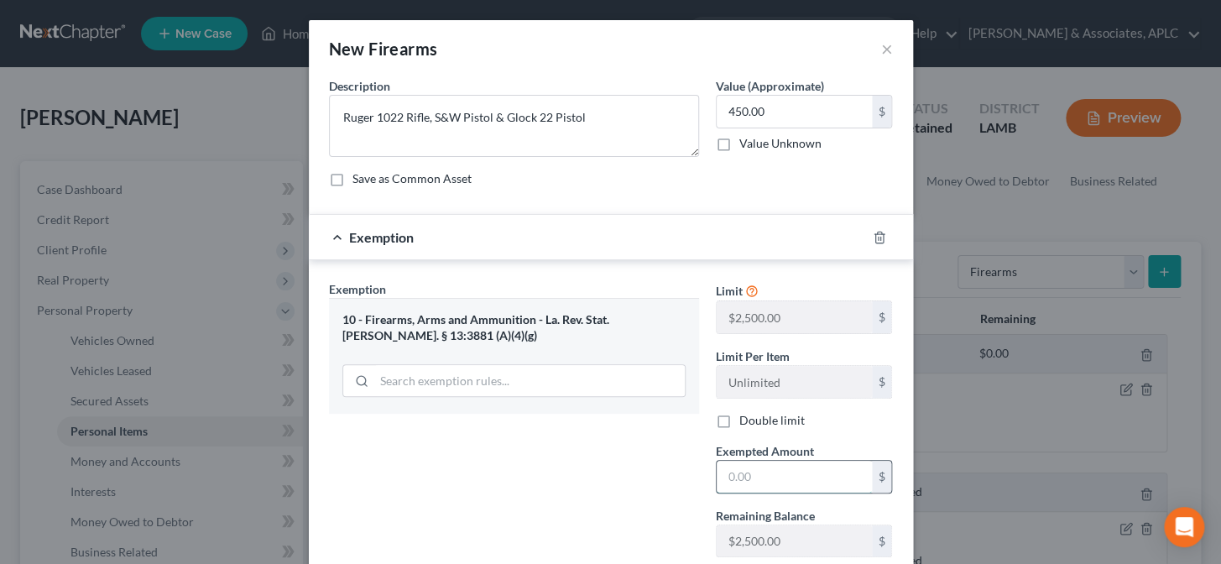
click at [737, 482] on input "text" at bounding box center [793, 477] width 155 height 32
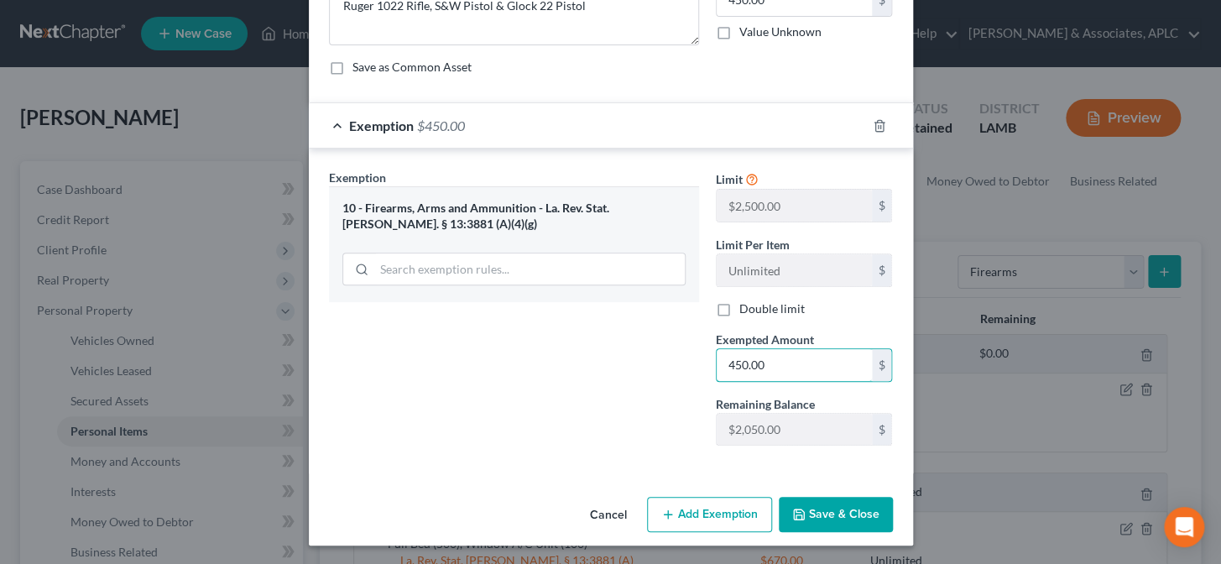
type input "450.00"
click at [818, 510] on button "Save & Close" at bounding box center [836, 514] width 114 height 35
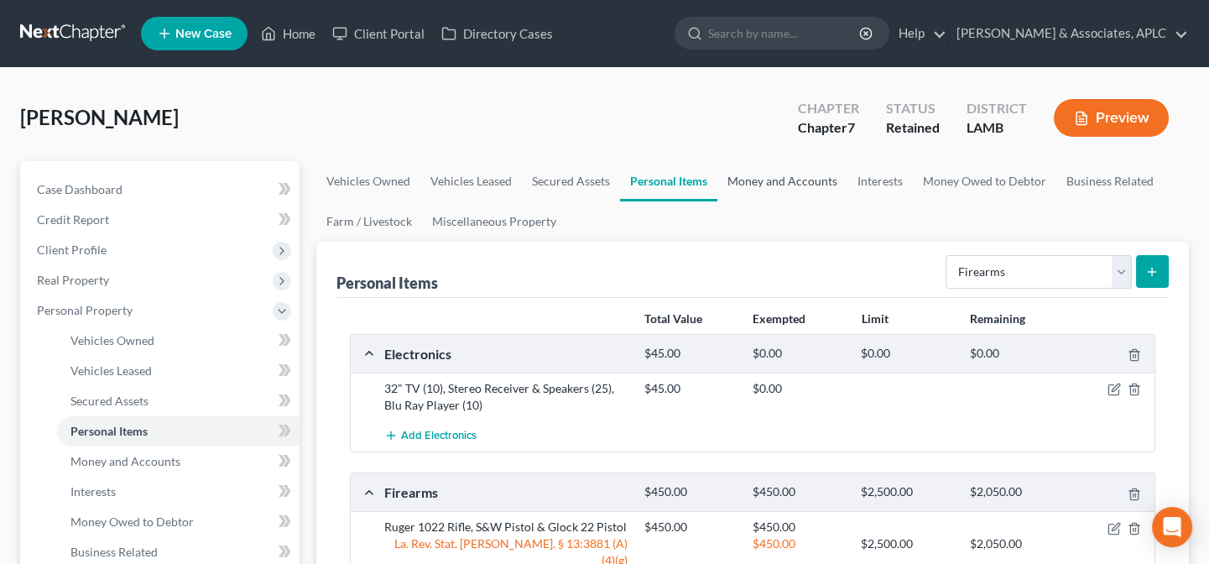
click at [764, 173] on link "Money and Accounts" at bounding box center [782, 181] width 130 height 40
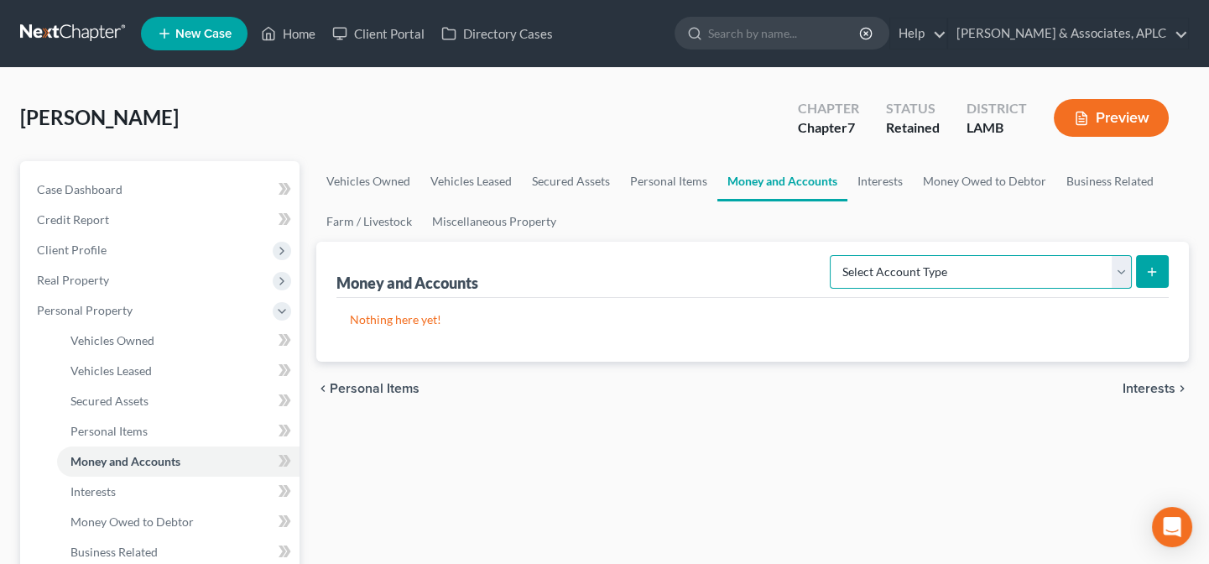
click at [889, 263] on select "Select Account Type Brokerage Cash on Hand Certificates of Deposit Checking Acc…" at bounding box center [981, 272] width 302 height 34
select select "checking"
click at [834, 255] on select "Select Account Type Brokerage Cash on Hand Certificates of Deposit Checking Acc…" at bounding box center [981, 272] width 302 height 34
click at [1152, 265] on icon "submit" at bounding box center [1151, 271] width 13 height 13
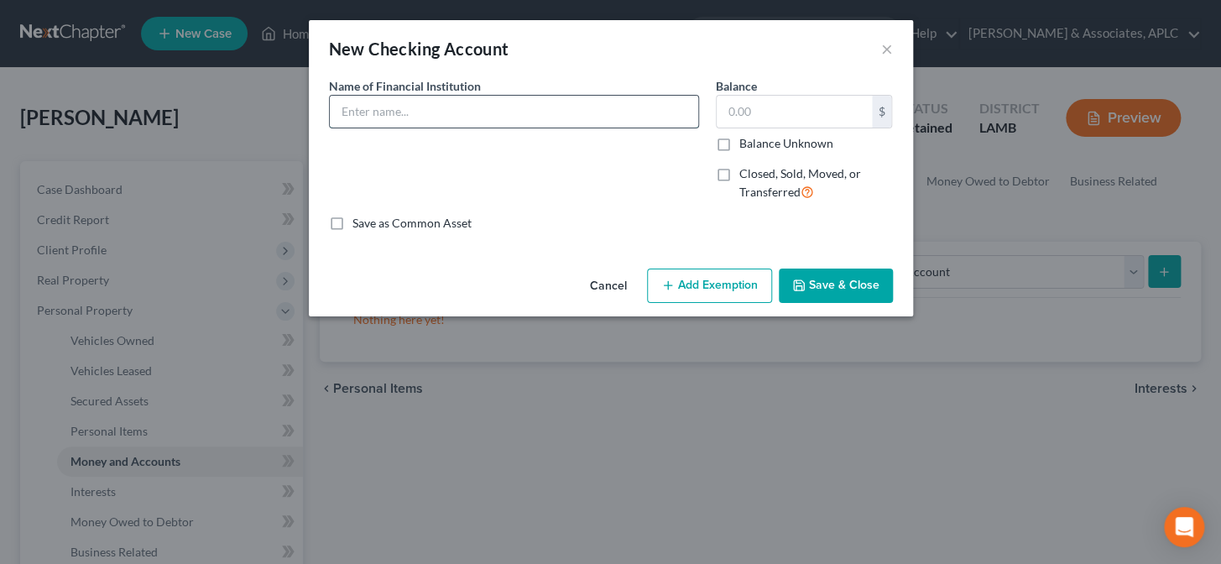
click at [525, 125] on input "text" at bounding box center [514, 112] width 368 height 32
type input "Hancock Whitney"
click at [813, 282] on button "Save & Close" at bounding box center [836, 285] width 114 height 35
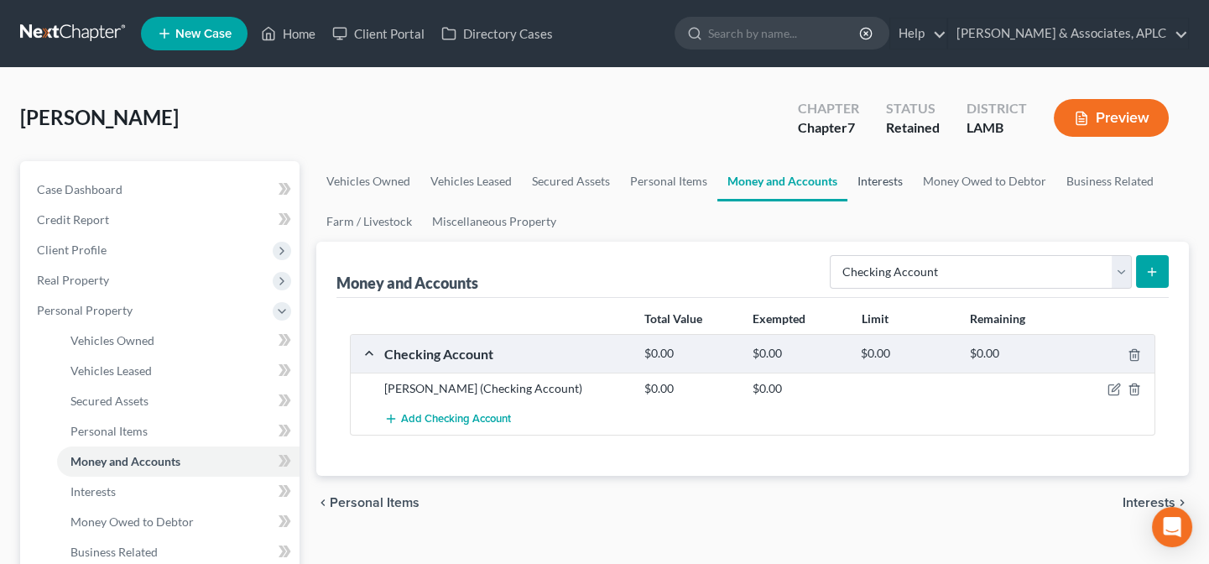
click at [872, 184] on link "Interests" at bounding box center [879, 181] width 65 height 40
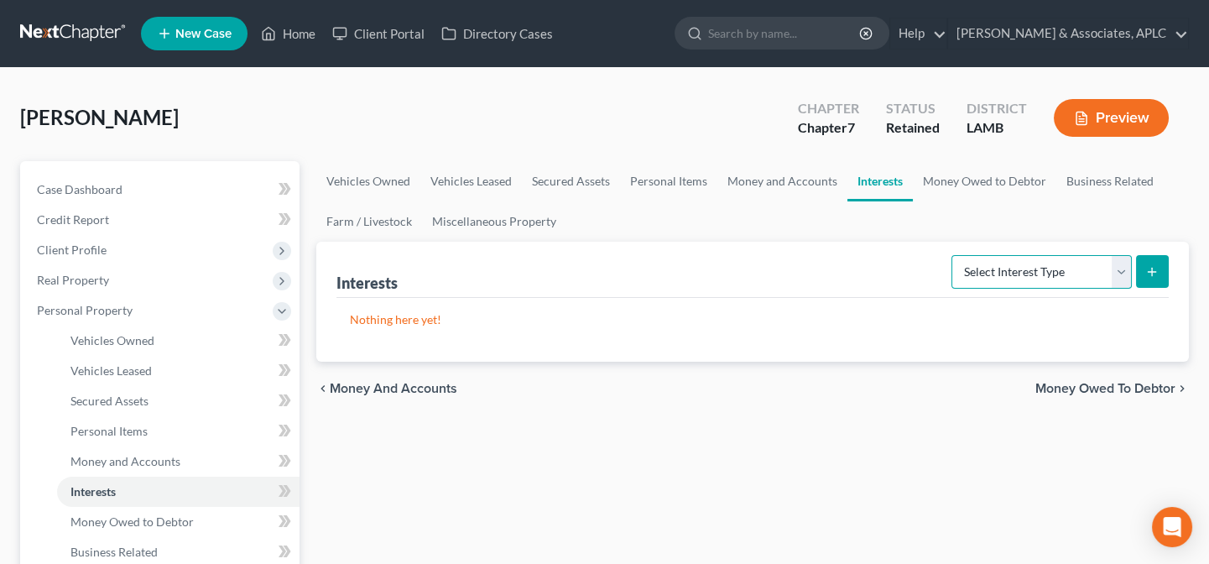
click at [953, 266] on select "Select Interest Type 401K Annuity Bond Education IRA Government Bond Government…" at bounding box center [1041, 272] width 180 height 34
select select "annuity"
click at [953, 255] on select "Select Interest Type 401K Annuity Bond Education IRA Government Bond Government…" at bounding box center [1041, 272] width 180 height 34
click at [1149, 268] on icon "submit" at bounding box center [1151, 271] width 13 height 13
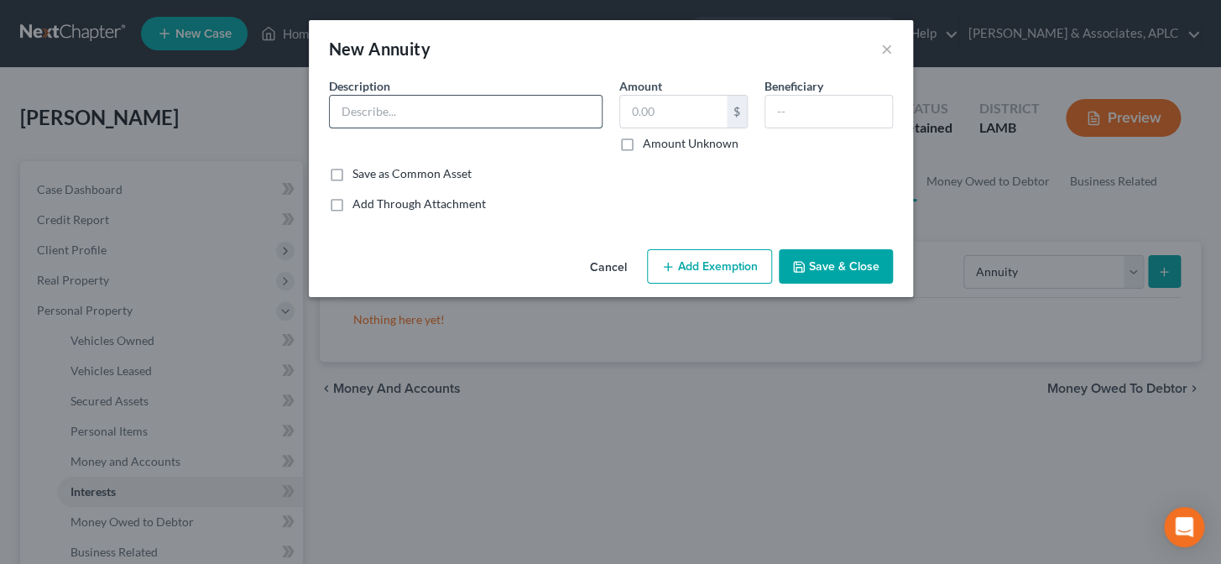
click at [541, 115] on input "text" at bounding box center [466, 112] width 272 height 32
type input "Annuity with Allianz"
click at [643, 143] on label "Amount Unknown" at bounding box center [691, 143] width 96 height 17
click at [649, 143] on input "Amount Unknown" at bounding box center [654, 140] width 11 height 11
checkbox input "true"
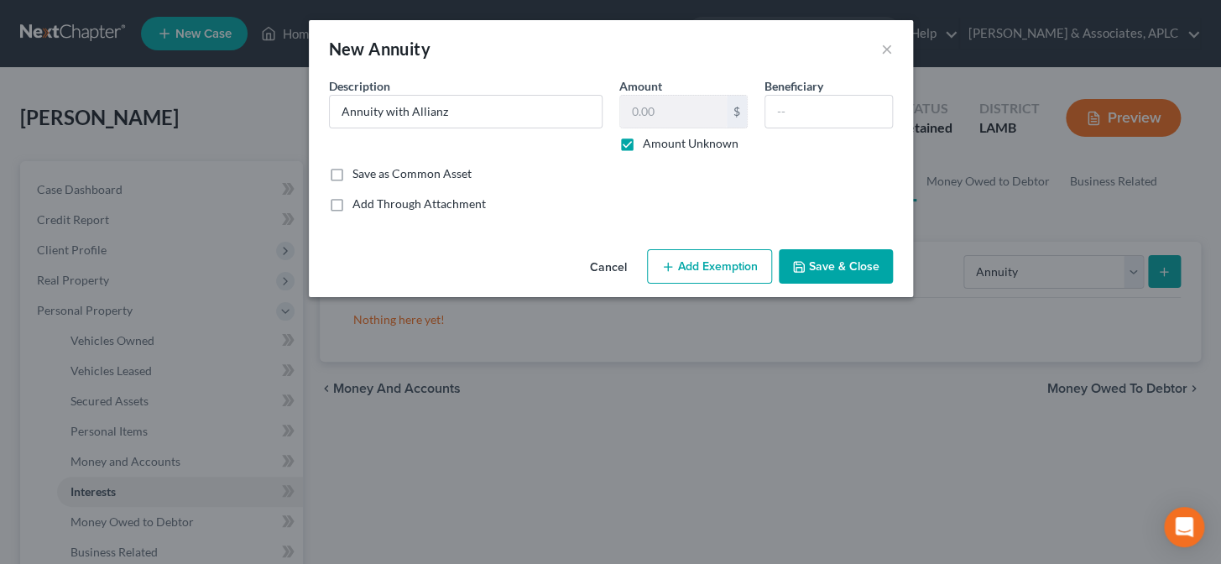
click at [687, 273] on button "Add Exemption" at bounding box center [709, 266] width 125 height 35
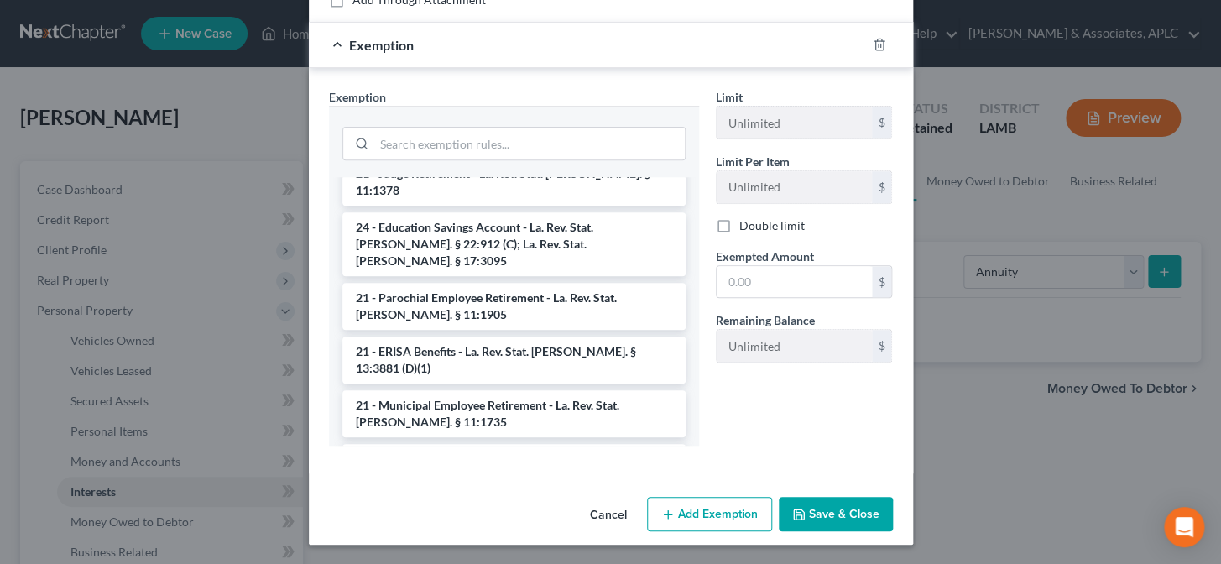
scroll to position [1143, 0]
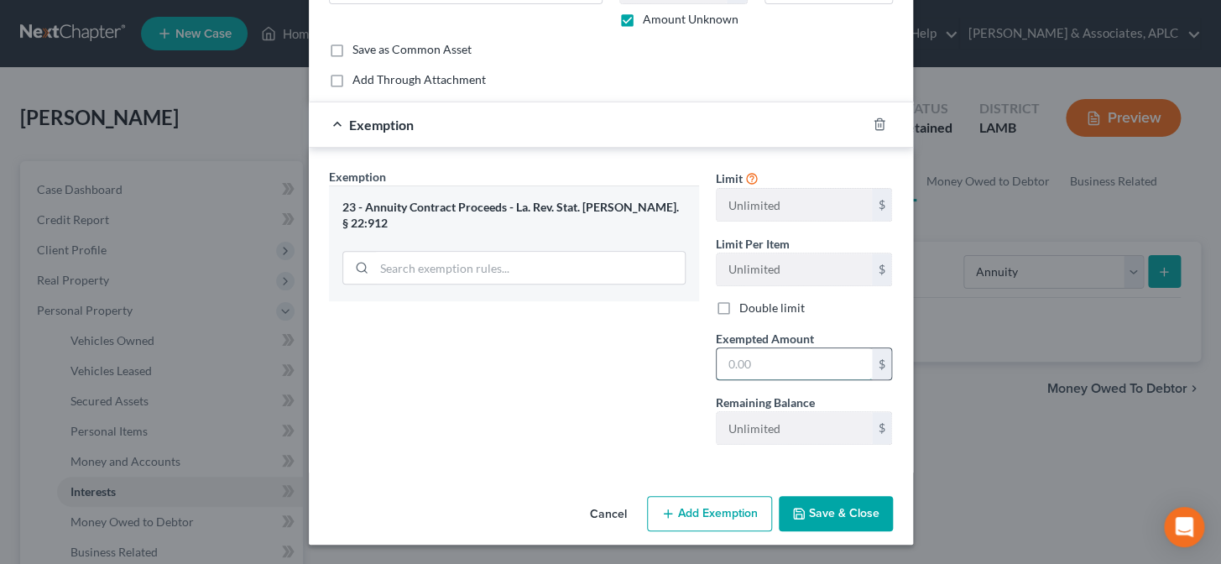
click at [763, 366] on input "text" at bounding box center [793, 364] width 155 height 32
type input "0.00"
click at [839, 516] on button "Save & Close" at bounding box center [836, 513] width 114 height 35
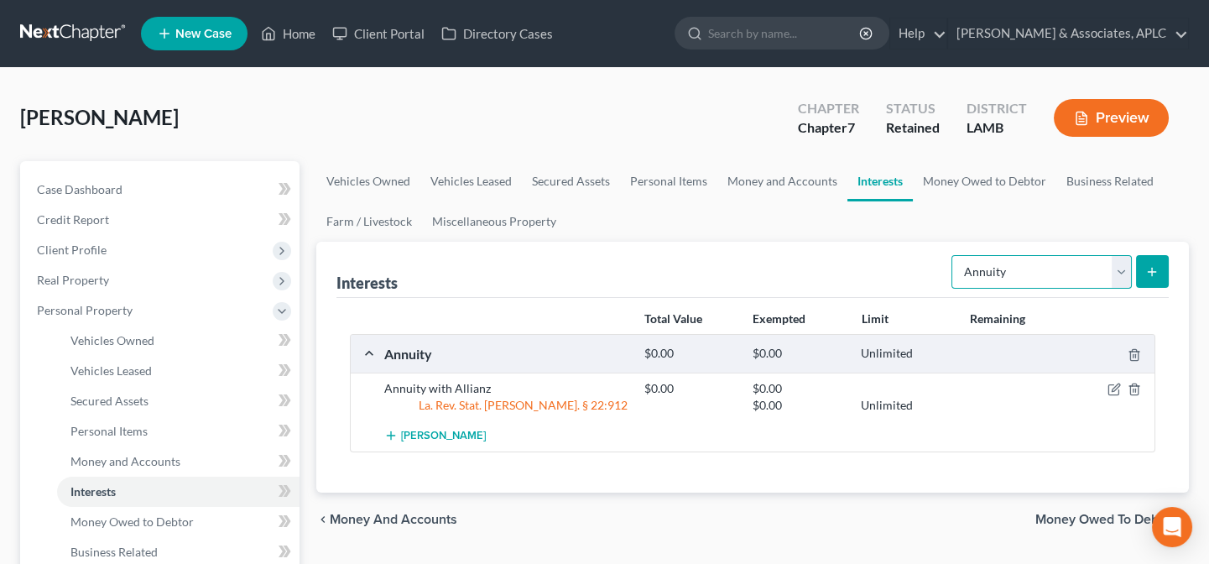
click at [980, 276] on select "Select Interest Type 401K Annuity Bond Education IRA Government Bond Government…" at bounding box center [1041, 272] width 180 height 34
select select "whole_life_insurance"
click at [953, 255] on select "Select Interest Type 401K Annuity Bond Education IRA Government Bond Government…" at bounding box center [1041, 272] width 180 height 34
click at [1139, 274] on button "submit" at bounding box center [1152, 271] width 33 height 33
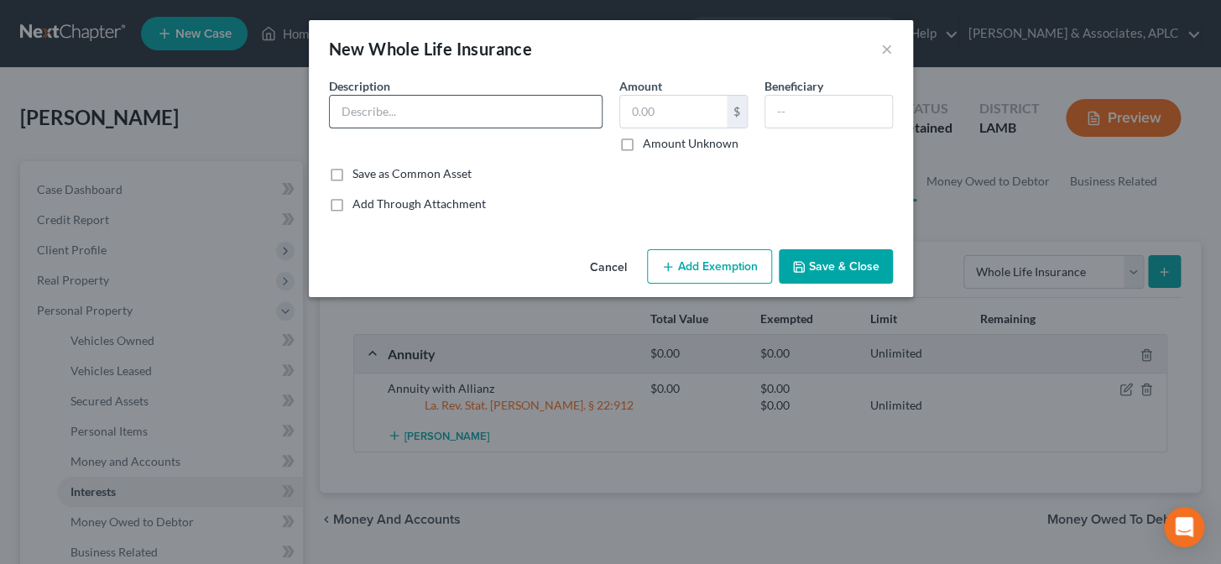
click at [503, 96] on input "text" at bounding box center [466, 112] width 272 height 32
type input "Protective Life Insurance"
click at [643, 143] on label "Amount Unknown" at bounding box center [691, 143] width 96 height 17
click at [649, 143] on input "Amount Unknown" at bounding box center [654, 140] width 11 height 11
checkbox input "true"
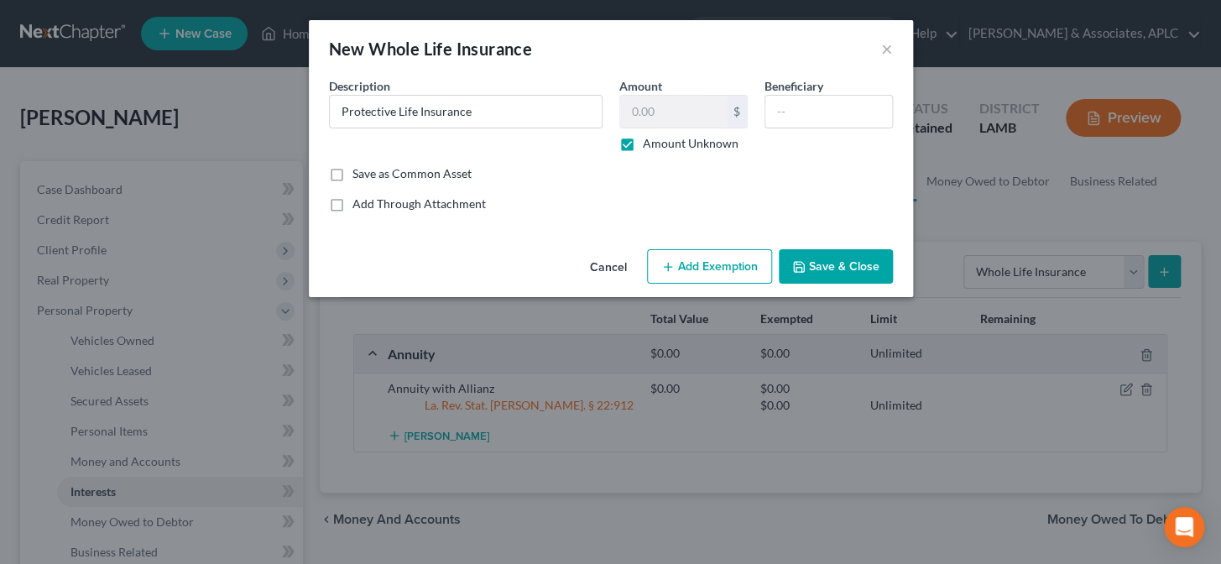
click at [713, 264] on button "Add Exemption" at bounding box center [709, 266] width 125 height 35
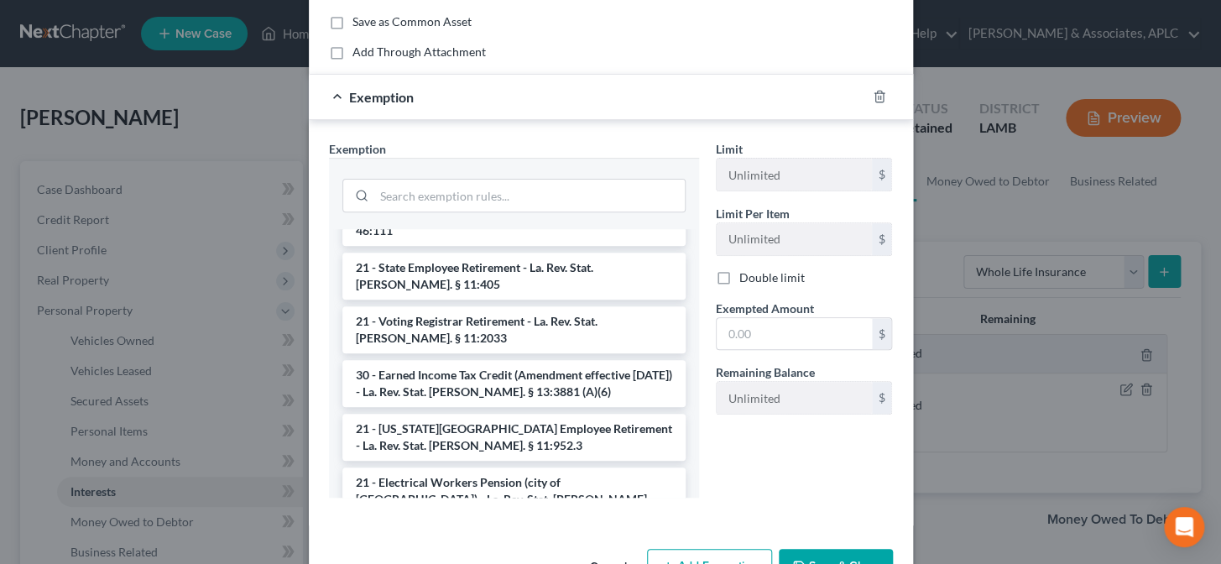
scroll to position [2288, 0]
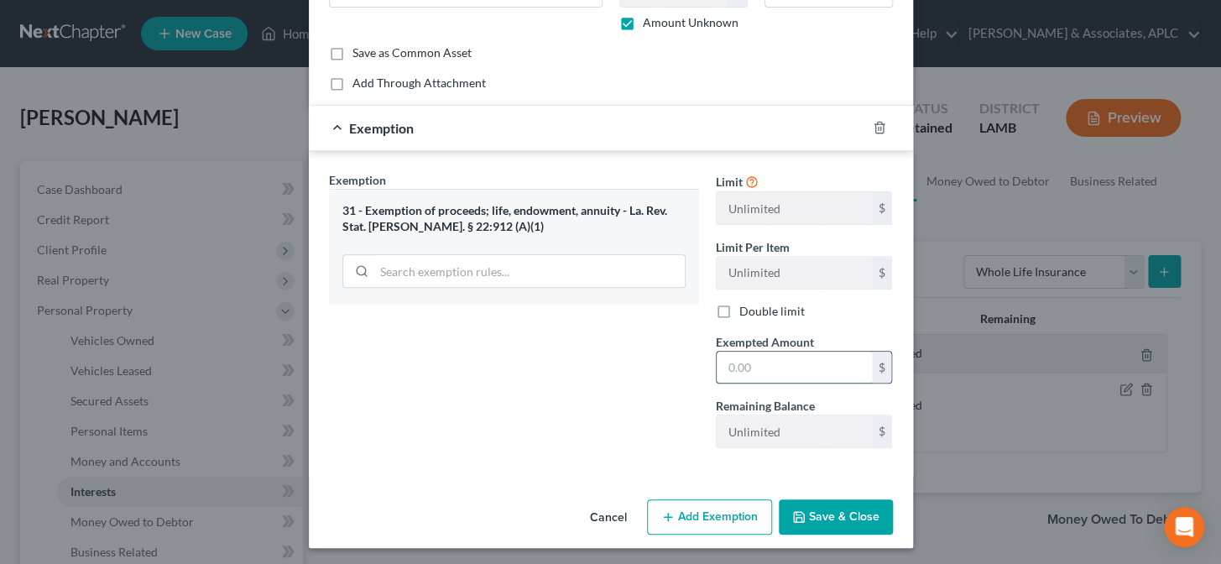
click at [758, 361] on input "text" at bounding box center [793, 368] width 155 height 32
type input "0.00"
click at [853, 520] on button "Save & Close" at bounding box center [836, 516] width 114 height 35
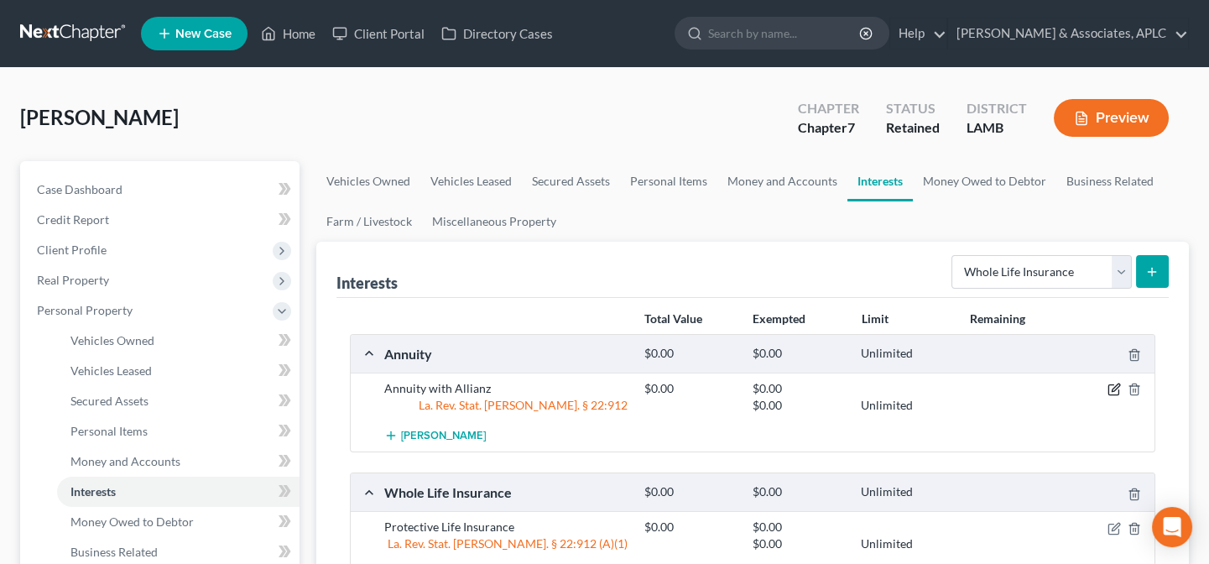
click at [1112, 392] on icon "button" at bounding box center [1113, 389] width 13 height 13
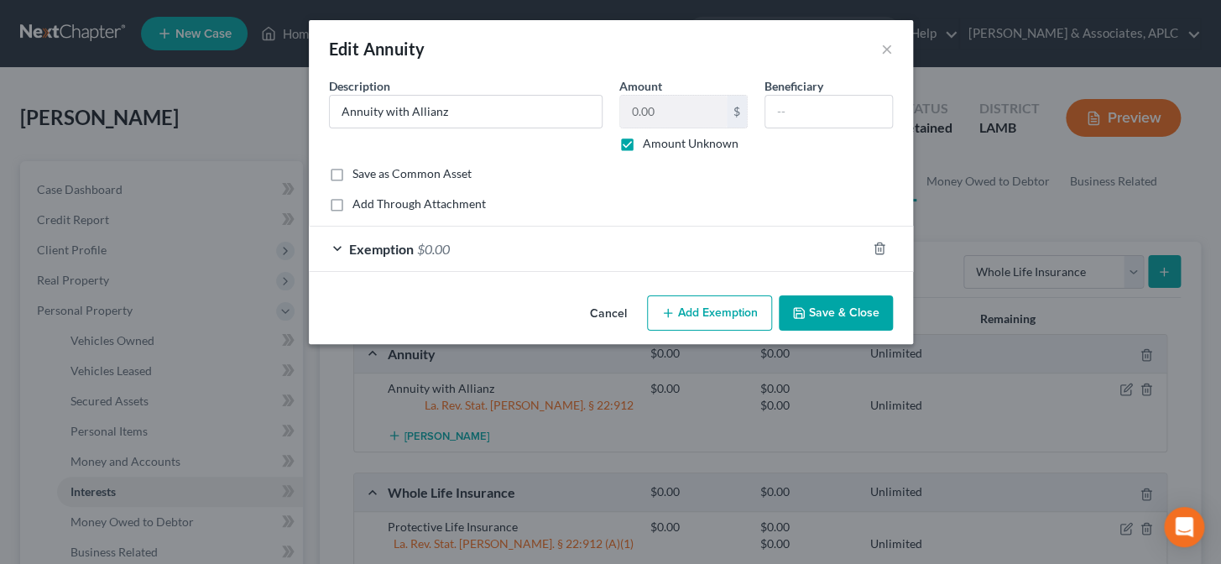
click at [528, 259] on div "Exemption $0.00" at bounding box center [587, 249] width 557 height 44
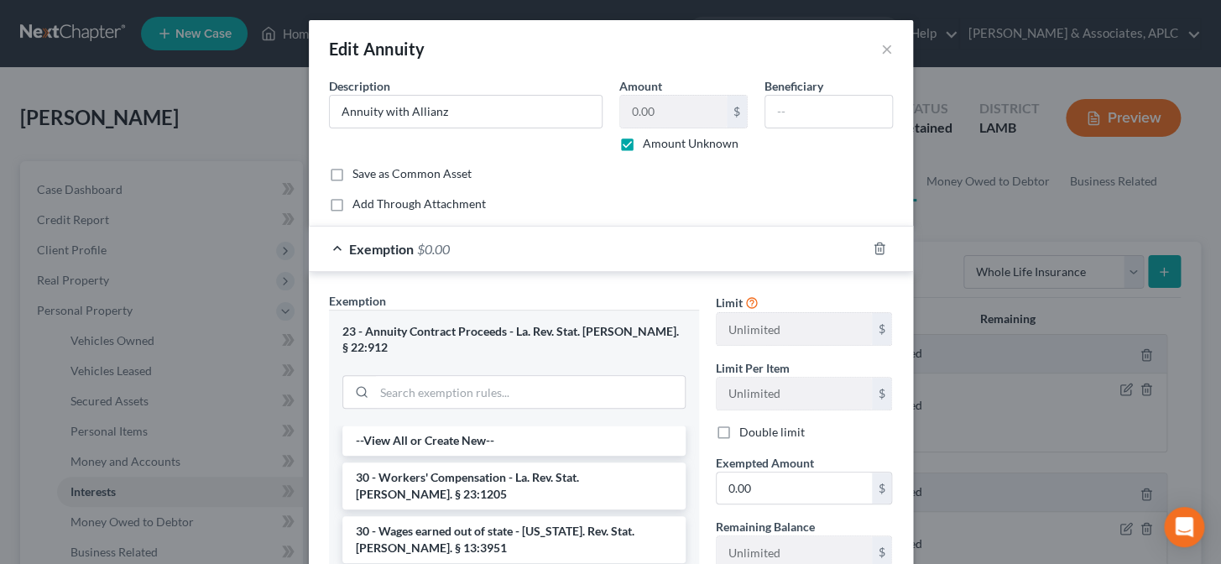
click at [558, 329] on div "23 - Annuity Contract Proceeds - La. Rev. Stat. Ann. § 22:912" at bounding box center [513, 339] width 343 height 31
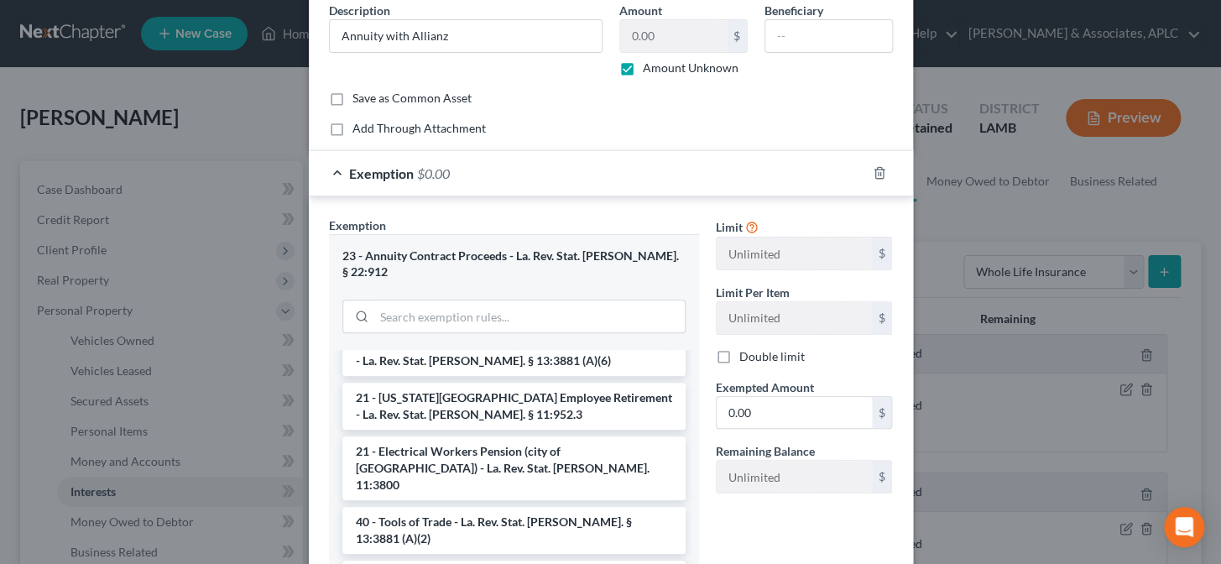
scroll to position [2364, 0]
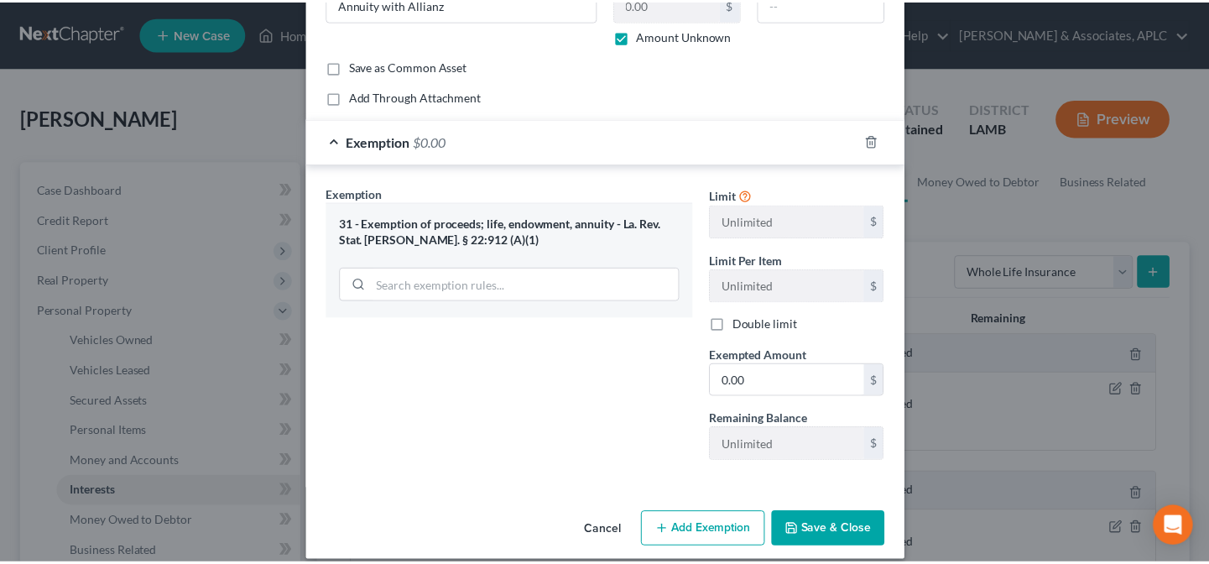
scroll to position [124, 0]
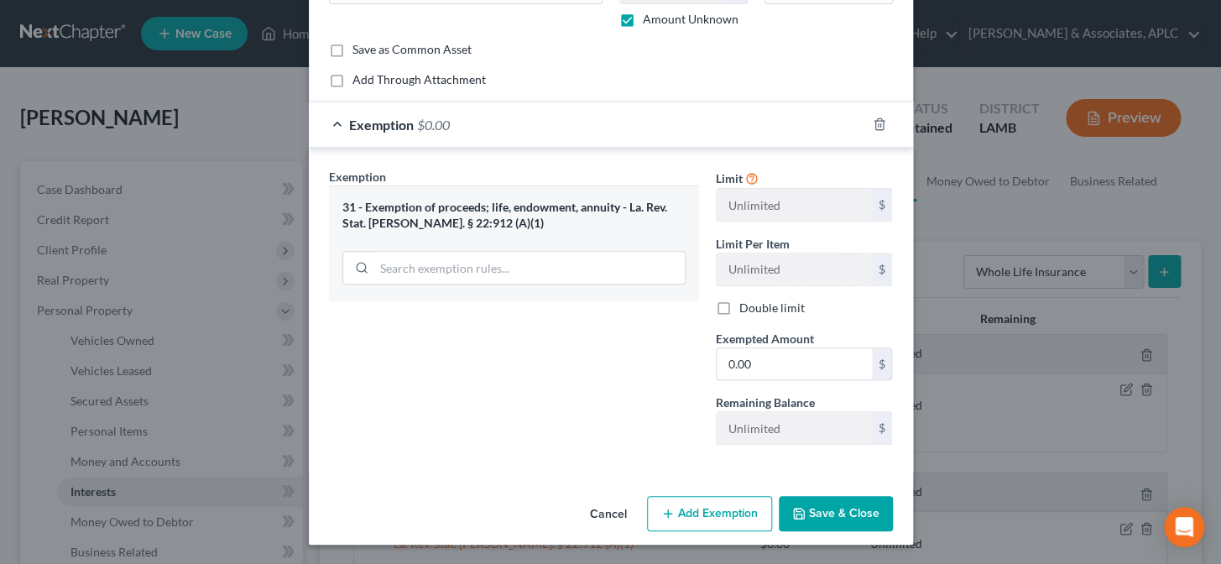
click at [820, 515] on button "Save & Close" at bounding box center [836, 513] width 114 height 35
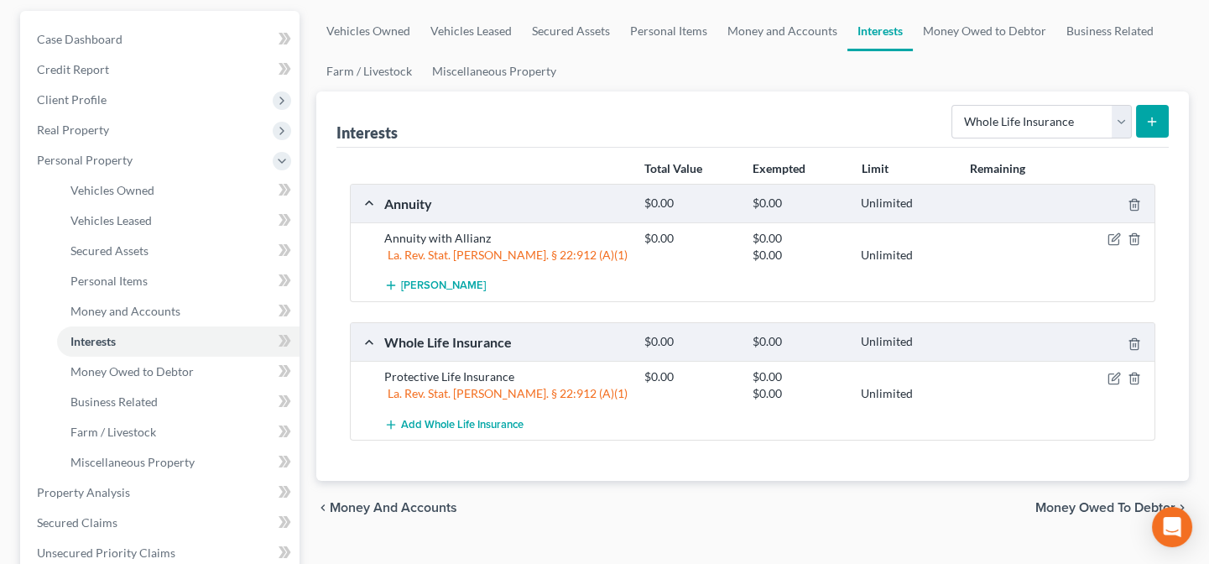
scroll to position [152, 0]
click at [959, 34] on link "Money Owed to Debtor" at bounding box center [984, 29] width 143 height 40
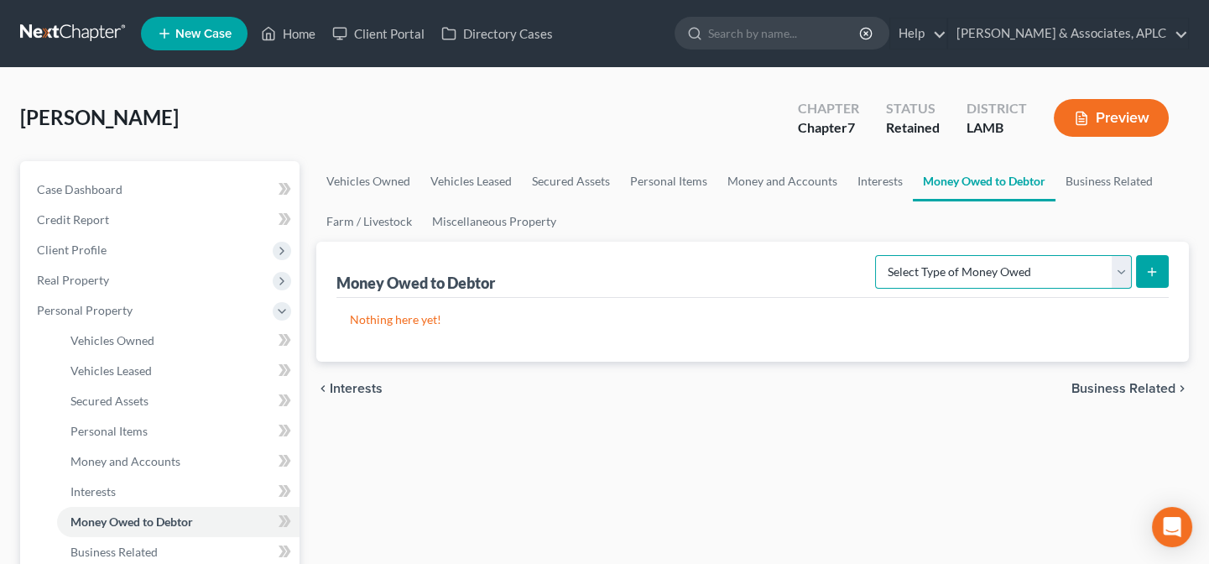
click at [991, 276] on select "Select Type of Money Owed Accounts Receivable Alimony Child Support Claims Agai…" at bounding box center [1003, 272] width 257 height 34
select select "expected_tax_refund"
click at [878, 255] on select "Select Type of Money Owed Accounts Receivable Alimony Child Support Claims Agai…" at bounding box center [1003, 272] width 257 height 34
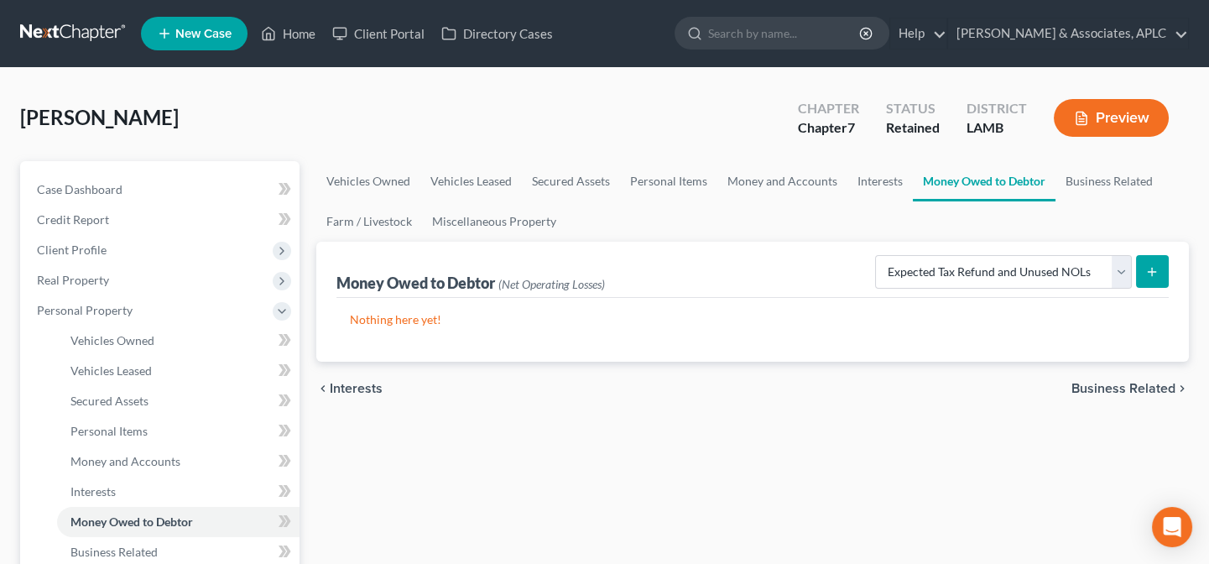
click at [1160, 281] on button "submit" at bounding box center [1152, 271] width 33 height 33
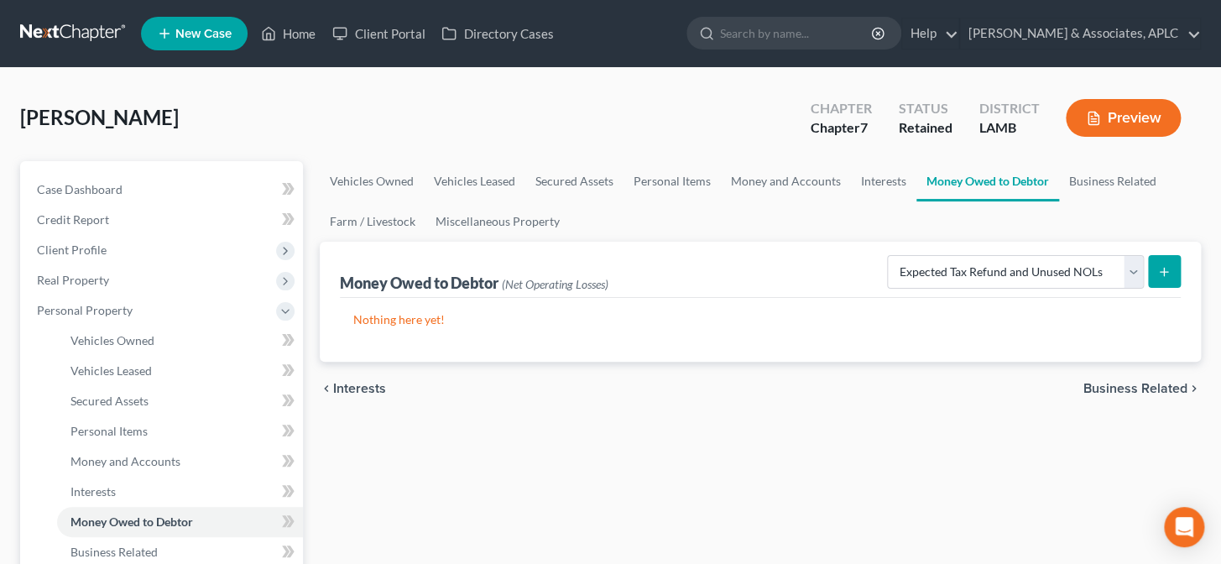
select select "0"
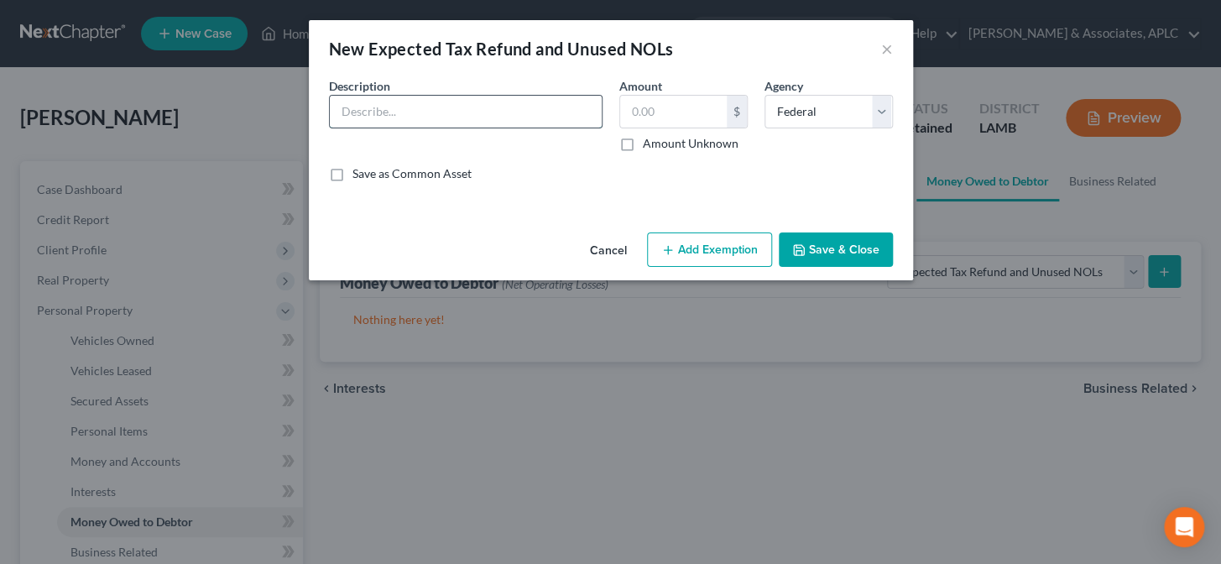
click at [491, 114] on input "text" at bounding box center [466, 112] width 272 height 32
type input "Federal Tax Refund (EIC)"
click at [643, 143] on label "Amount Unknown" at bounding box center [691, 143] width 96 height 17
click at [649, 143] on input "Amount Unknown" at bounding box center [654, 140] width 11 height 11
checkbox input "true"
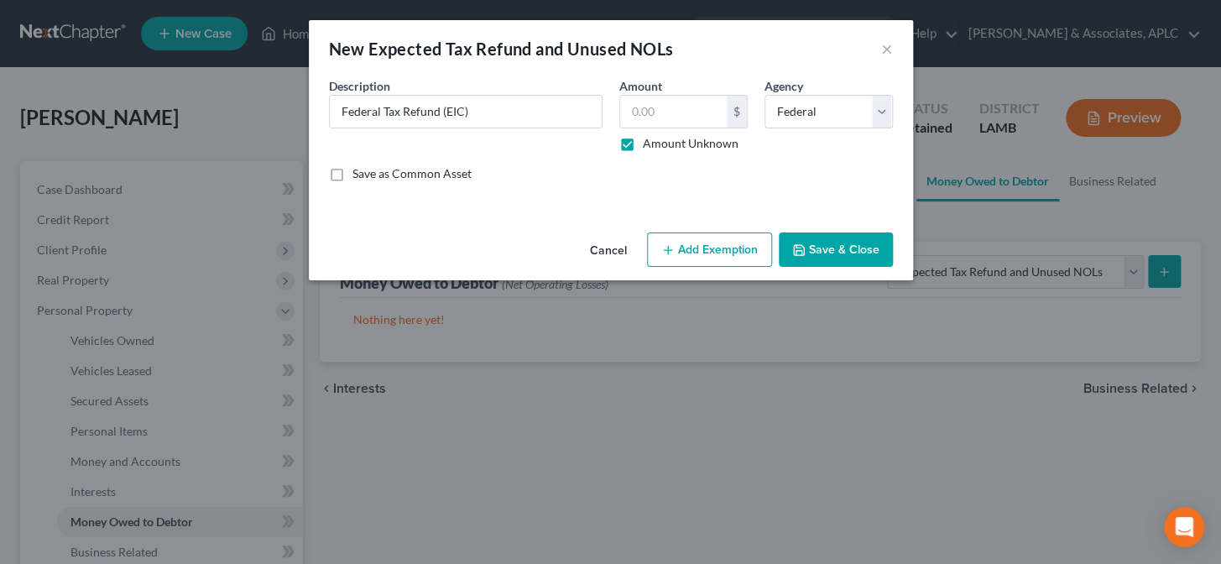
type input "0.00"
click at [723, 256] on button "Add Exemption" at bounding box center [709, 249] width 125 height 35
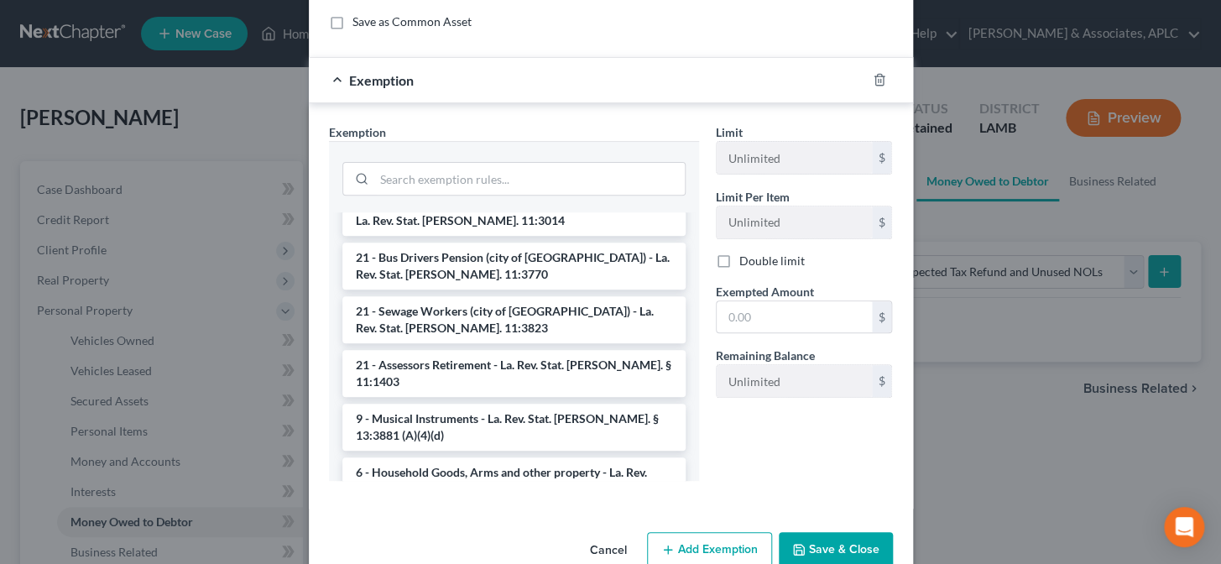
scroll to position [1982, 0]
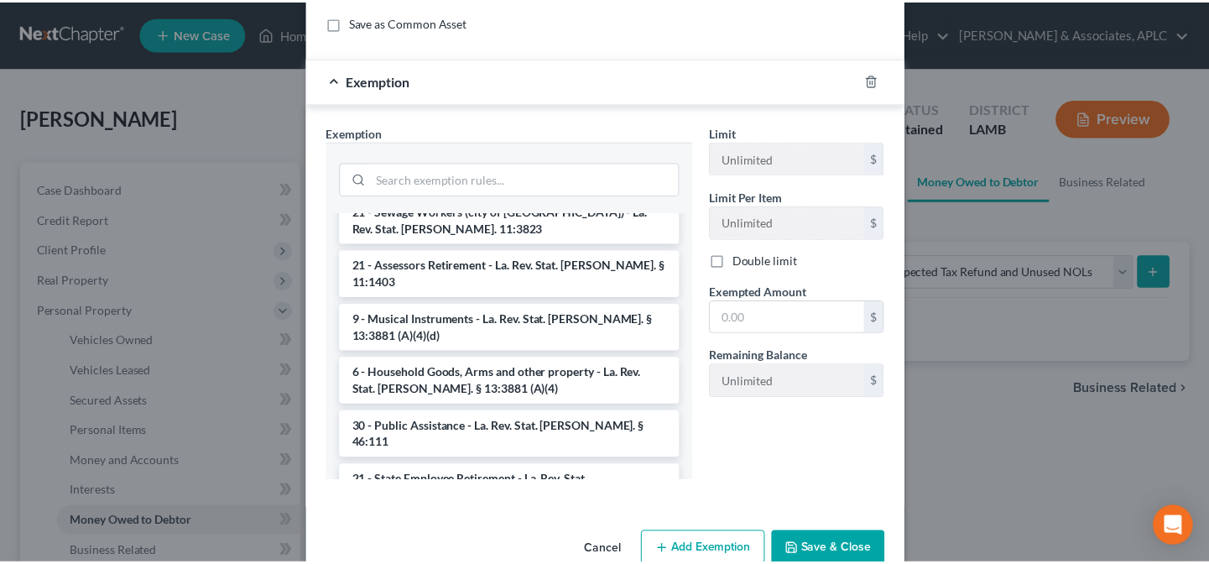
scroll to position [104, 0]
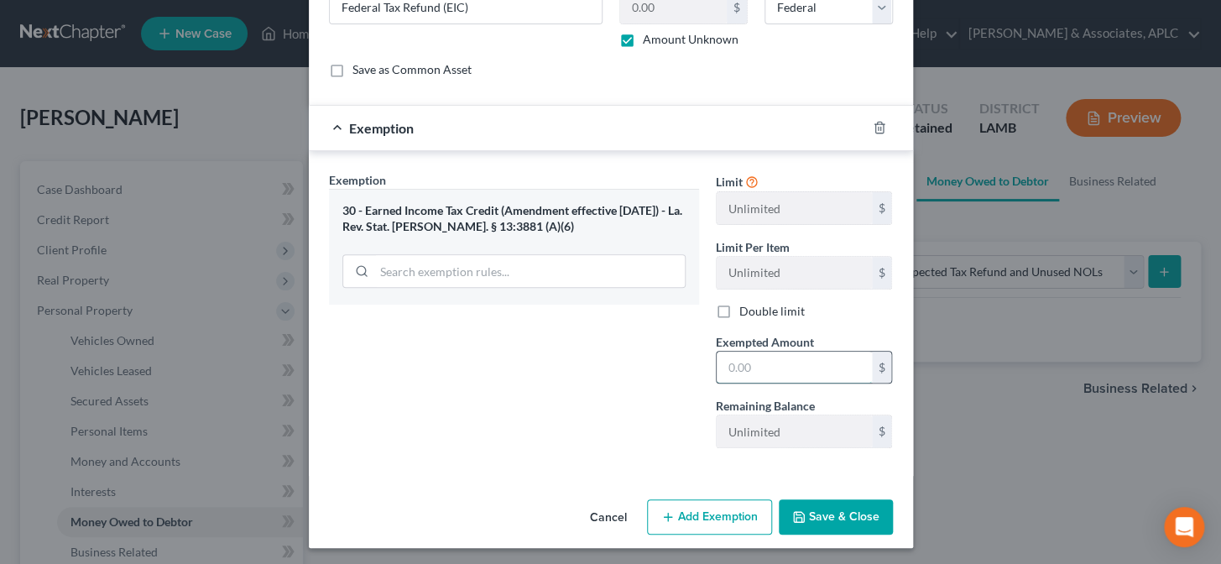
click at [771, 378] on input "text" at bounding box center [793, 368] width 155 height 32
type input "0.00"
click at [820, 514] on button "Save & Close" at bounding box center [836, 516] width 114 height 35
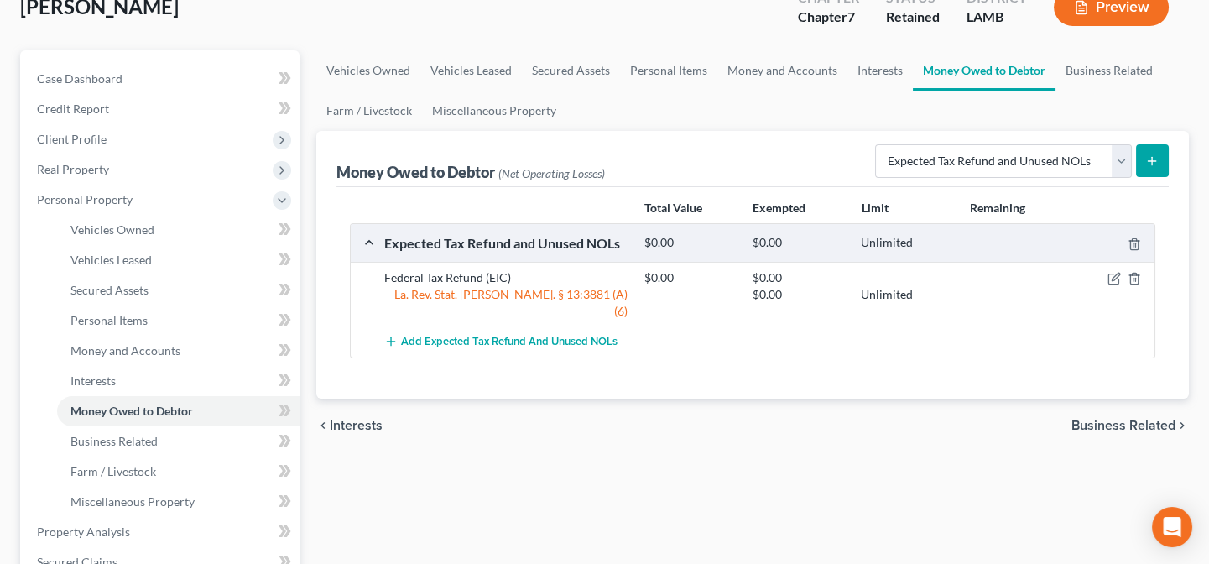
scroll to position [152, 0]
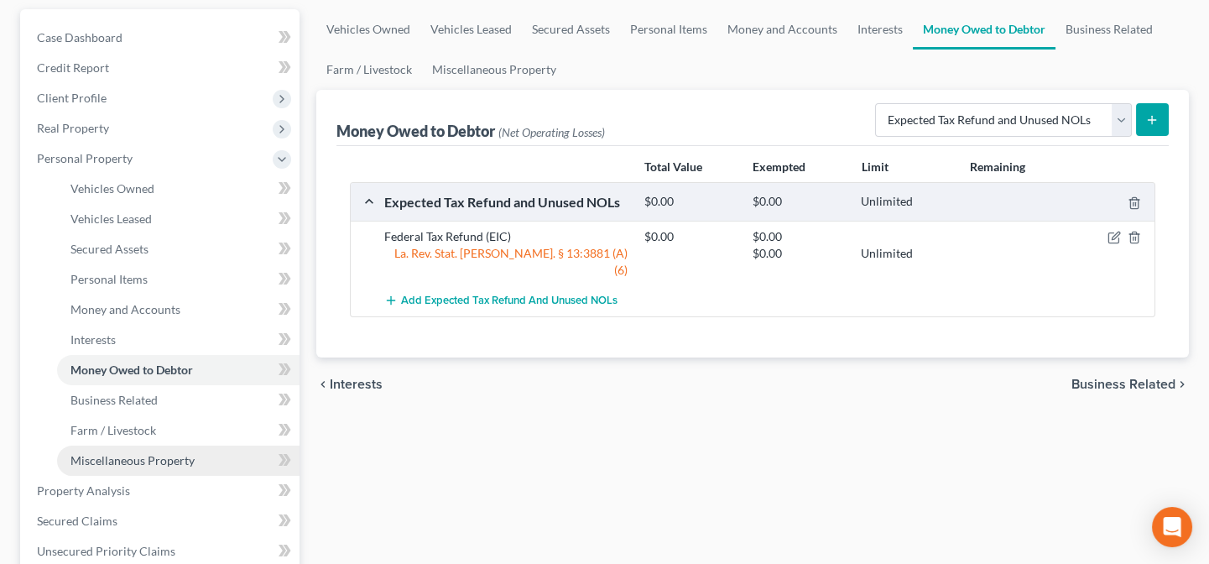
click at [138, 461] on span "Miscellaneous Property" at bounding box center [132, 460] width 124 height 14
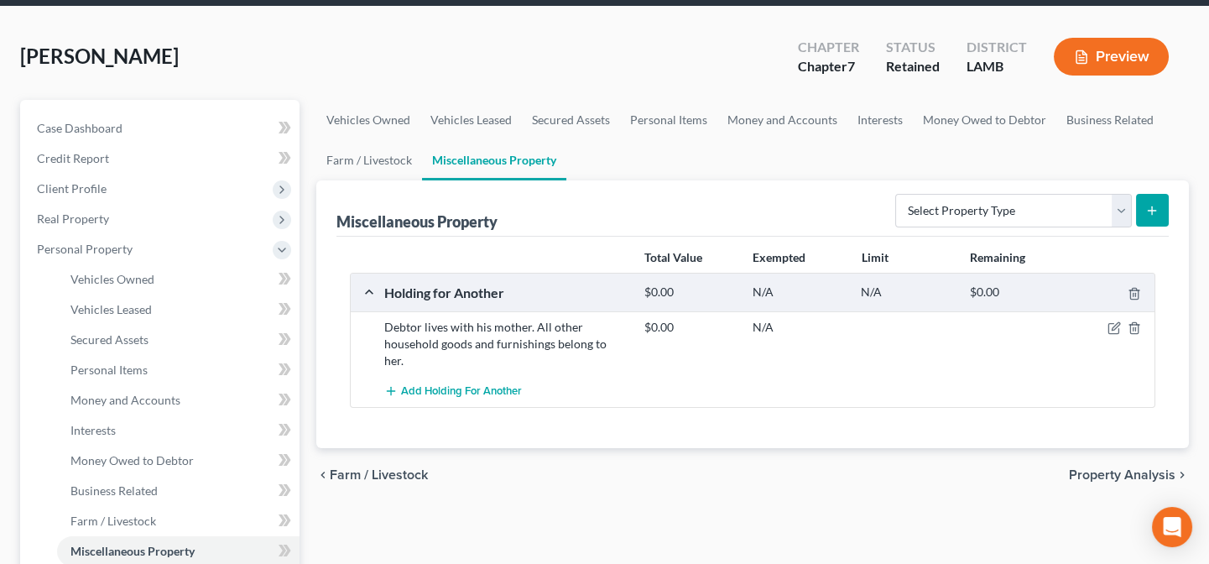
scroll to position [228, 0]
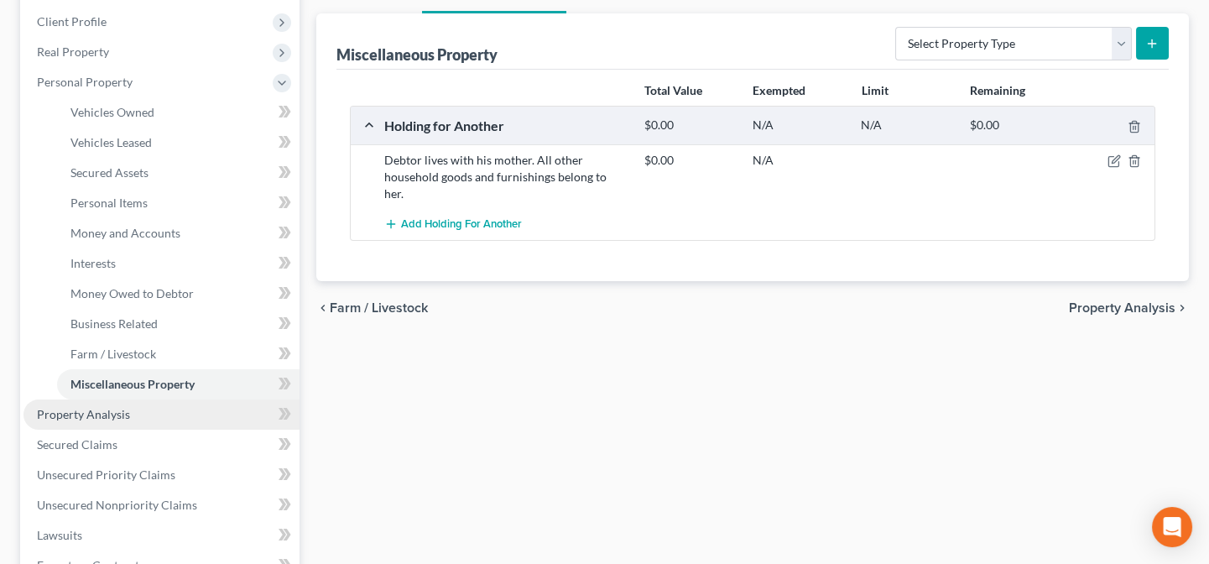
click at [131, 417] on link "Property Analysis" at bounding box center [161, 414] width 276 height 30
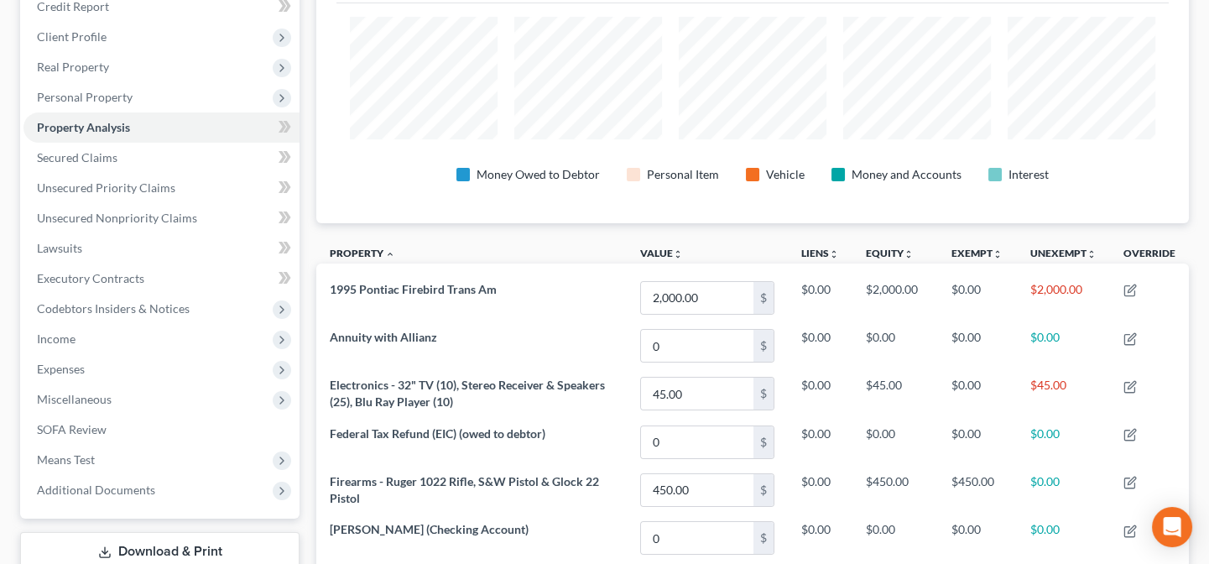
scroll to position [228, 0]
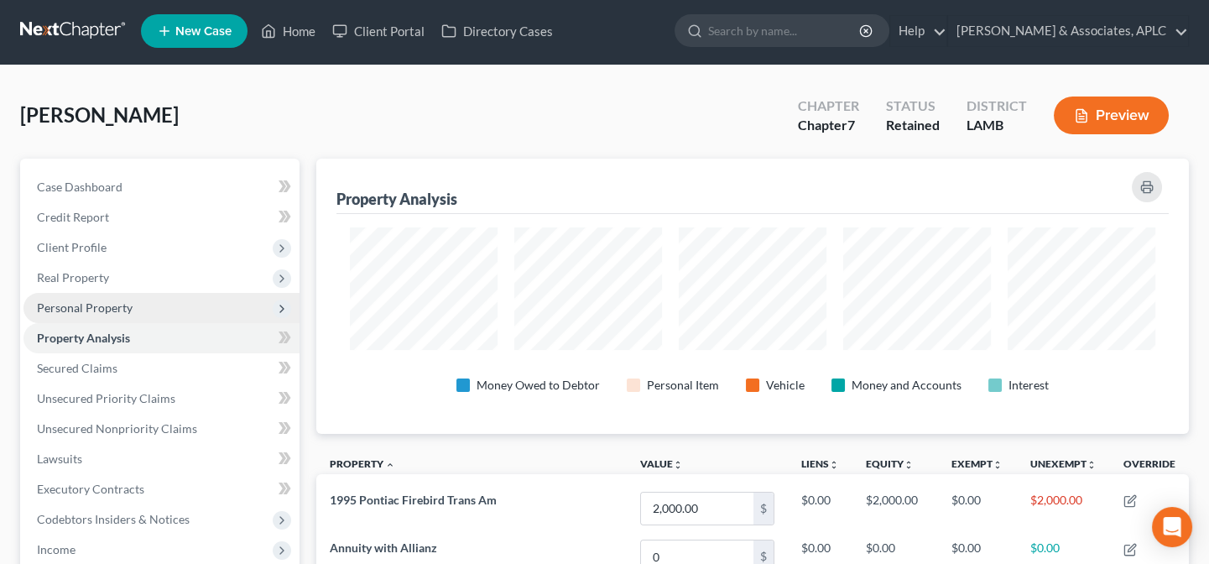
click at [109, 305] on span "Personal Property" at bounding box center [85, 307] width 96 height 14
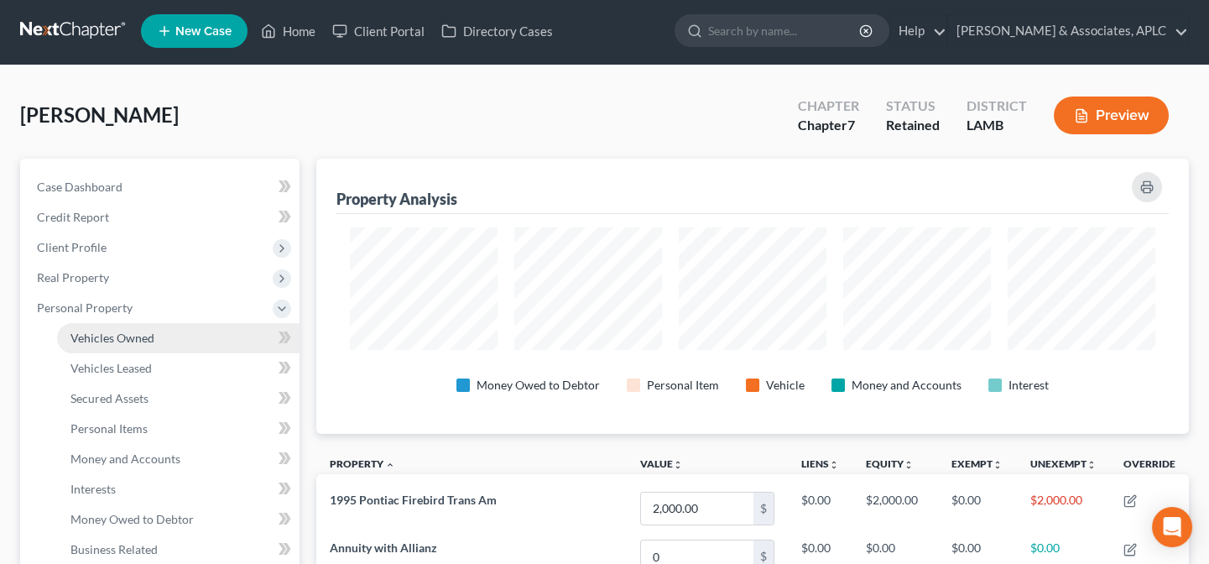
click at [108, 343] on link "Vehicles Owned" at bounding box center [178, 338] width 242 height 30
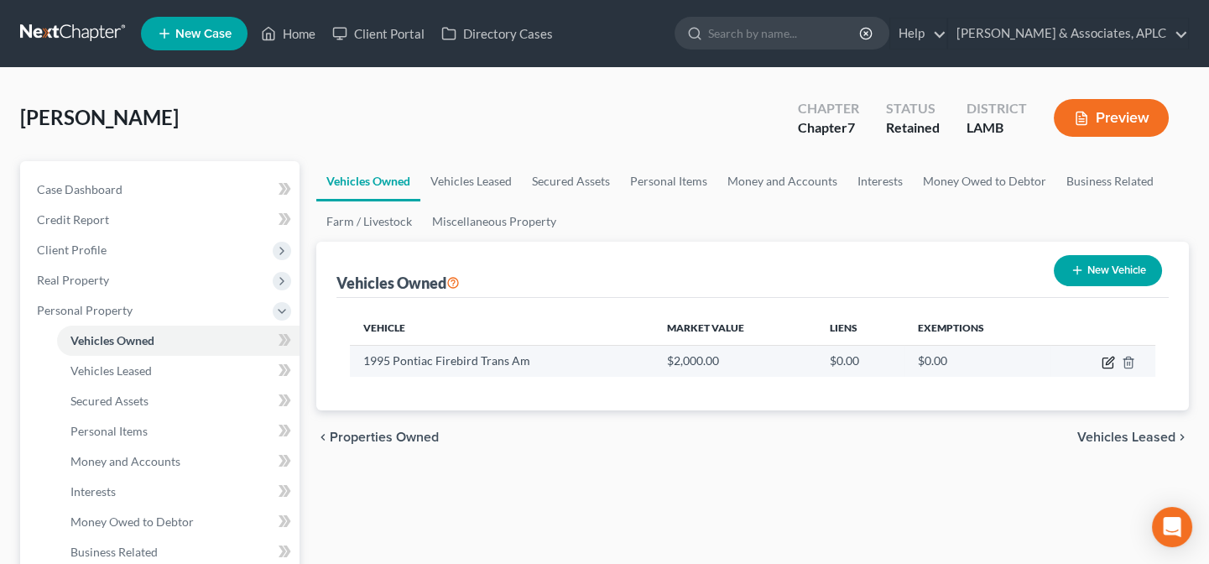
click at [1110, 356] on icon "button" at bounding box center [1108, 362] width 13 height 13
select select "0"
select select "31"
select select "4"
select select "0"
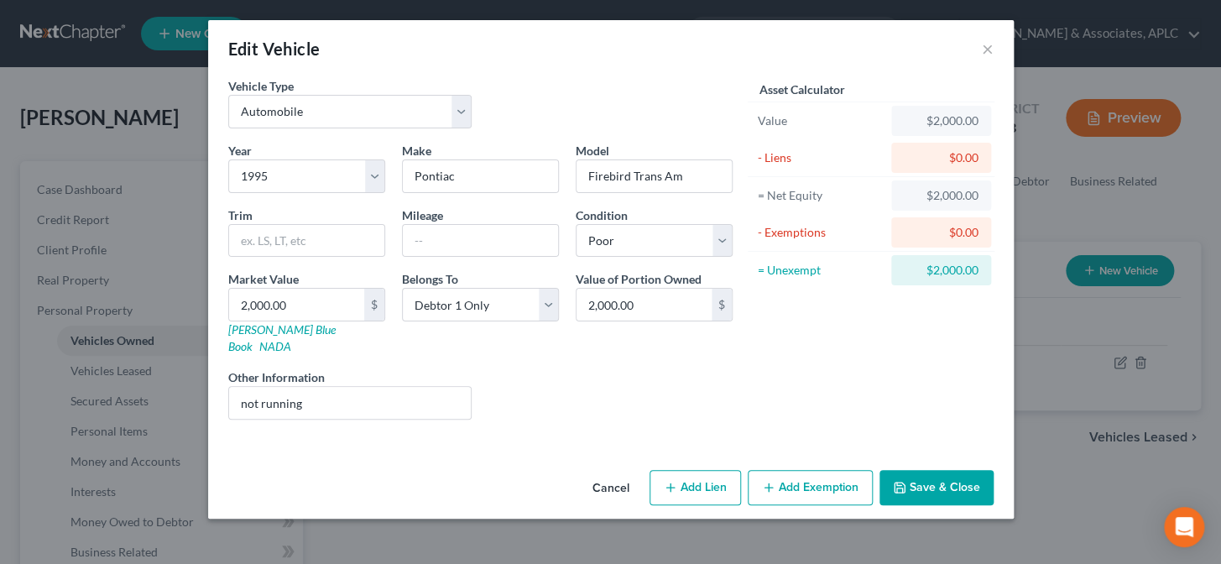
click at [790, 470] on button "Add Exemption" at bounding box center [809, 487] width 125 height 35
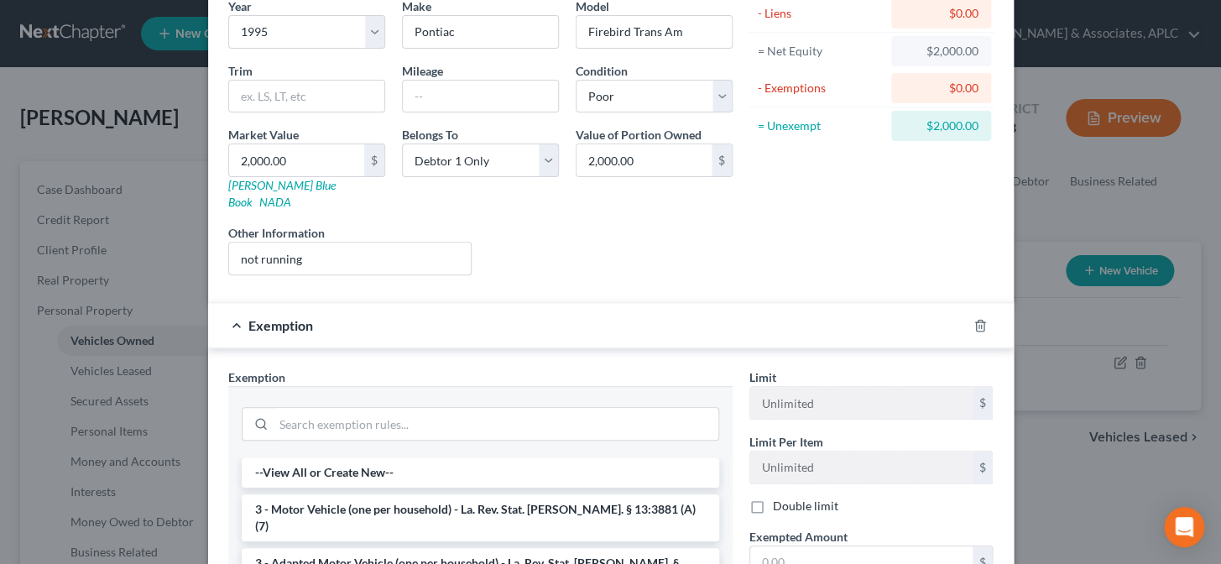
scroll to position [228, 0]
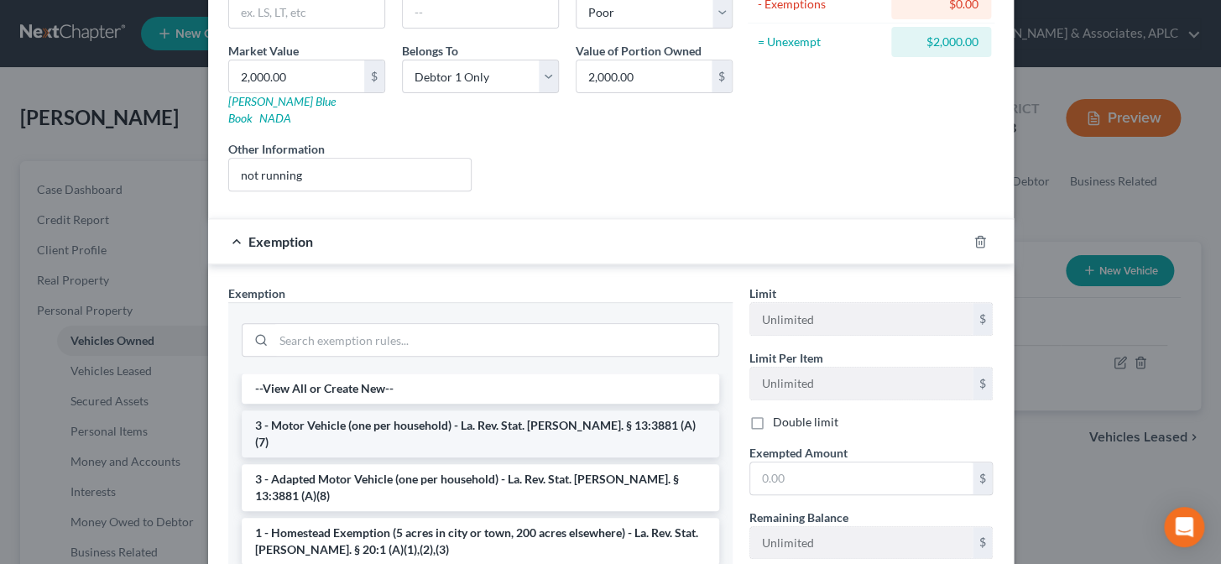
click at [438, 410] on li "3 - Motor Vehicle (one per household) - La. Rev. Stat. Ann. § 13:3881 (A)(7)" at bounding box center [480, 433] width 477 height 47
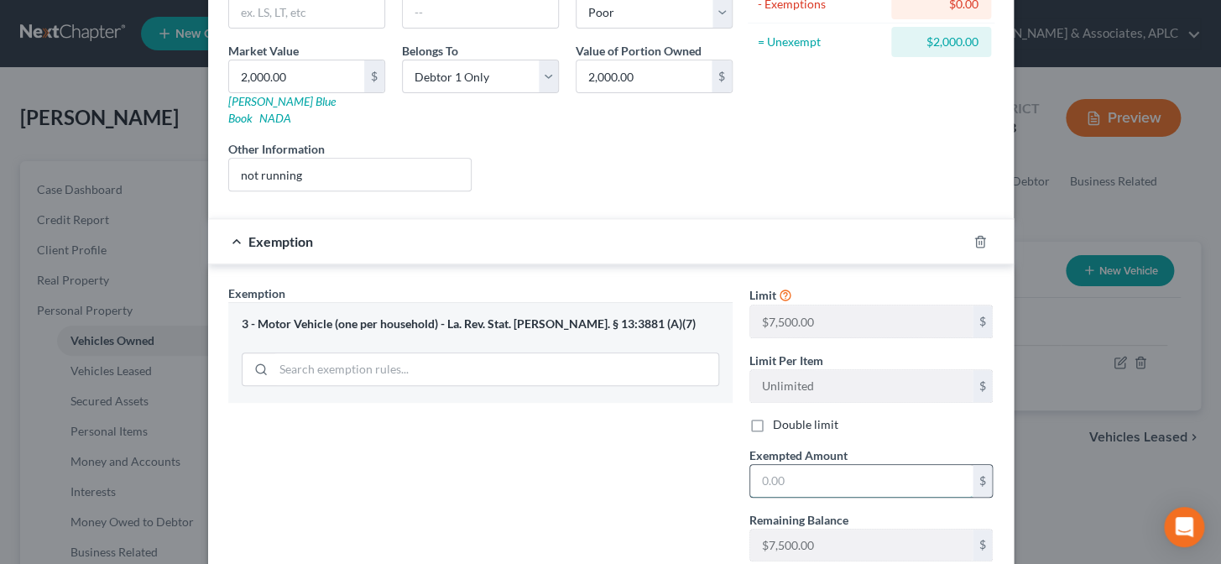
click at [796, 465] on input "text" at bounding box center [861, 481] width 222 height 32
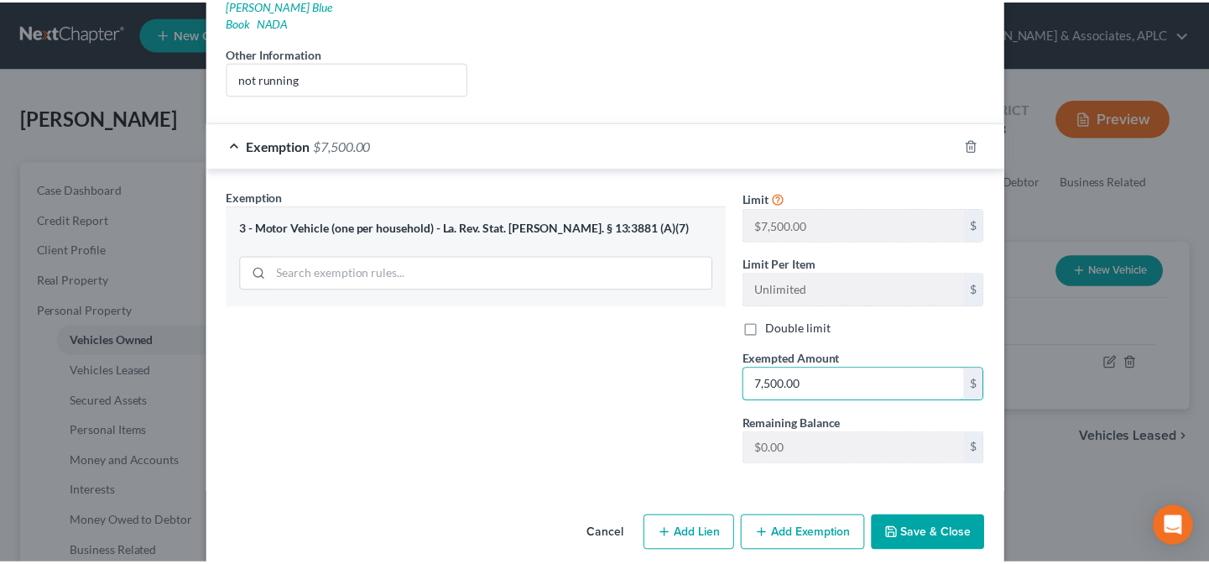
scroll to position [327, 0]
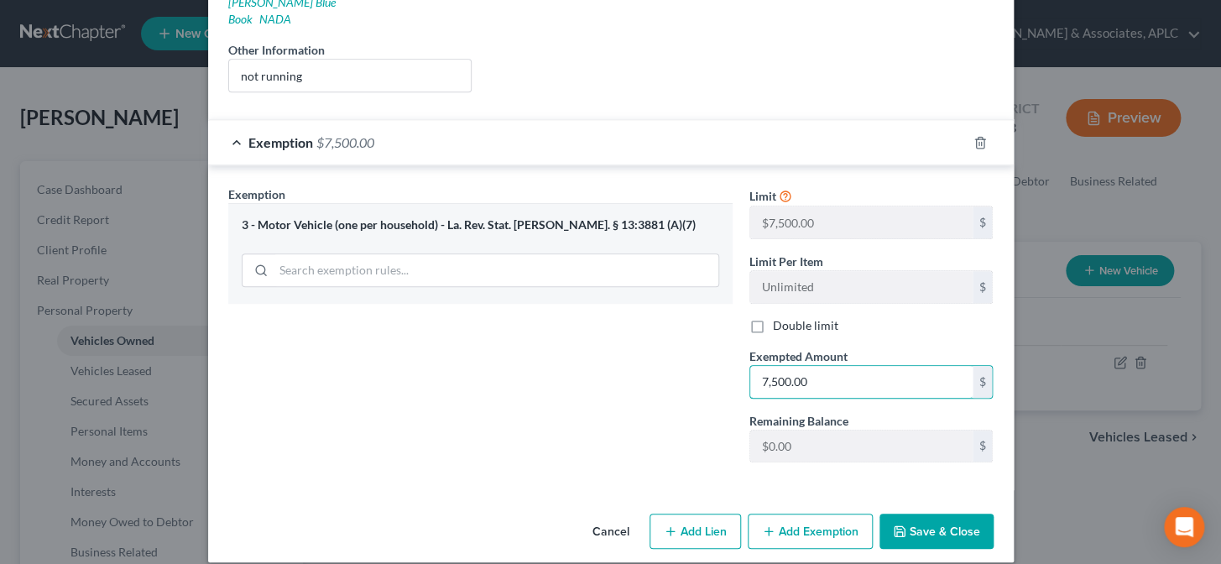
type input "7,500.00"
click at [935, 520] on button "Save & Close" at bounding box center [936, 530] width 114 height 35
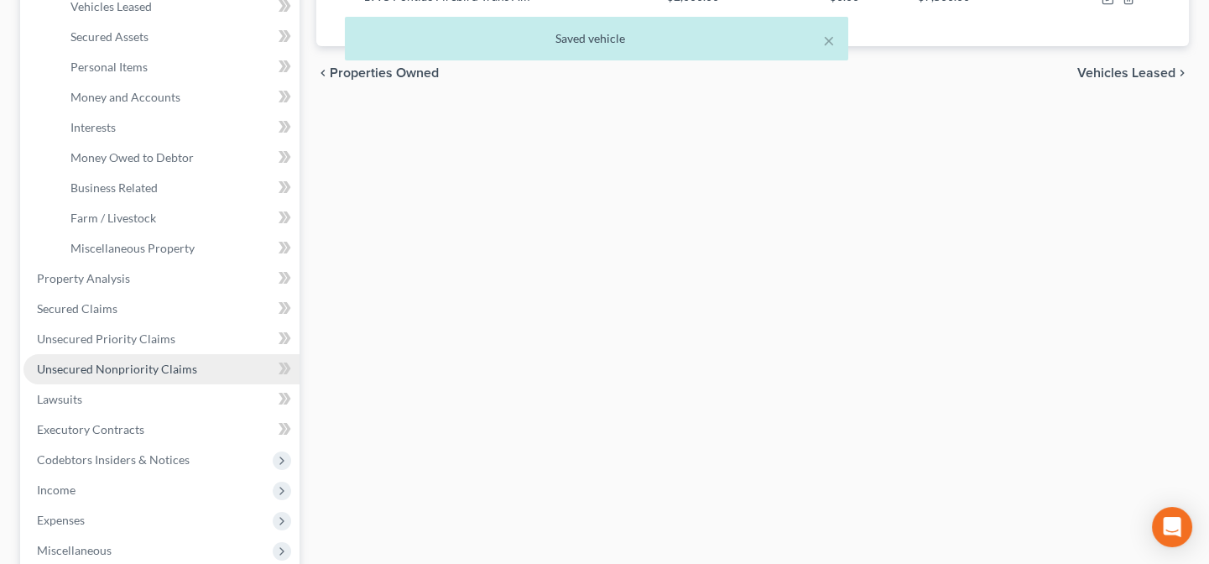
scroll to position [381, 0]
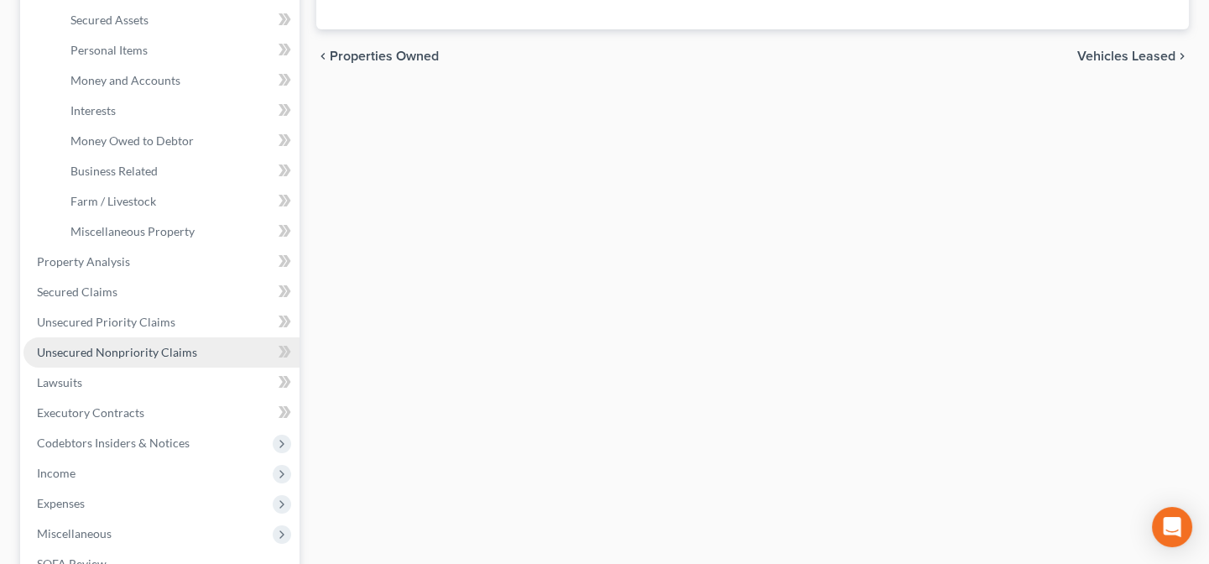
click at [112, 346] on span "Unsecured Nonpriority Claims" at bounding box center [117, 352] width 160 height 14
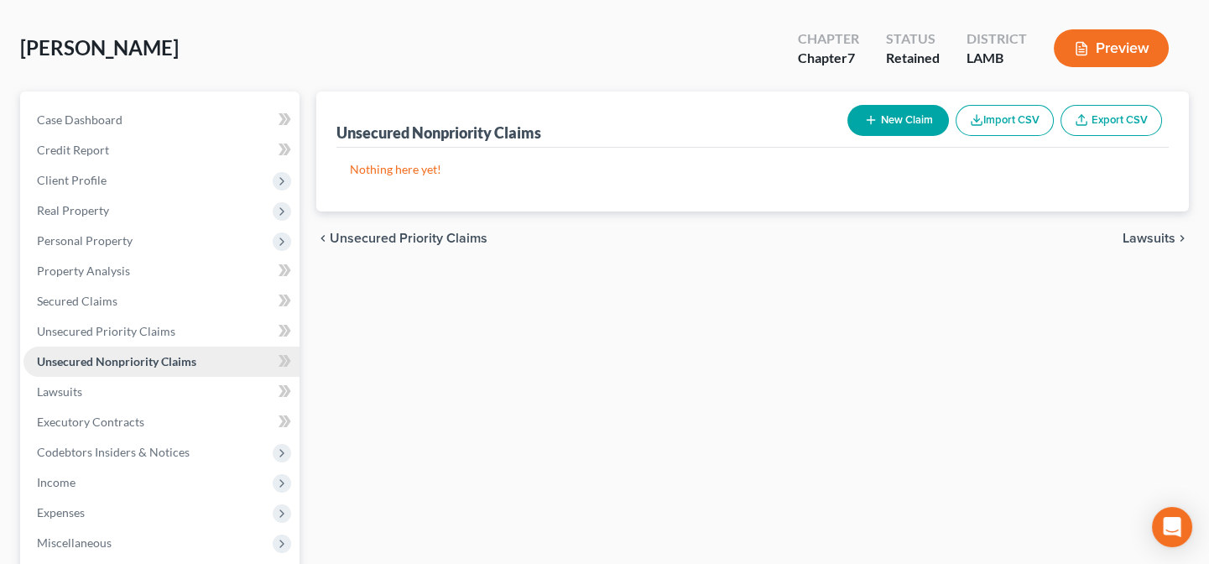
scroll to position [8, 0]
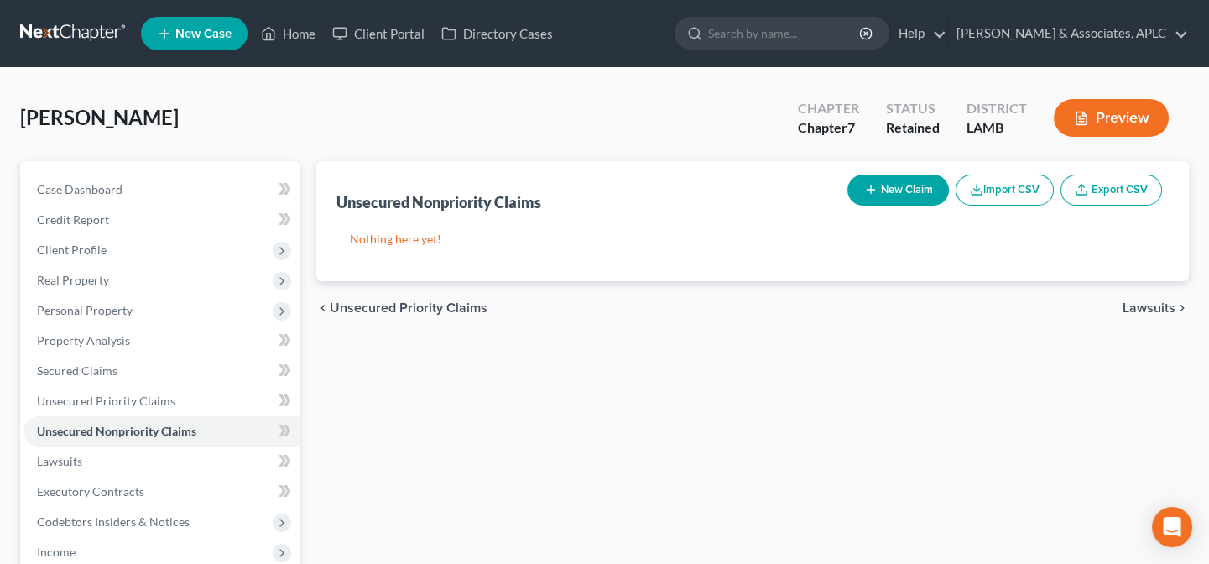
click at [917, 192] on button "New Claim" at bounding box center [898, 189] width 102 height 31
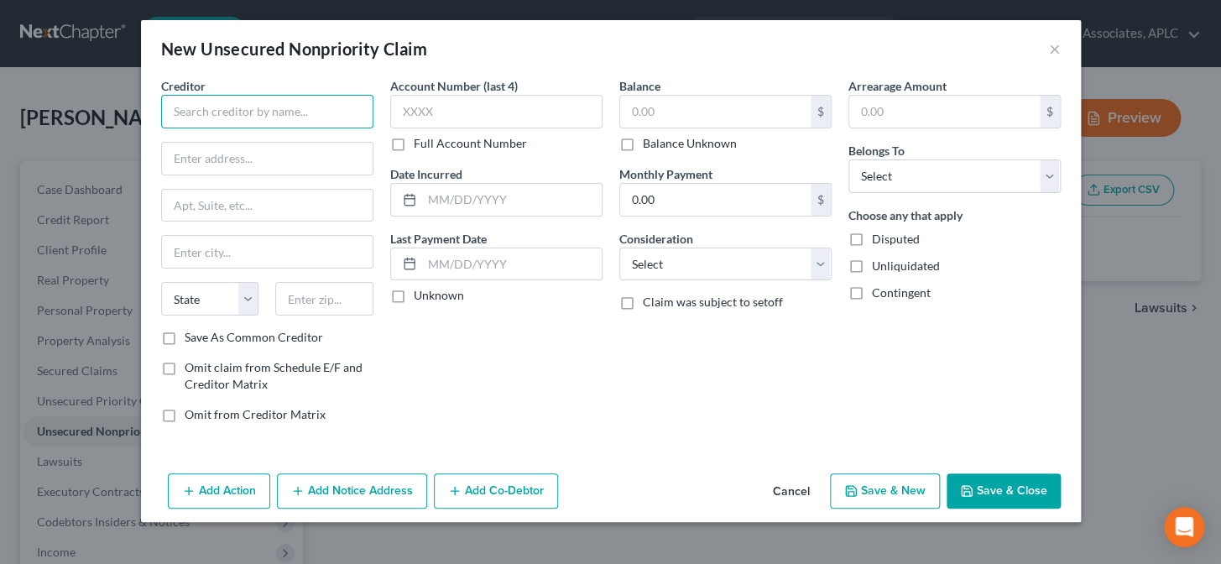
click at [269, 109] on input "text" at bounding box center [267, 112] width 212 height 34
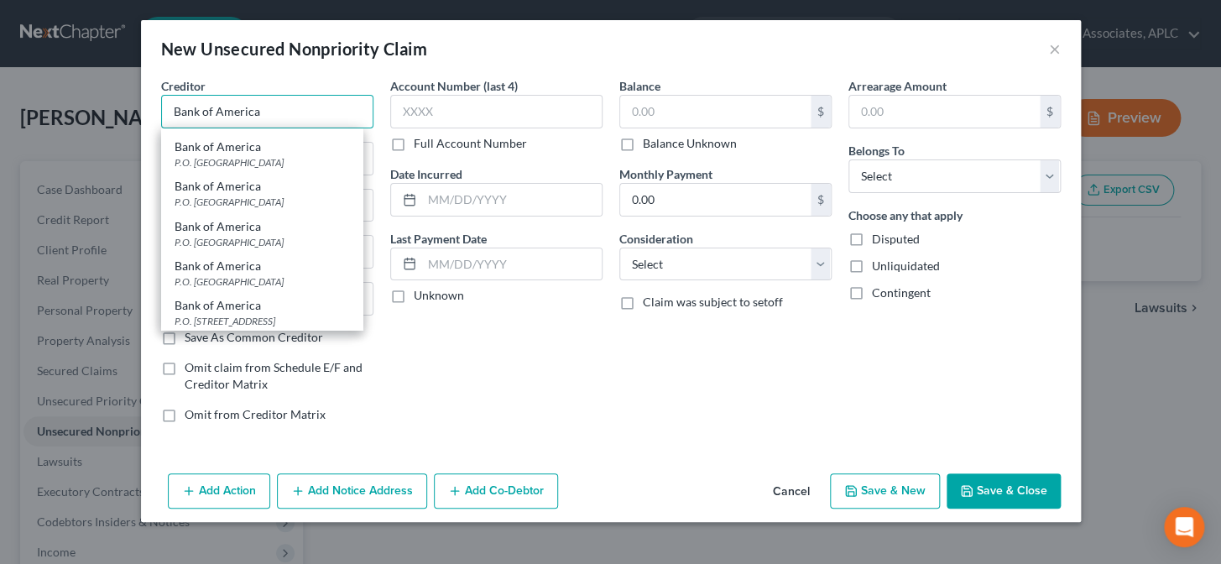
scroll to position [168, 0]
type input "Bank of America"
click at [238, 275] on div "P.O. Box 660710, Dallas, TX 75266" at bounding box center [261, 279] width 174 height 14
type input "P.O. Box 660710"
type input "Dallas"
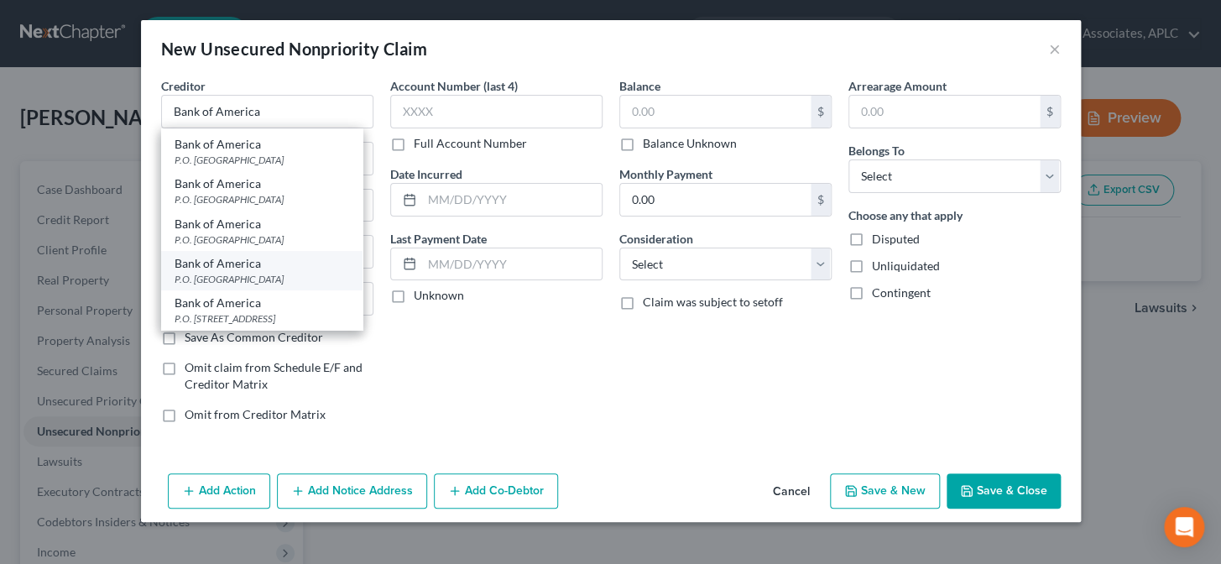
select select "45"
type input "75266"
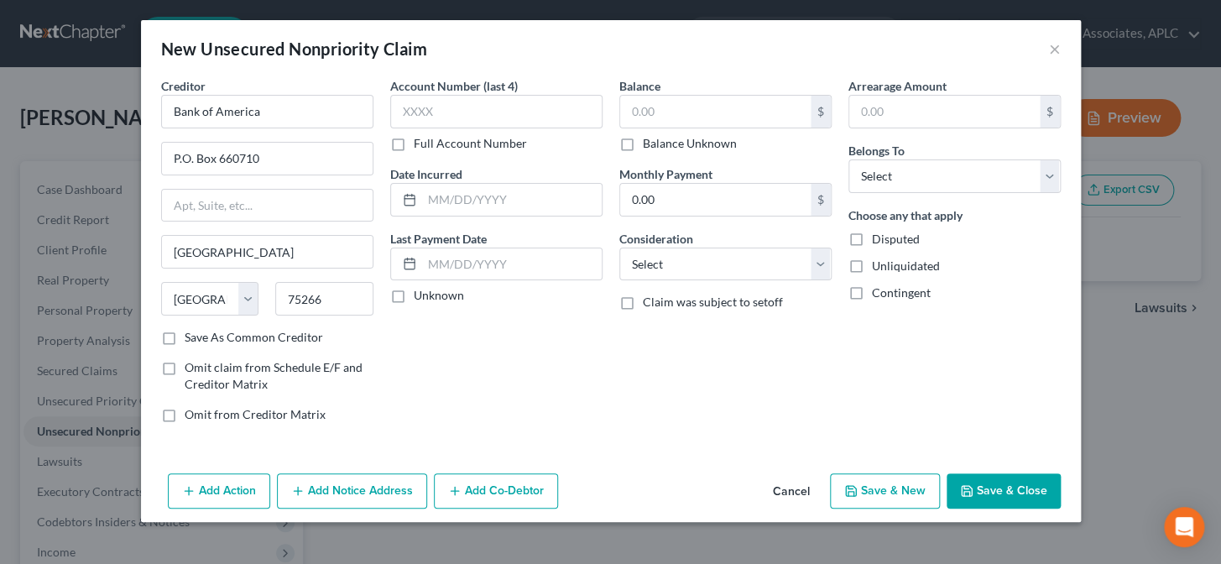
scroll to position [0, 0]
click at [456, 117] on input "text" at bounding box center [496, 112] width 212 height 34
type input "7059"
type input "08/26/99"
click at [414, 297] on label "Unknown" at bounding box center [439, 295] width 50 height 17
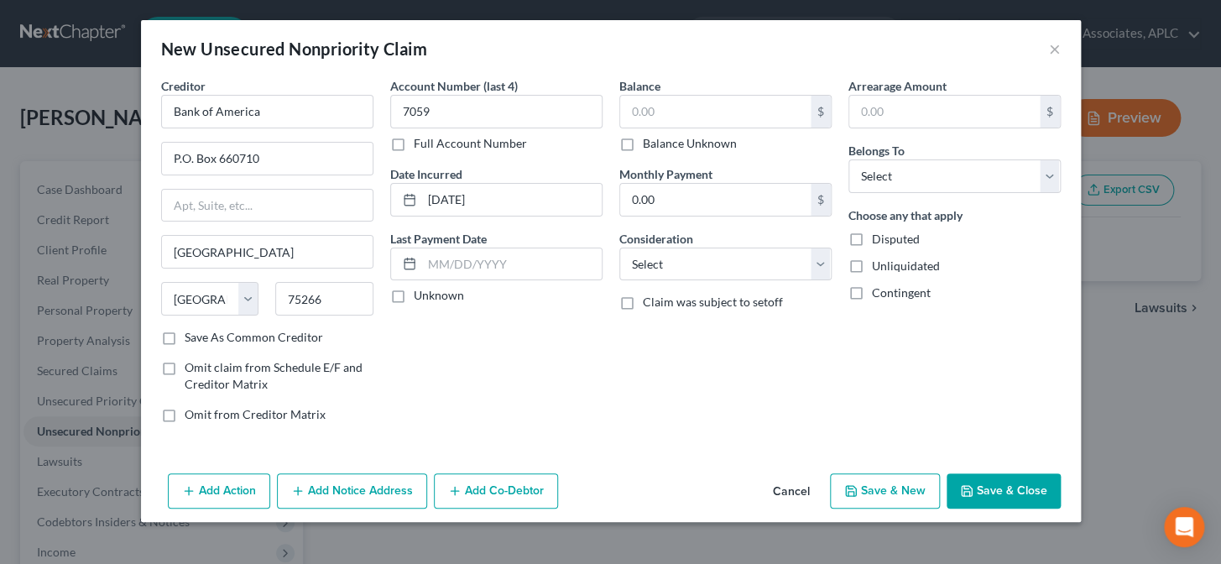
click at [420, 297] on input "Unknown" at bounding box center [425, 292] width 11 height 11
checkbox input "true"
click at [663, 110] on input "text" at bounding box center [715, 112] width 190 height 32
type input "1"
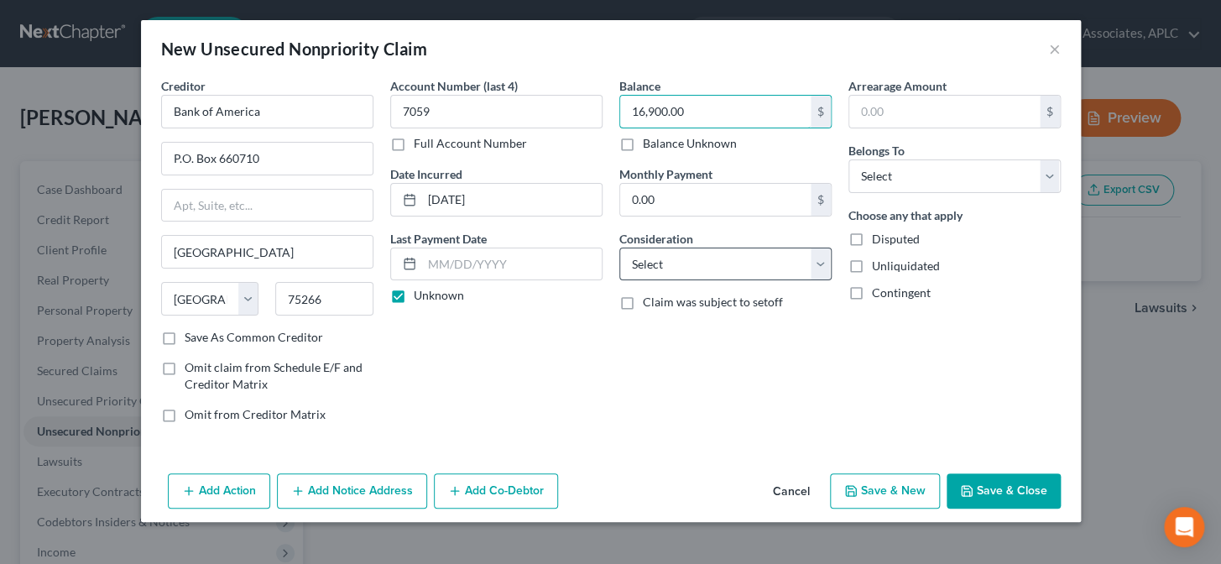
type input "16,900.00"
click at [682, 255] on select "Select Cable / Satellite Services Collection Agency Credit Card Debt Debt Couns…" at bounding box center [725, 264] width 212 height 34
select select "2"
click at [619, 247] on select "Select Cable / Satellite Services Collection Agency Credit Card Debt Debt Couns…" at bounding box center [725, 264] width 212 height 34
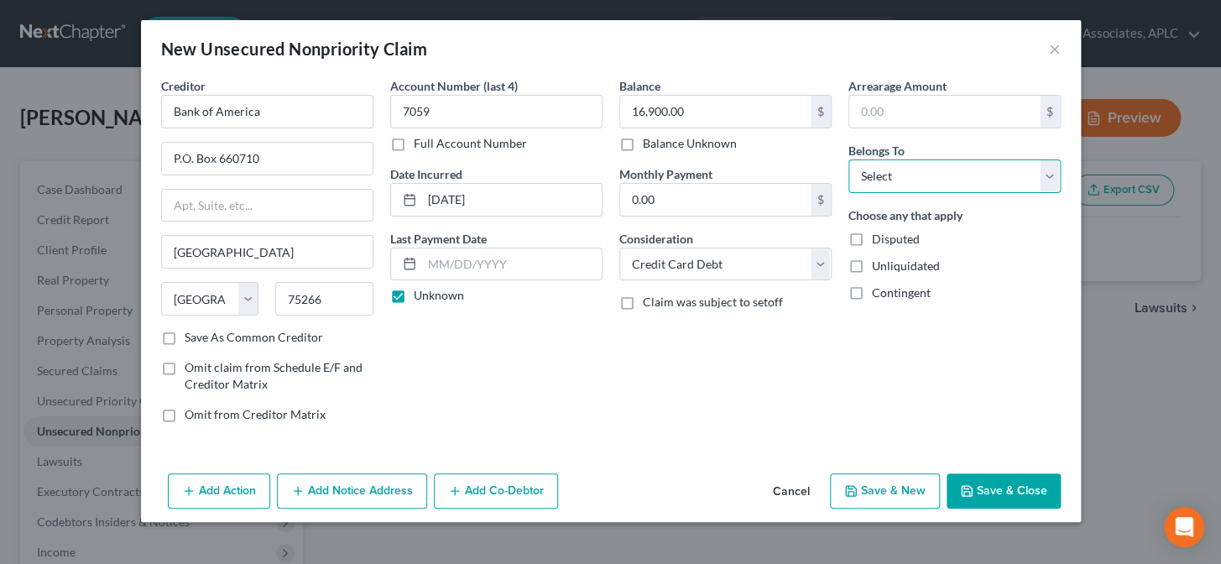
click at [866, 178] on select "Select Debtor 1 Only Debtor 2 Only Debtor 1 And Debtor 2 Only At Least One Of T…" at bounding box center [954, 176] width 212 height 34
select select "0"
click at [848, 159] on select "Select Debtor 1 Only Debtor 2 Only Debtor 1 And Debtor 2 Only At Least One Of T…" at bounding box center [954, 176] width 212 height 34
click at [898, 479] on button "Save & New" at bounding box center [885, 490] width 110 height 35
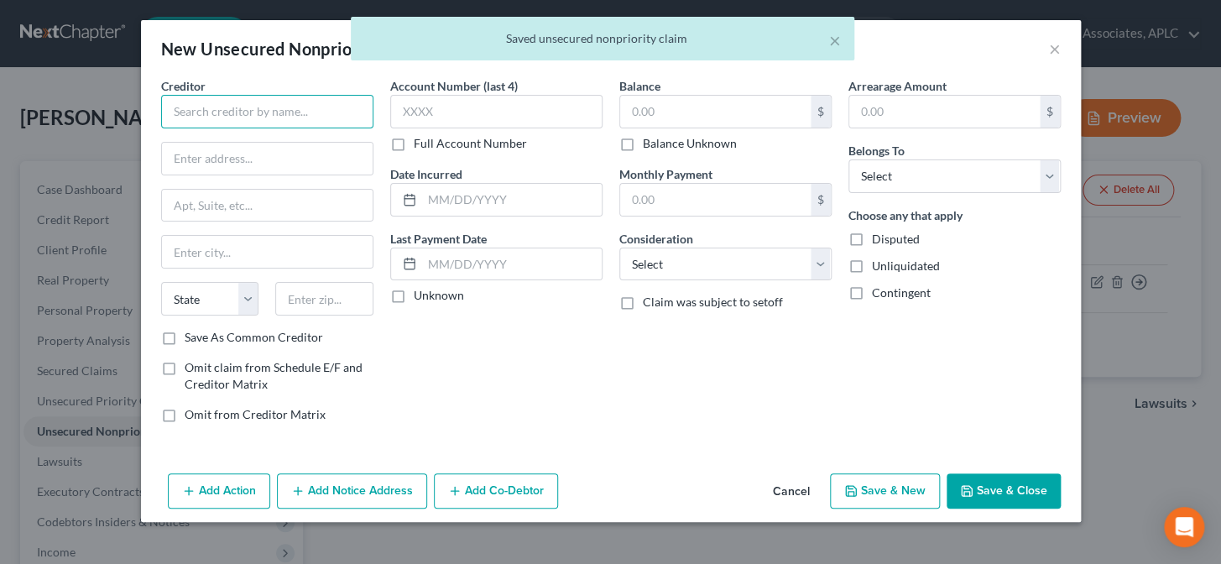
click at [280, 113] on input "text" at bounding box center [267, 112] width 212 height 34
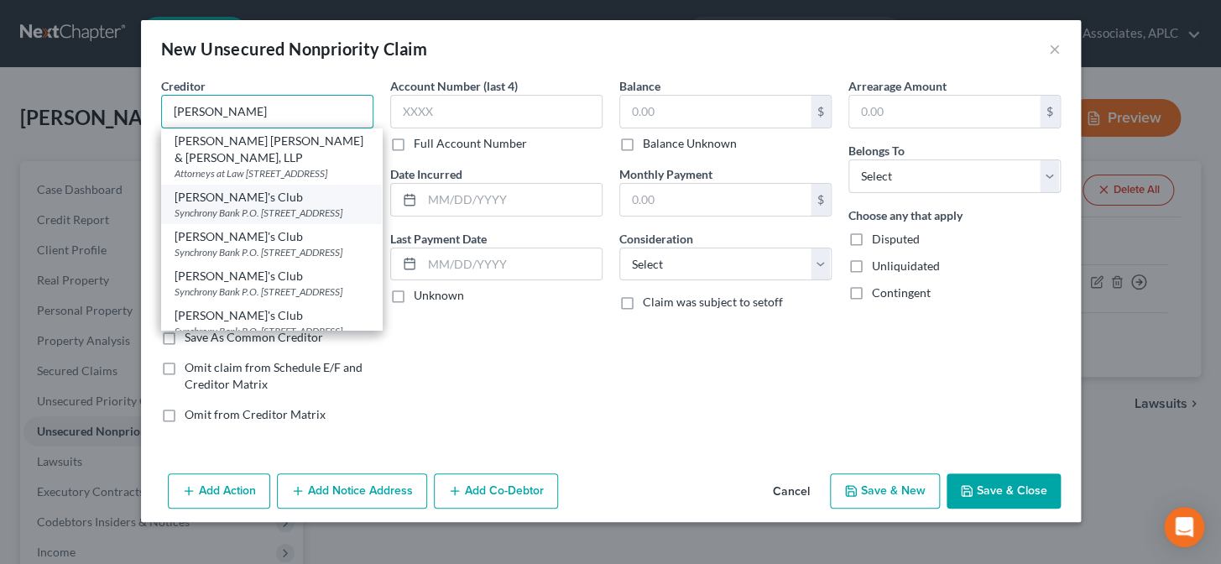
scroll to position [76, 0]
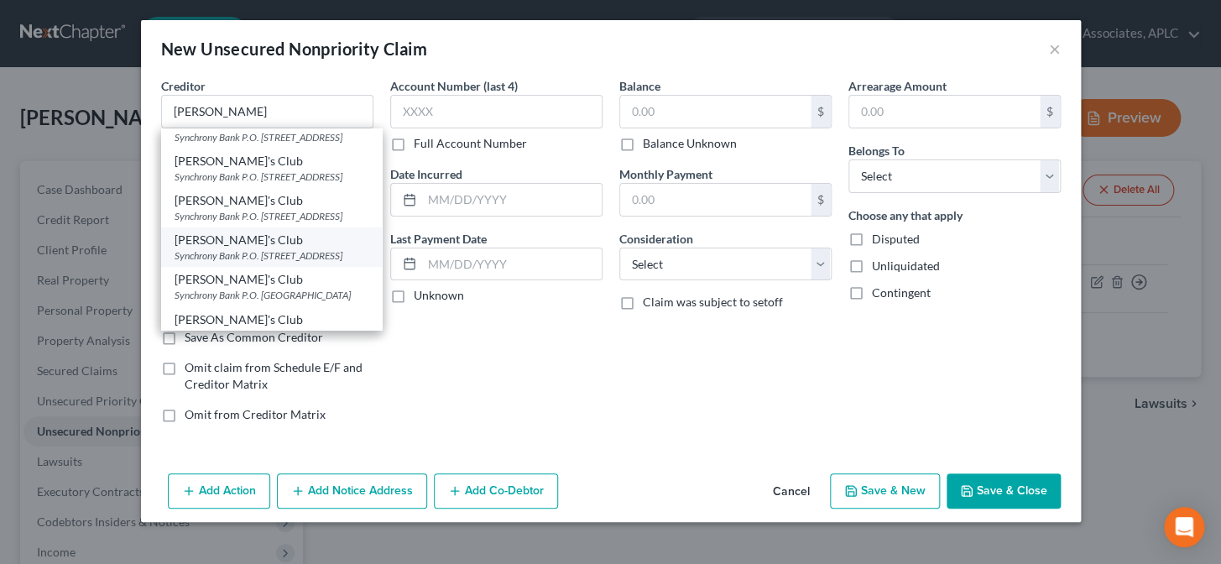
click at [236, 263] on div "Synchrony Bank P.O. Box 70711, Orlando, FL 19176" at bounding box center [271, 255] width 194 height 14
type input "Sam's Club"
type input "Synchrony Bank"
type input "P.O. Box 70711"
type input "Orlando"
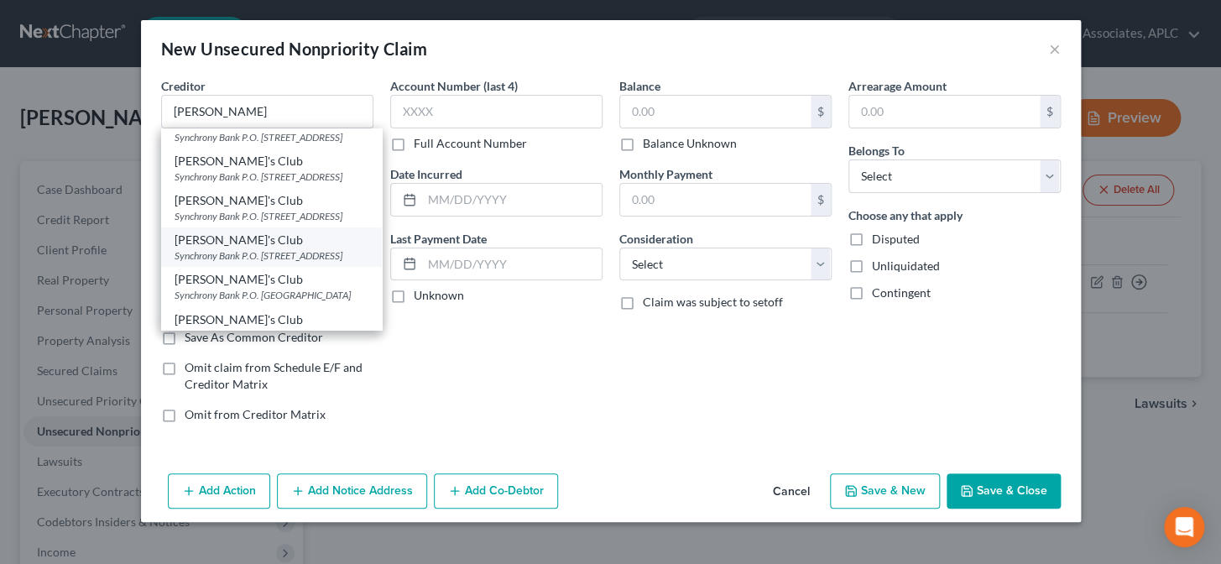
select select "9"
type input "19176"
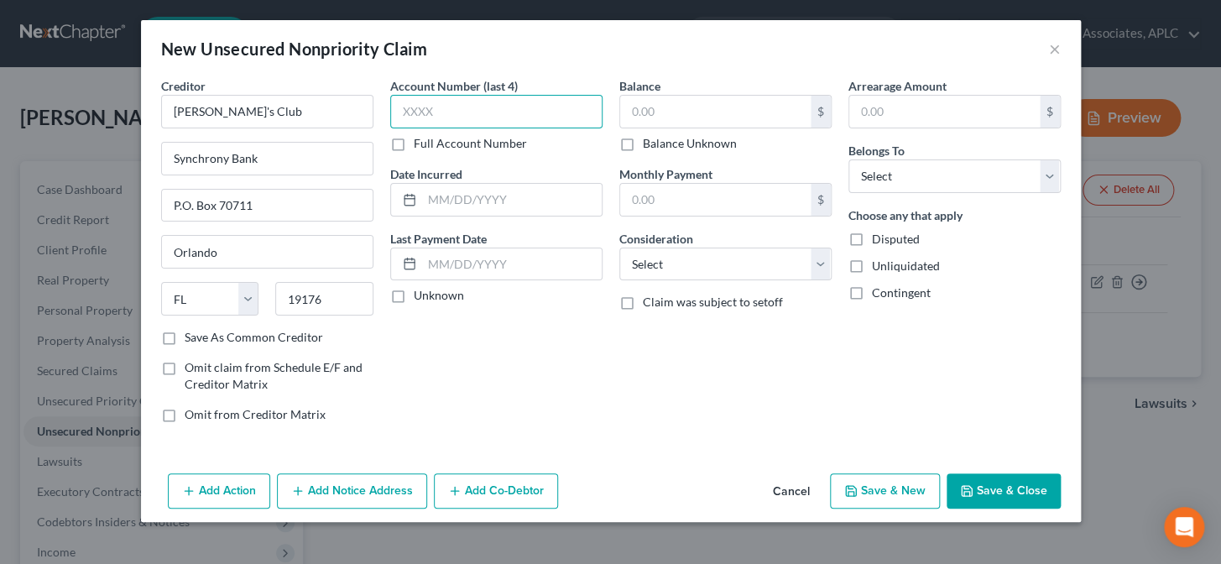
click at [485, 119] on input "text" at bounding box center [496, 112] width 212 height 34
type input "0543"
type input "01/20/15"
click at [414, 298] on label "Unknown" at bounding box center [439, 295] width 50 height 17
click at [420, 298] on input "Unknown" at bounding box center [425, 292] width 11 height 11
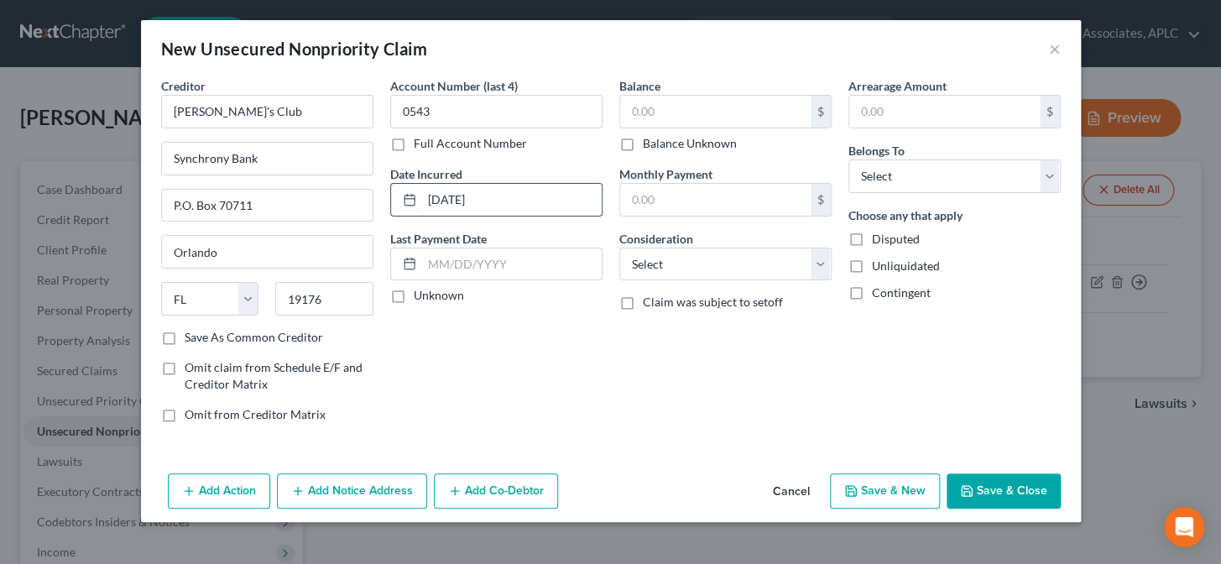
checkbox input "true"
click at [664, 114] on input "text" at bounding box center [715, 112] width 190 height 32
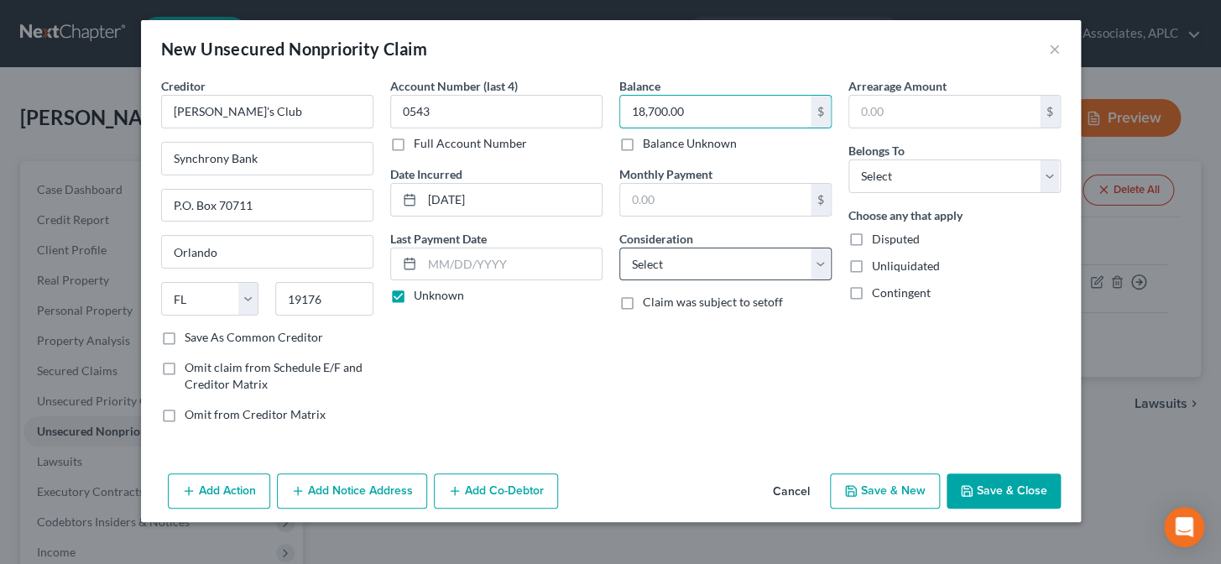
type input "18,700.00"
click at [666, 266] on select "Select Cable / Satellite Services Collection Agency Credit Card Debt Debt Couns…" at bounding box center [725, 264] width 212 height 34
select select "2"
click at [619, 247] on select "Select Cable / Satellite Services Collection Agency Credit Card Debt Debt Couns…" at bounding box center [725, 264] width 212 height 34
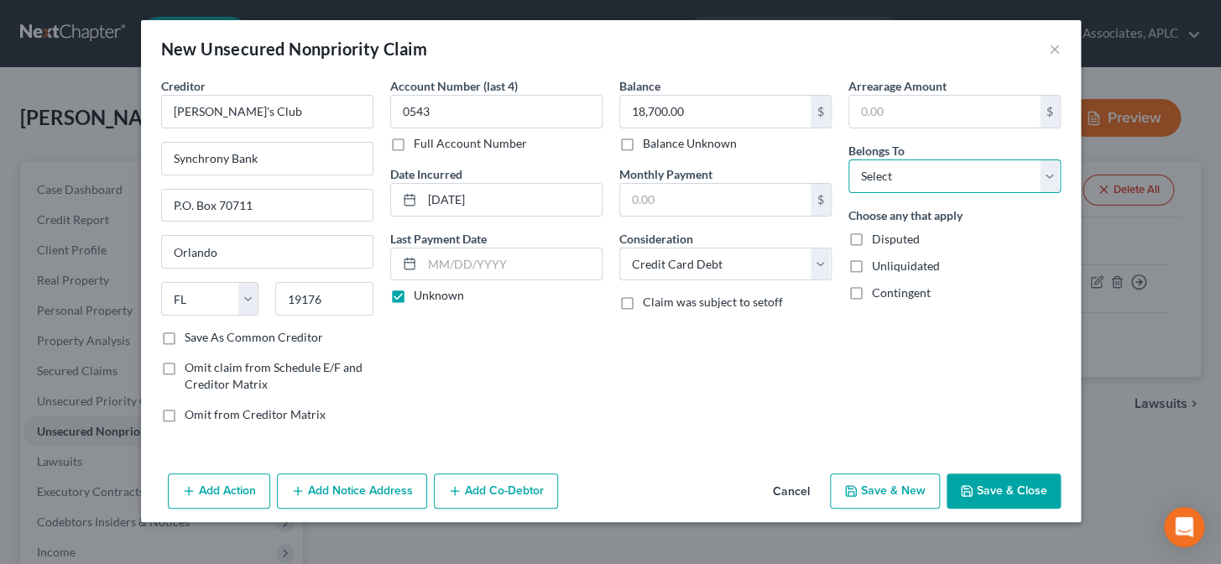
drag, startPoint x: 888, startPoint y: 174, endPoint x: 889, endPoint y: 188, distance: 14.3
click at [888, 174] on select "Select Debtor 1 Only Debtor 2 Only Debtor 1 And Debtor 2 Only At Least One Of T…" at bounding box center [954, 176] width 212 height 34
select select "0"
click at [848, 159] on select "Select Debtor 1 Only Debtor 2 Only Debtor 1 And Debtor 2 Only At Least One Of T…" at bounding box center [954, 176] width 212 height 34
click at [900, 489] on button "Save & New" at bounding box center [885, 490] width 110 height 35
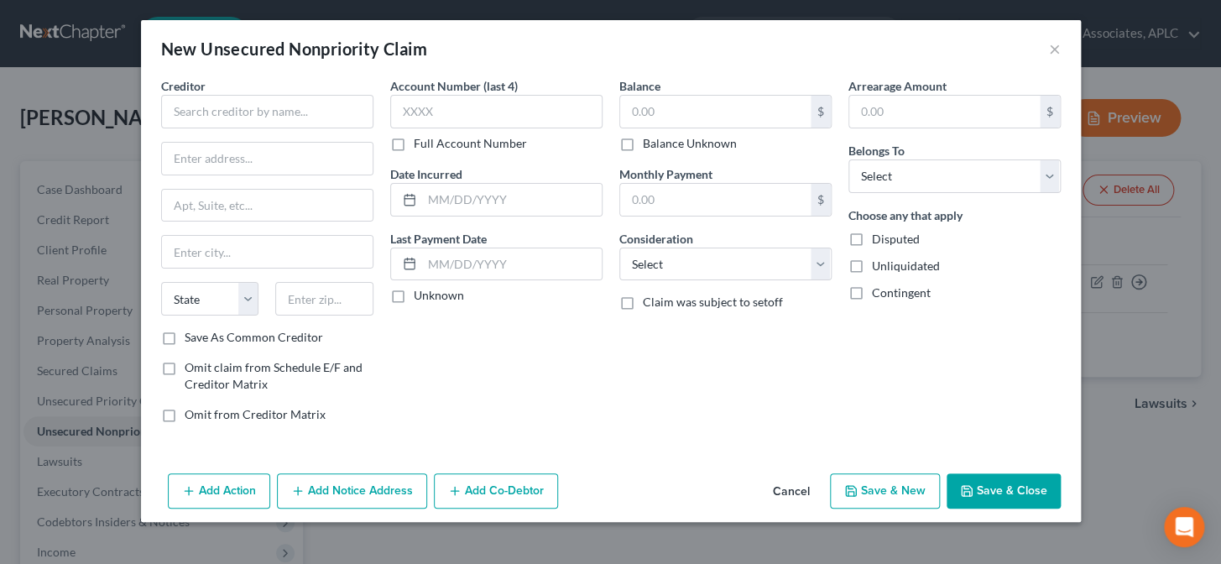
type input "0.00"
click at [331, 113] on input "text" at bounding box center [267, 112] width 212 height 34
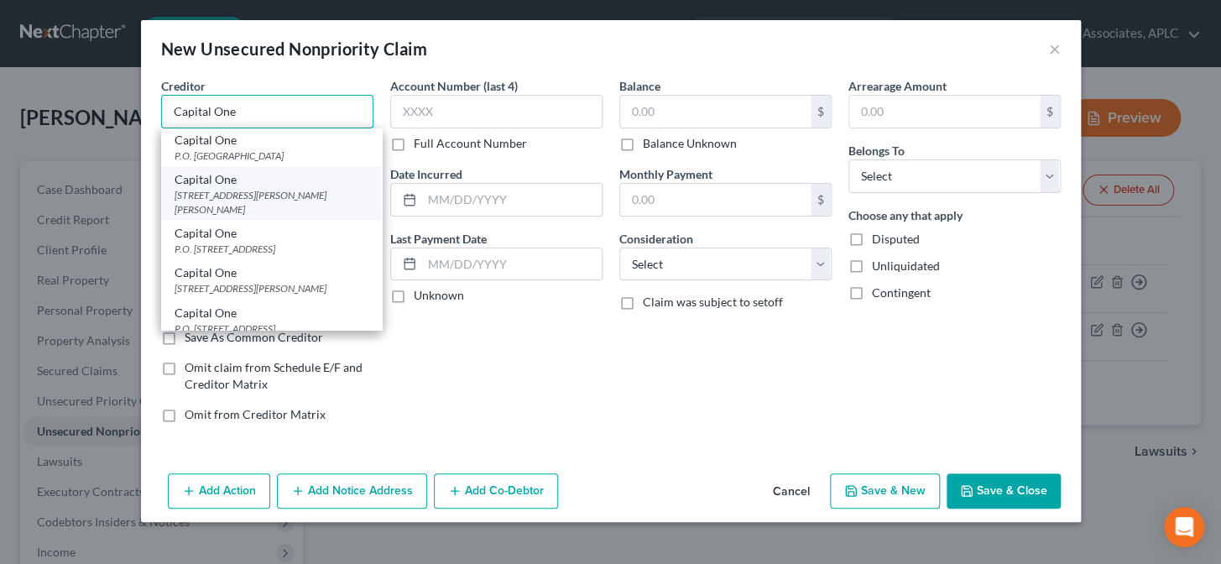
scroll to position [76, 0]
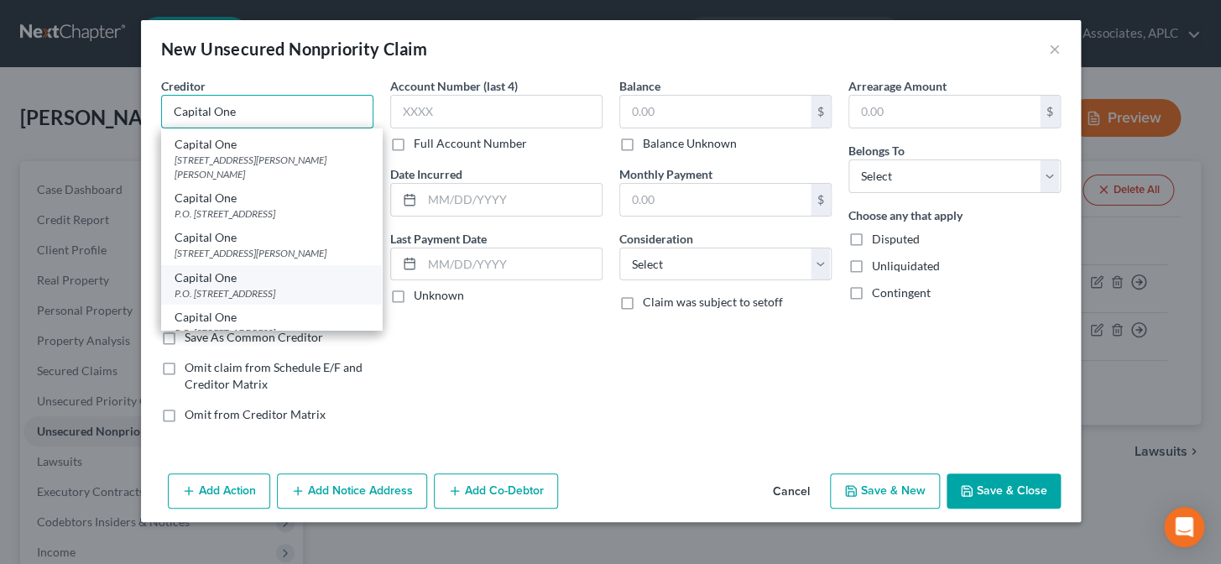
type input "Capital One"
click at [225, 294] on div "P.O. Box 60519, City Of Industry, CA 91716" at bounding box center [271, 293] width 194 height 14
type input "P.O. Box 60519"
type input "City Of Industry"
select select "4"
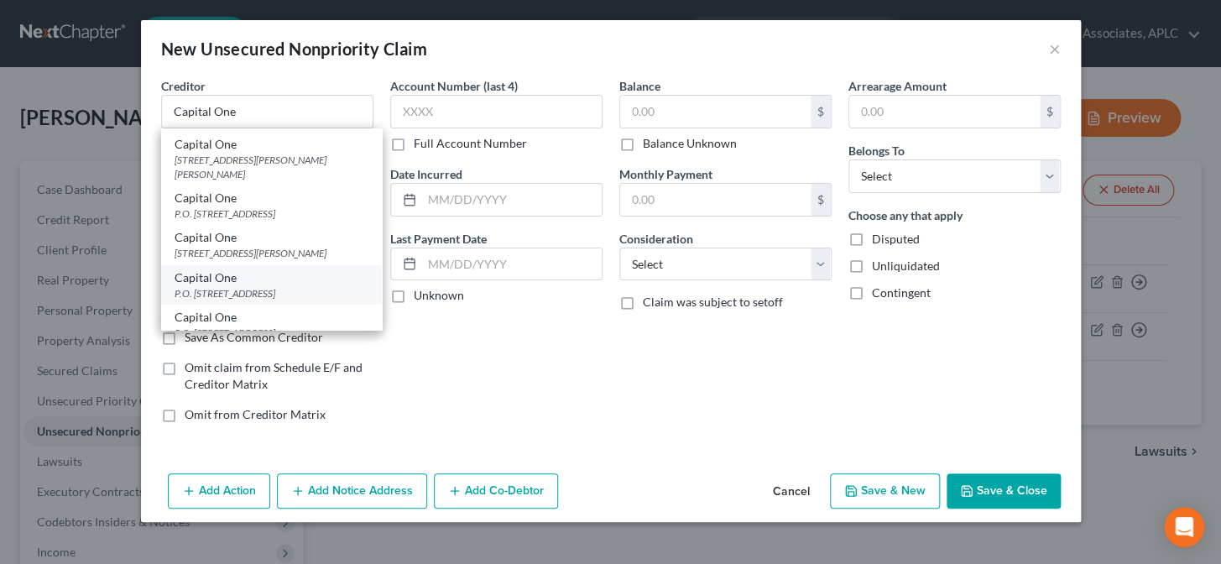
type input "91716"
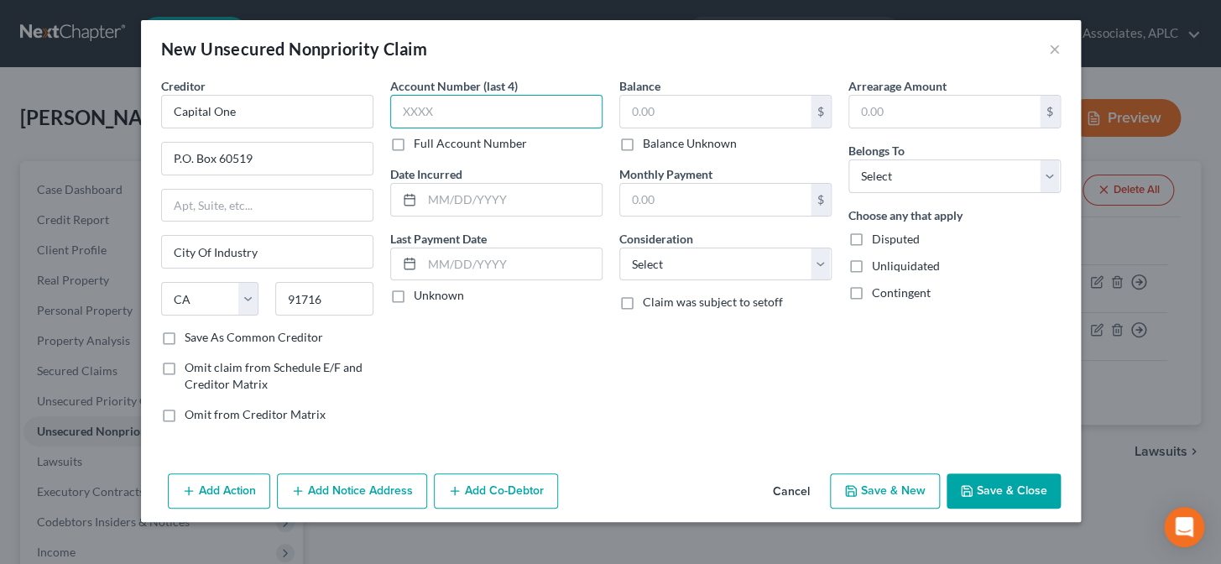
click at [470, 110] on input "text" at bounding box center [496, 112] width 212 height 34
type input "4912"
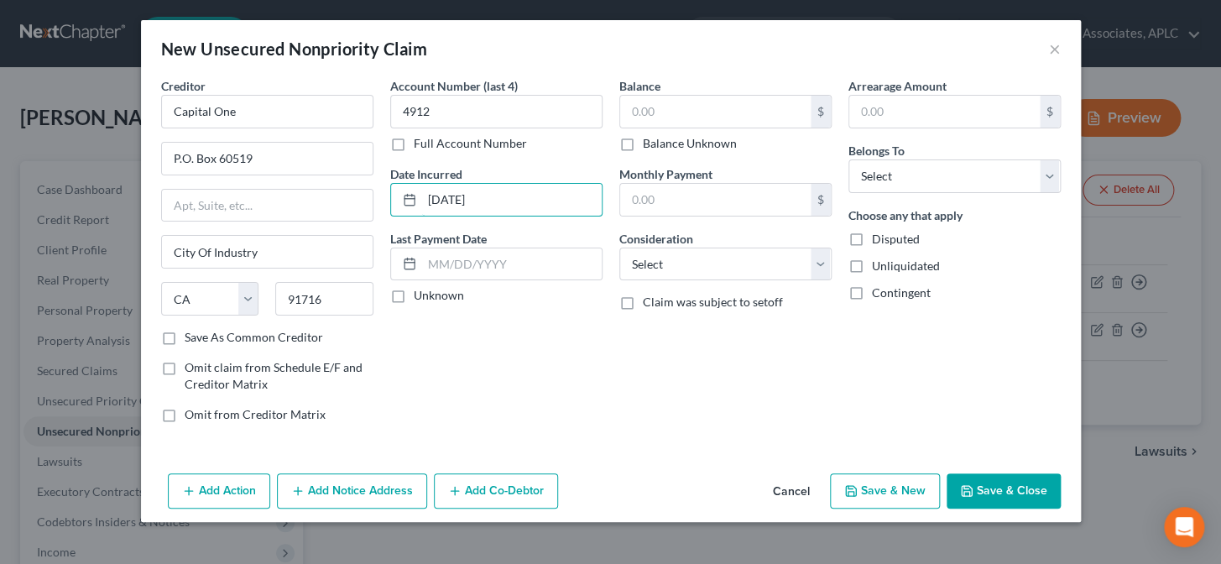
type input "10/12/00"
click at [414, 294] on label "Unknown" at bounding box center [439, 295] width 50 height 17
click at [420, 294] on input "Unknown" at bounding box center [425, 292] width 11 height 11
checkbox input "true"
click at [648, 115] on input "text" at bounding box center [715, 112] width 190 height 32
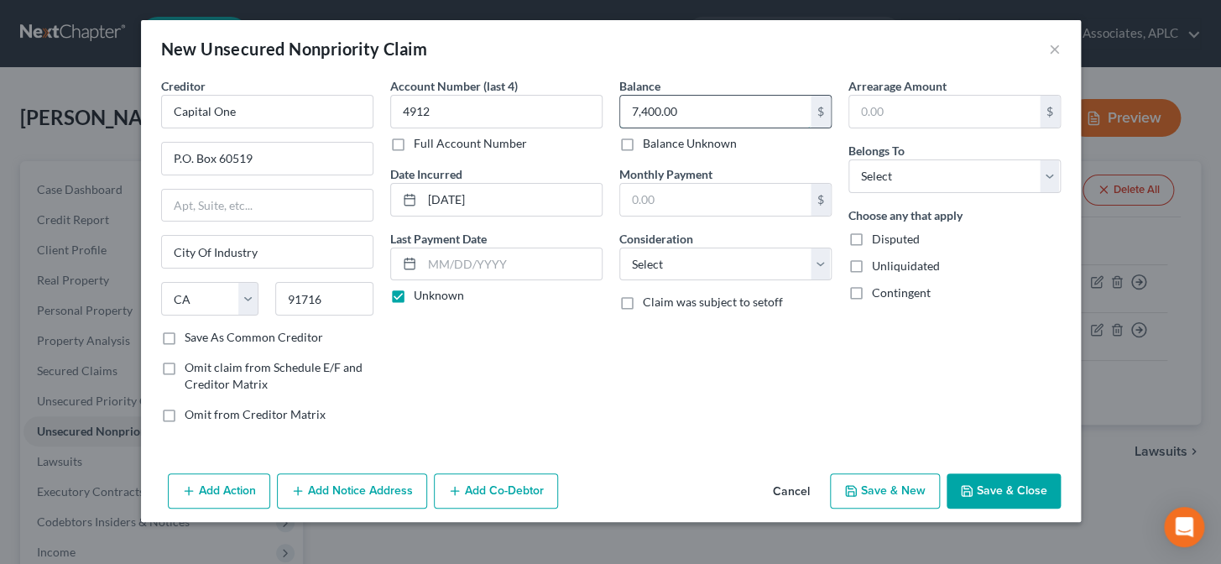
type input "7,400.00"
click at [674, 263] on select "Select Cable / Satellite Services Collection Agency Credit Card Debt Debt Couns…" at bounding box center [725, 264] width 212 height 34
select select "2"
click at [619, 247] on select "Select Cable / Satellite Services Collection Agency Credit Card Debt Debt Couns…" at bounding box center [725, 264] width 212 height 34
click at [862, 180] on select "Select Debtor 1 Only Debtor 2 Only Debtor 1 And Debtor 2 Only At Least One Of T…" at bounding box center [954, 176] width 212 height 34
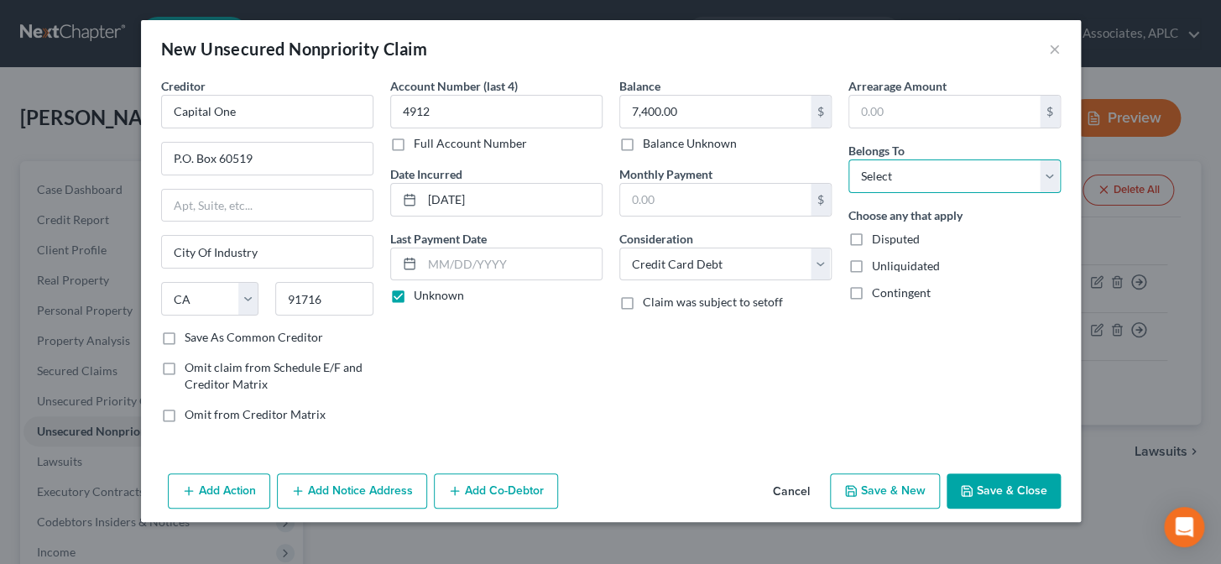
select select "0"
click at [848, 159] on select "Select Debtor 1 Only Debtor 2 Only Debtor 1 And Debtor 2 Only At Least One Of T…" at bounding box center [954, 176] width 212 height 34
click at [891, 483] on button "Save & New" at bounding box center [885, 490] width 110 height 35
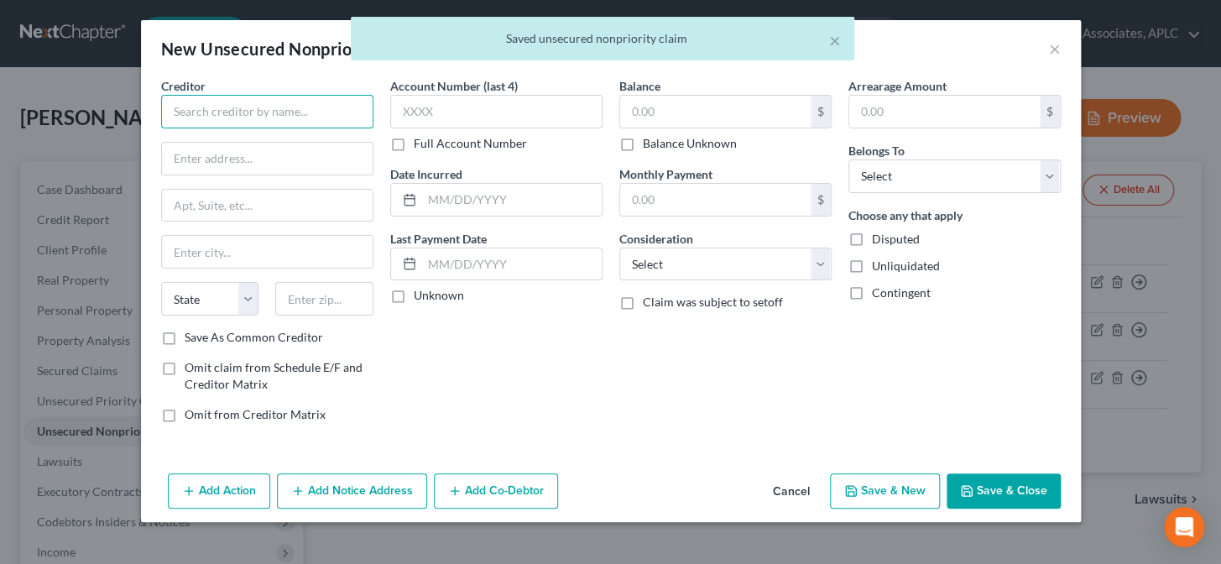
click at [210, 119] on input "text" at bounding box center [267, 112] width 212 height 34
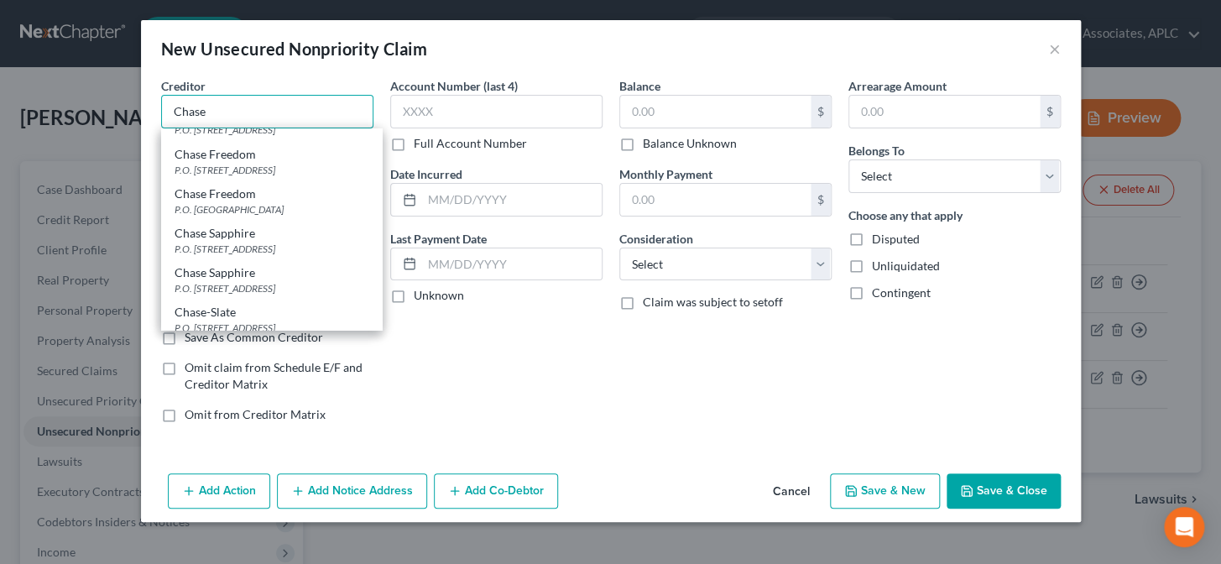
scroll to position [763, 0]
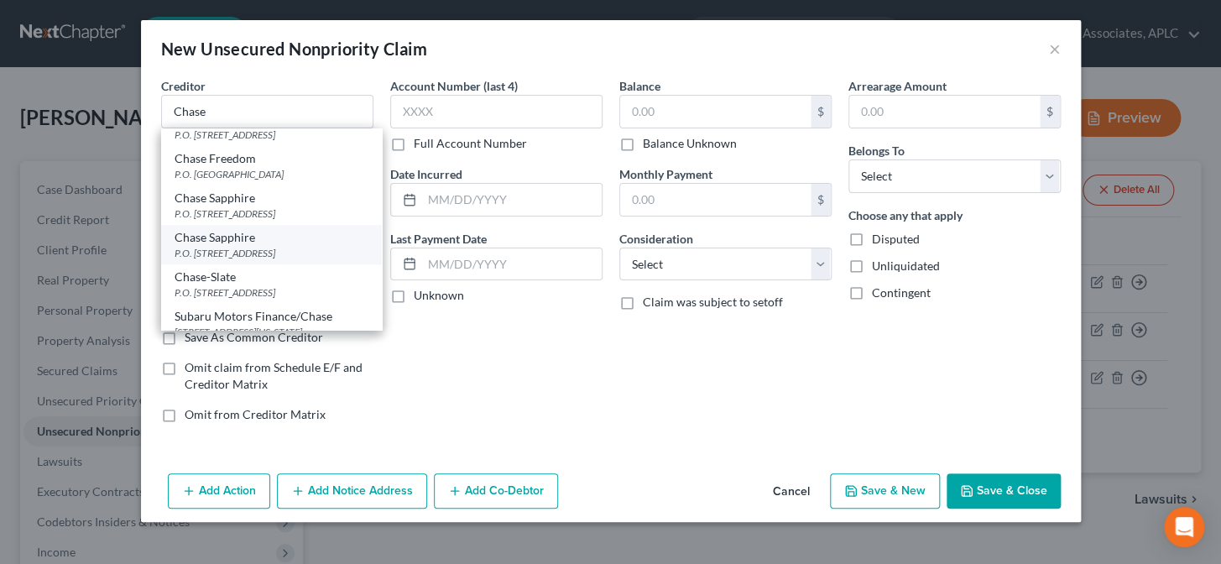
click at [280, 246] on div "Chase Sapphire" at bounding box center [271, 237] width 194 height 17
type input "Chase Sapphire"
type input "P.O. Box 1423"
type input "Charlotte"
select select "28"
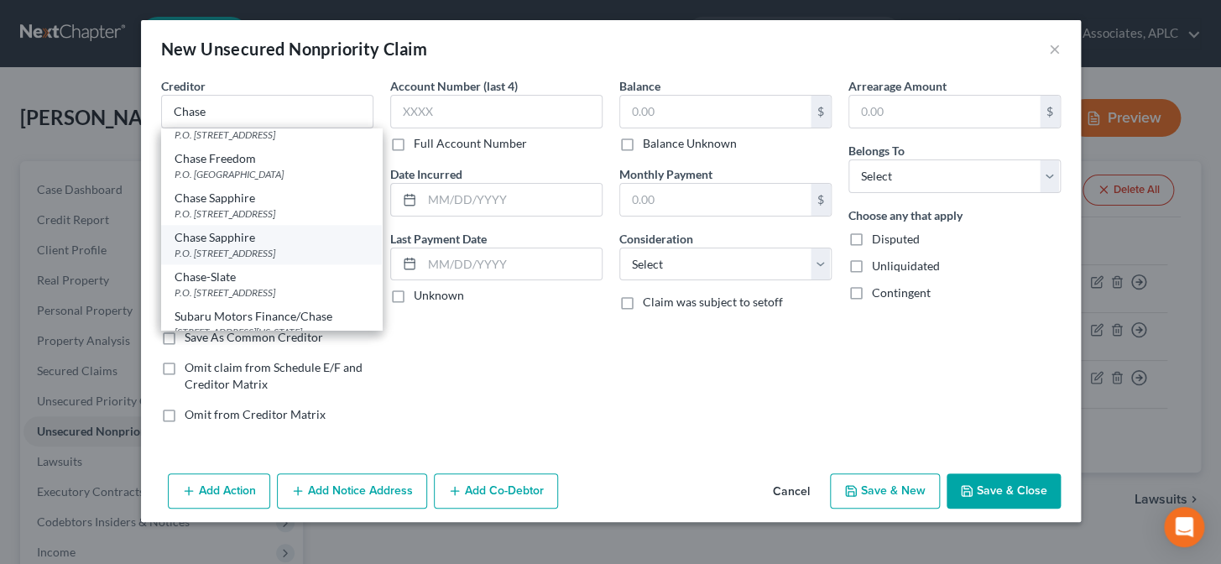
type input "28201"
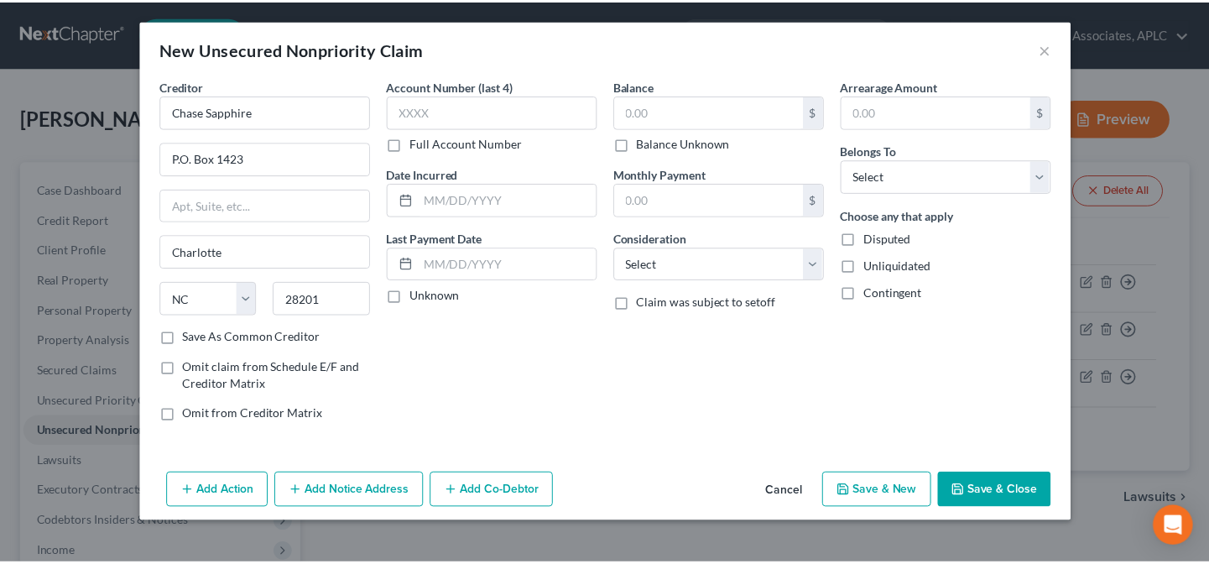
scroll to position [0, 0]
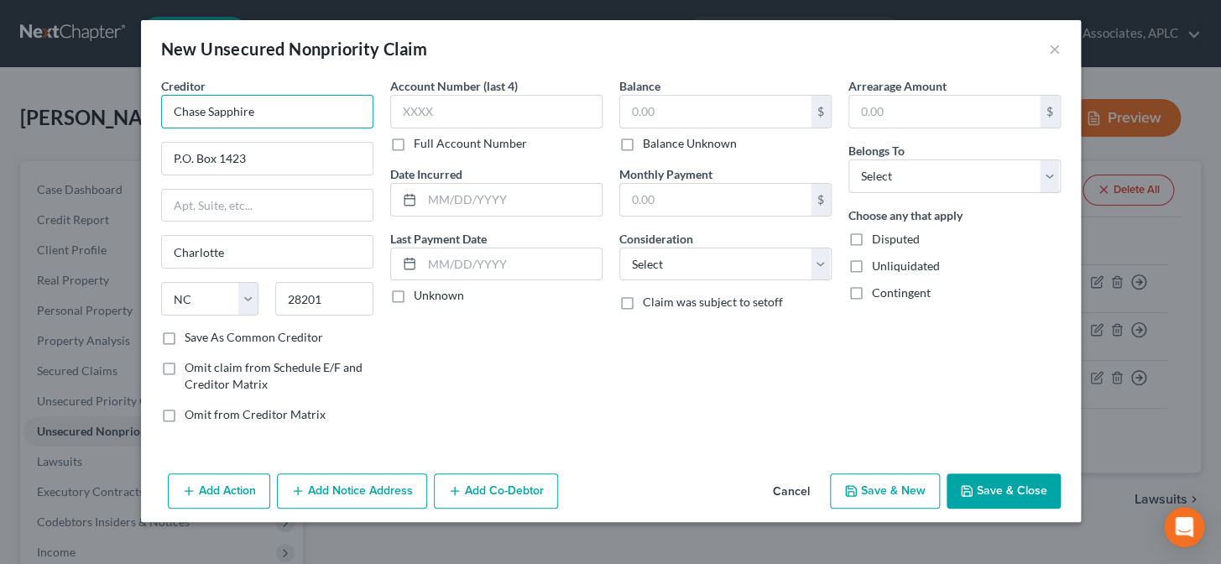
click at [263, 116] on input "Chase Sapphire" at bounding box center [267, 112] width 212 height 34
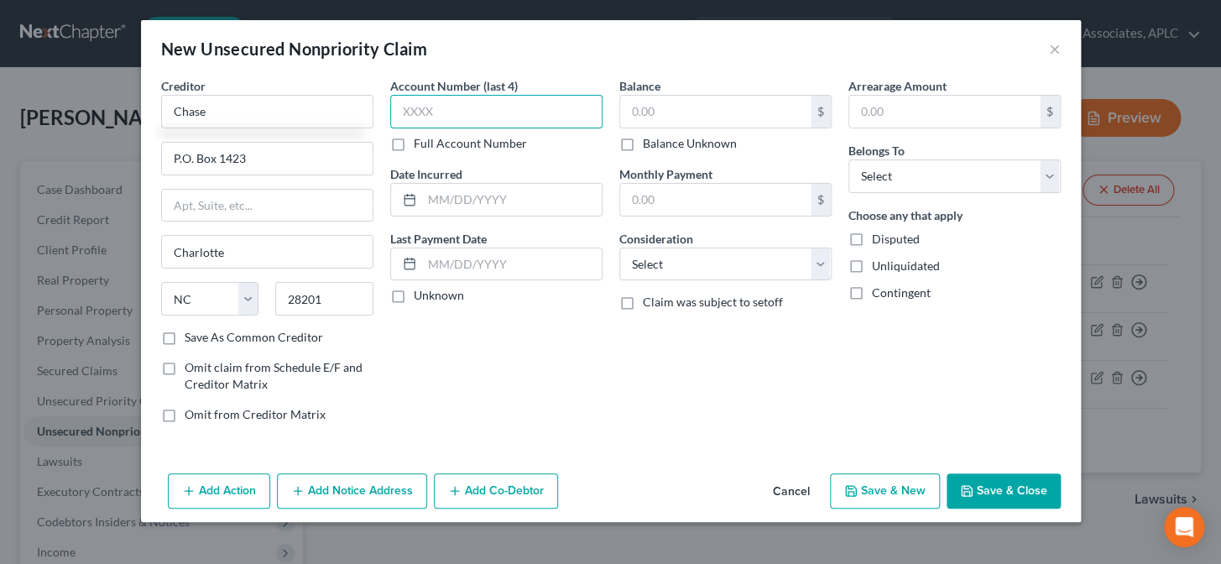
click at [412, 125] on input "text" at bounding box center [496, 112] width 212 height 34
type input "Chase"
type input "4818"
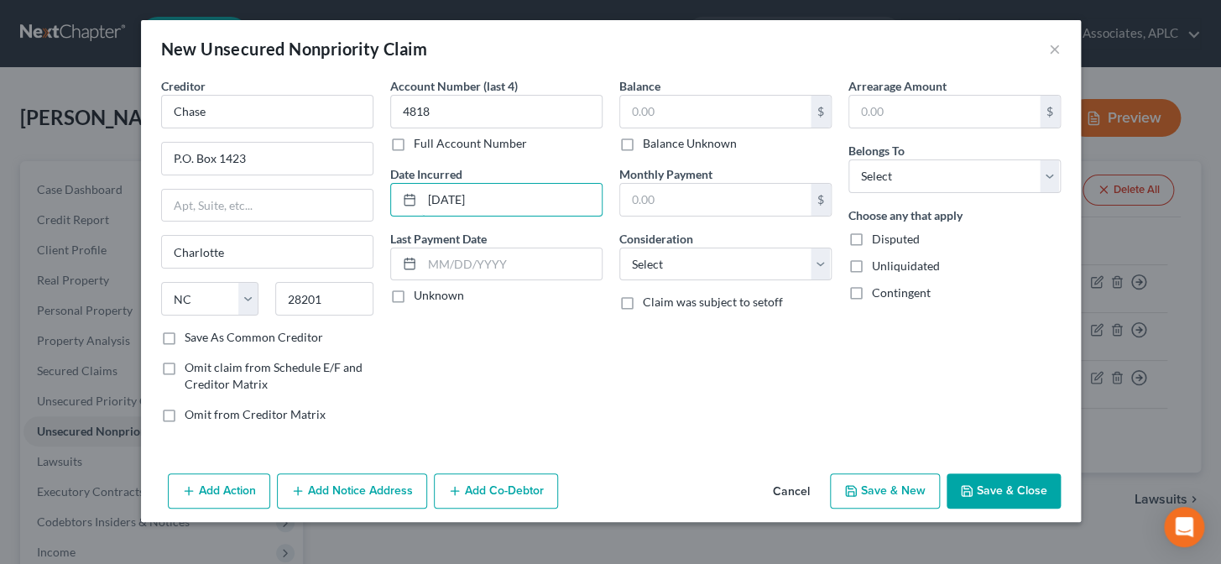
type input "05/28/96"
click at [414, 296] on label "Unknown" at bounding box center [439, 295] width 50 height 17
click at [420, 296] on input "Unknown" at bounding box center [425, 292] width 11 height 11
checkbox input "true"
click at [659, 107] on input "text" at bounding box center [715, 112] width 190 height 32
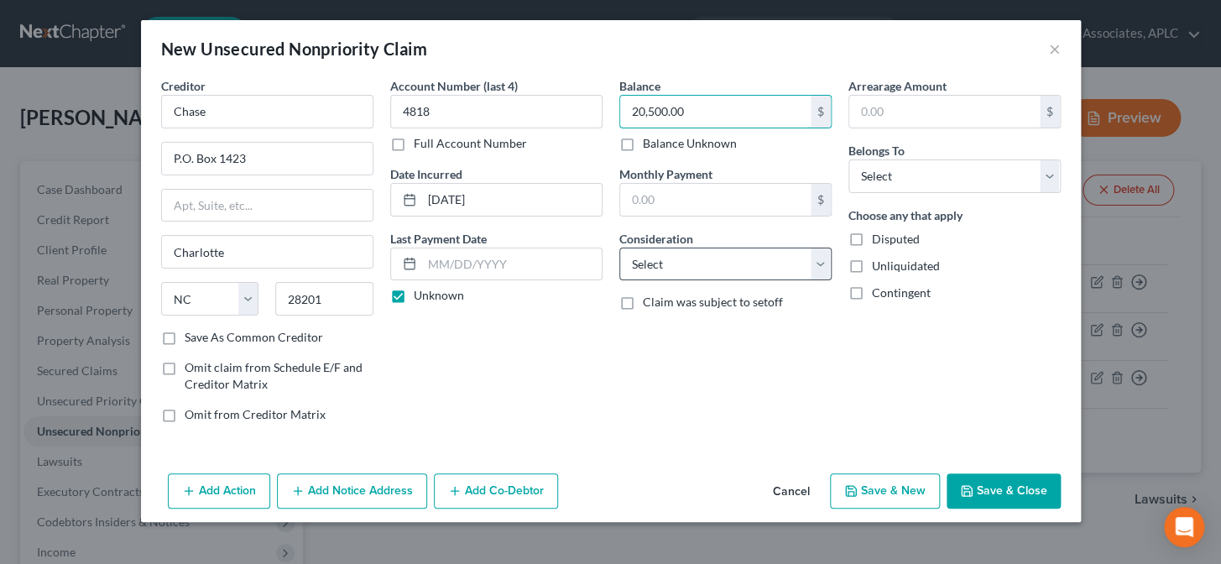
type input "20,500.00"
click at [664, 273] on select "Select Cable / Satellite Services Collection Agency Credit Card Debt Debt Couns…" at bounding box center [725, 264] width 212 height 34
select select "2"
click at [619, 247] on select "Select Cable / Satellite Services Collection Agency Credit Card Debt Debt Couns…" at bounding box center [725, 264] width 212 height 34
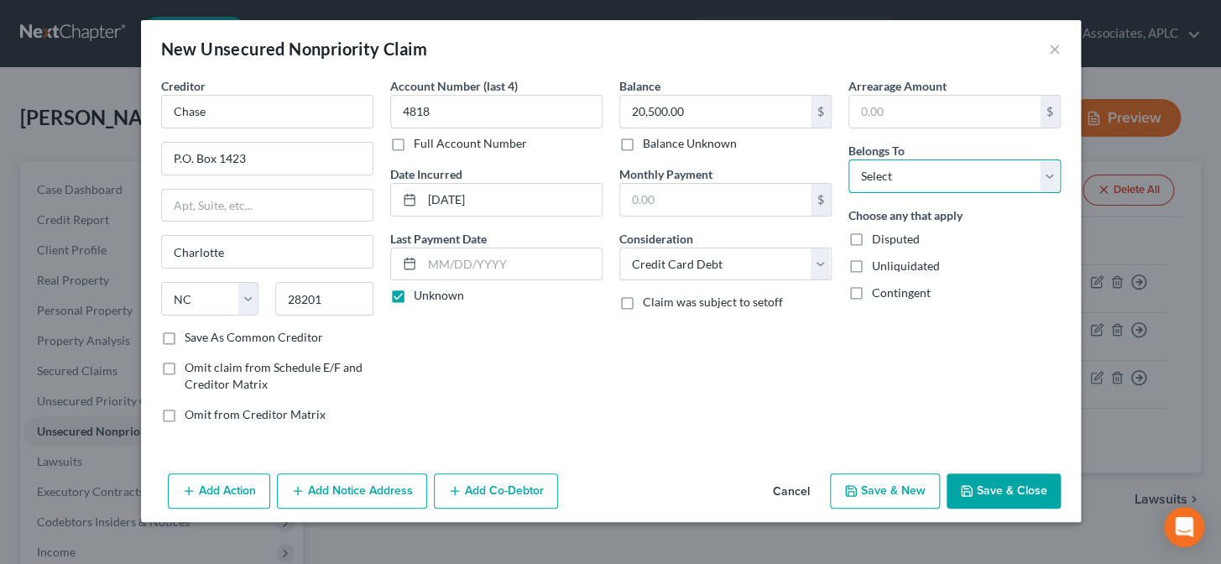
drag, startPoint x: 873, startPoint y: 175, endPoint x: 877, endPoint y: 191, distance: 16.3
click at [873, 175] on select "Select Debtor 1 Only Debtor 2 Only Debtor 1 And Debtor 2 Only At Least One Of T…" at bounding box center [954, 176] width 212 height 34
select select "0"
click at [848, 159] on select "Select Debtor 1 Only Debtor 2 Only Debtor 1 And Debtor 2 Only At Least One Of T…" at bounding box center [954, 176] width 212 height 34
click at [996, 493] on button "Save & Close" at bounding box center [1003, 490] width 114 height 35
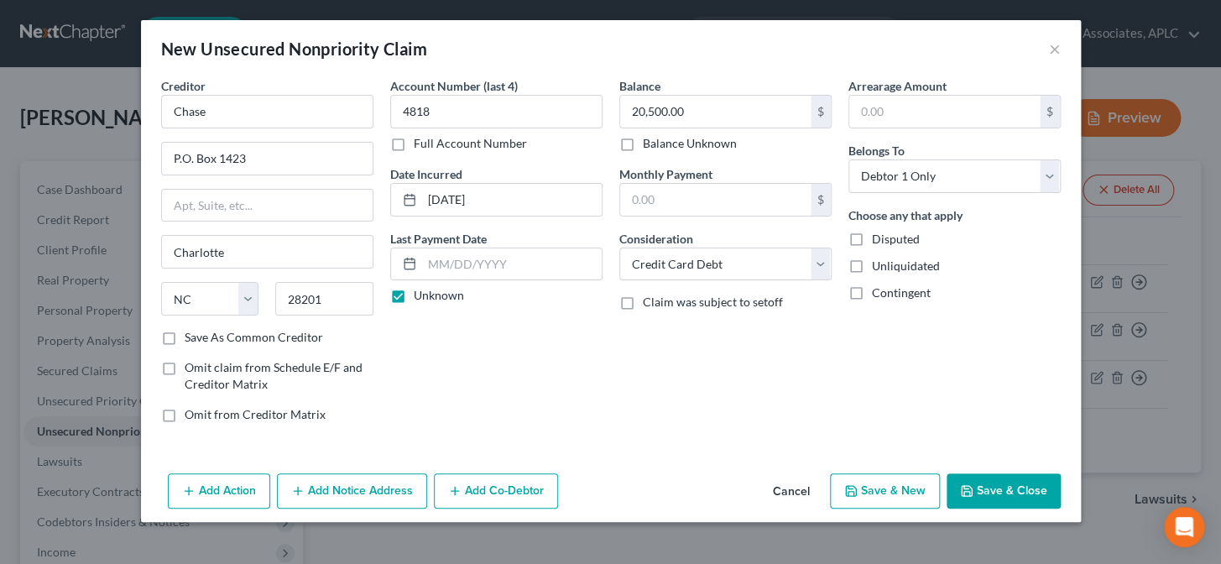
type input "0.00"
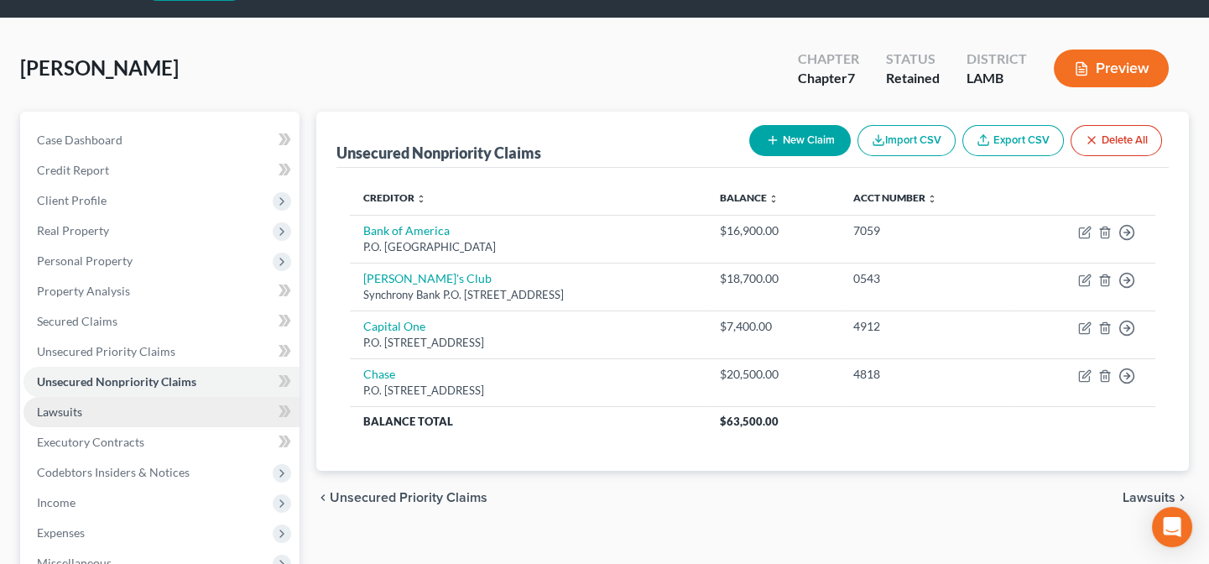
scroll to position [76, 0]
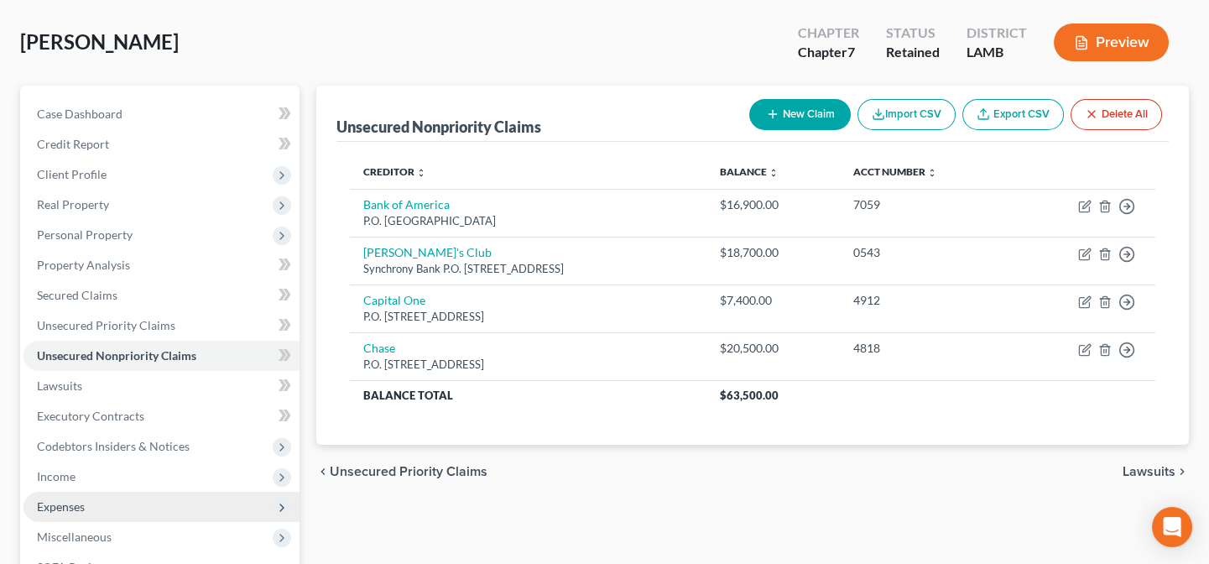
click at [156, 492] on span "Expenses" at bounding box center [161, 507] width 276 height 30
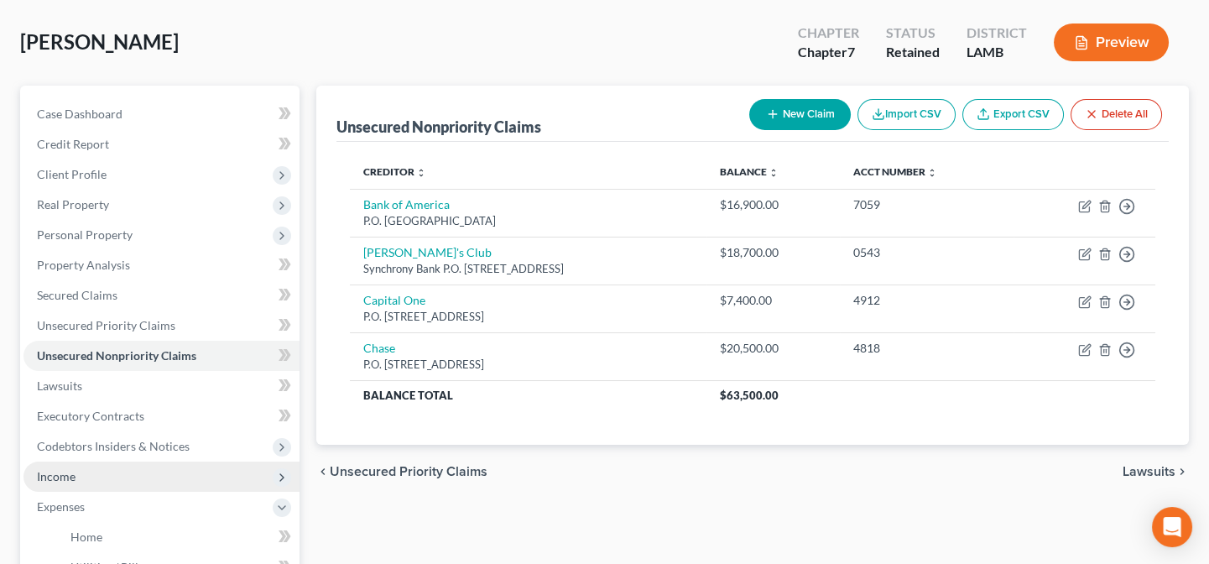
click at [157, 473] on span "Income" at bounding box center [161, 476] width 276 height 30
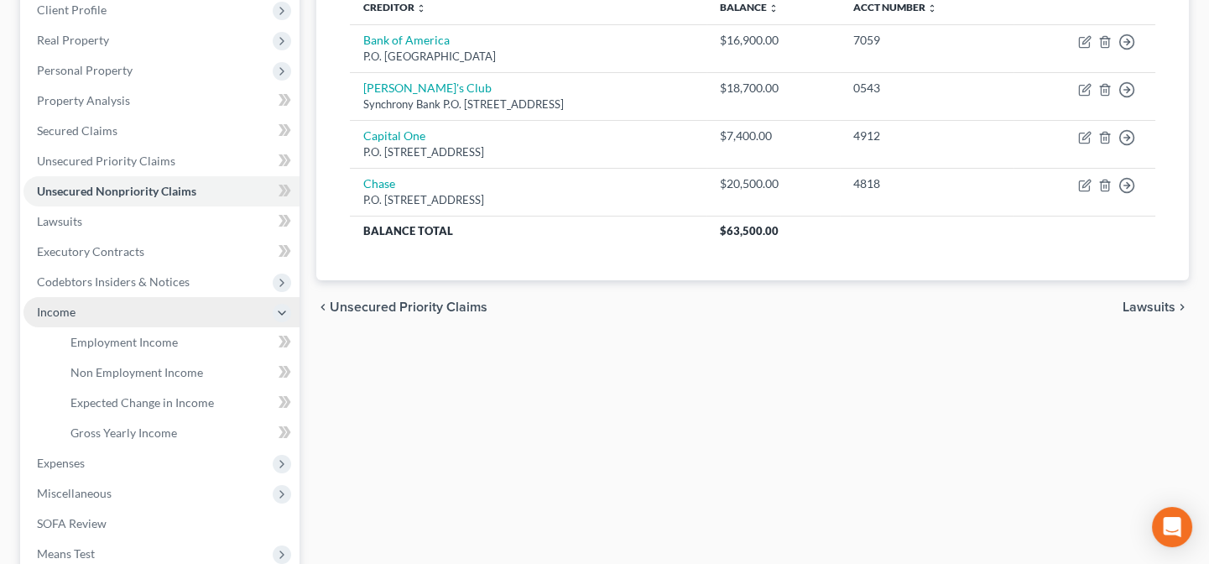
scroll to position [305, 0]
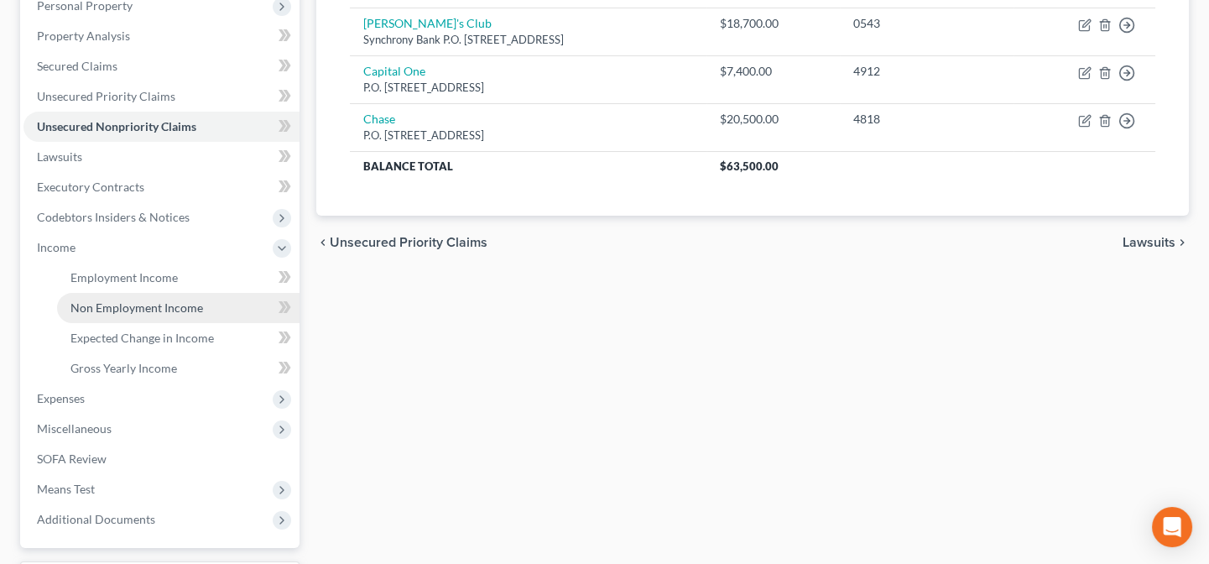
click at [154, 303] on span "Non Employment Income" at bounding box center [136, 307] width 133 height 14
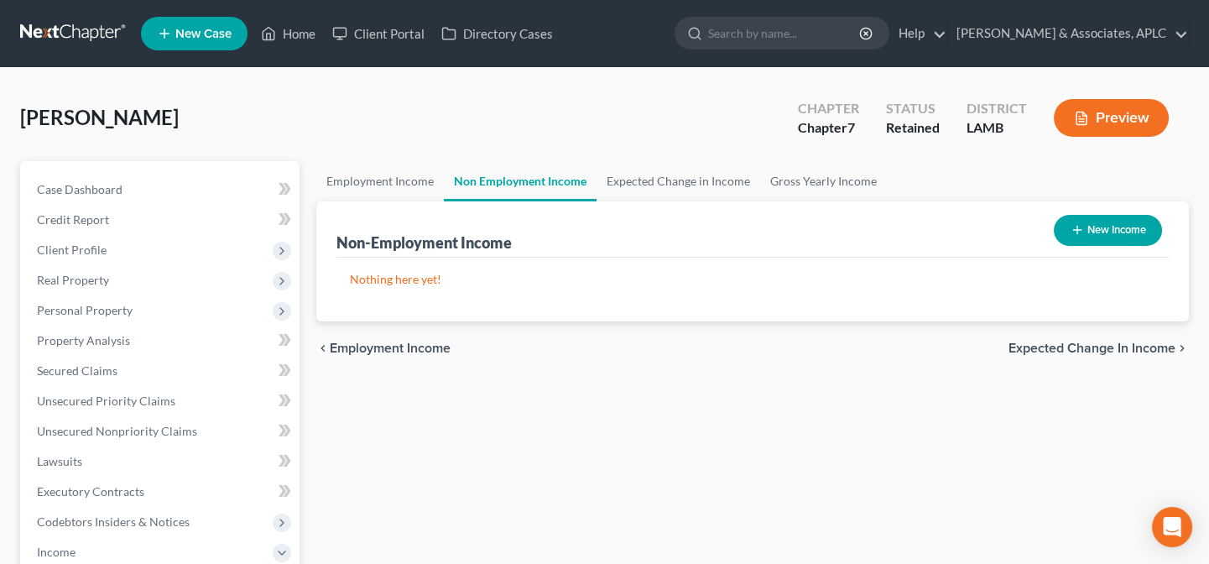
click at [1115, 227] on button "New Income" at bounding box center [1108, 230] width 108 height 31
select select "0"
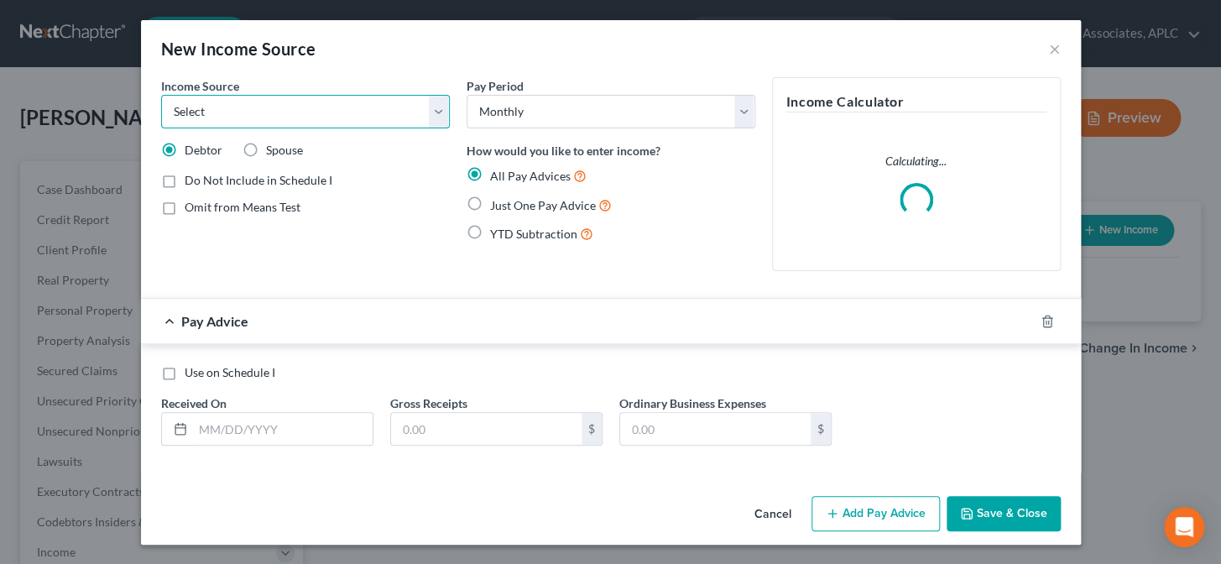
click at [285, 111] on select "Select Unemployment Disability (from employer) Pension Retirement Social Securi…" at bounding box center [305, 112] width 289 height 34
select select "4"
click at [161, 95] on select "Select Unemployment Disability (from employer) Pension Retirement Social Securi…" at bounding box center [305, 112] width 289 height 34
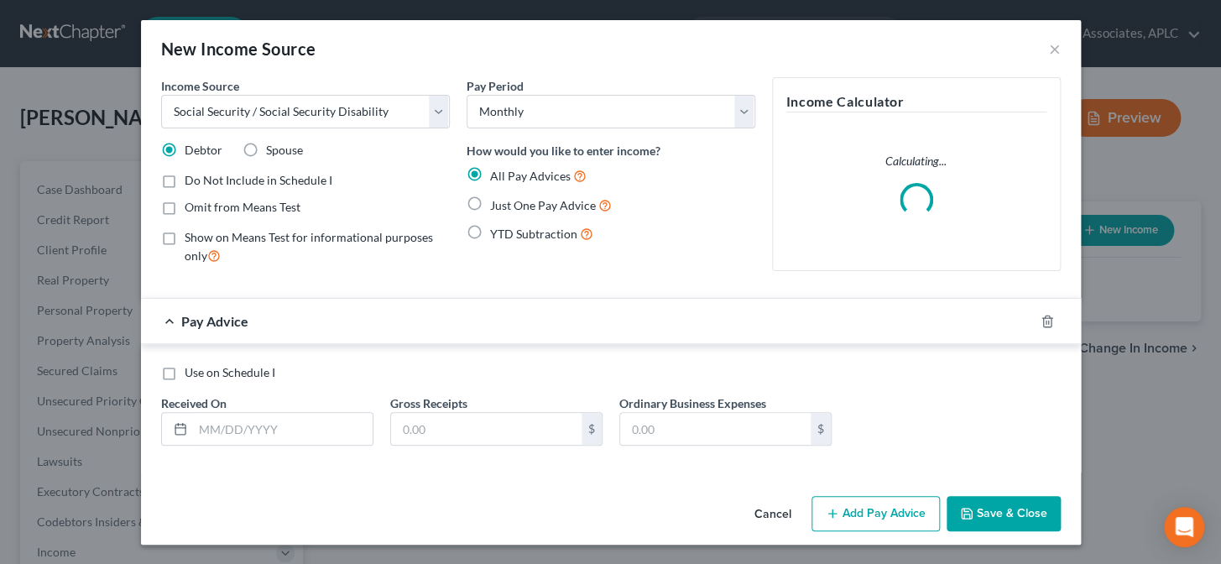
click at [185, 207] on label "Omit from Means Test" at bounding box center [243, 207] width 116 height 17
click at [191, 207] on input "Omit from Means Test" at bounding box center [196, 204] width 11 height 11
checkbox input "true"
click at [490, 204] on label "Just One Pay Advice" at bounding box center [551, 204] width 122 height 19
click at [497, 204] on input "Just One Pay Advice" at bounding box center [502, 200] width 11 height 11
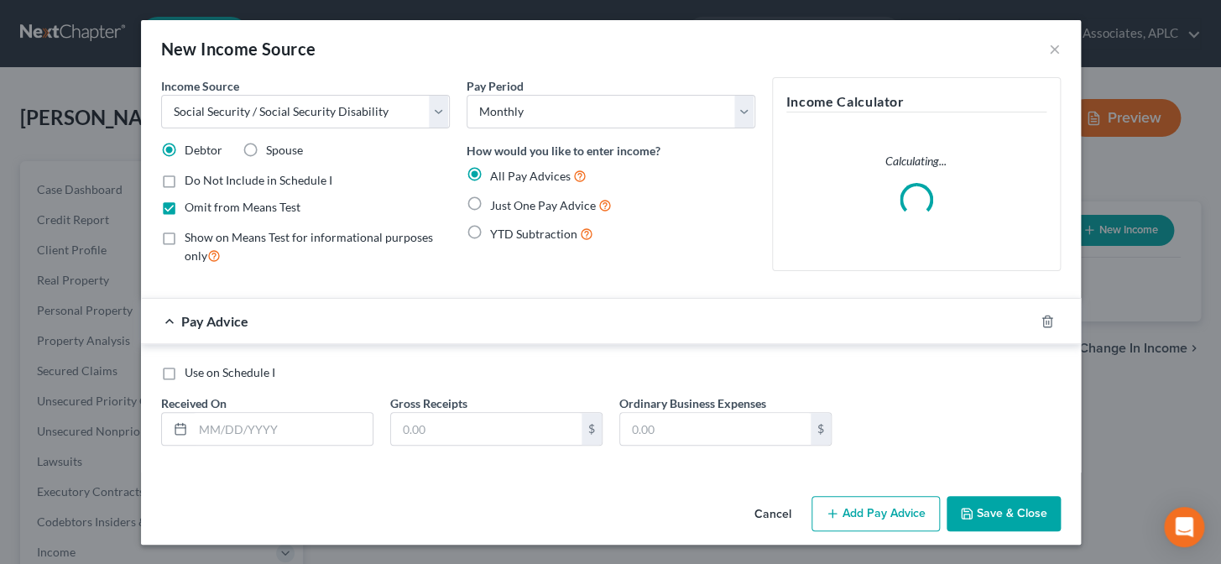
radio input "true"
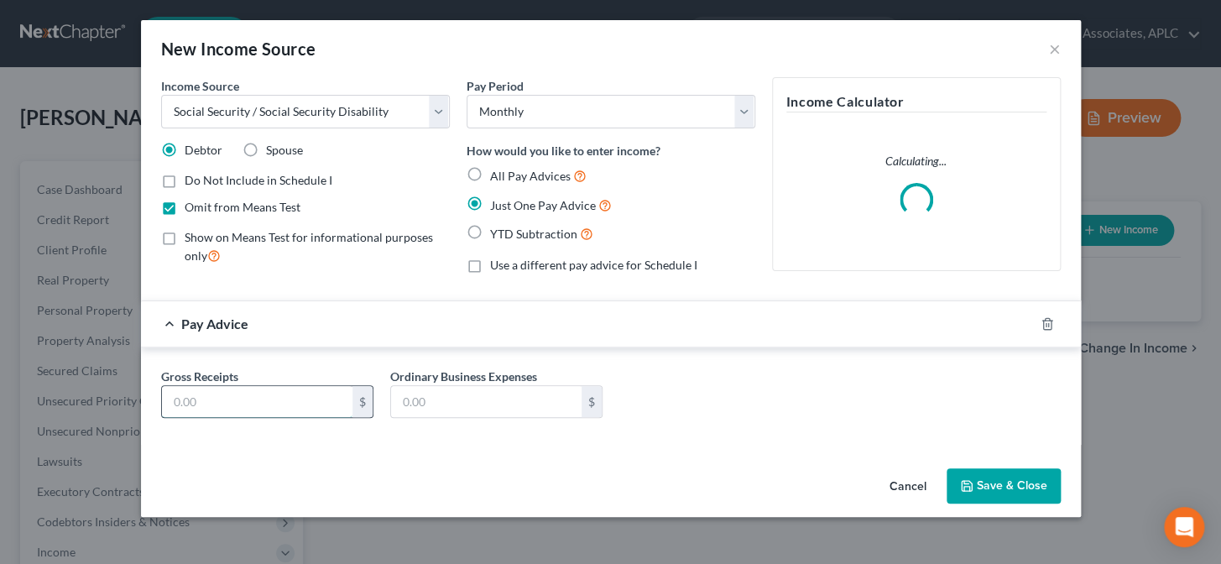
click at [323, 404] on input "text" at bounding box center [257, 402] width 190 height 32
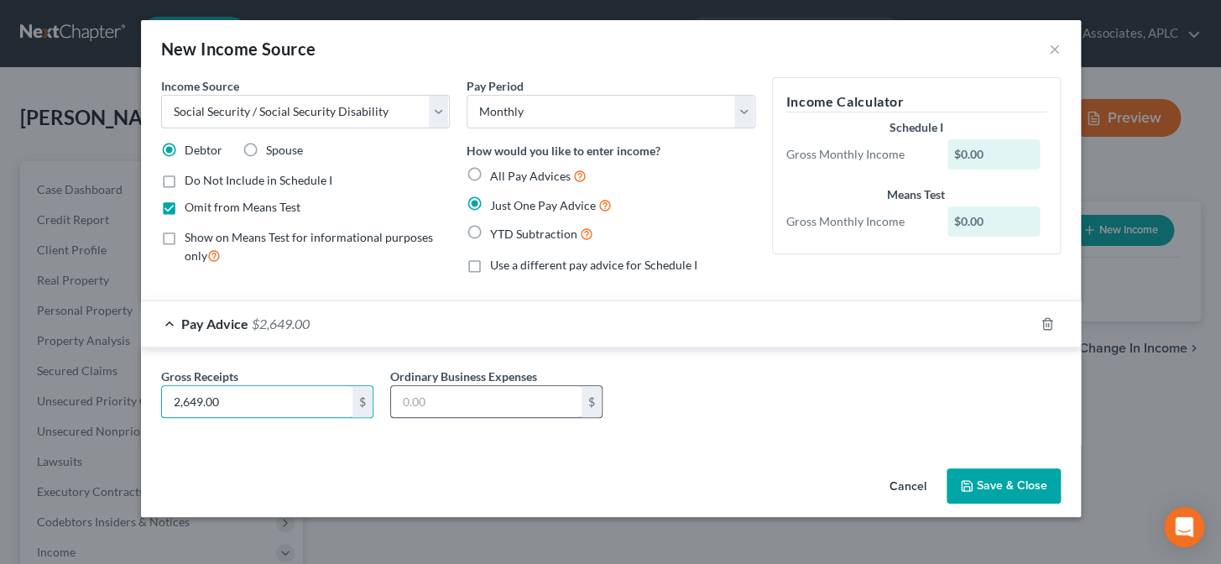
type input "2,649.00"
click at [495, 411] on input "text" at bounding box center [486, 402] width 190 height 32
type input "185.00"
click at [1015, 489] on button "Save & Close" at bounding box center [1003, 485] width 114 height 35
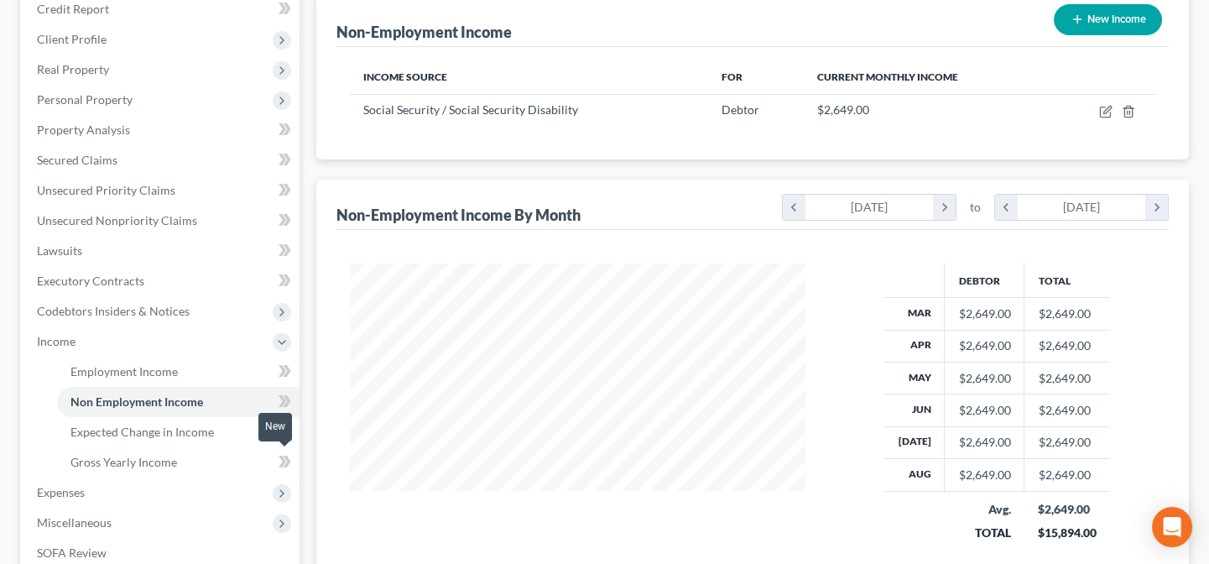
scroll to position [228, 0]
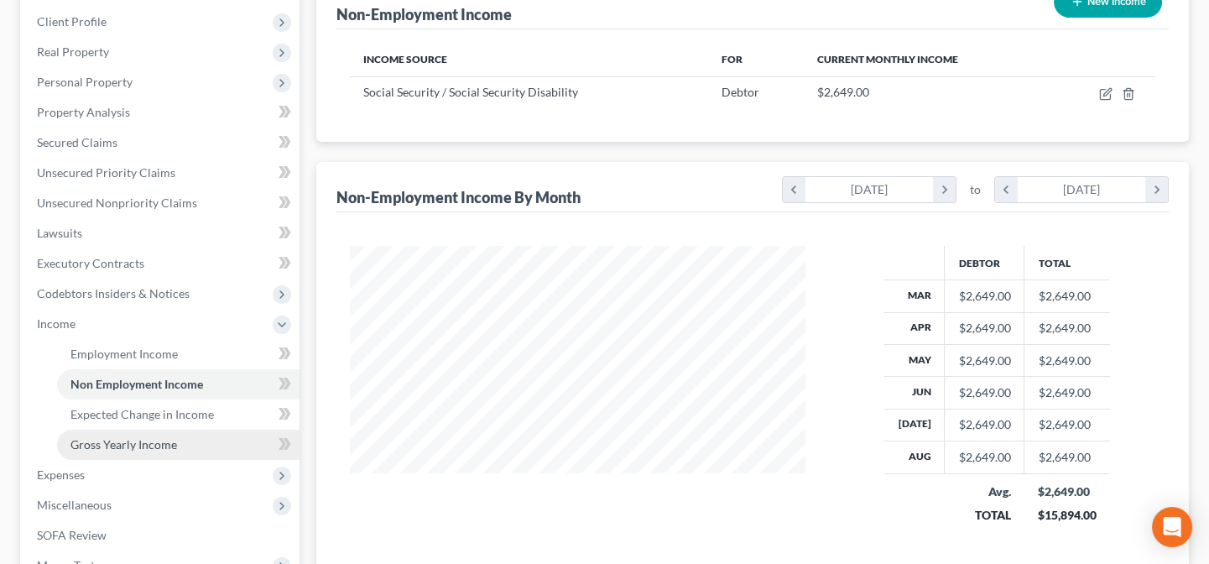
click at [104, 443] on span "Gross Yearly Income" at bounding box center [123, 444] width 107 height 14
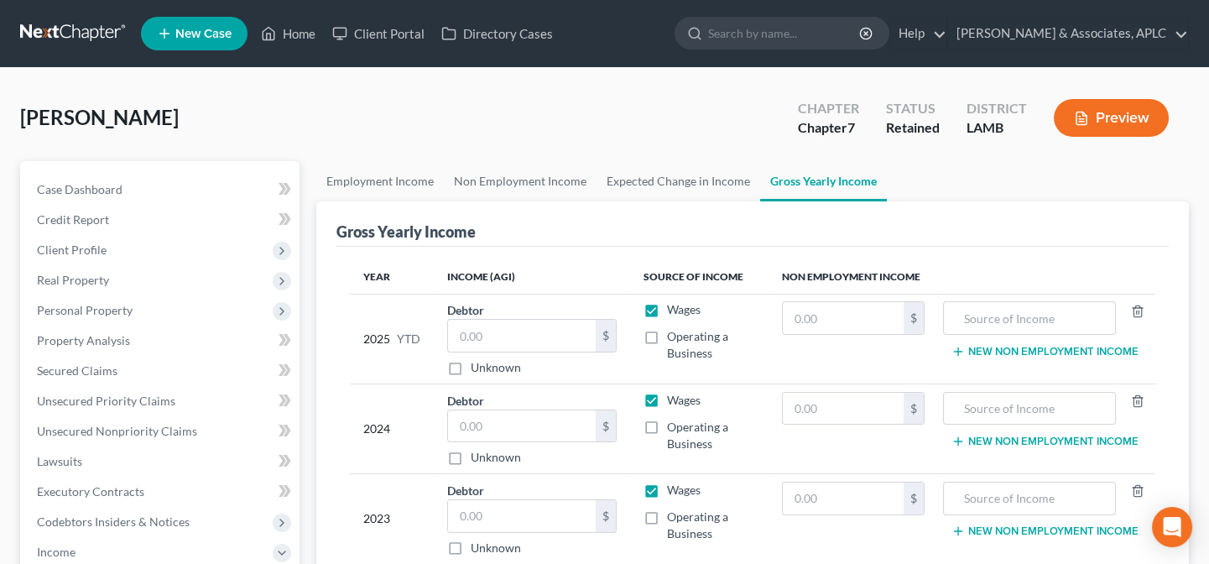
click at [667, 304] on label "Wages" at bounding box center [684, 309] width 34 height 17
click at [674, 304] on input "Wages" at bounding box center [679, 306] width 11 height 11
checkbox input "false"
click at [822, 320] on input "text" at bounding box center [843, 318] width 121 height 32
type input "26,490.00"
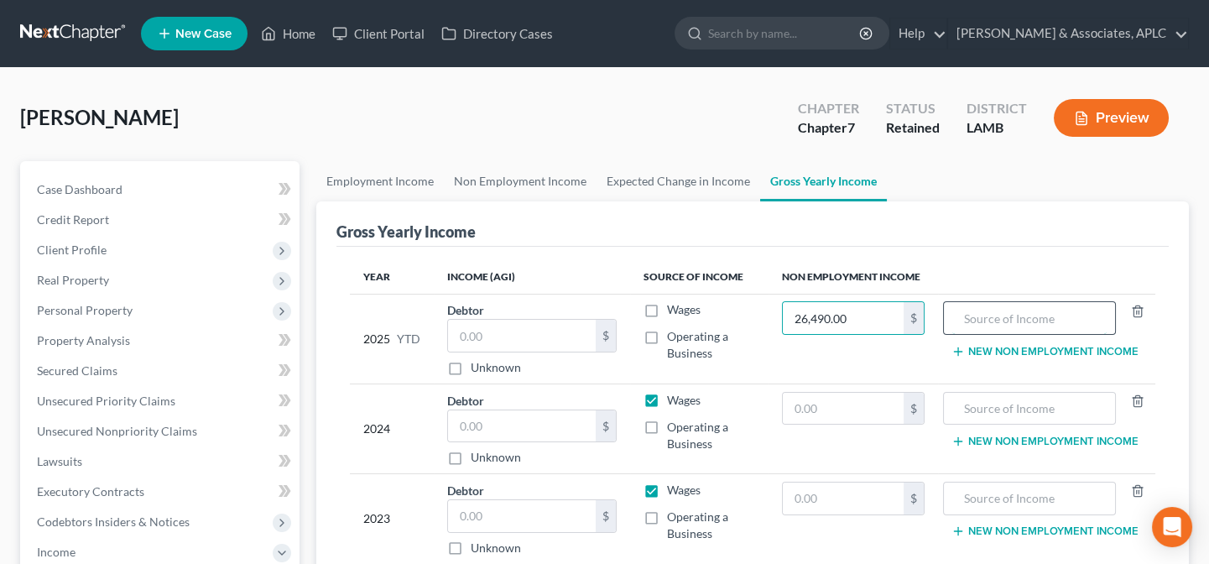
click at [1018, 317] on input "text" at bounding box center [1029, 318] width 154 height 32
type input "Social Security"
click at [667, 395] on label "Wages" at bounding box center [684, 400] width 34 height 17
click at [674, 395] on input "Wages" at bounding box center [679, 397] width 11 height 11
checkbox input "false"
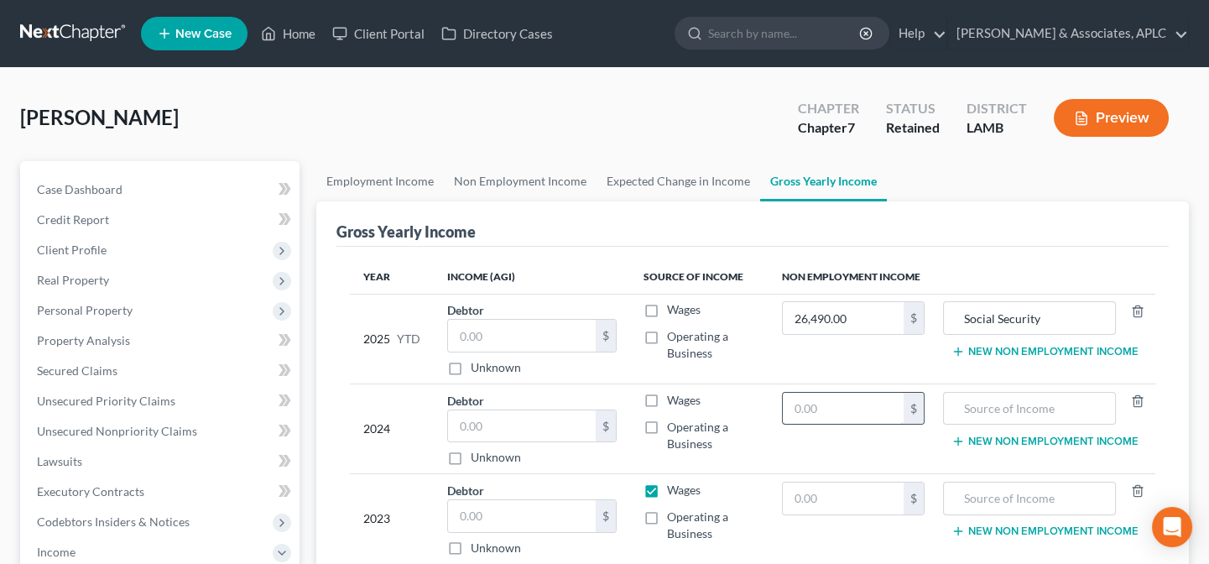
click at [791, 404] on input "text" at bounding box center [843, 409] width 121 height 32
type input "31,788.00"
click at [1014, 404] on input "text" at bounding box center [1029, 409] width 154 height 32
type input "Social Security"
click at [667, 485] on label "Wages" at bounding box center [684, 490] width 34 height 17
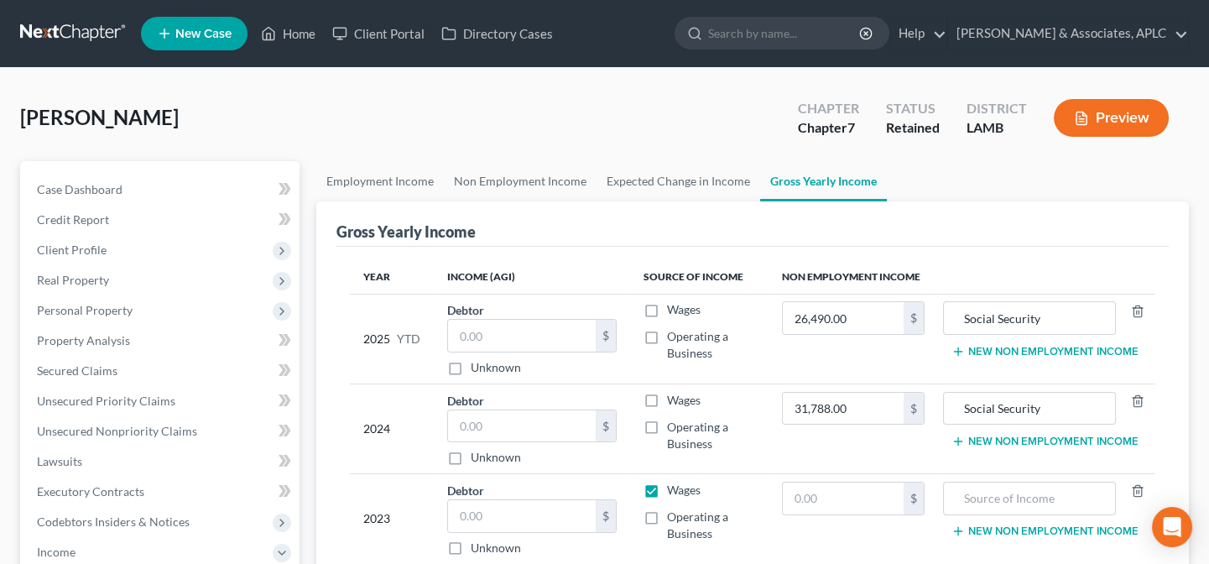
click at [674, 485] on input "Wages" at bounding box center [679, 487] width 11 height 11
checkbox input "false"
click at [806, 498] on input "text" at bounding box center [843, 498] width 121 height 32
type input "31,788.00"
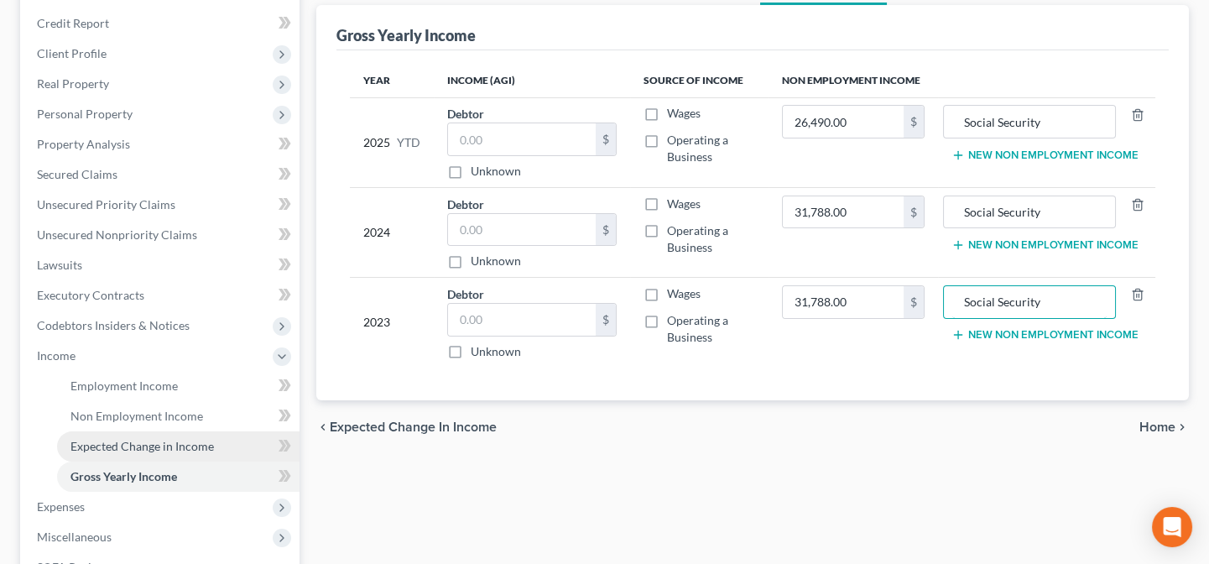
scroll to position [228, 0]
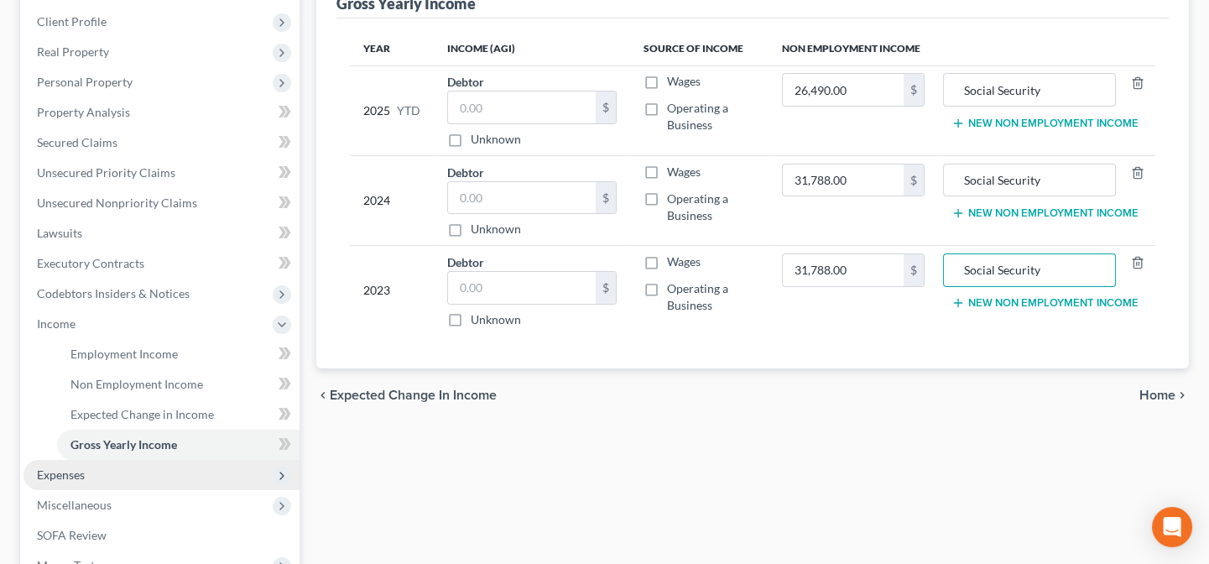
type input "Social Security"
click at [110, 478] on span "Expenses" at bounding box center [161, 475] width 276 height 30
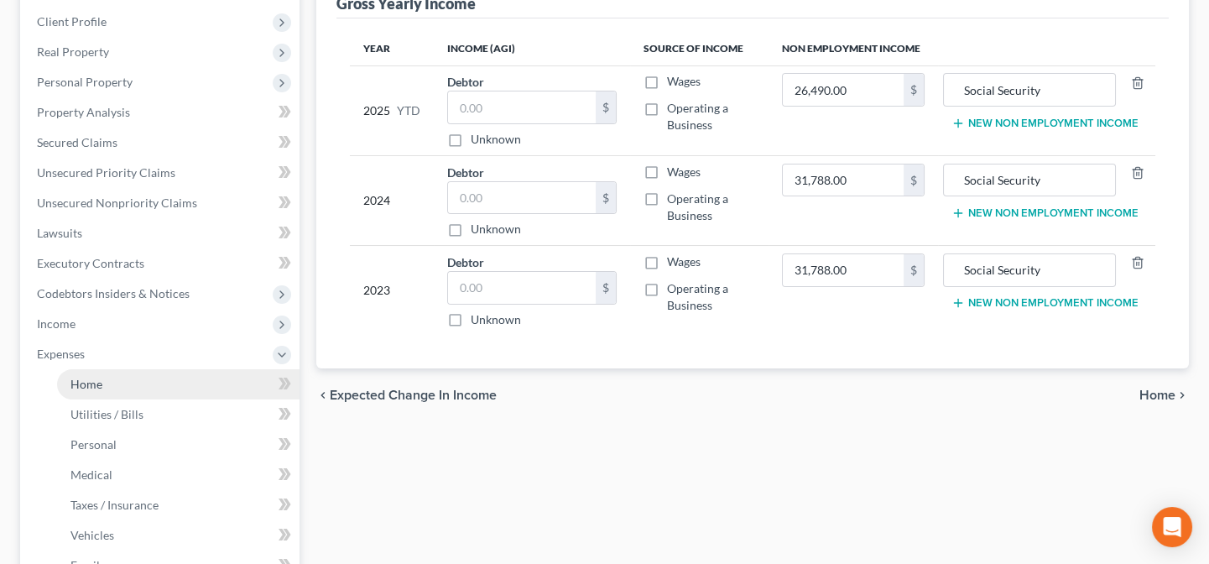
click at [114, 382] on link "Home" at bounding box center [178, 384] width 242 height 30
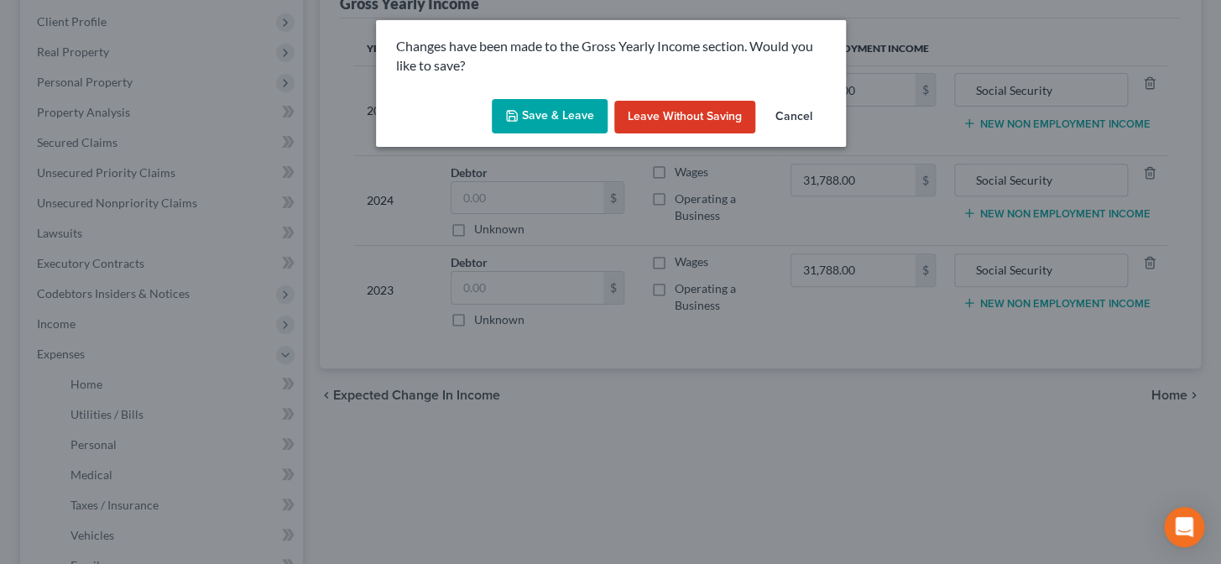
click at [544, 117] on button "Save & Leave" at bounding box center [550, 116] width 116 height 35
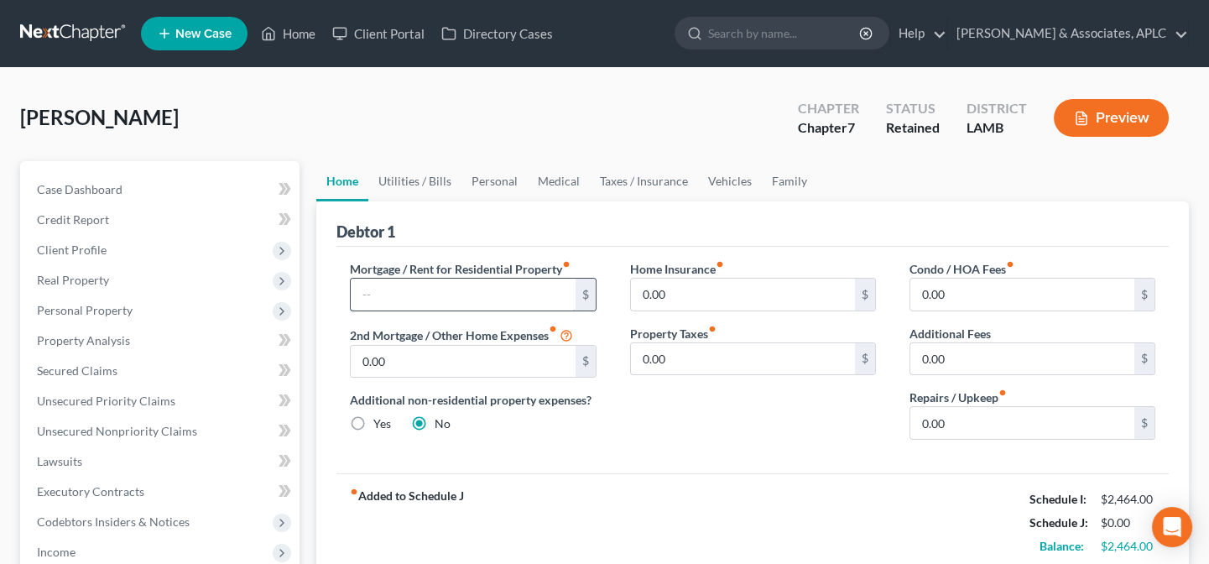
click at [412, 299] on input "text" at bounding box center [463, 295] width 224 height 32
type input "0.00"
click at [409, 179] on link "Utilities / Bills" at bounding box center [414, 181] width 93 height 40
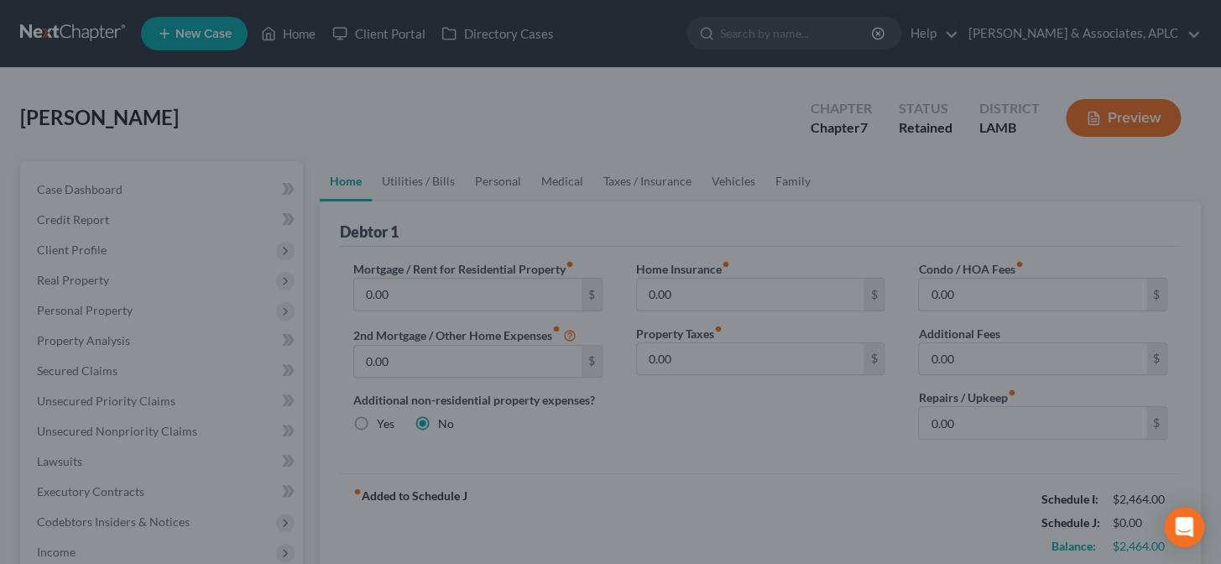
click at [431, 310] on div at bounding box center [610, 282] width 1221 height 564
click at [432, 293] on div at bounding box center [610, 282] width 1221 height 564
click at [435, 282] on div at bounding box center [610, 282] width 1221 height 564
drag, startPoint x: 356, startPoint y: 255, endPoint x: 467, endPoint y: 262, distance: 111.8
click at [357, 255] on div at bounding box center [610, 282] width 1221 height 564
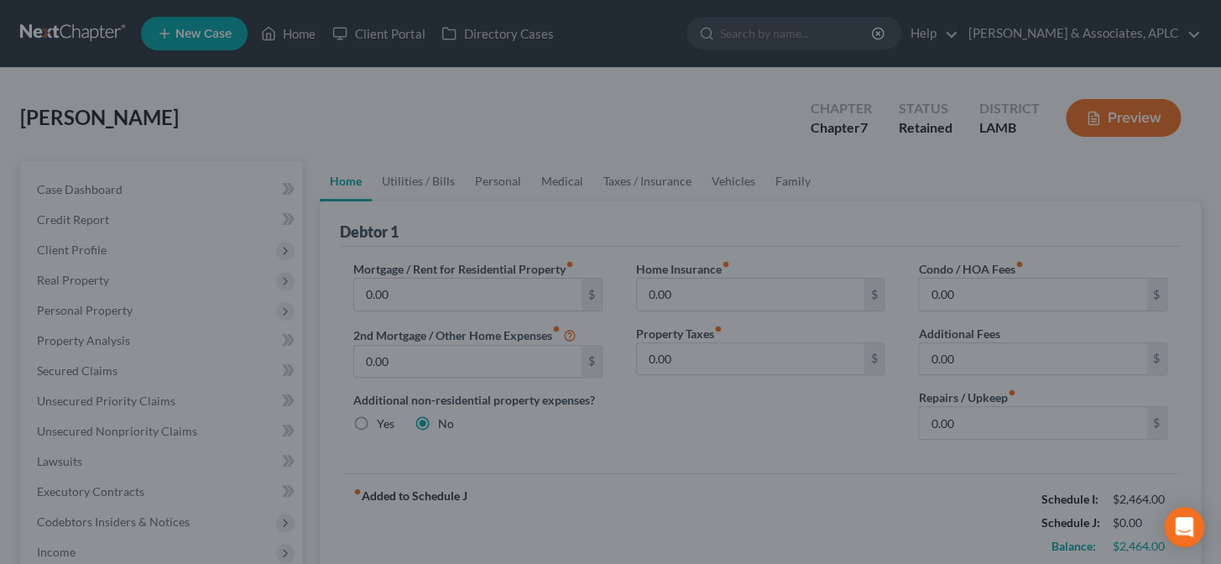
click at [443, 282] on div at bounding box center [610, 282] width 1221 height 564
click at [1070, 119] on div at bounding box center [610, 282] width 1221 height 564
click at [1169, 523] on div "Open Intercom Messenger" at bounding box center [1184, 527] width 44 height 44
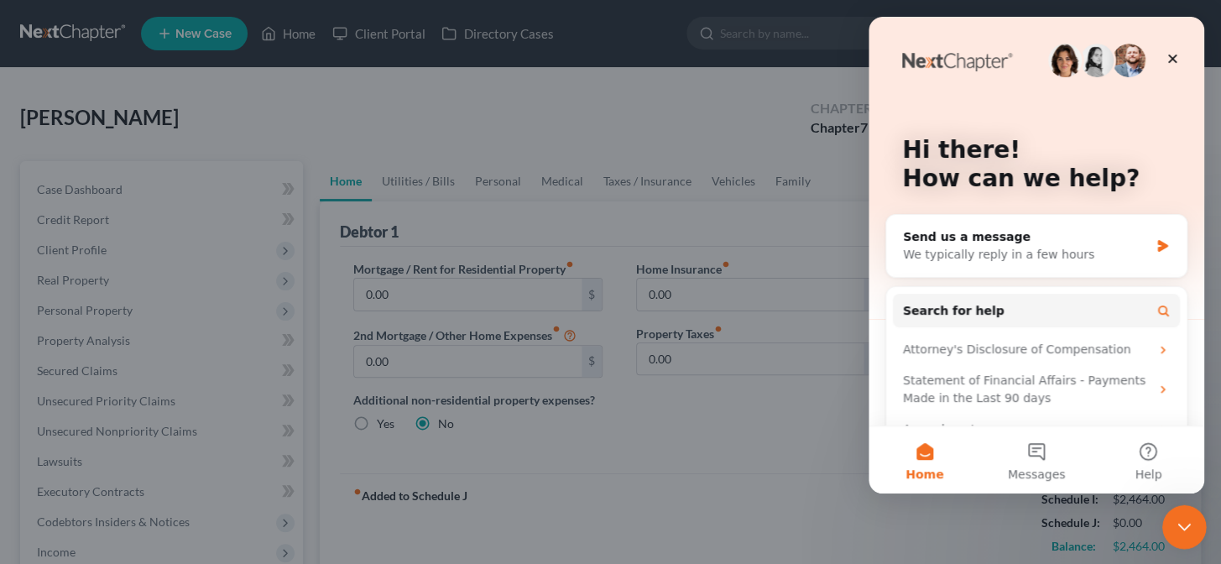
click at [1180, 522] on icon "Close Intercom Messenger" at bounding box center [1182, 524] width 20 height 20
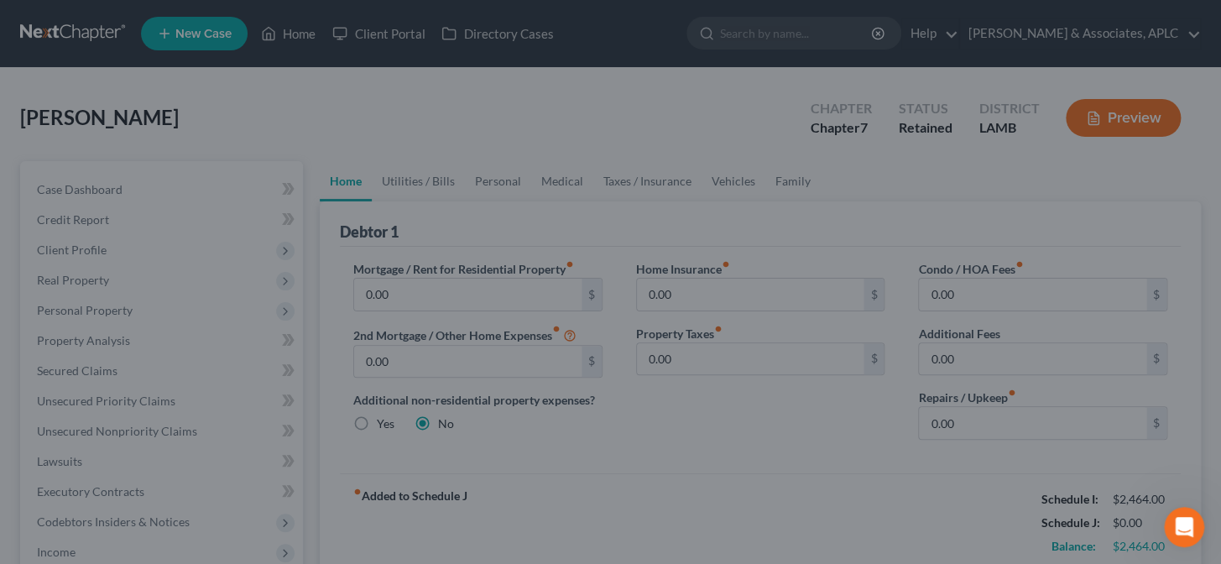
click at [1109, 109] on div at bounding box center [610, 282] width 1221 height 564
click at [297, 34] on div at bounding box center [610, 282] width 1221 height 564
click at [240, 117] on div at bounding box center [610, 282] width 1221 height 564
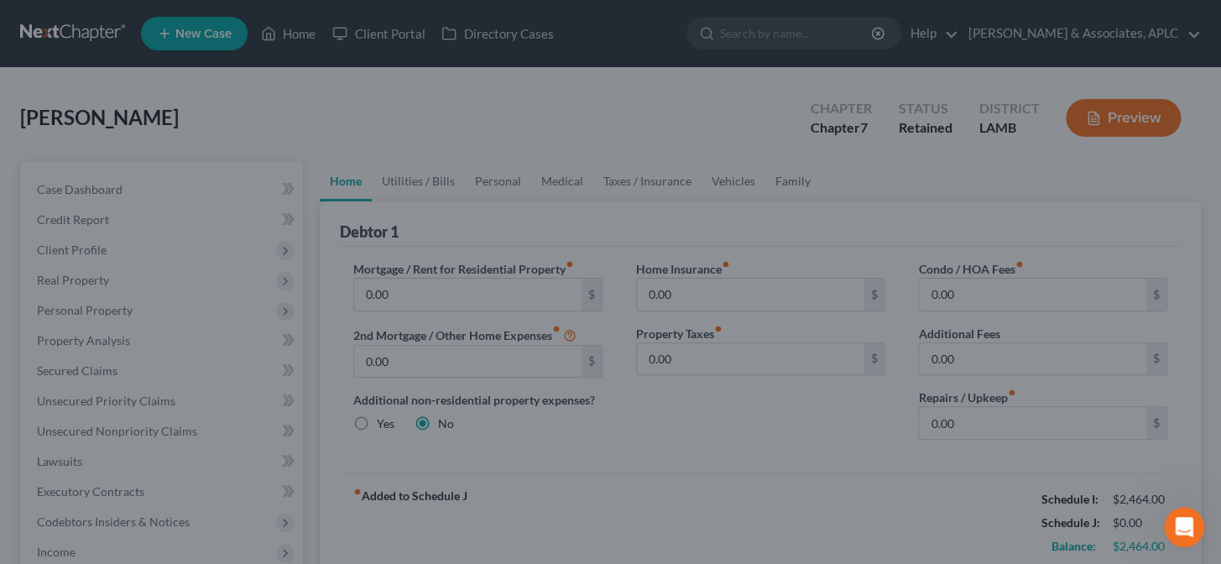
click at [240, 117] on div at bounding box center [610, 282] width 1221 height 564
click at [830, 116] on div at bounding box center [610, 282] width 1221 height 564
click at [409, 175] on div at bounding box center [610, 282] width 1221 height 564
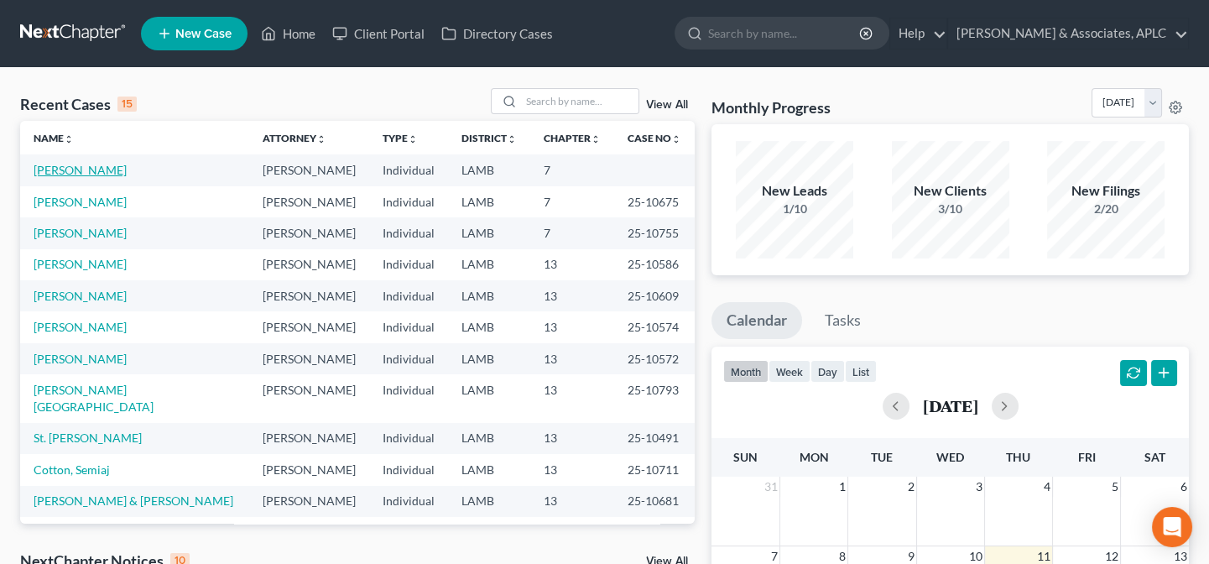
click at [79, 169] on link "[PERSON_NAME]" at bounding box center [80, 170] width 93 height 14
select select "14"
select select "0"
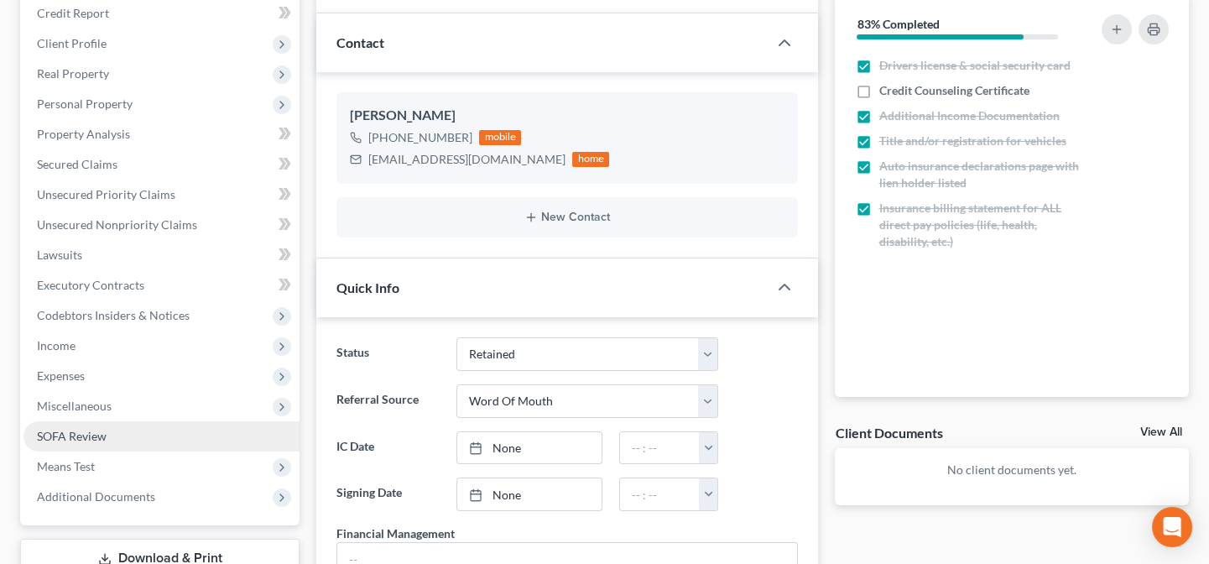
scroll to position [228, 0]
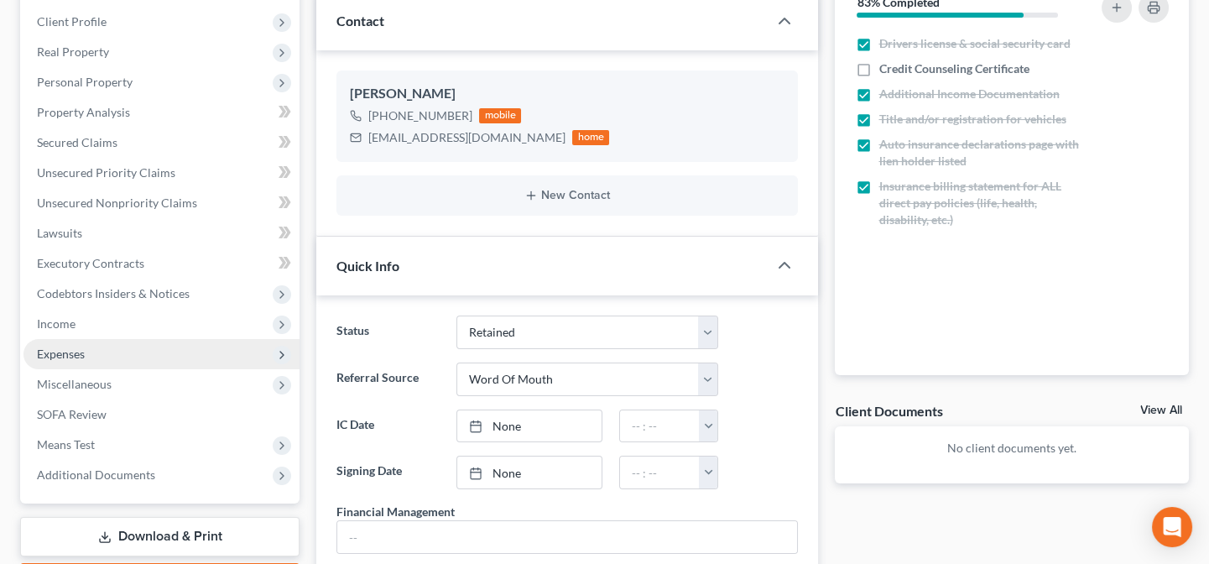
click at [64, 352] on span "Expenses" at bounding box center [61, 353] width 48 height 14
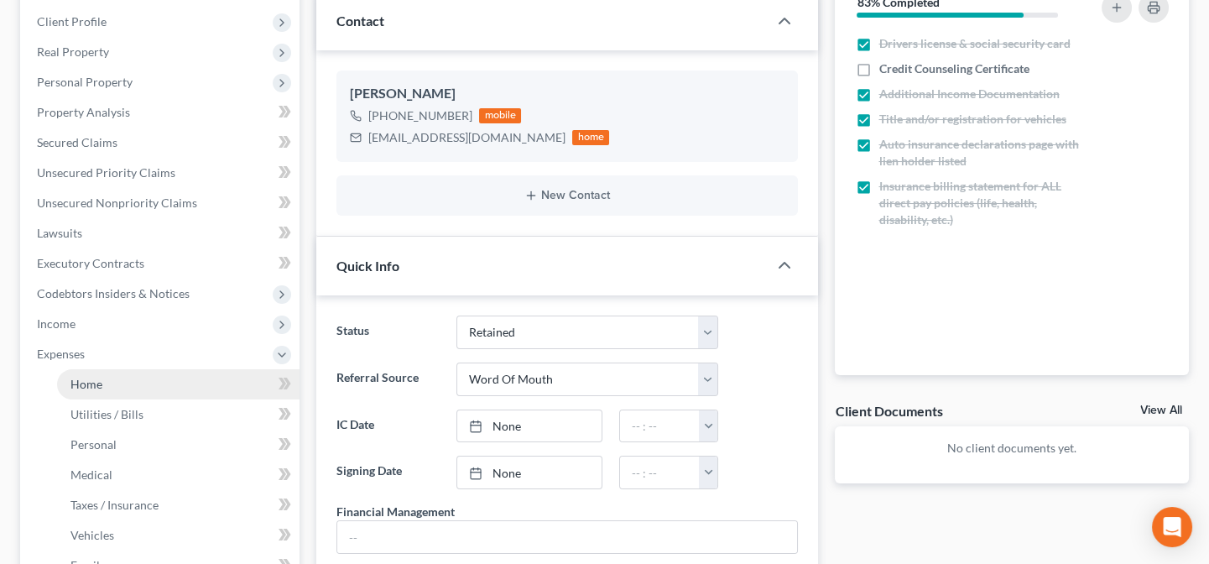
click at [76, 377] on span "Home" at bounding box center [86, 384] width 32 height 14
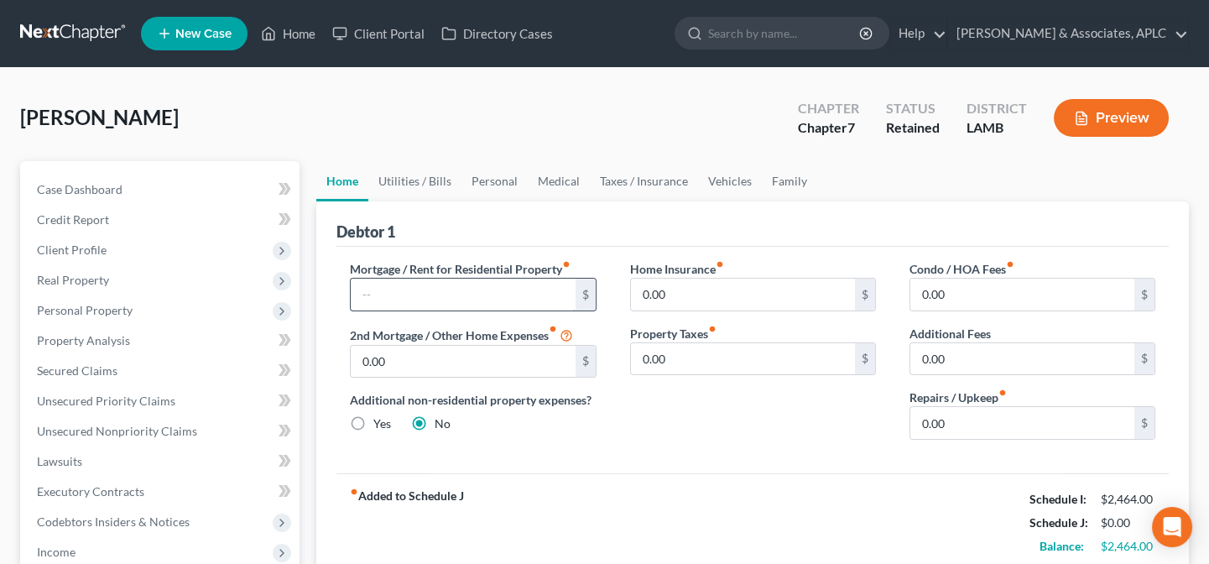
click at [381, 296] on input "text" at bounding box center [463, 295] width 224 height 32
type input "0.00"
click at [961, 419] on input "0.00" at bounding box center [1022, 423] width 224 height 32
type input "50.00"
click at [430, 185] on link "Utilities / Bills" at bounding box center [414, 181] width 93 height 40
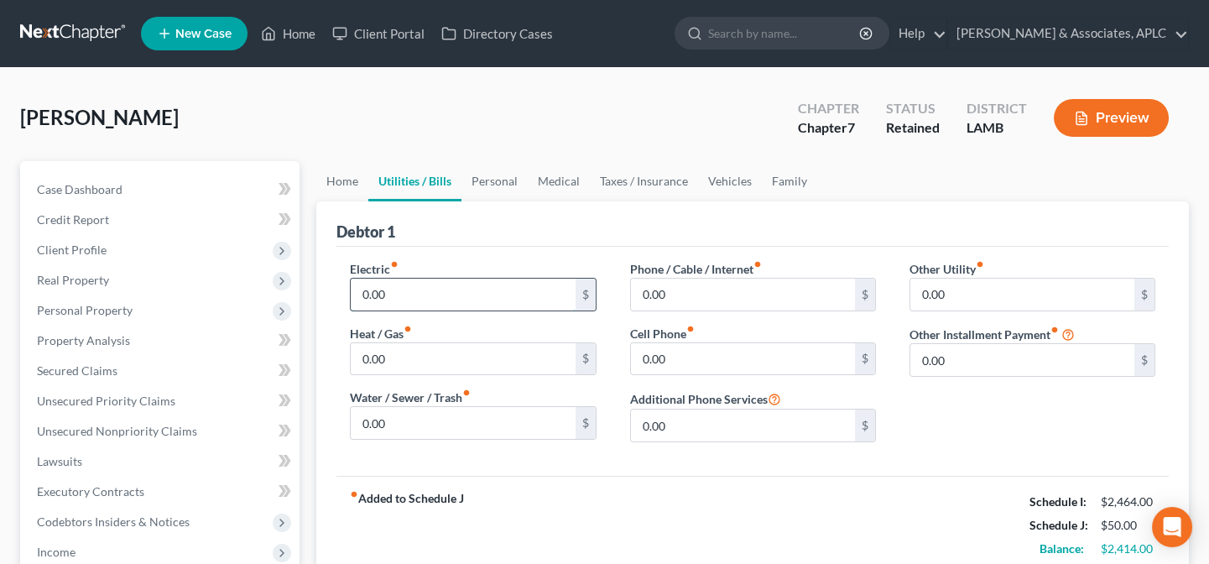
click at [432, 285] on input "0.00" at bounding box center [463, 295] width 224 height 32
type input "275.00"
type input "75.00"
type input "240.00"
click at [952, 294] on input "0.00" at bounding box center [1022, 295] width 224 height 32
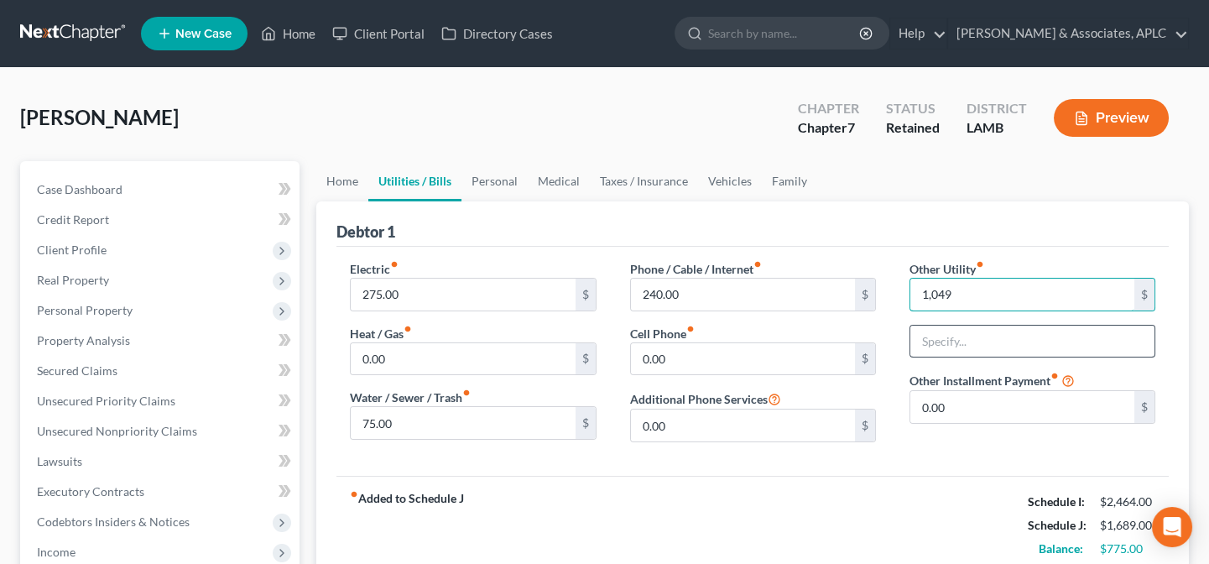
type input "1,049"
click at [965, 348] on input "text" at bounding box center [1032, 342] width 244 height 32
type input "Home Alarm and Pest Control"
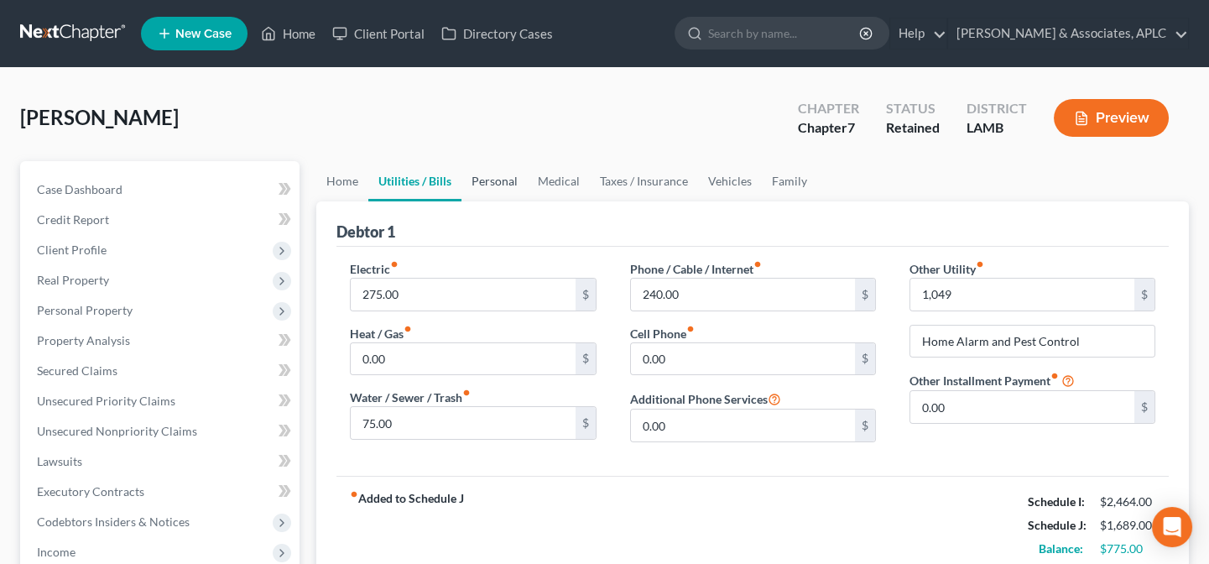
click at [499, 180] on link "Personal" at bounding box center [494, 181] width 66 height 40
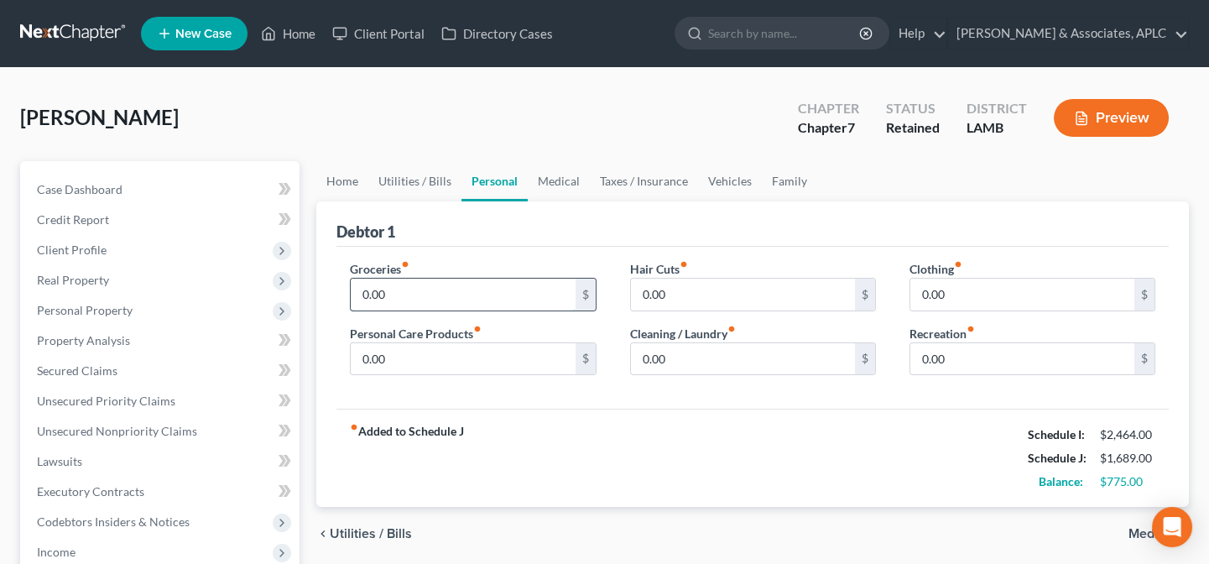
click at [415, 298] on input "0.00" at bounding box center [463, 295] width 224 height 32
type input "458.00"
type input "48.00"
type input "25.00"
type input "44.00"
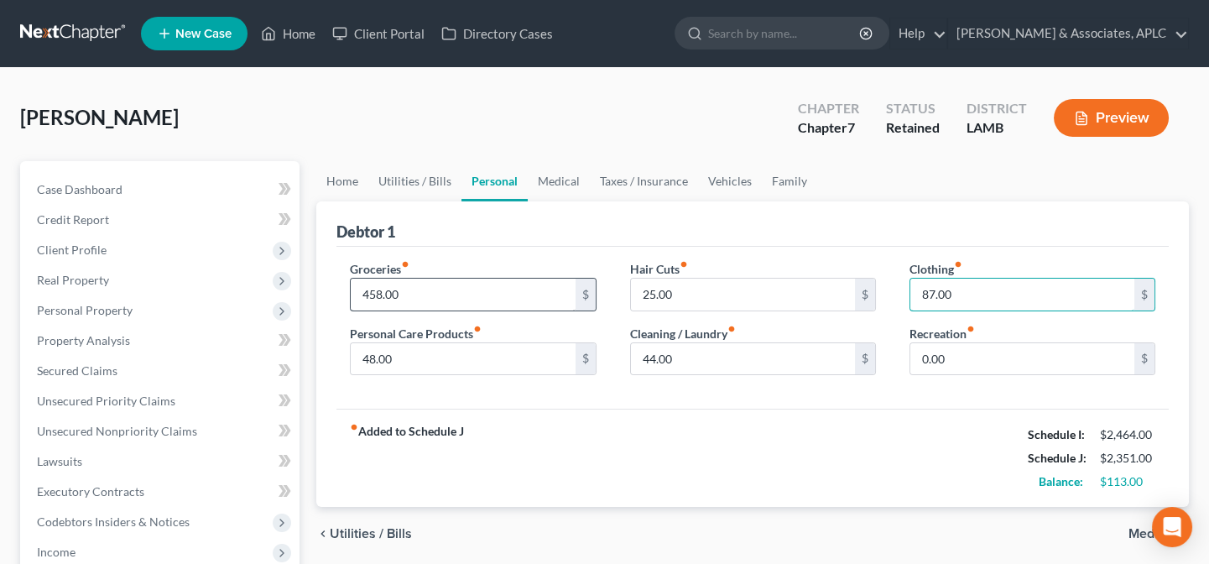
type input "87.00"
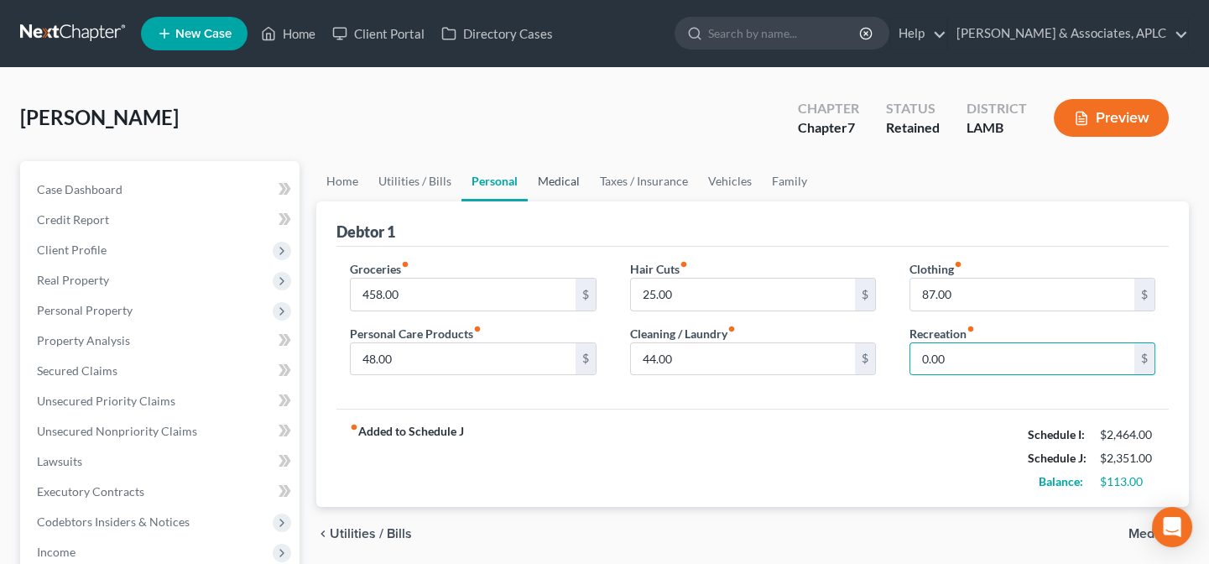
drag, startPoint x: 556, startPoint y: 179, endPoint x: 542, endPoint y: 188, distance: 17.0
click at [556, 180] on link "Medical" at bounding box center [559, 181] width 62 height 40
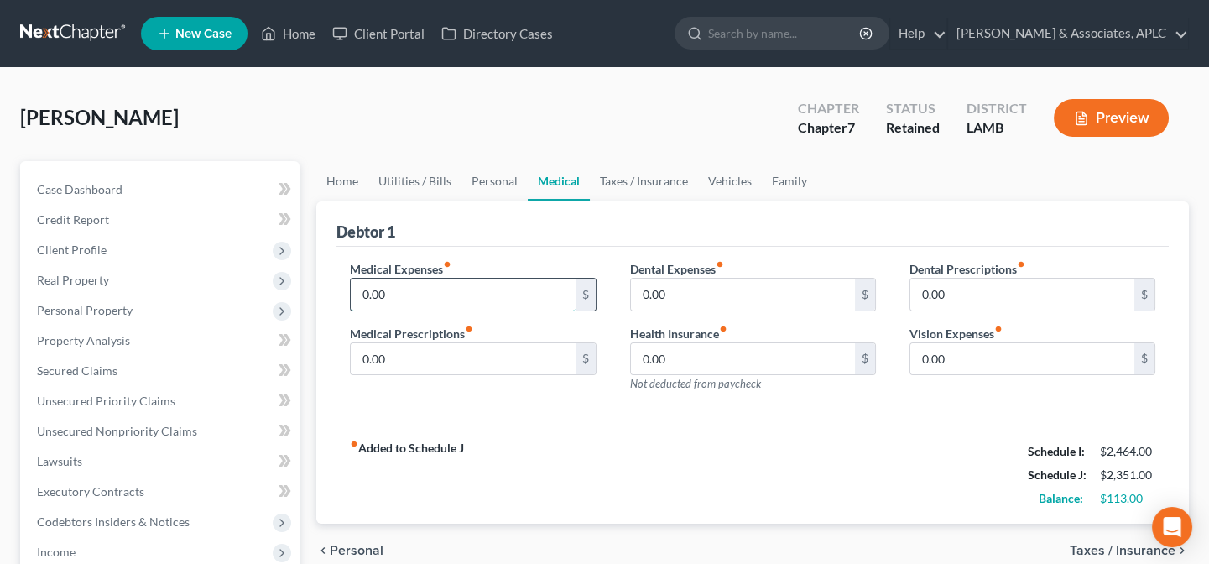
click at [453, 291] on input "0.00" at bounding box center [463, 295] width 224 height 32
type input "83.00"
click at [694, 365] on input "0.00" at bounding box center [743, 359] width 224 height 32
type input "417.10"
click at [650, 180] on link "Taxes / Insurance" at bounding box center [644, 181] width 108 height 40
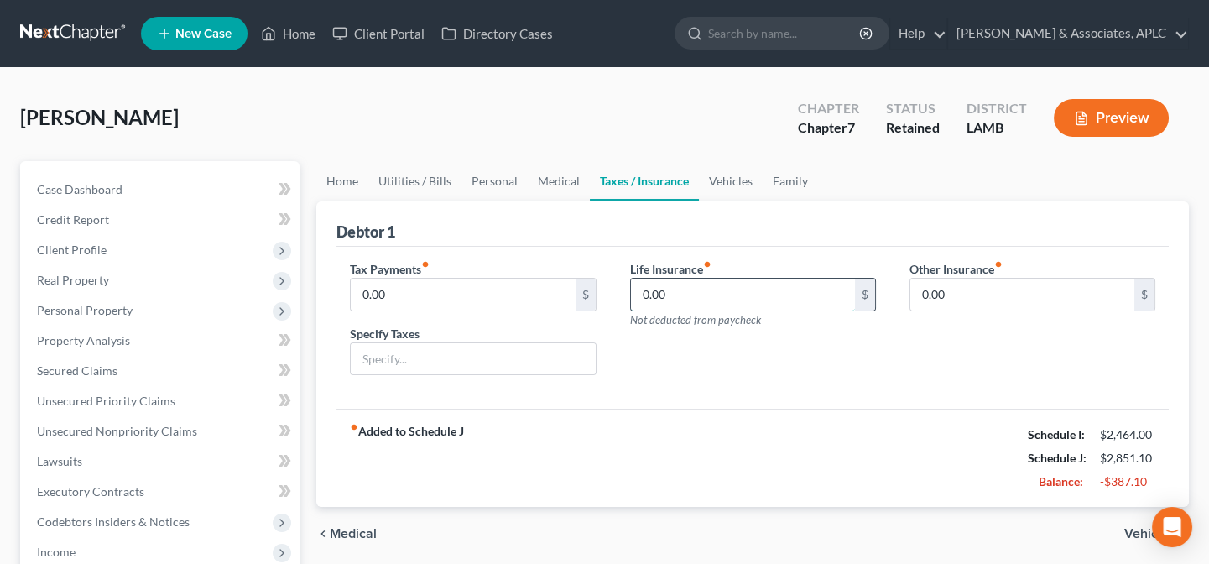
click at [700, 282] on input "0.00" at bounding box center [743, 295] width 224 height 32
type input "101.61"
click at [737, 174] on link "Vehicles" at bounding box center [731, 181] width 64 height 40
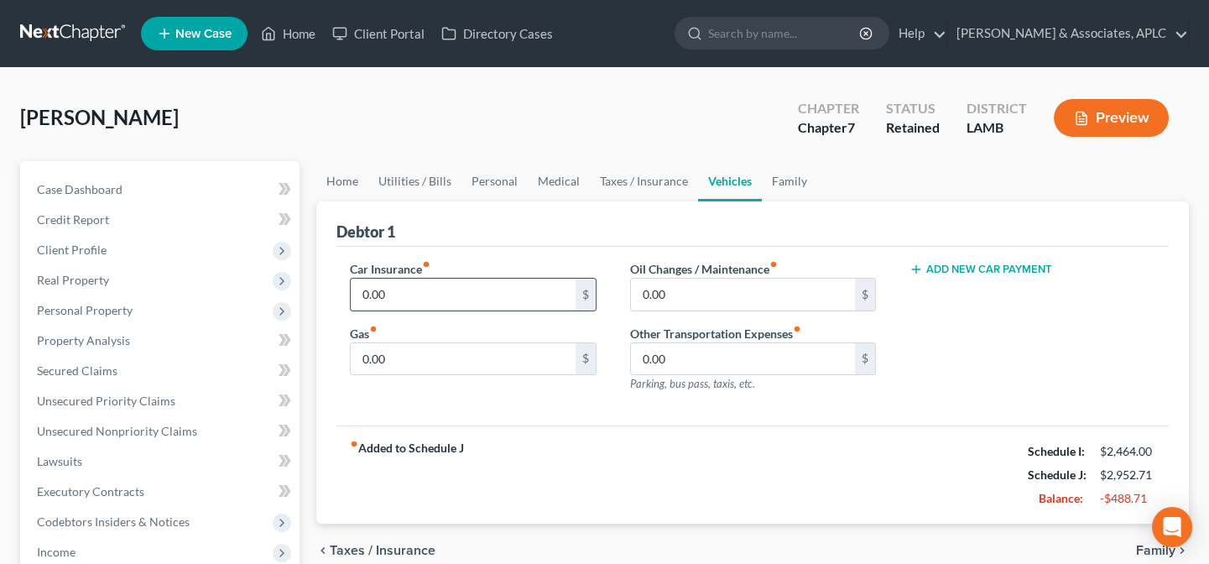
click at [435, 294] on input "0.00" at bounding box center [463, 295] width 224 height 32
type input "72.01"
type input "200.00"
click at [788, 177] on link "Family" at bounding box center [789, 181] width 55 height 40
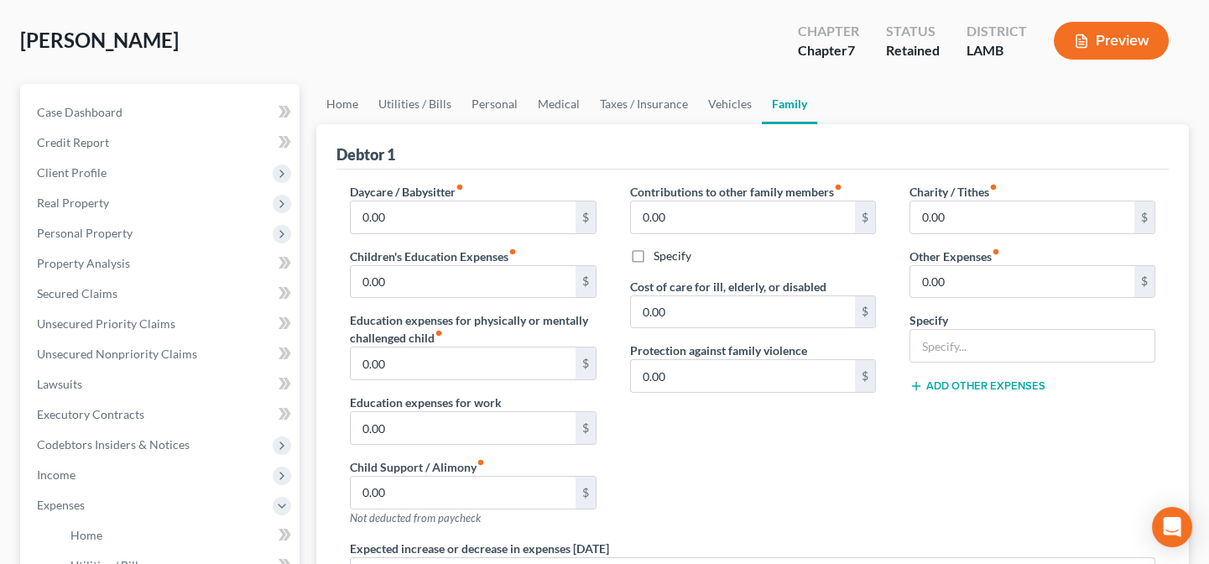
scroll to position [76, 0]
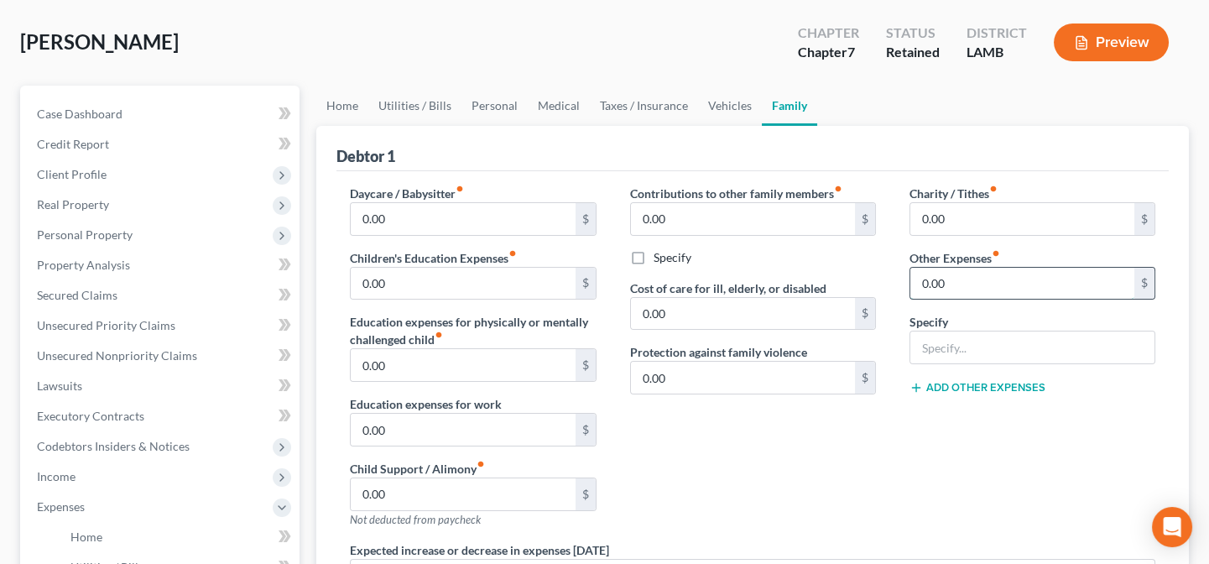
click at [960, 284] on input "0.00" at bounding box center [1022, 284] width 224 height 32
type input "171.00"
type input "Miscellaneous"
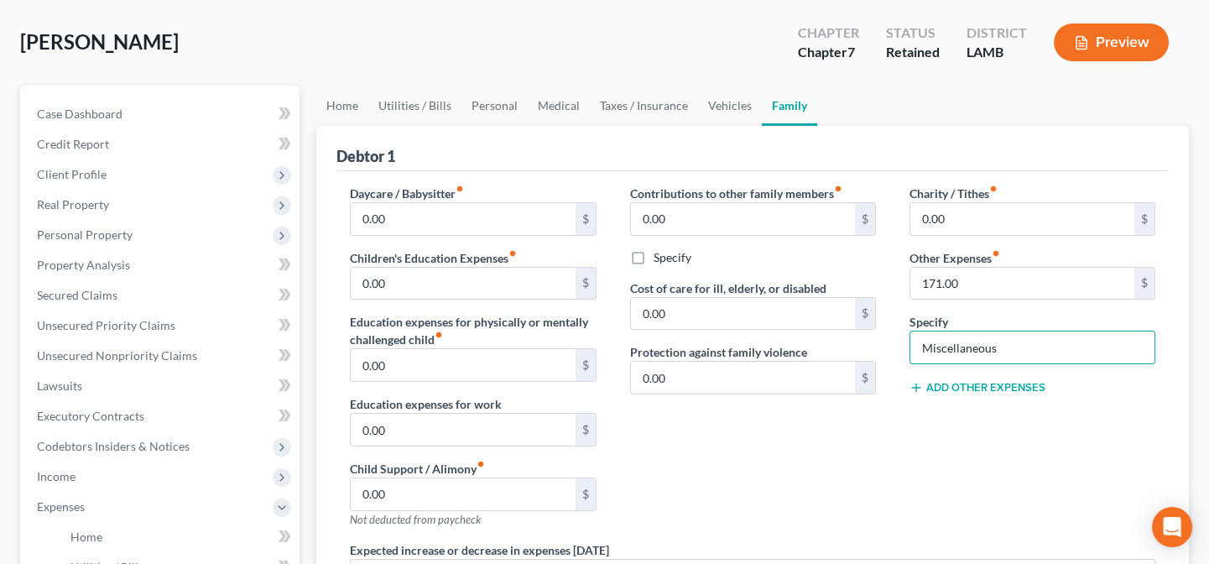
click at [990, 436] on div "Charity / Tithes fiber_manual_record 0.00 $ Other Expenses fiber_manual_record …" at bounding box center [1032, 363] width 279 height 357
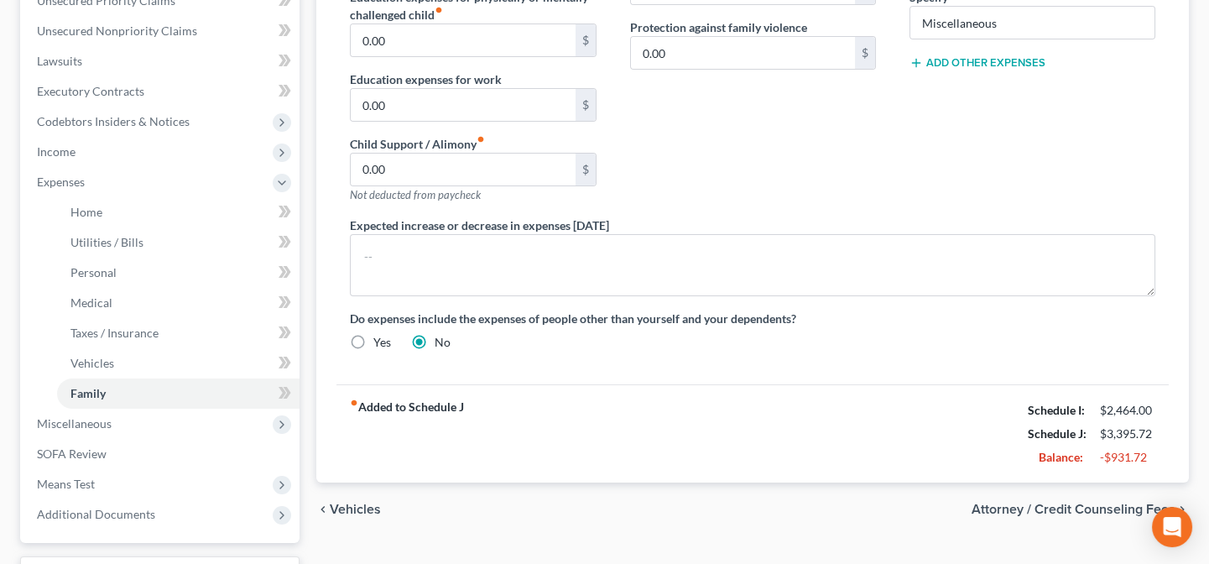
scroll to position [457, 0]
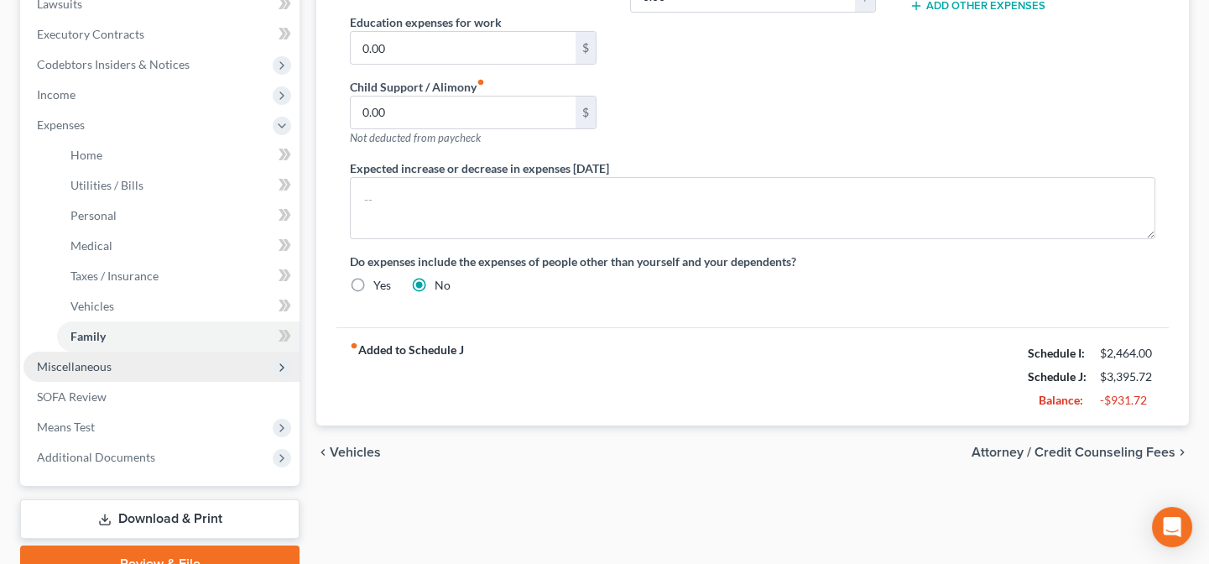
click at [60, 368] on span "Miscellaneous" at bounding box center [74, 366] width 75 height 14
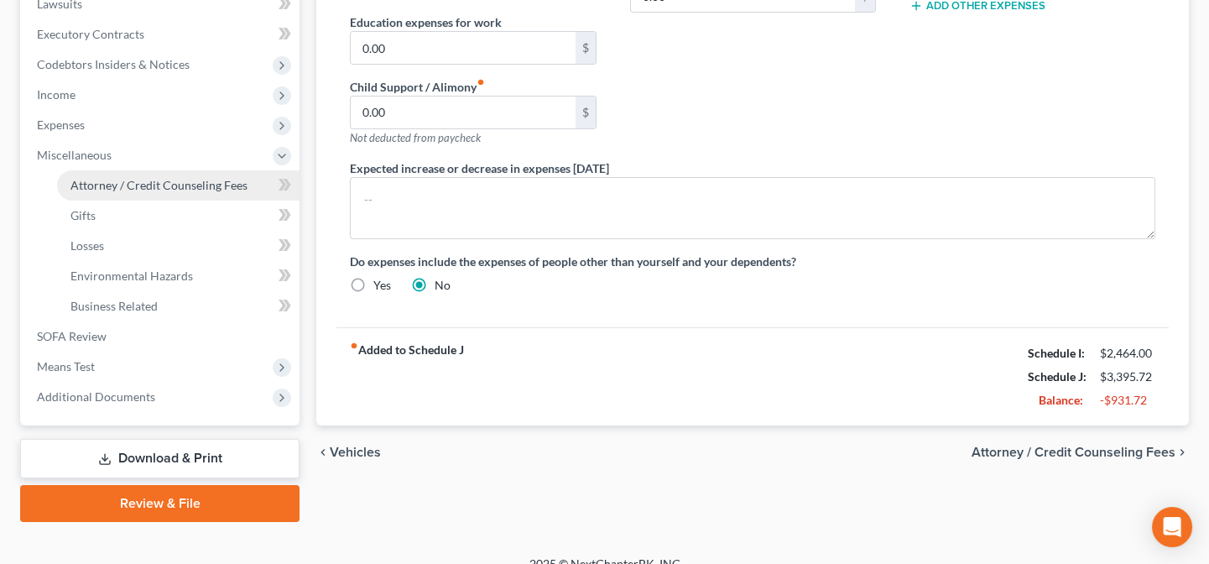
click at [124, 185] on span "Attorney / Credit Counseling Fees" at bounding box center [158, 185] width 177 height 14
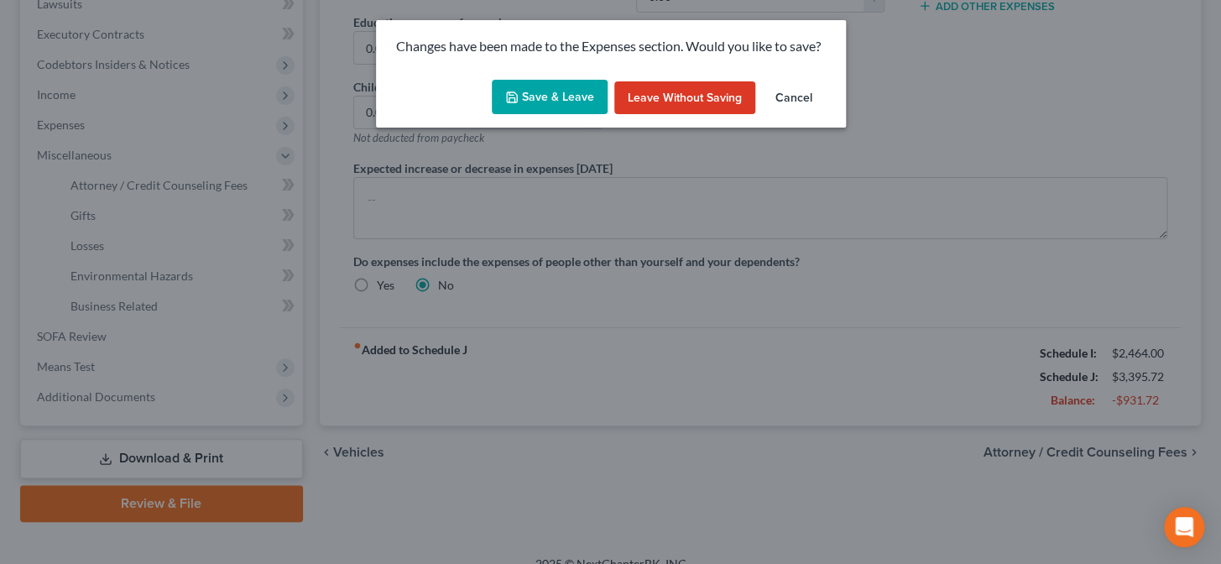
click at [572, 91] on button "Save & Leave" at bounding box center [550, 97] width 116 height 35
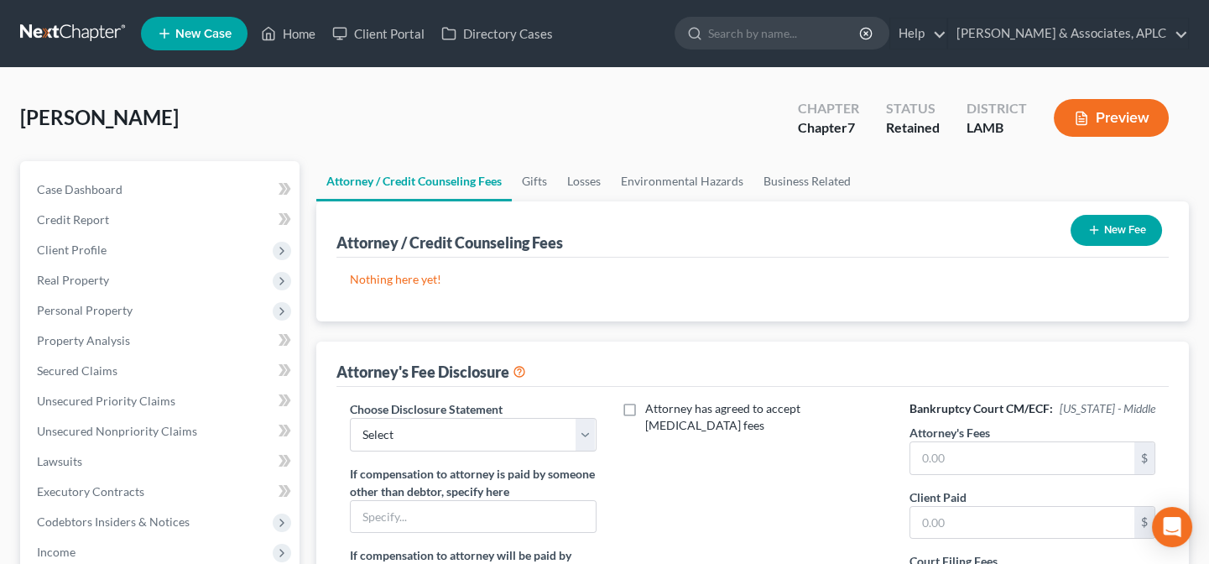
click at [1131, 233] on button "New Fee" at bounding box center [1115, 230] width 91 height 31
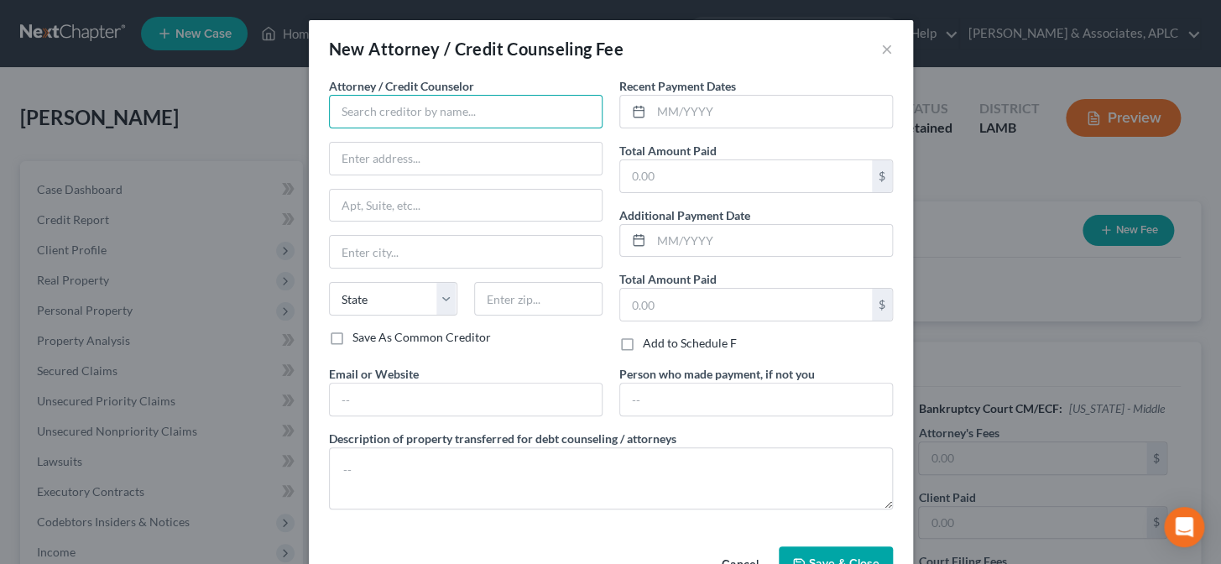
click at [447, 117] on input "text" at bounding box center [465, 112] width 273 height 34
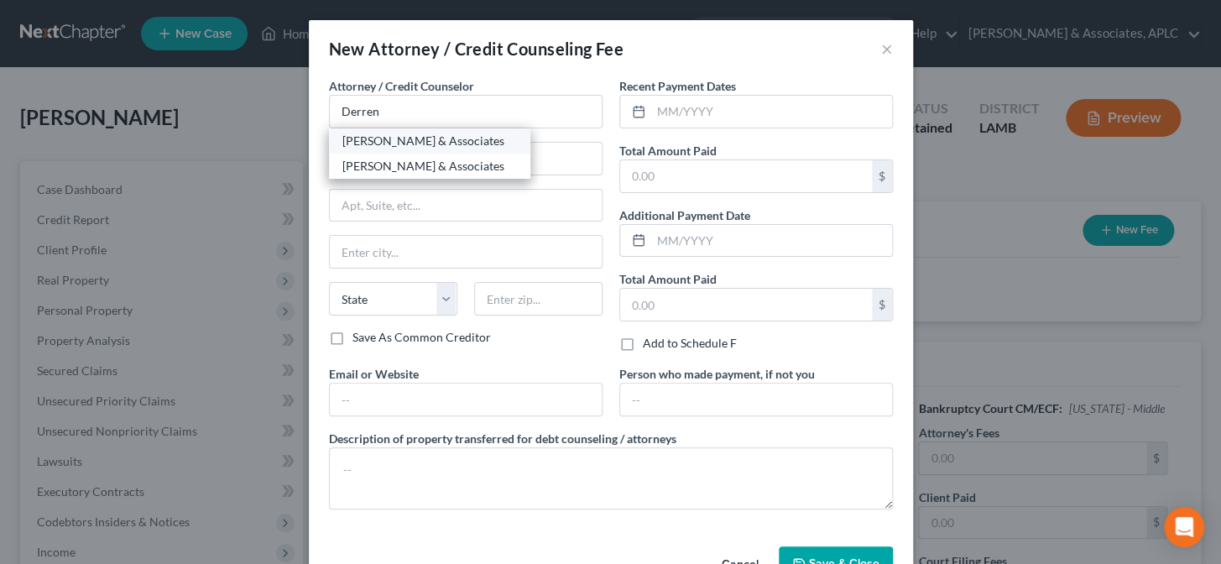
click at [445, 138] on div "Derren S. Johnson & Associates" at bounding box center [429, 141] width 174 height 17
type input "Derren S. Johnson & Associates"
type input "1200 S. Acadian Thruway"
type input "Baton Rouge"
select select "19"
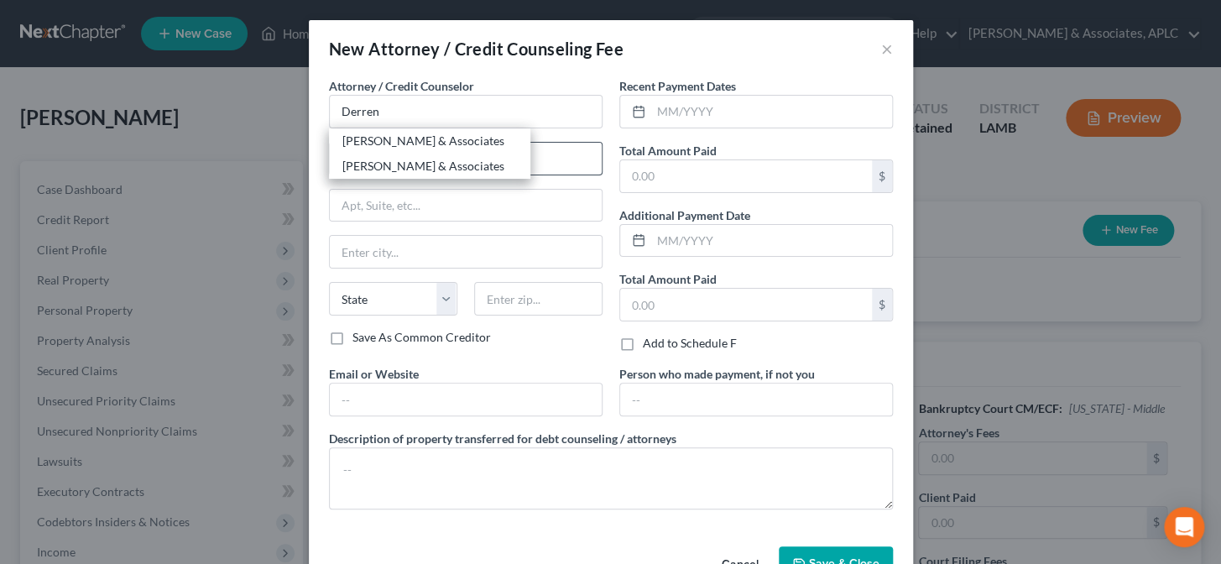
type input "70806"
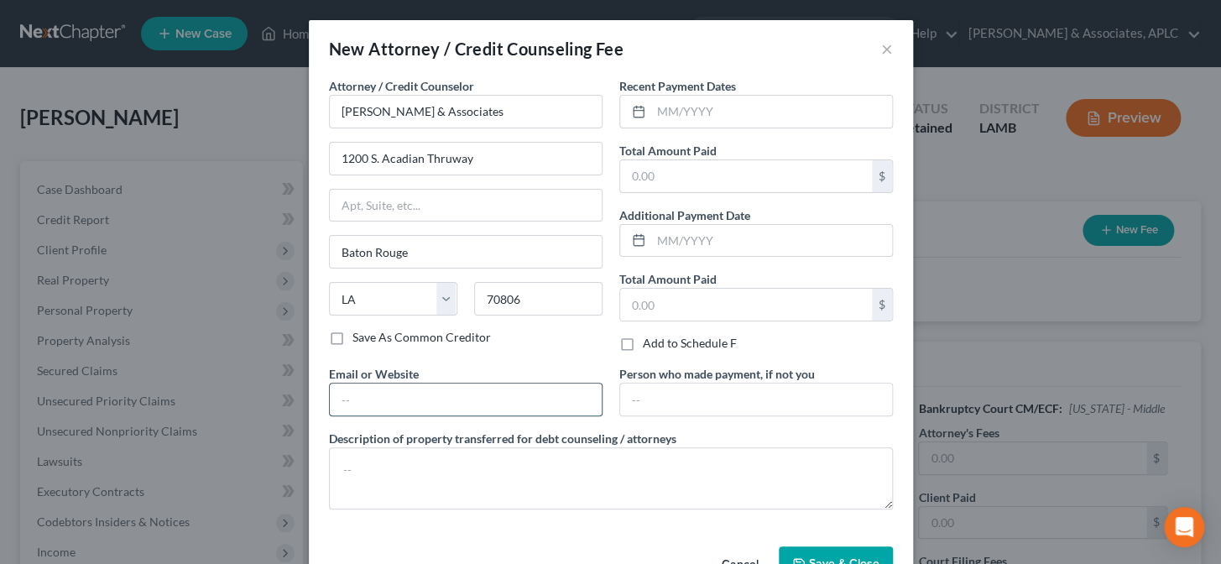
click at [431, 398] on input "text" at bounding box center [466, 399] width 272 height 32
type input "derrenjohnson@aol.com"
click at [712, 116] on input "text" at bounding box center [771, 112] width 241 height 32
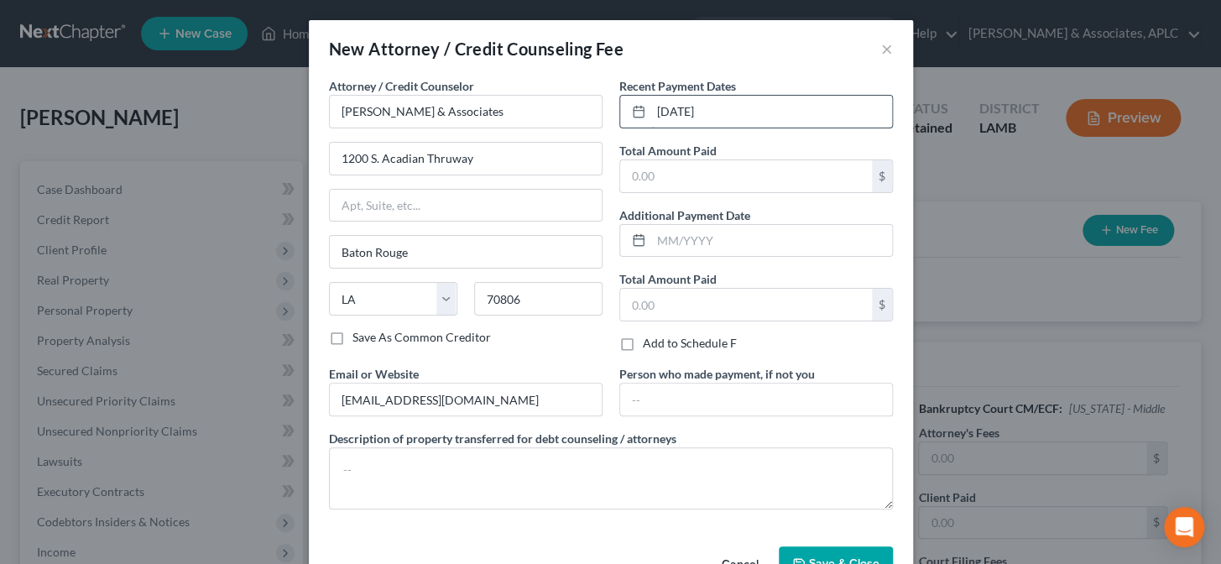
type input "09/10/2025"
type input "2,000.00"
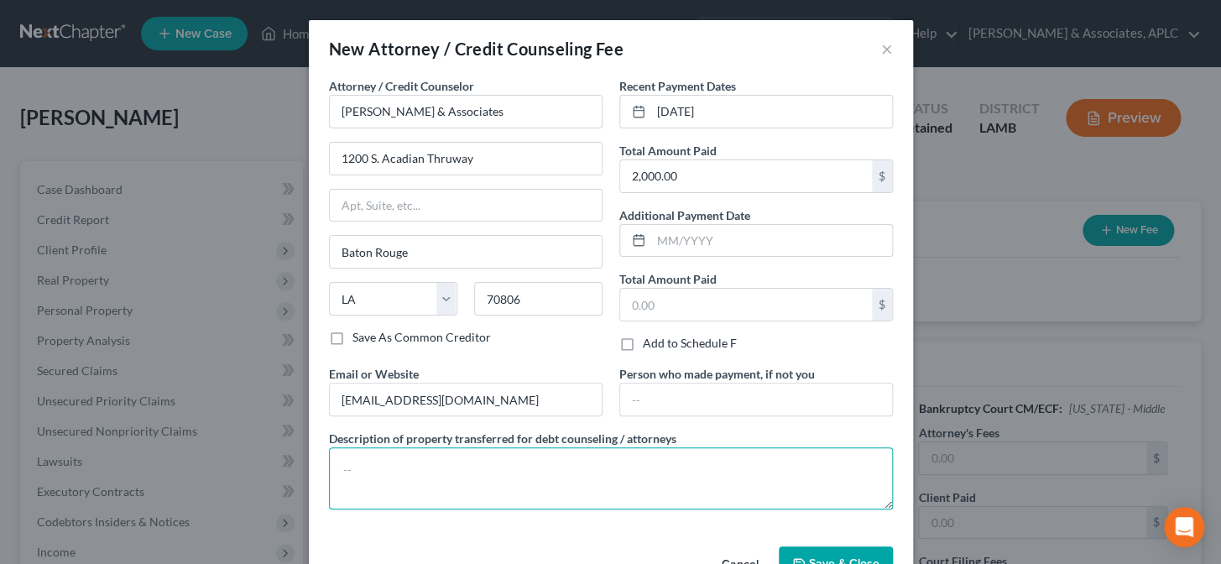
click at [577, 476] on textarea at bounding box center [611, 478] width 564 height 62
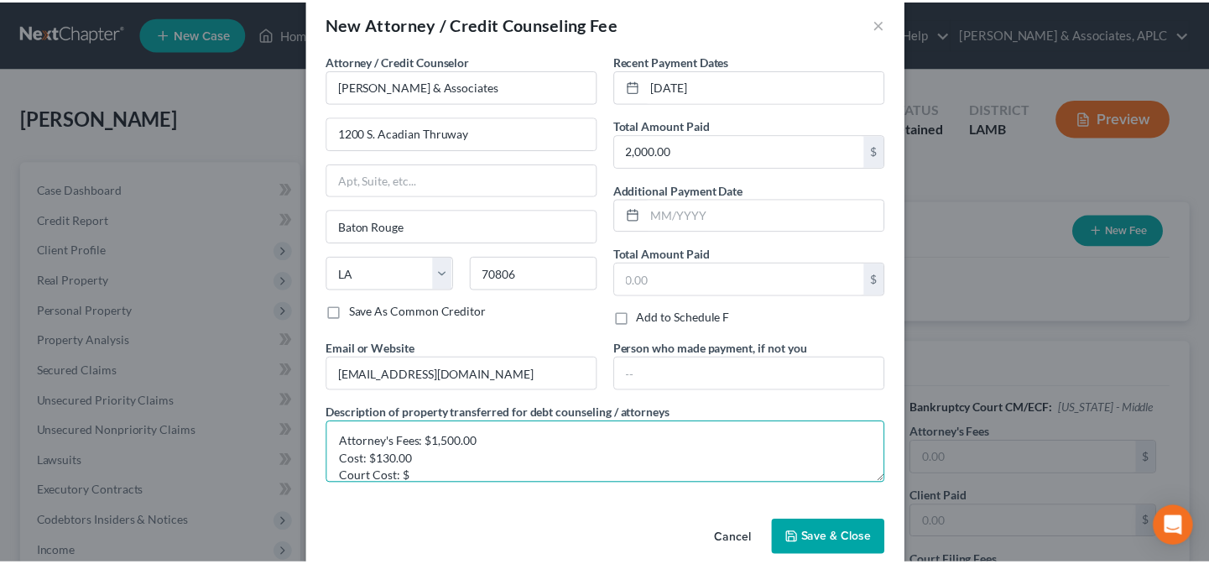
scroll to position [49, 0]
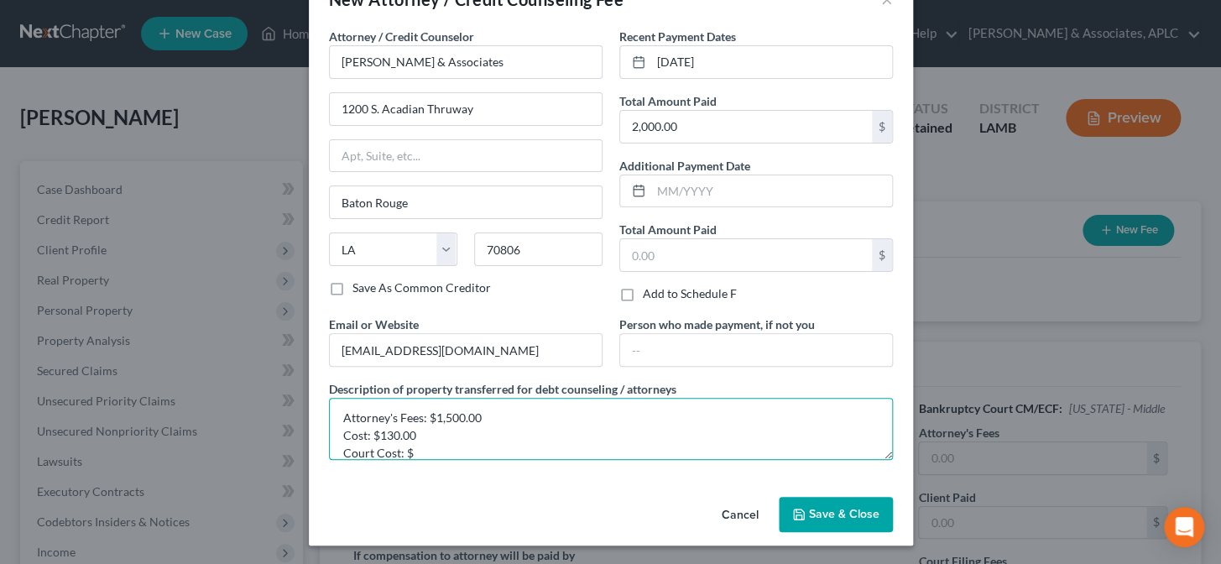
type textarea "Attorney's Fees: $1,500.00 Cost: $130.00 Court Cost: $"
click at [854, 519] on span "Save & Close" at bounding box center [844, 514] width 70 height 14
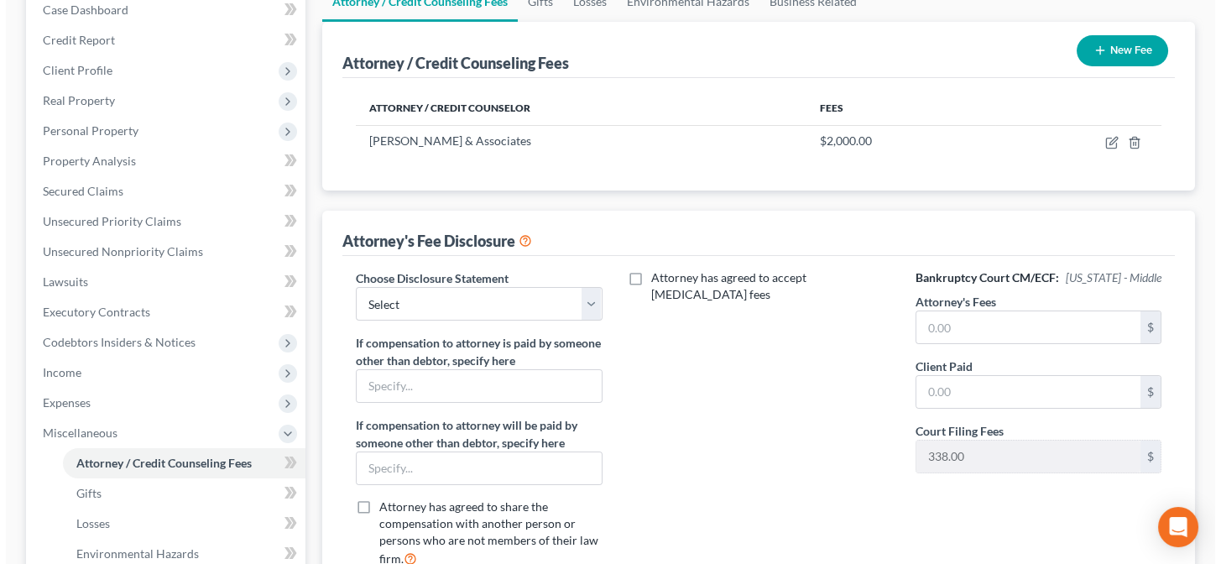
scroll to position [152, 0]
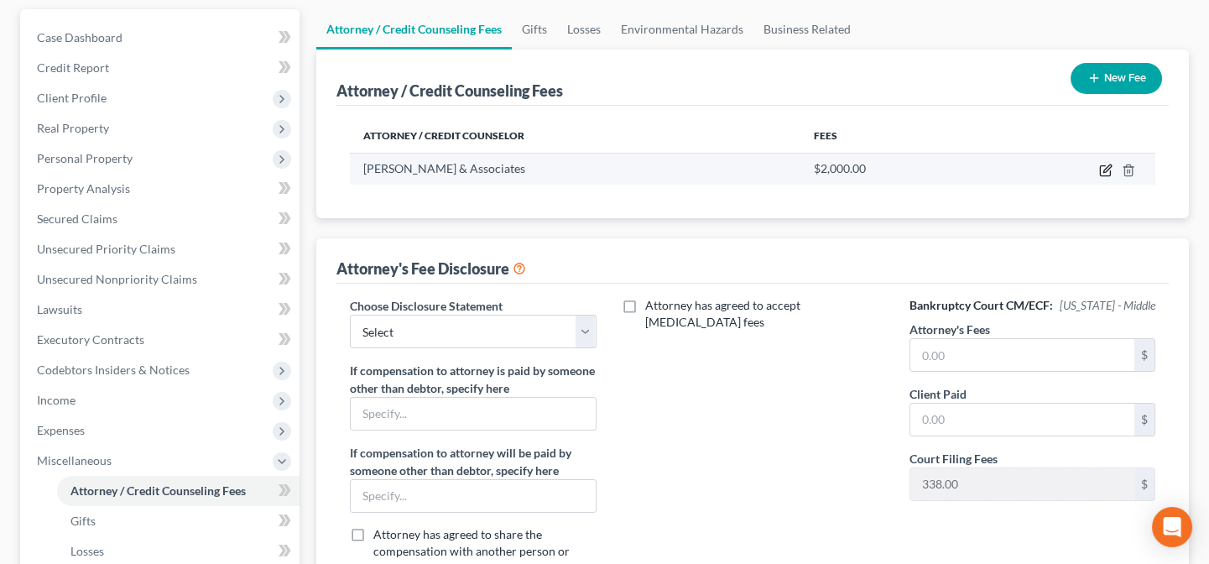
click at [1100, 168] on icon "button" at bounding box center [1105, 171] width 10 height 10
select select "19"
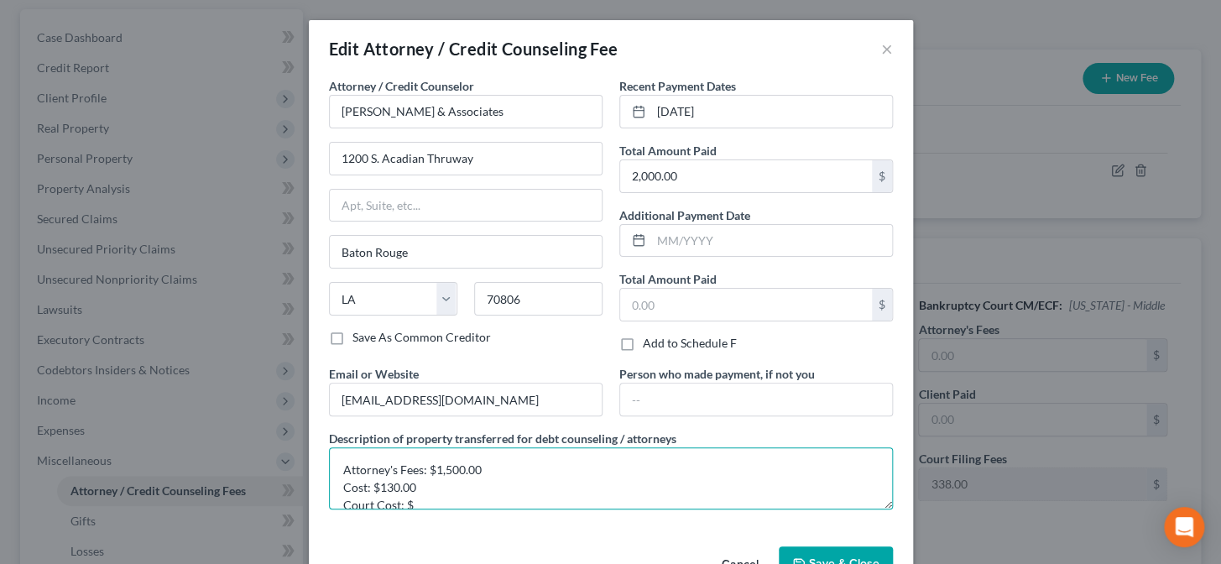
click at [627, 491] on textarea "Attorney's Fees: $1,500.00 Cost: $130.00 Court Cost: $" at bounding box center [611, 478] width 564 height 62
click at [627, 492] on textarea "Attorney's Fees: $1,500.00 Cost: $130.00 Court Cost: $" at bounding box center [611, 478] width 564 height 62
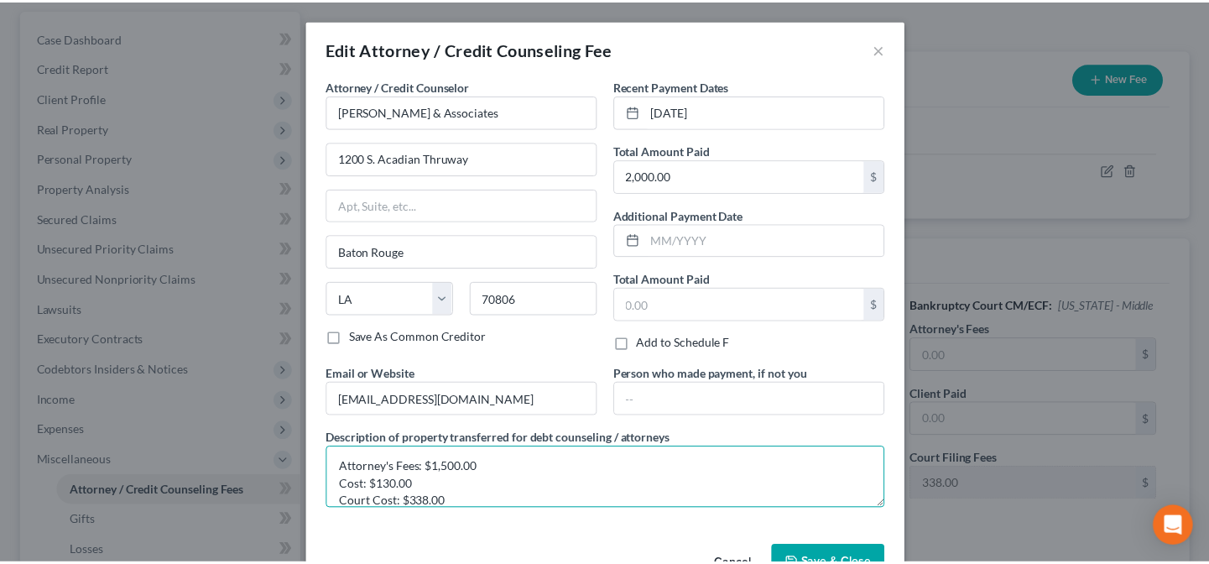
scroll to position [20, 0]
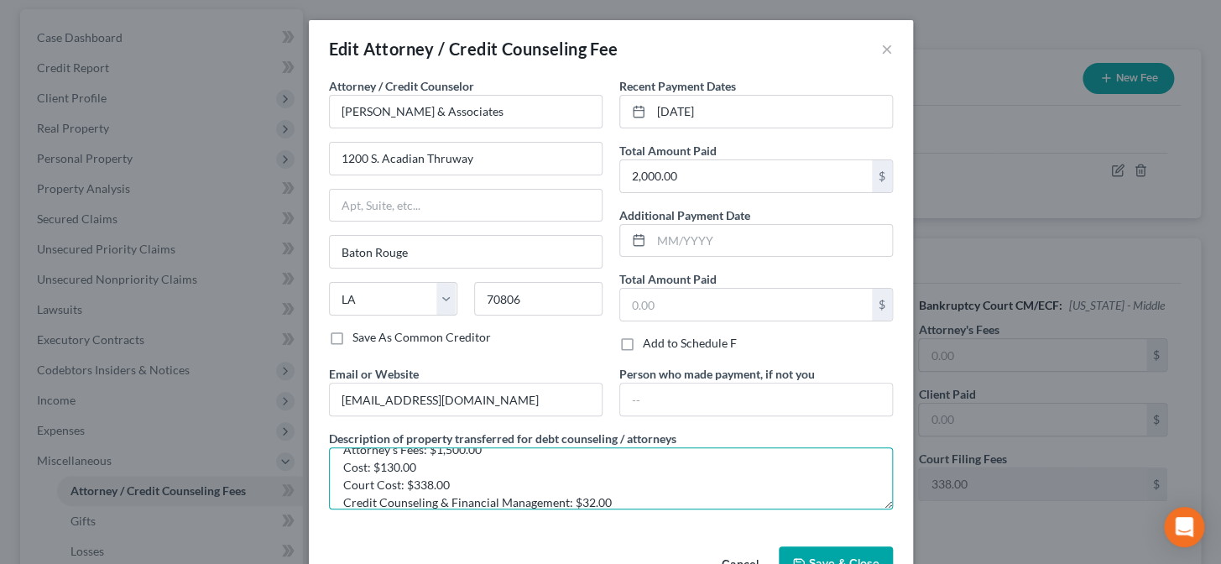
type textarea "Attorney's Fees: $1,500.00 Cost: $130.00 Court Cost: $338.00 Credit Counseling …"
click at [818, 556] on span "Save & Close" at bounding box center [844, 563] width 70 height 14
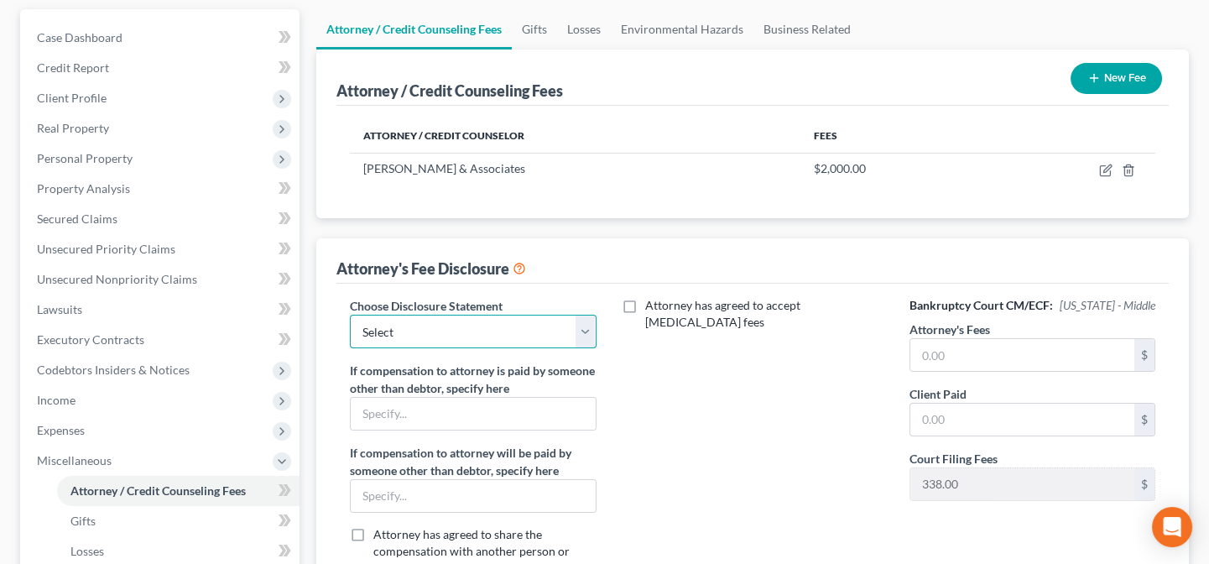
click at [476, 328] on select "Select Chapter 13 Chapter 7" at bounding box center [473, 332] width 246 height 34
select select "1"
click at [350, 315] on select "Select Chapter 13 Chapter 7" at bounding box center [473, 332] width 246 height 34
click at [961, 354] on input "text" at bounding box center [1022, 355] width 224 height 32
type input "1,500.00"
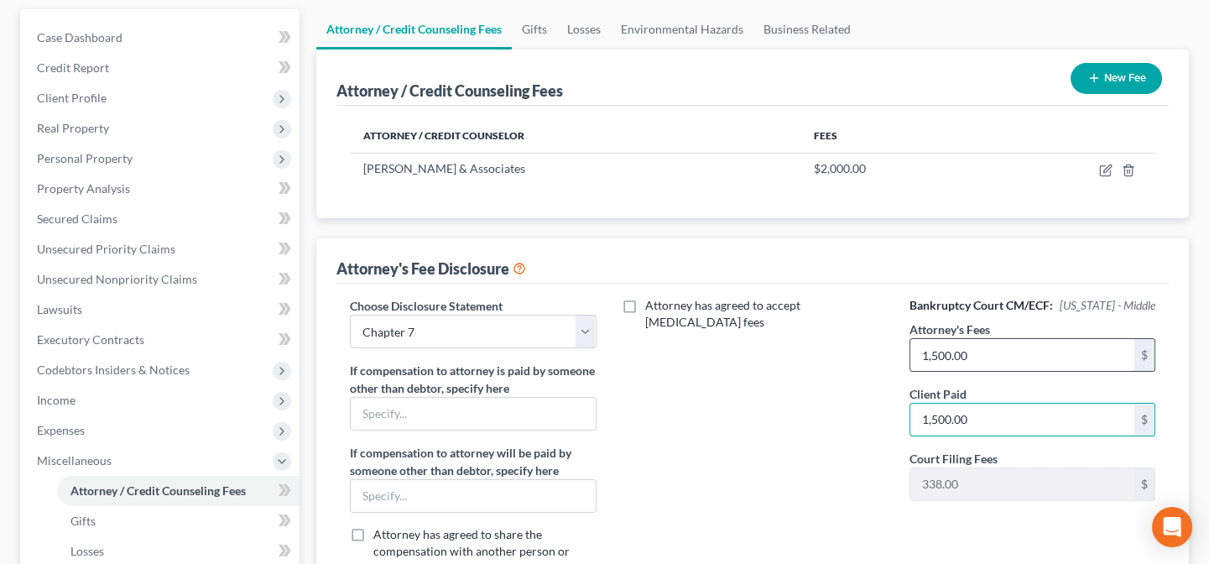
type input "1,500.00"
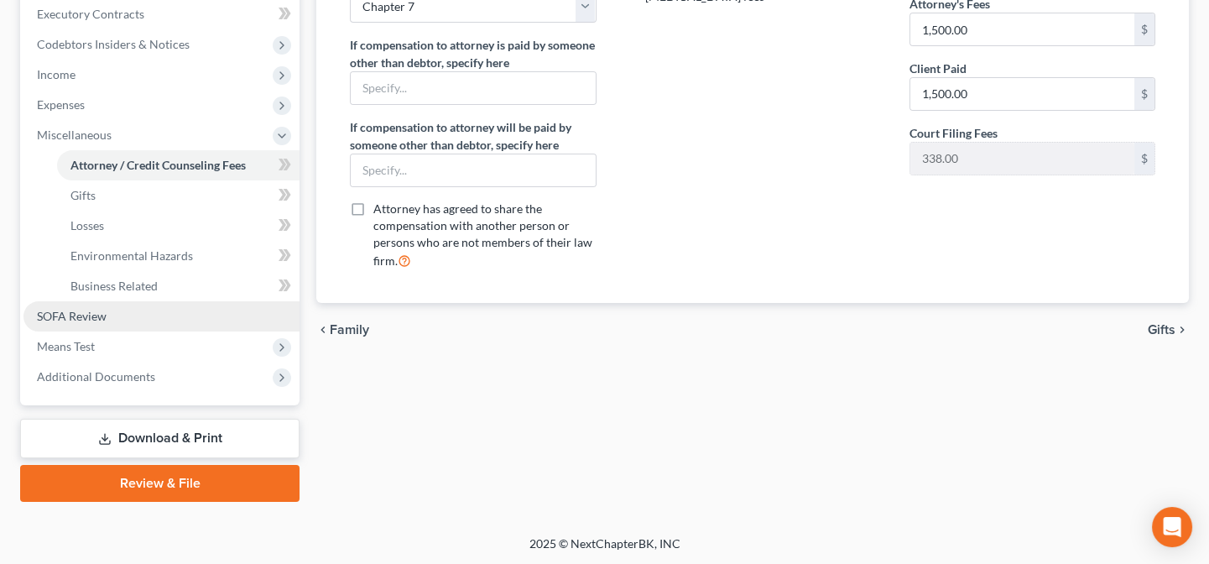
click at [117, 311] on link "SOFA Review" at bounding box center [161, 316] width 276 height 30
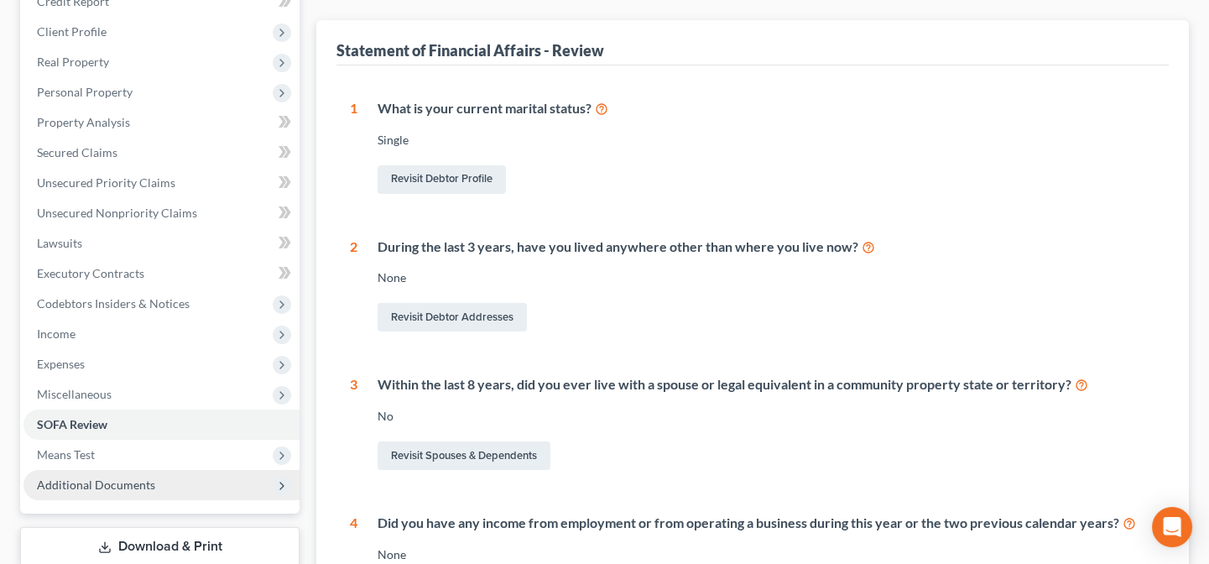
scroll to position [305, 0]
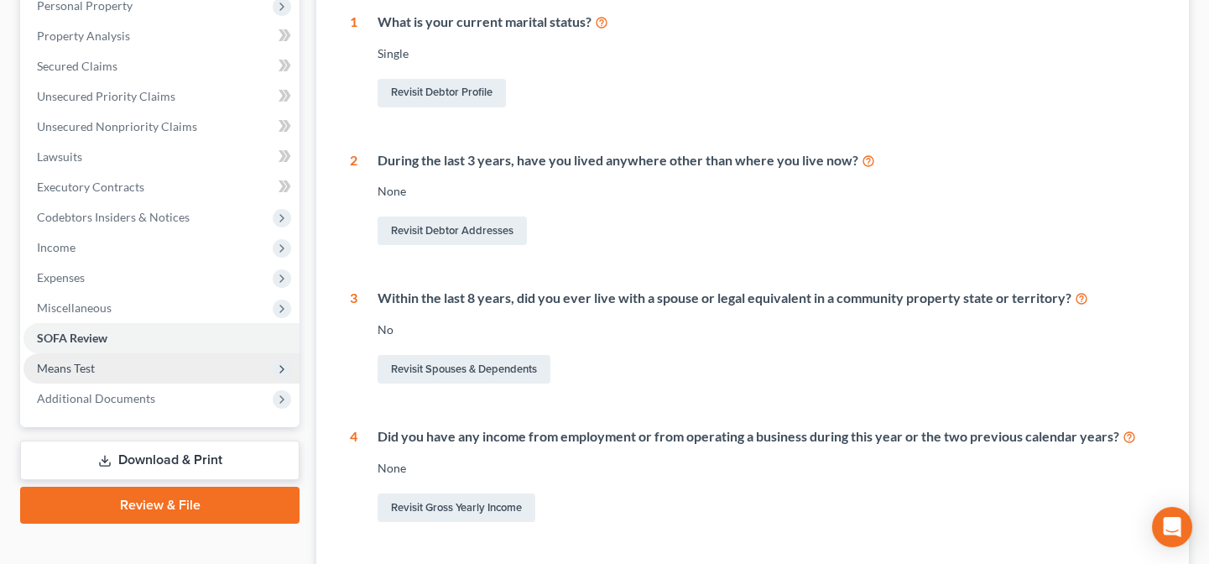
click at [96, 363] on span "Means Test" at bounding box center [161, 368] width 276 height 30
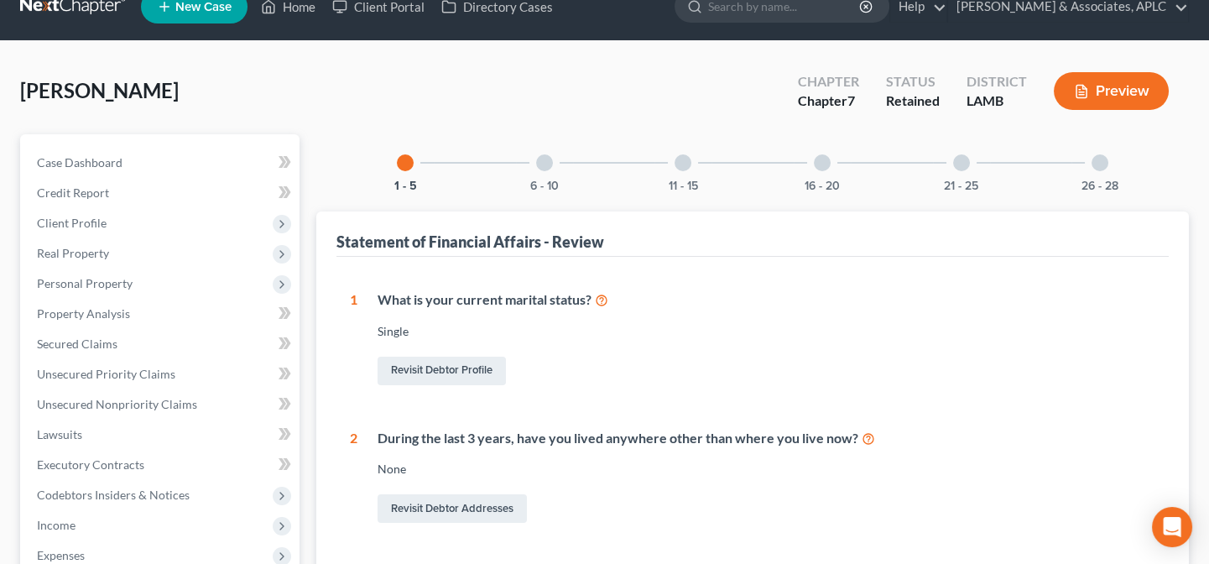
scroll to position [0, 0]
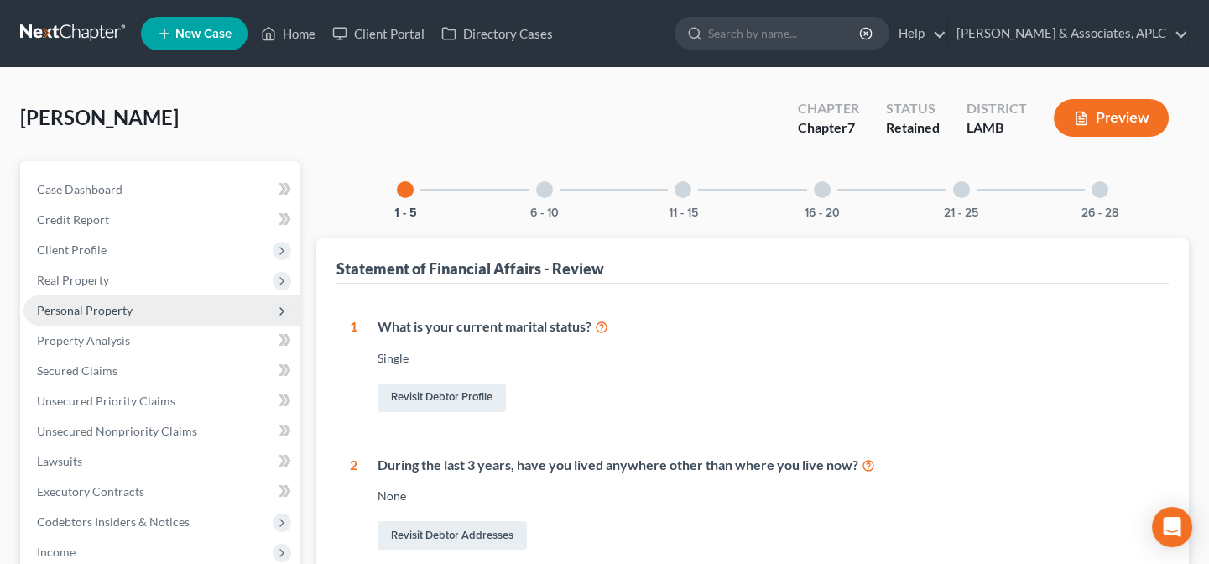
click at [99, 322] on span "Personal Property" at bounding box center [161, 310] width 276 height 30
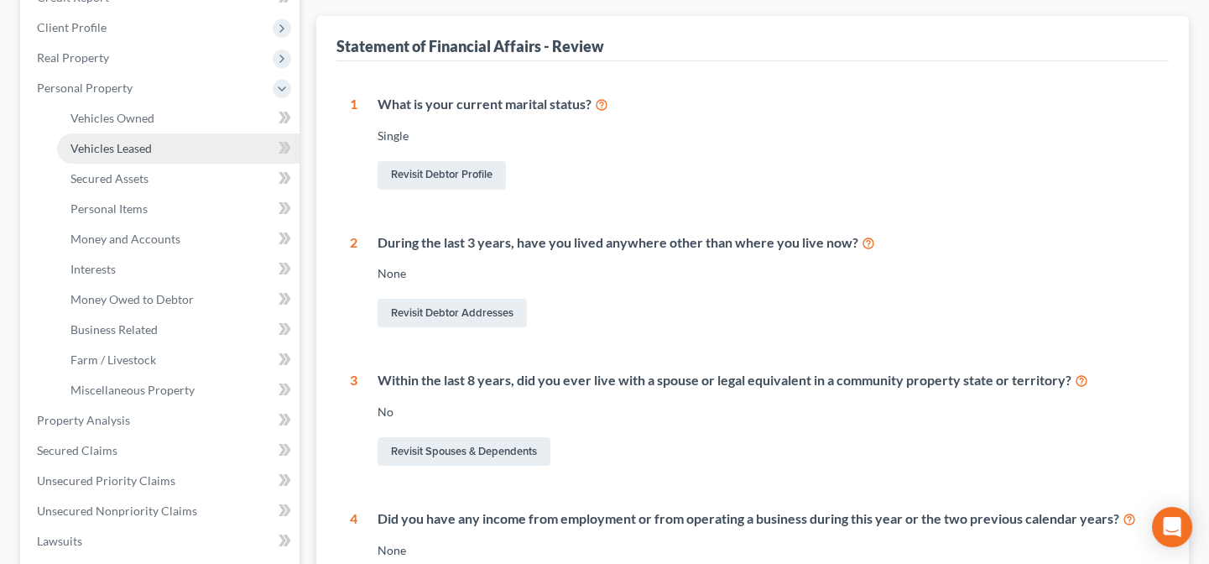
scroll to position [228, 0]
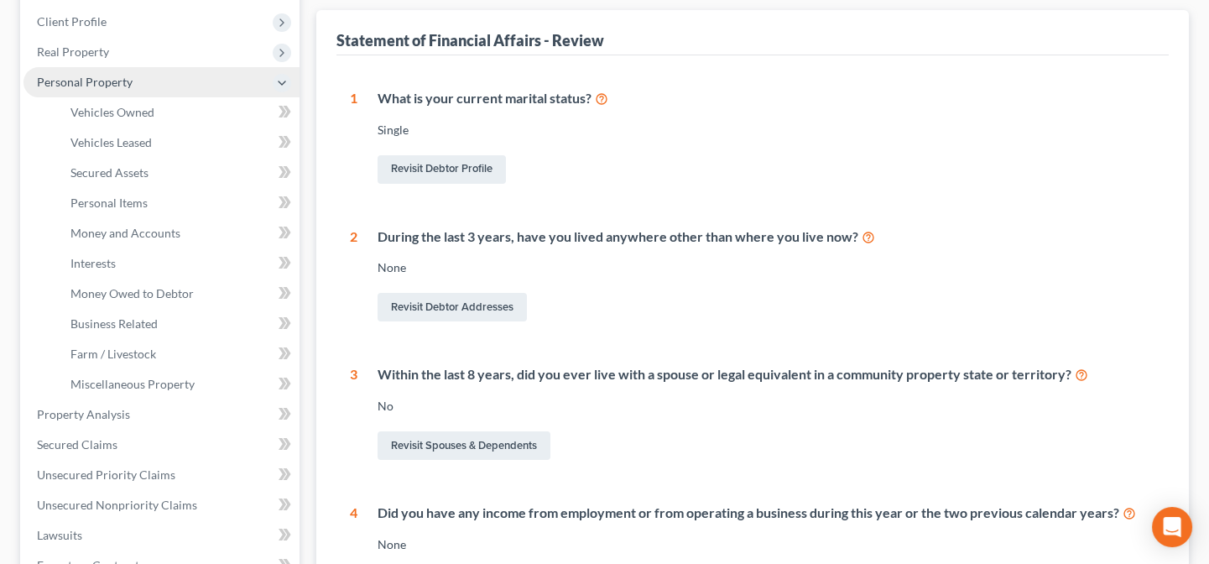
click at [118, 81] on span "Personal Property" at bounding box center [85, 82] width 96 height 14
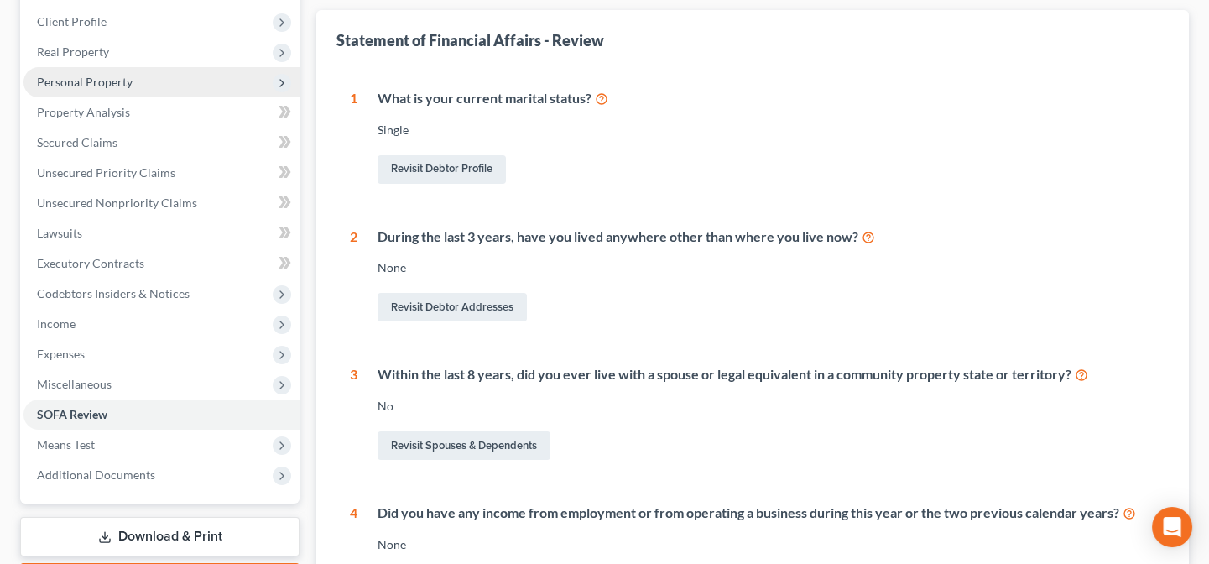
click at [115, 86] on span "Personal Property" at bounding box center [85, 82] width 96 height 14
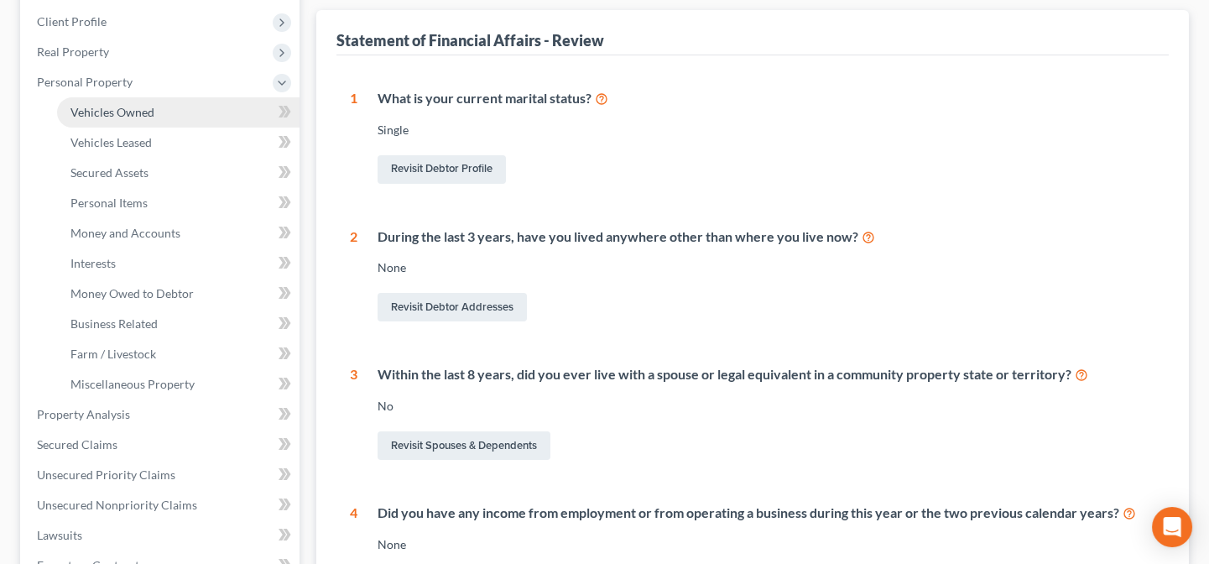
click at [105, 107] on span "Vehicles Owned" at bounding box center [112, 112] width 84 height 14
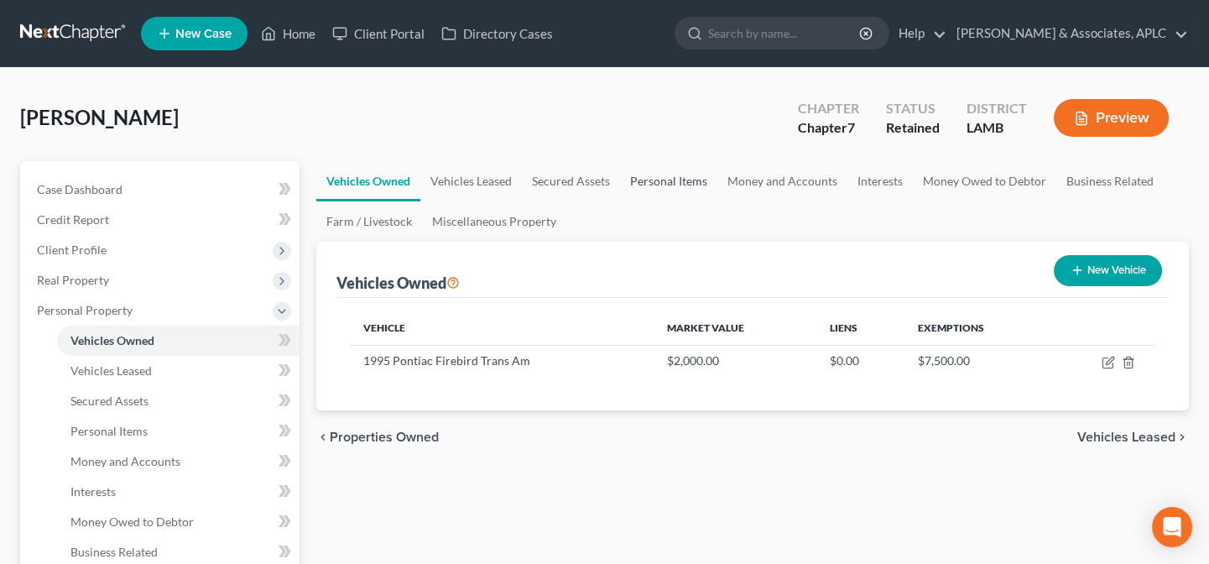
click at [653, 180] on link "Personal Items" at bounding box center [668, 181] width 97 height 40
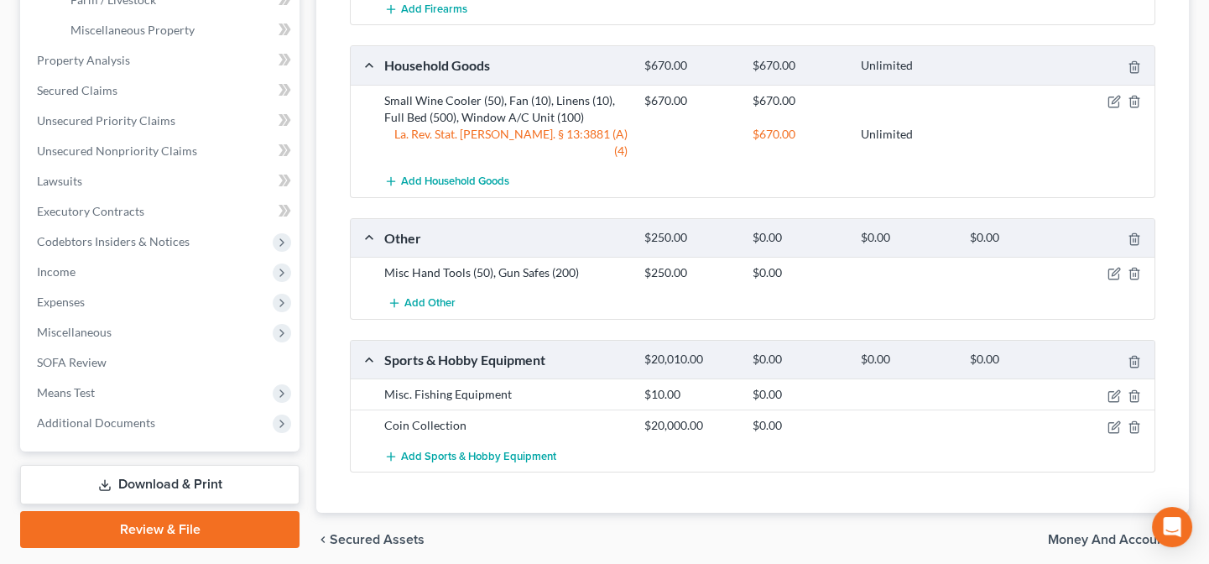
scroll to position [628, 0]
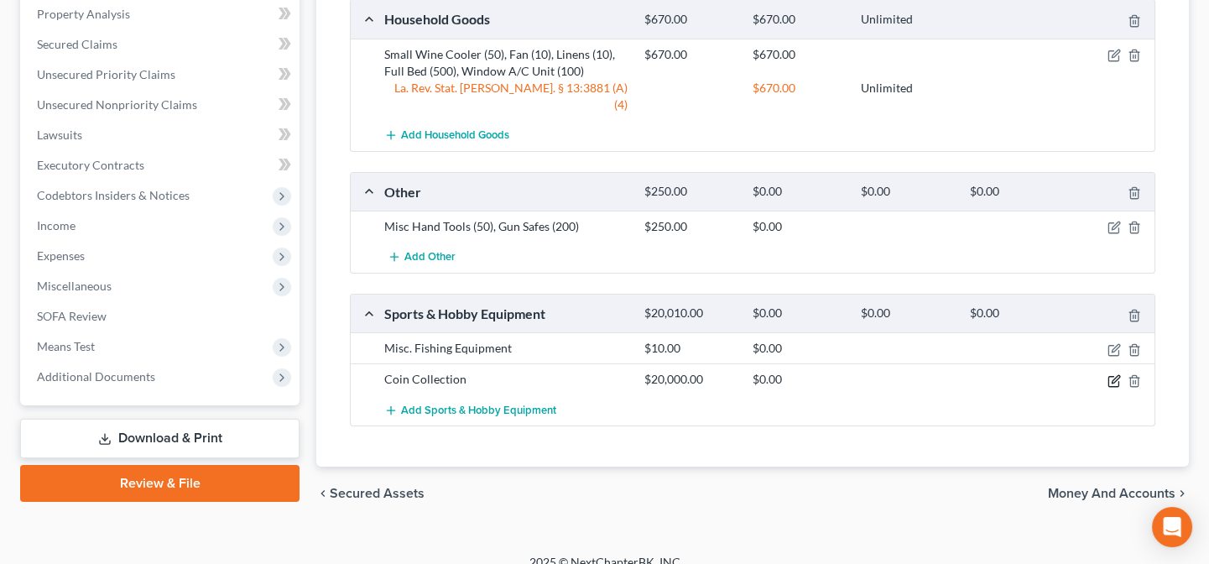
click at [1116, 374] on icon "button" at bounding box center [1113, 380] width 13 height 13
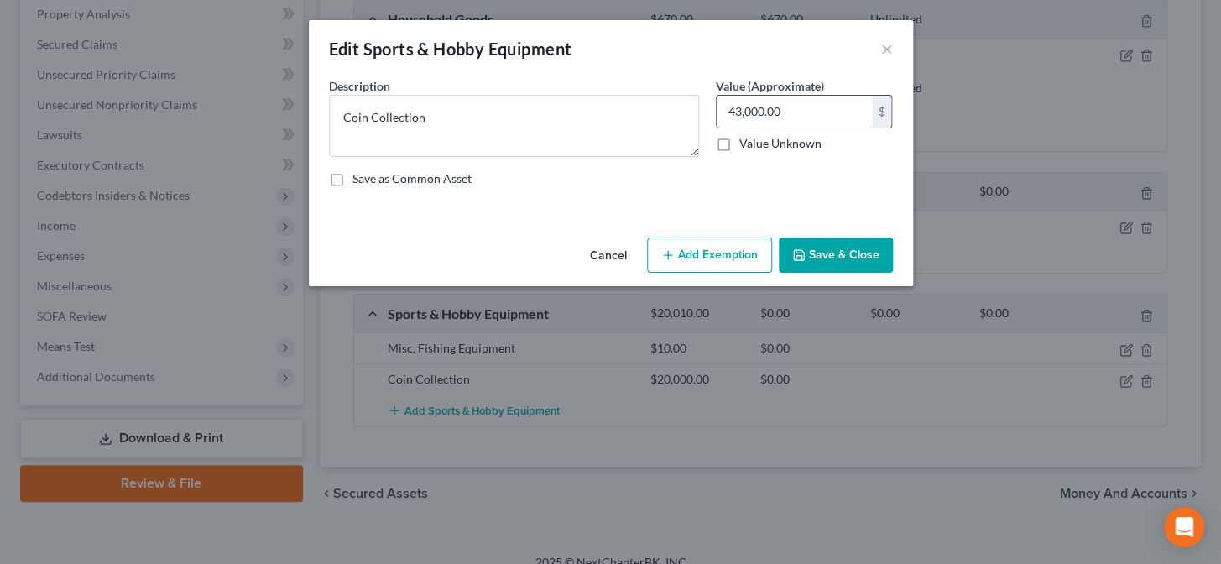
type input "43,000.00"
click at [832, 244] on button "Save & Close" at bounding box center [836, 254] width 114 height 35
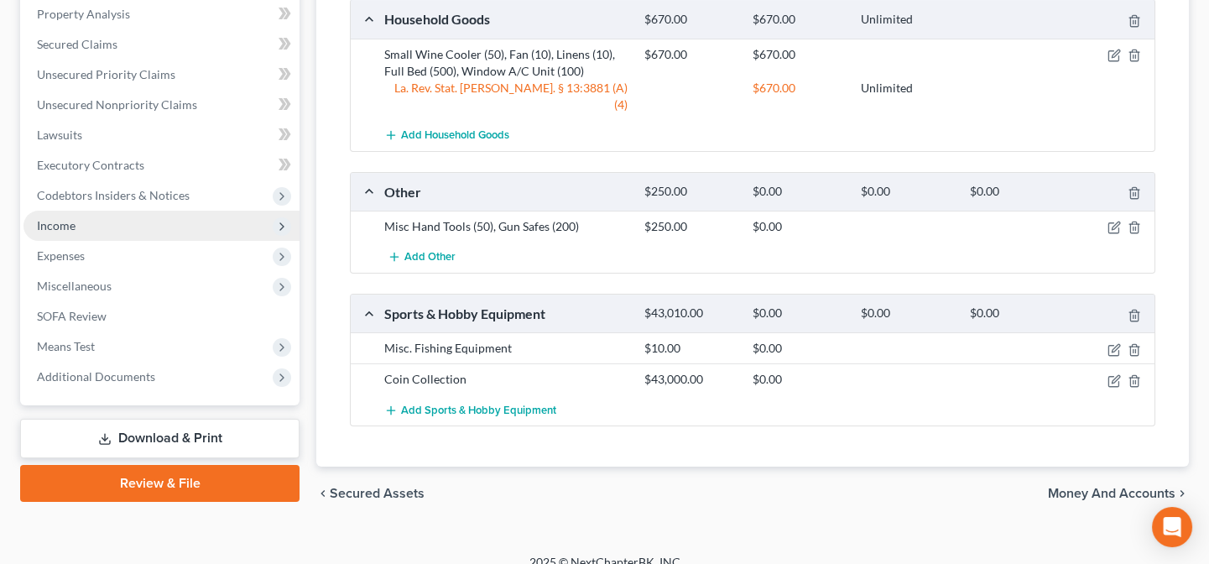
click at [60, 232] on span "Income" at bounding box center [161, 226] width 276 height 30
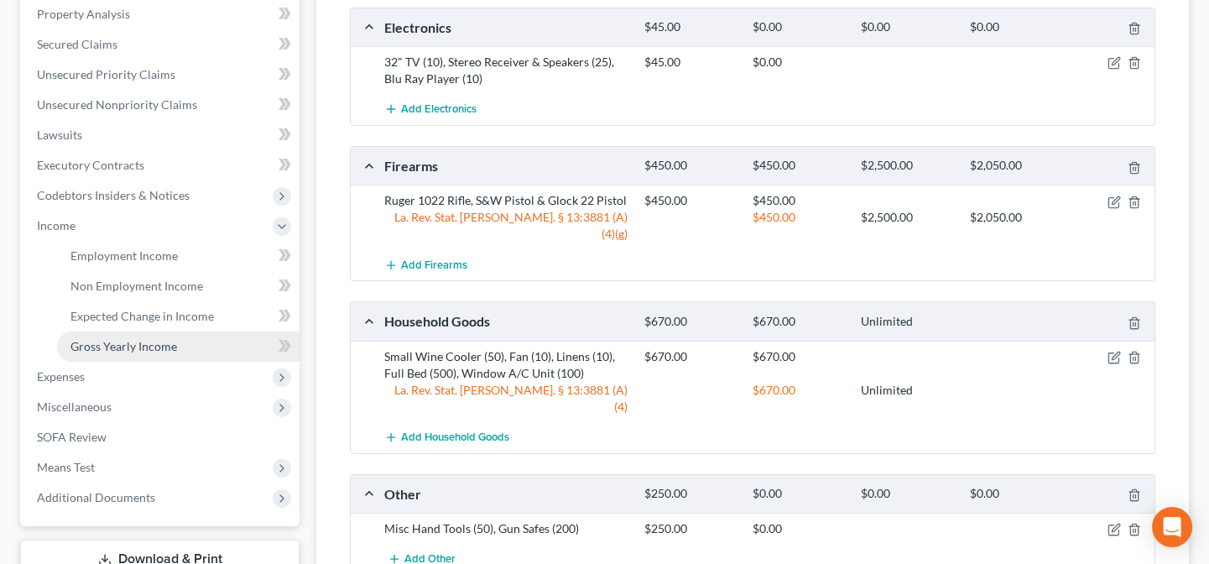
click at [89, 339] on span "Gross Yearly Income" at bounding box center [123, 346] width 107 height 14
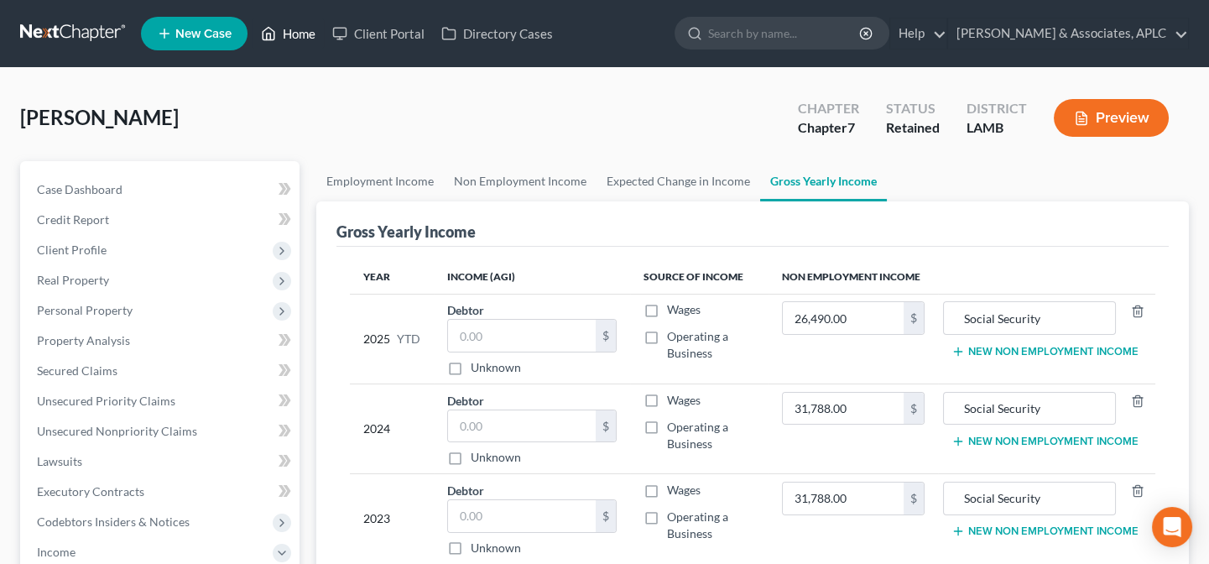
click at [311, 29] on link "Home" at bounding box center [288, 33] width 71 height 30
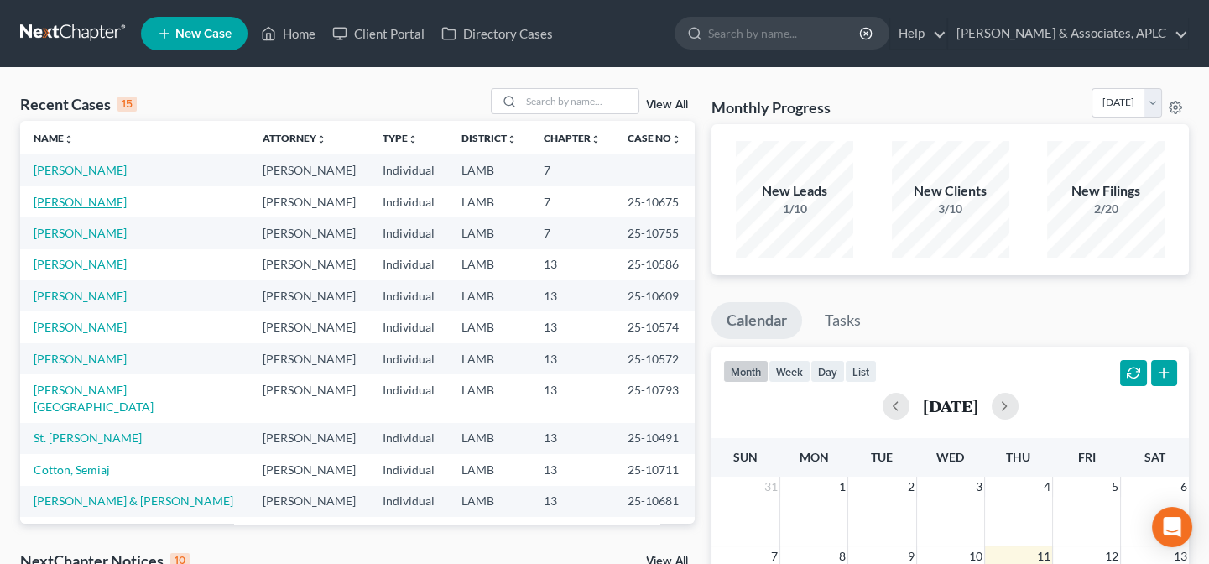
click at [95, 205] on link "[PERSON_NAME]" at bounding box center [80, 202] width 93 height 14
select select "6"
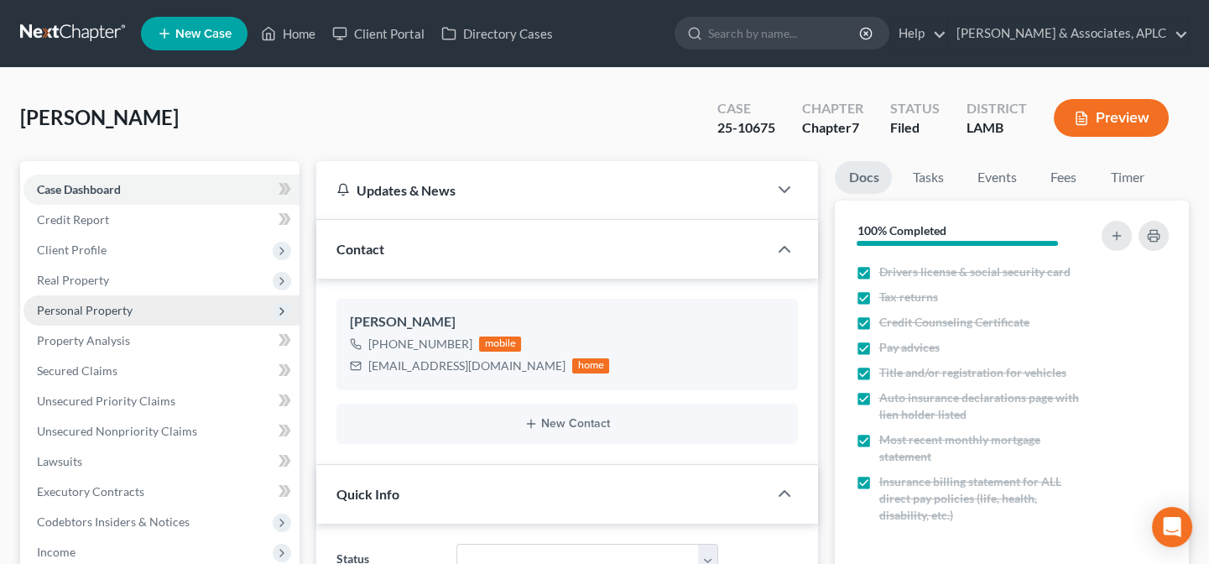
click at [100, 308] on span "Personal Property" at bounding box center [85, 310] width 96 height 14
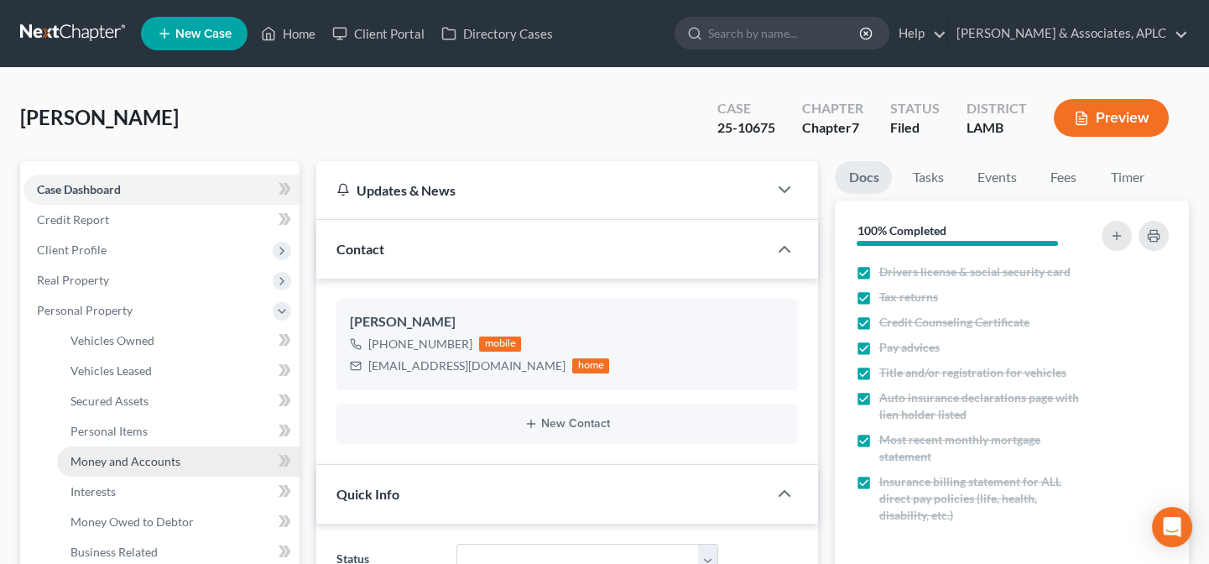
click at [120, 463] on span "Money and Accounts" at bounding box center [125, 461] width 110 height 14
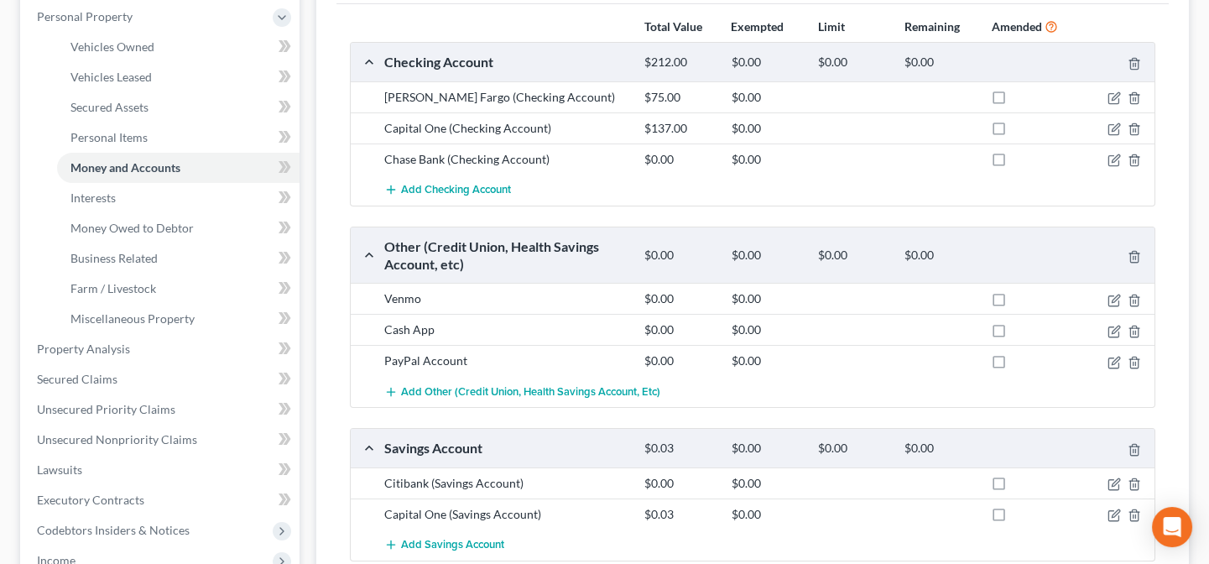
scroll to position [305, 0]
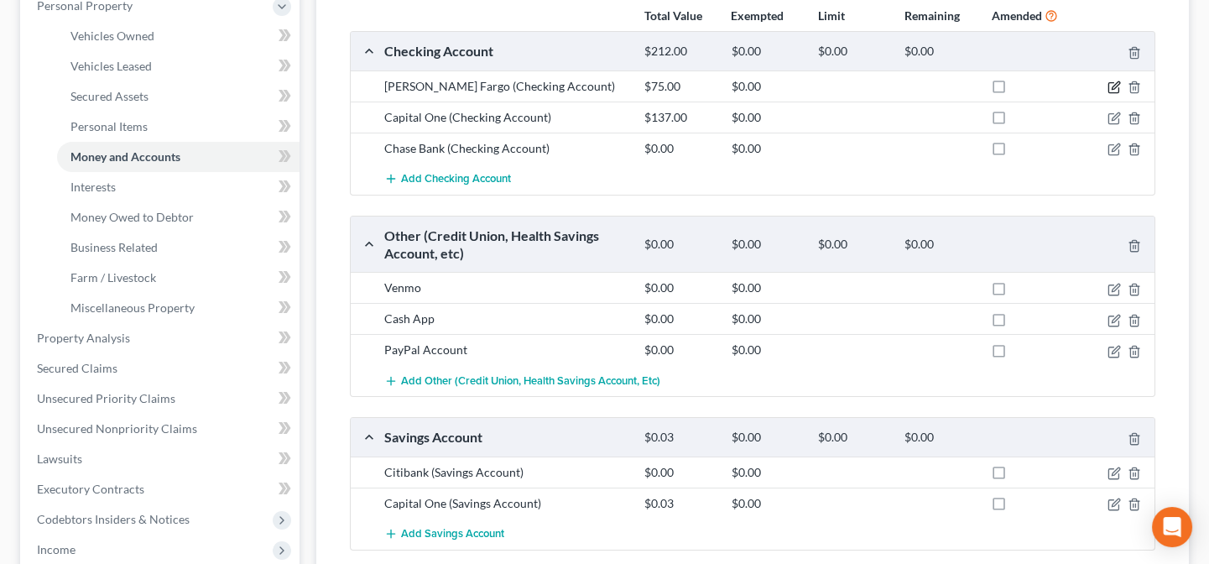
click at [1113, 84] on icon "button" at bounding box center [1116, 85] width 8 height 8
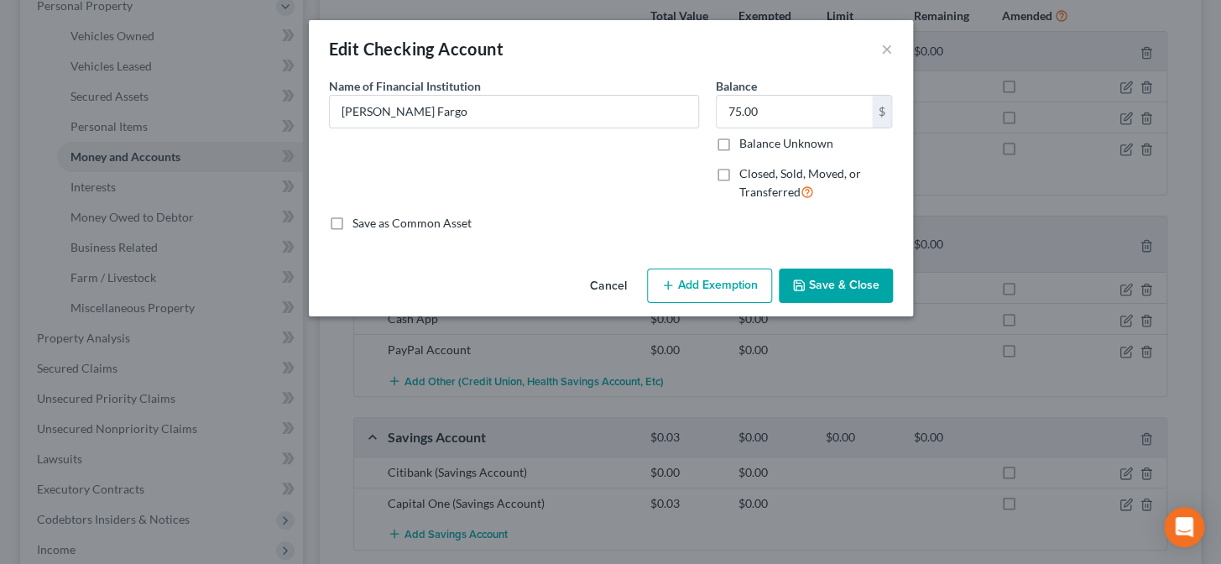
click at [812, 288] on button "Save & Close" at bounding box center [836, 285] width 114 height 35
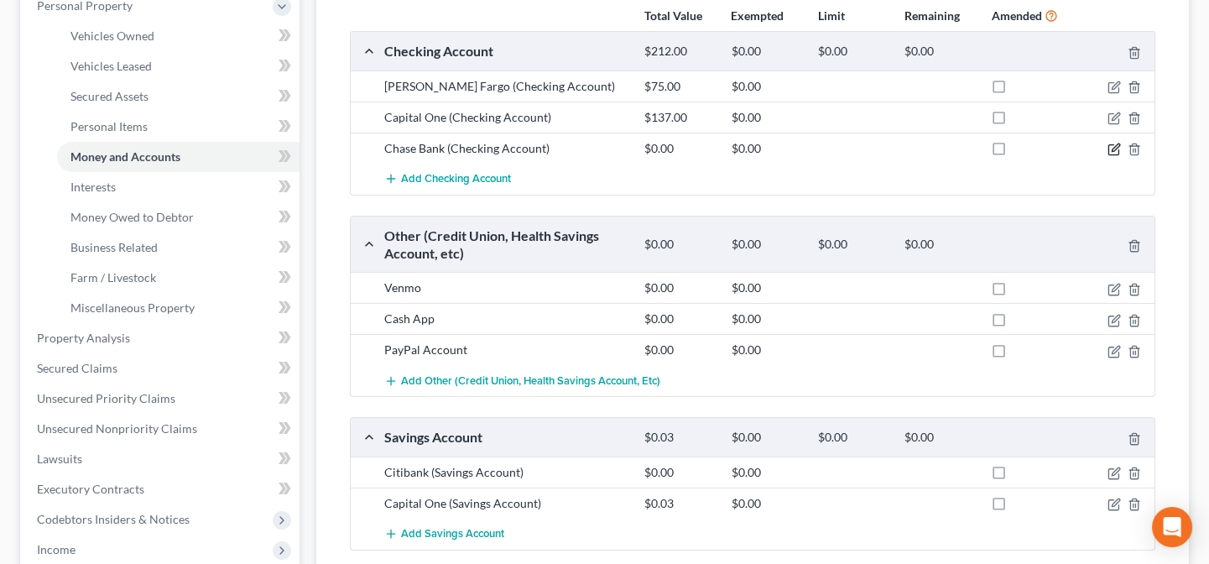
click at [1118, 143] on icon "button" at bounding box center [1113, 149] width 13 height 13
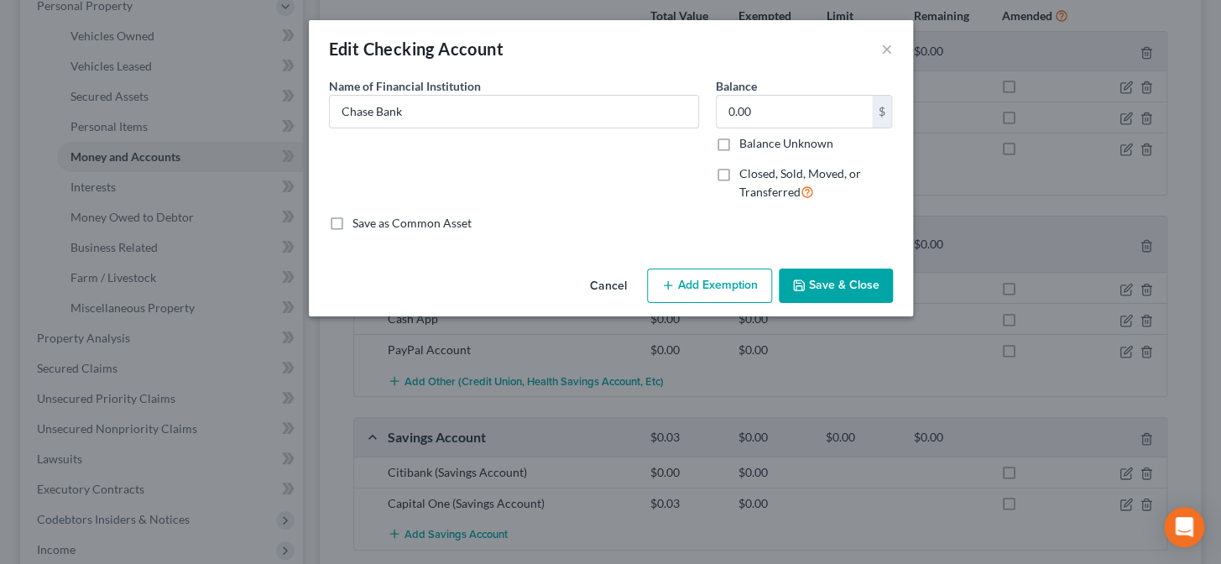
click at [862, 279] on button "Save & Close" at bounding box center [836, 285] width 114 height 35
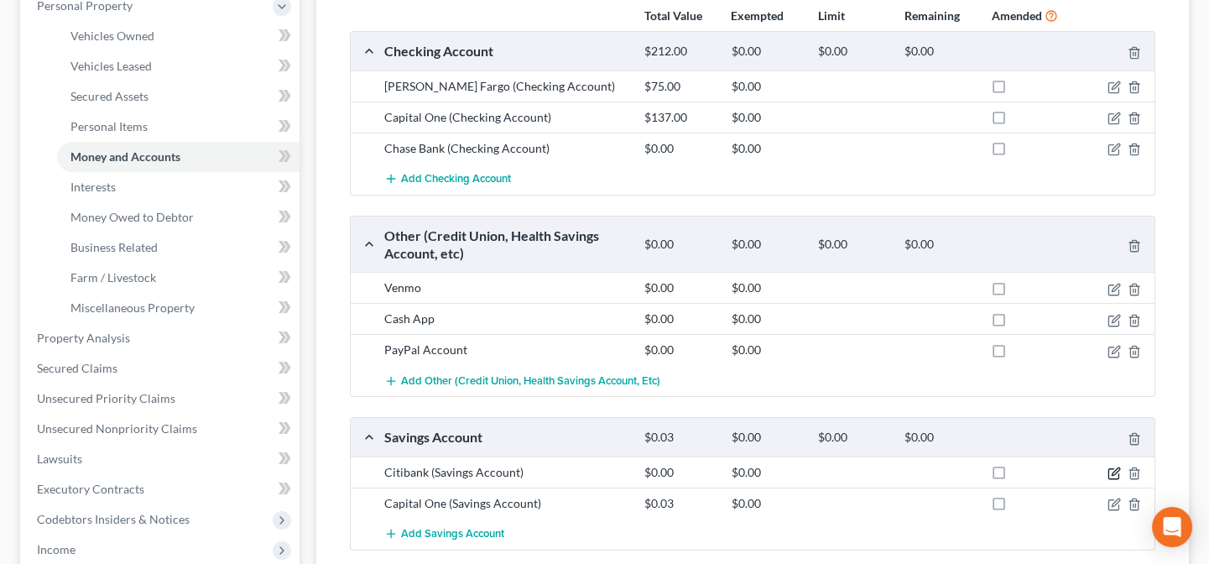
click at [1113, 470] on icon "button" at bounding box center [1116, 471] width 8 height 8
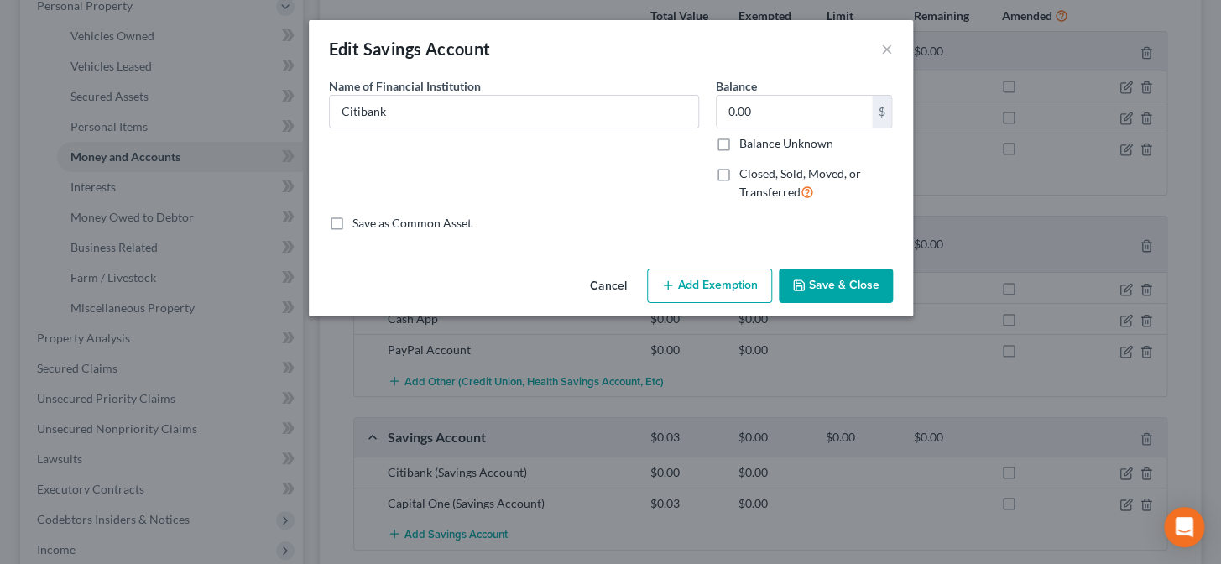
click at [815, 257] on div "An exemption set must first be selected from the Filing Information section. Co…" at bounding box center [611, 169] width 604 height 185
click at [855, 294] on button "Save & Close" at bounding box center [836, 285] width 114 height 35
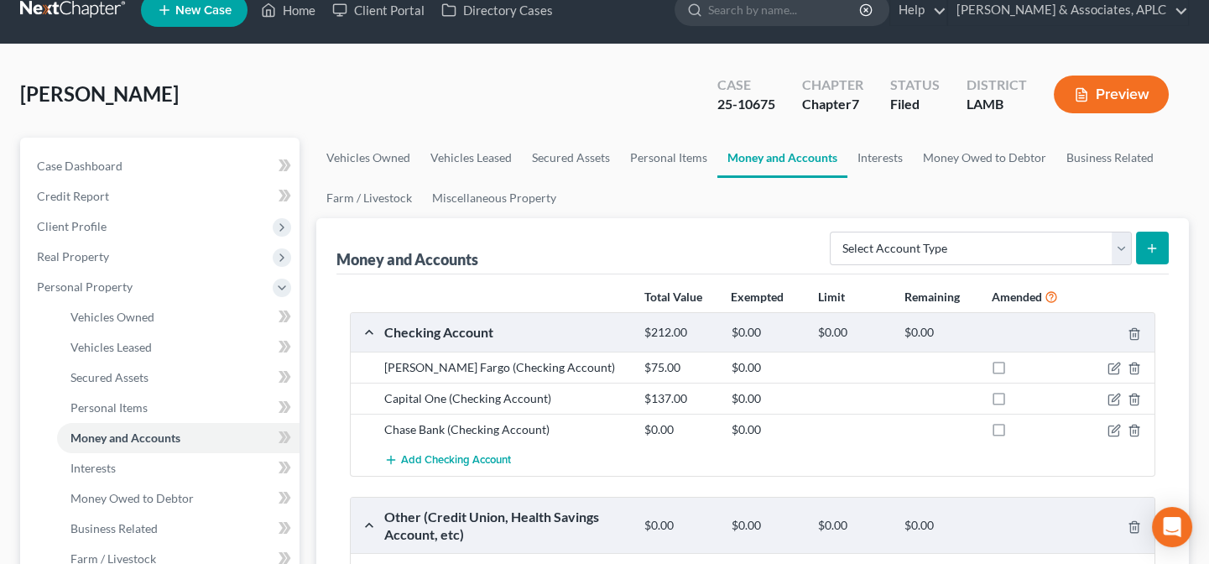
scroll to position [0, 0]
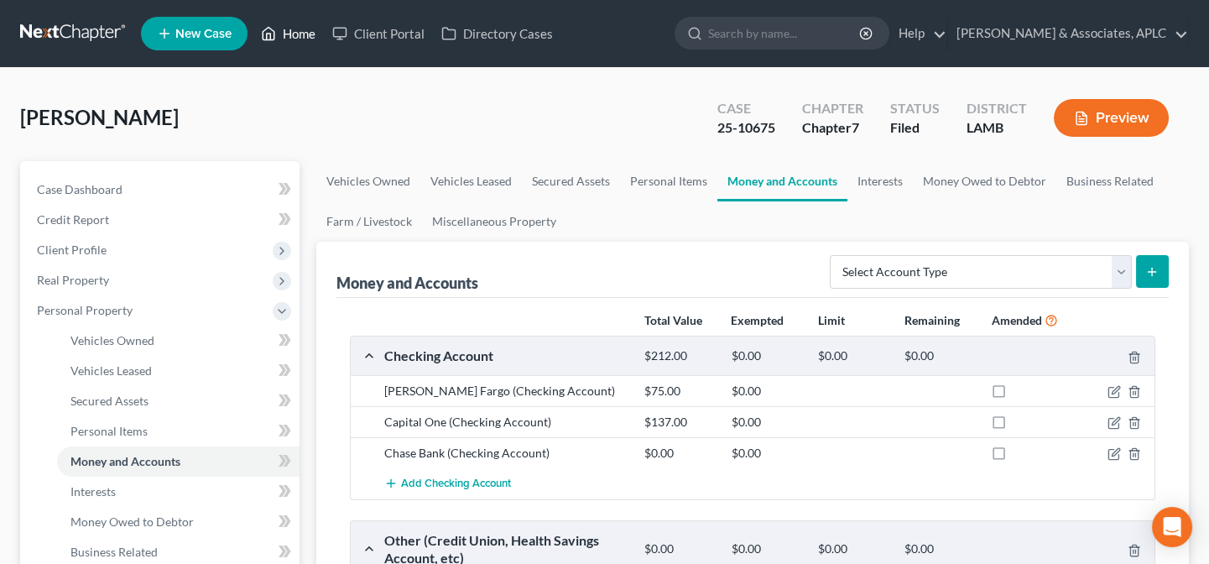
click at [302, 32] on link "Home" at bounding box center [288, 33] width 71 height 30
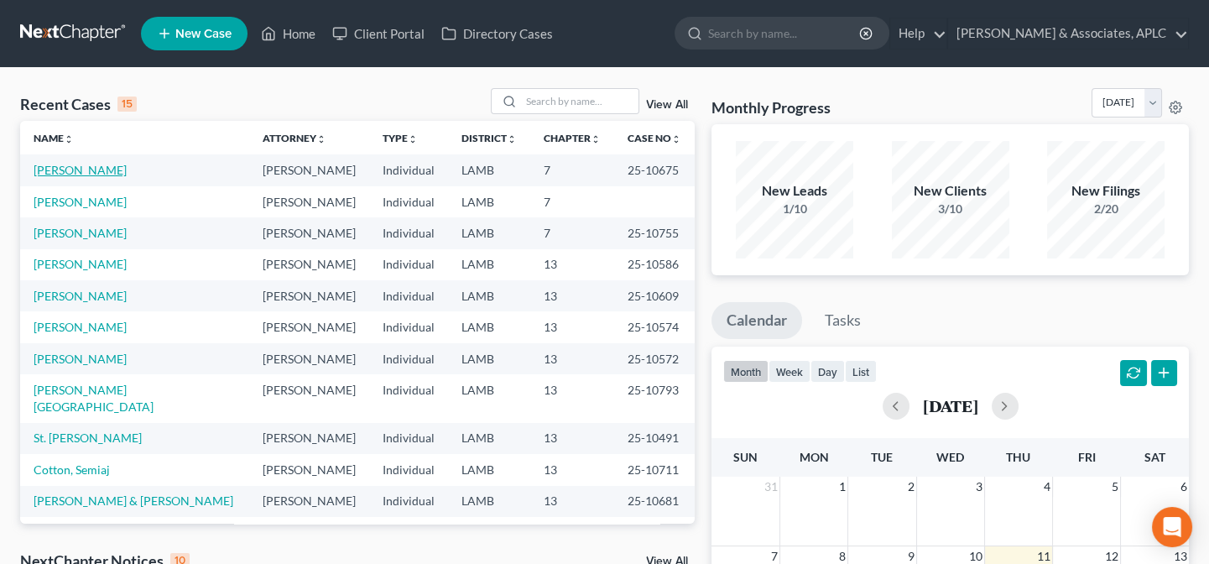
click at [55, 172] on link "[PERSON_NAME]" at bounding box center [80, 170] width 93 height 14
select select "6"
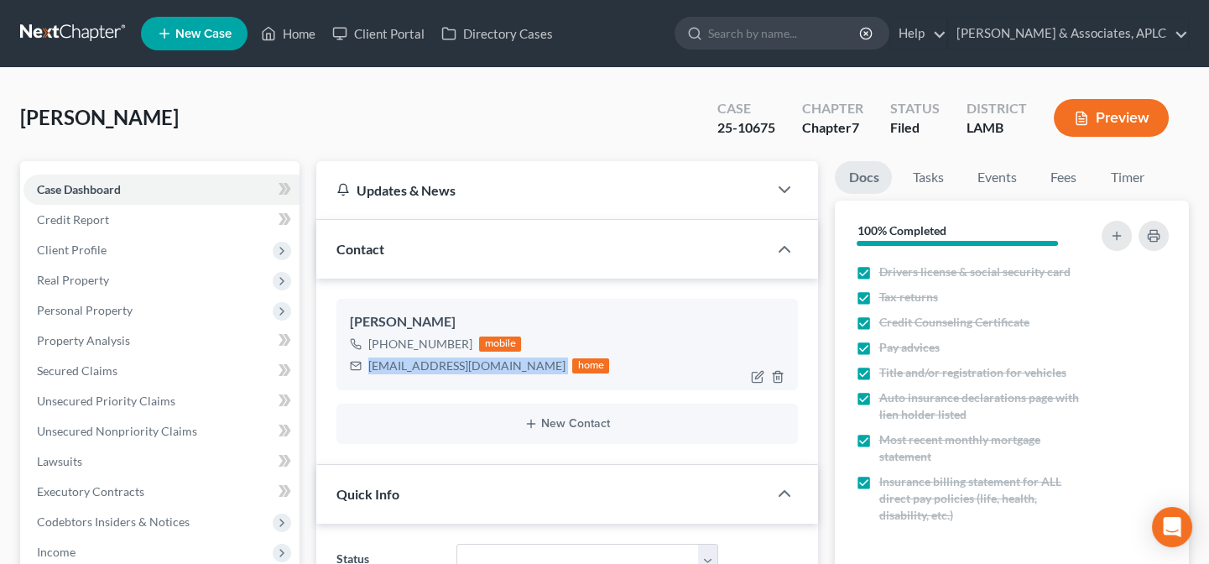
drag, startPoint x: 368, startPoint y: 363, endPoint x: 508, endPoint y: 367, distance: 140.2
click at [508, 367] on div "[EMAIL_ADDRESS][DOMAIN_NAME] home" at bounding box center [479, 366] width 259 height 22
copy div "[EMAIL_ADDRESS][DOMAIN_NAME]"
click at [298, 26] on link "Home" at bounding box center [288, 33] width 71 height 30
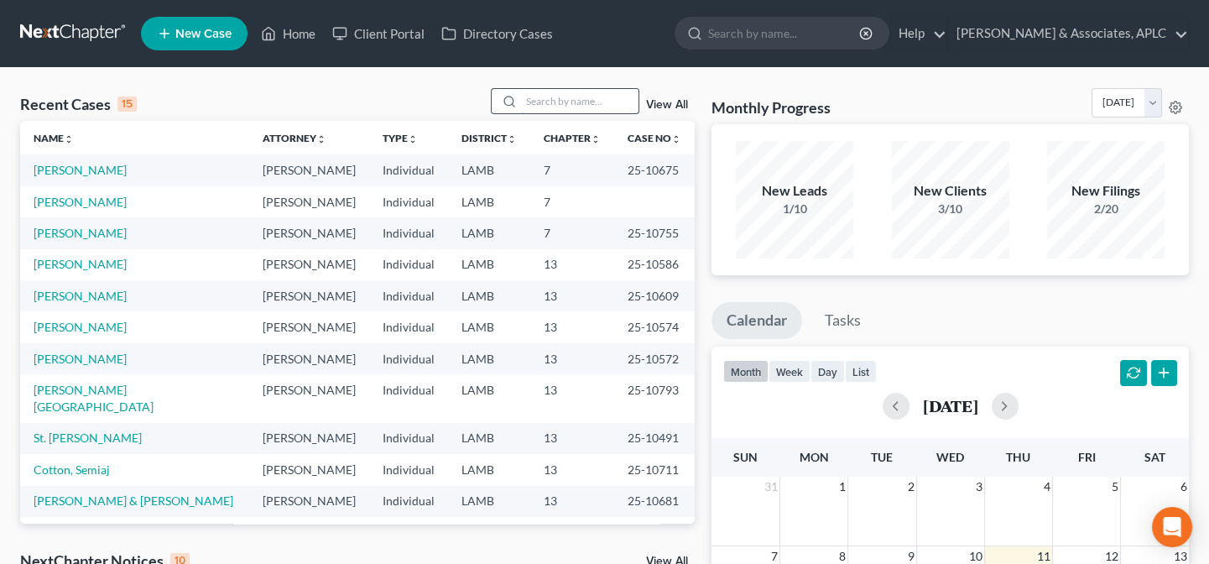
click at [550, 100] on input "search" at bounding box center [579, 101] width 117 height 24
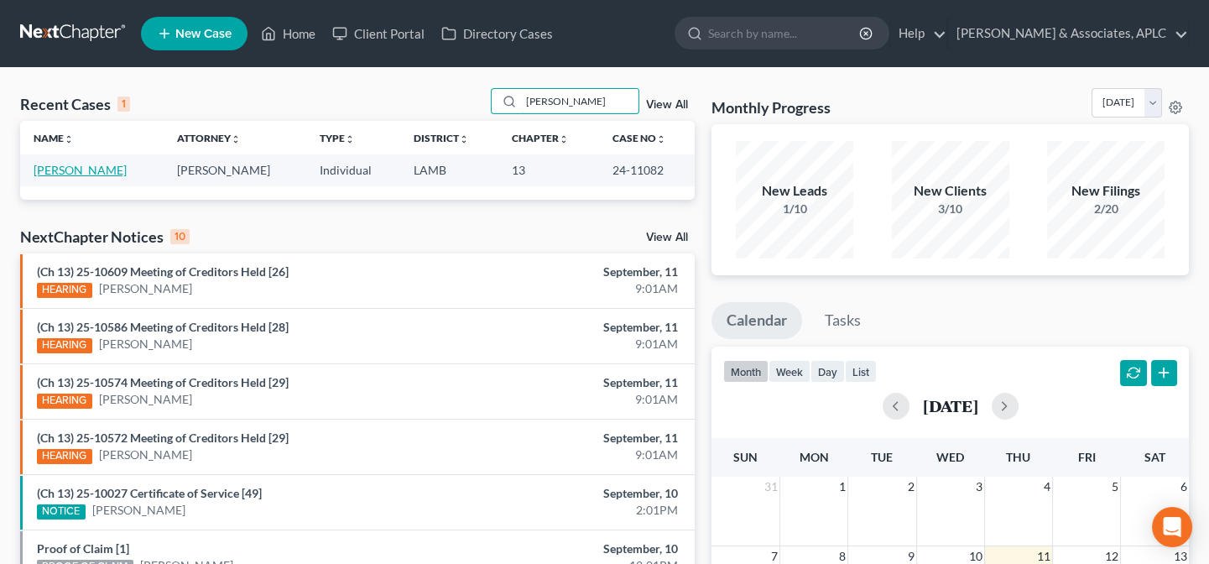
type input "[PERSON_NAME]"
click at [84, 173] on link "[PERSON_NAME]" at bounding box center [80, 170] width 93 height 14
select select "1"
select select "3"
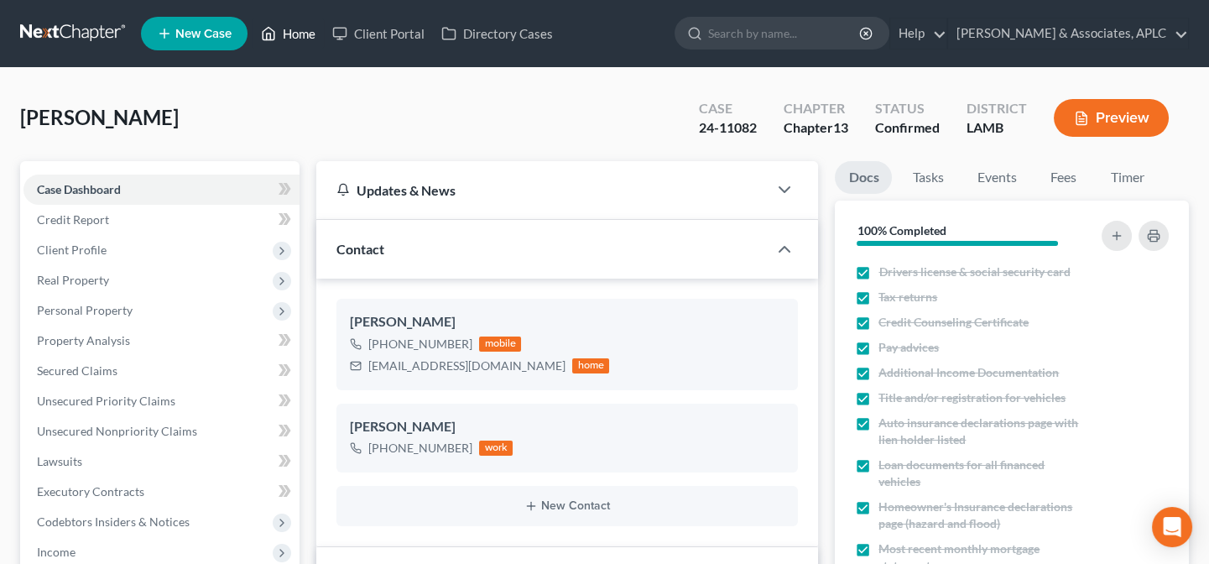
drag, startPoint x: 312, startPoint y: 34, endPoint x: 355, endPoint y: 78, distance: 61.7
click at [312, 33] on link "Home" at bounding box center [288, 33] width 71 height 30
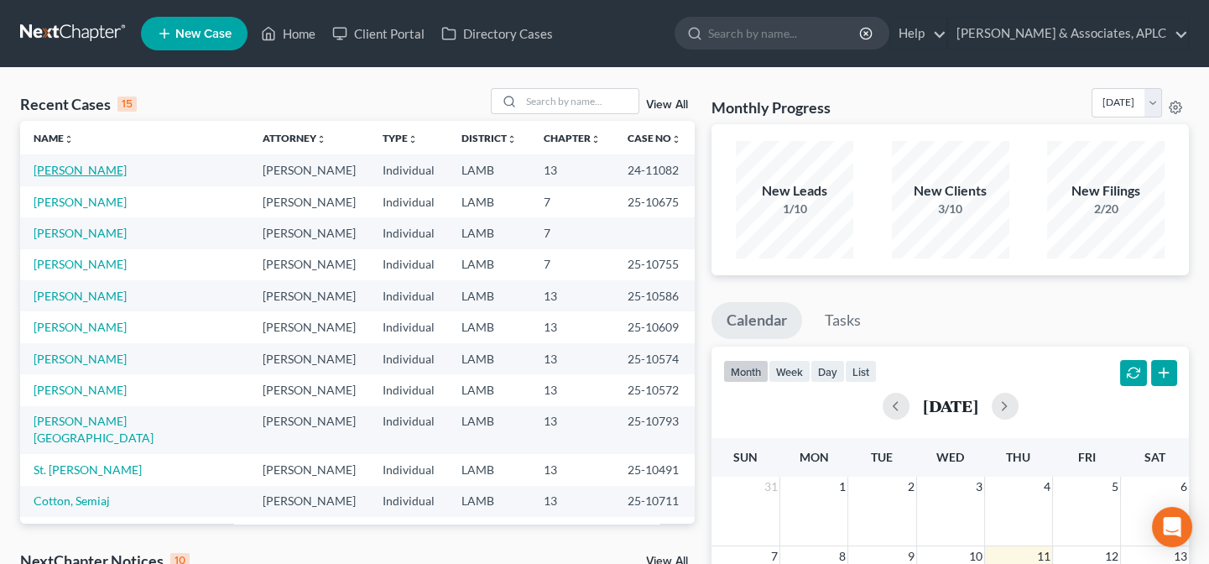
click at [59, 164] on link "[PERSON_NAME]" at bounding box center [80, 170] width 93 height 14
select select "1"
select select "3"
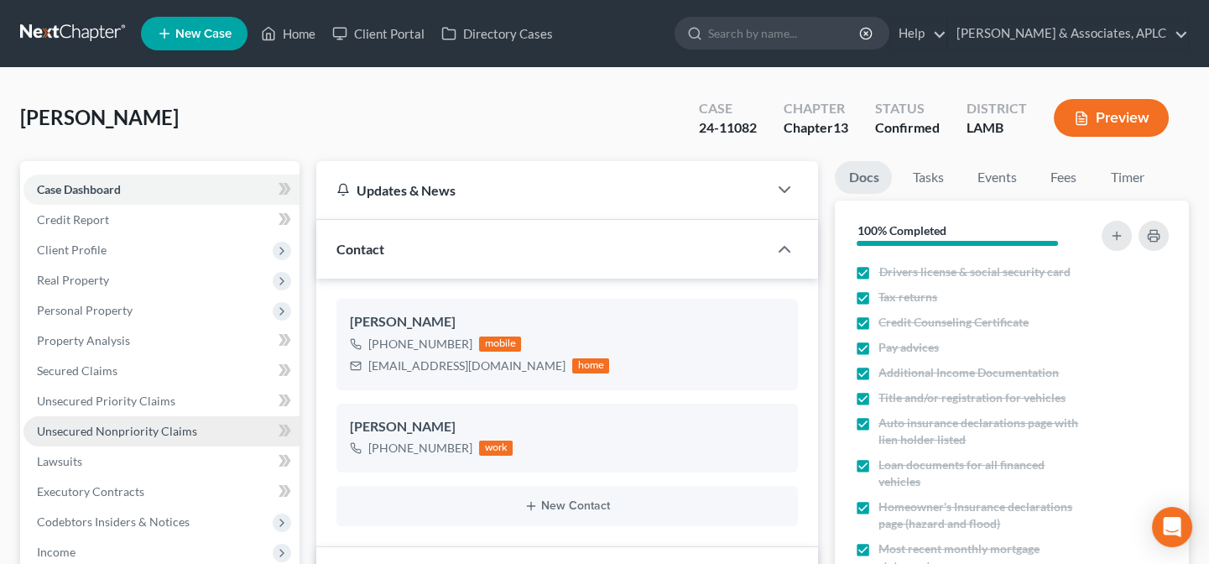
click at [118, 424] on span "Unsecured Nonpriority Claims" at bounding box center [117, 431] width 160 height 14
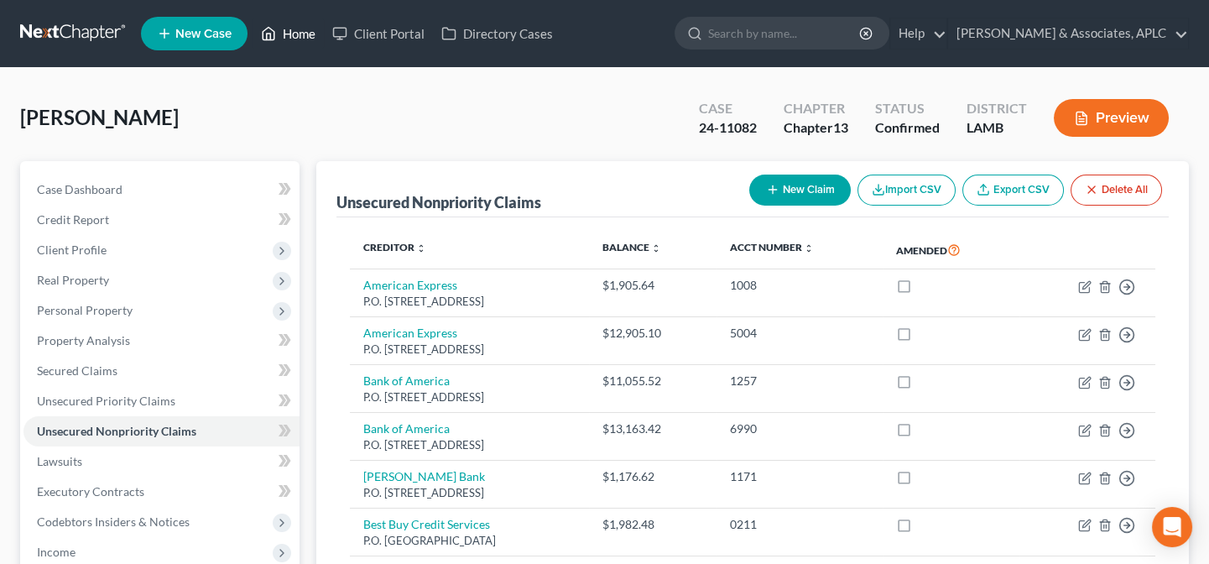
drag, startPoint x: 305, startPoint y: 34, endPoint x: 302, endPoint y: 80, distance: 45.4
click at [305, 34] on link "Home" at bounding box center [288, 33] width 71 height 30
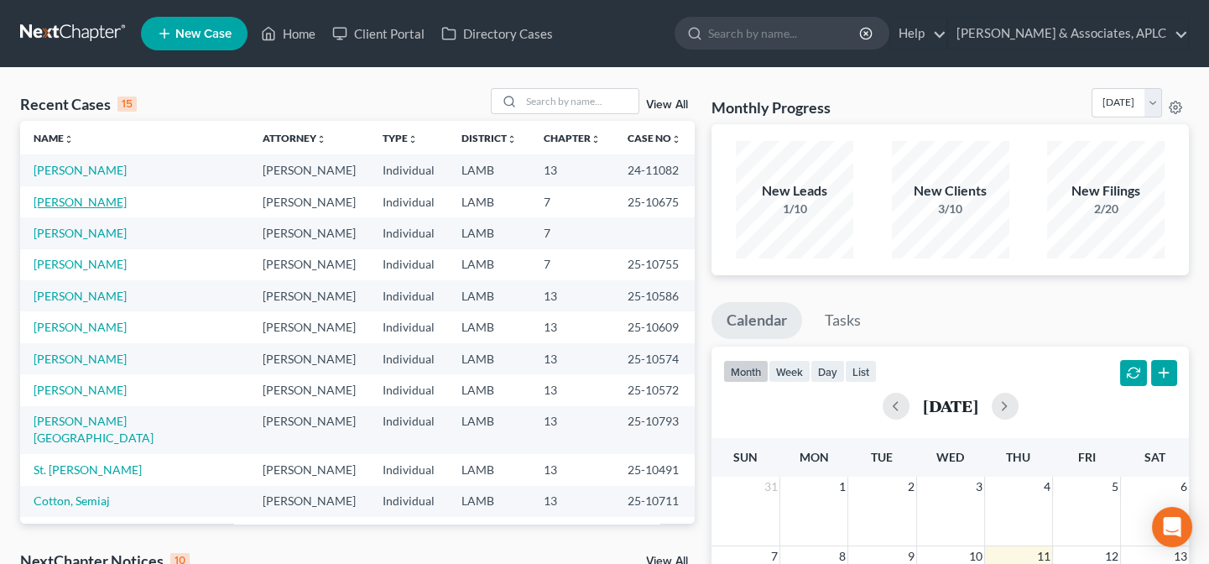
click at [86, 206] on link "[PERSON_NAME]" at bounding box center [80, 202] width 93 height 14
select select "6"
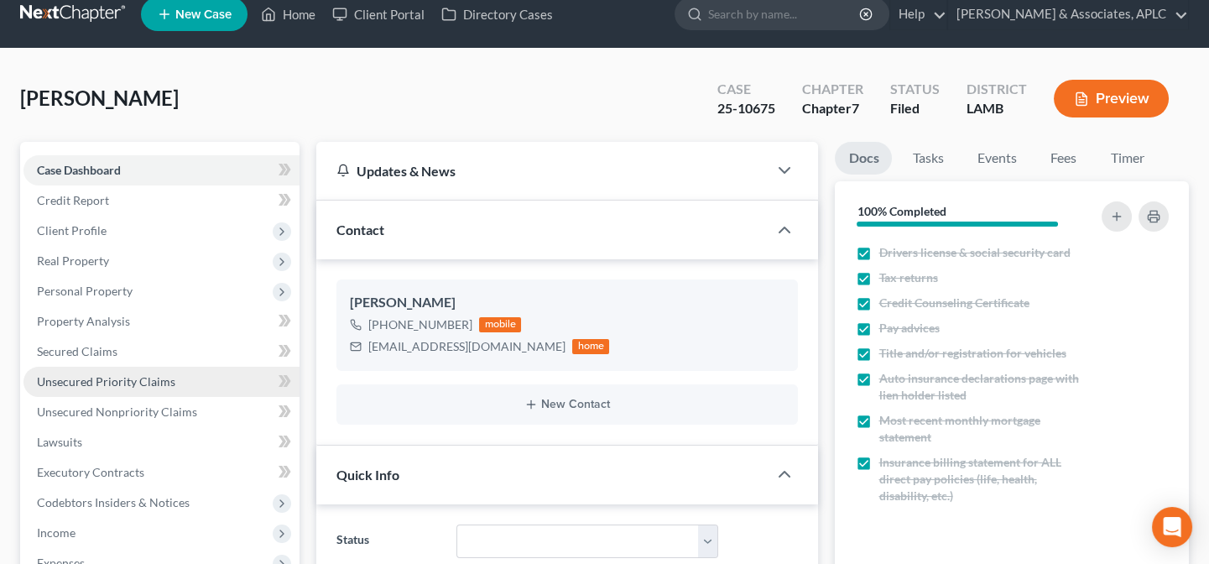
scroll to position [228, 0]
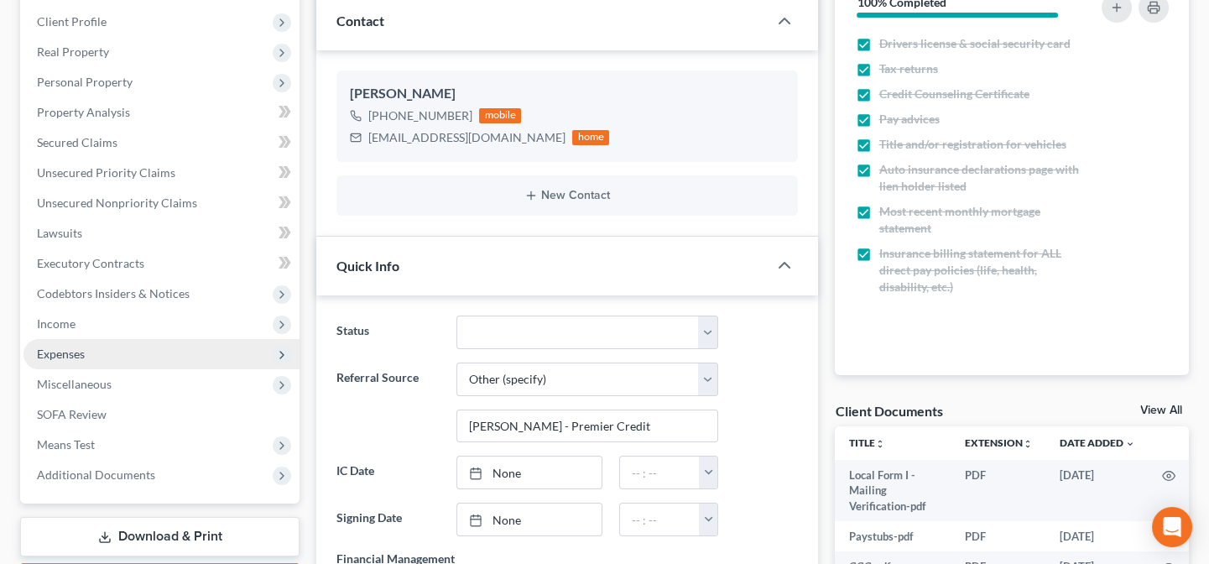
click at [62, 355] on span "Expenses" at bounding box center [61, 353] width 48 height 14
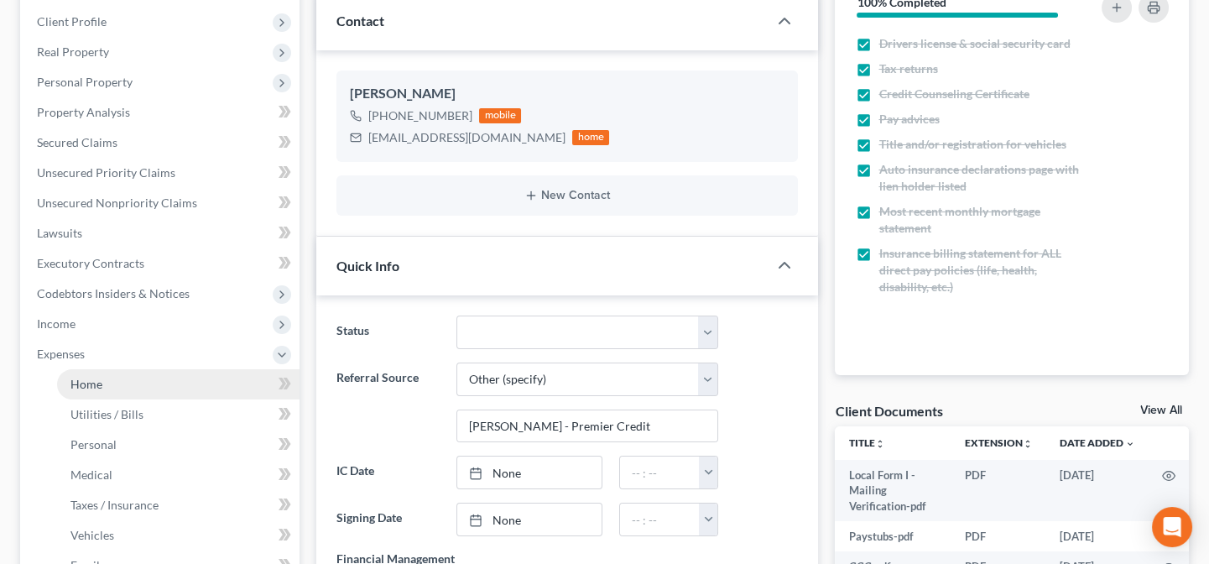
click at [79, 383] on span "Home" at bounding box center [86, 384] width 32 height 14
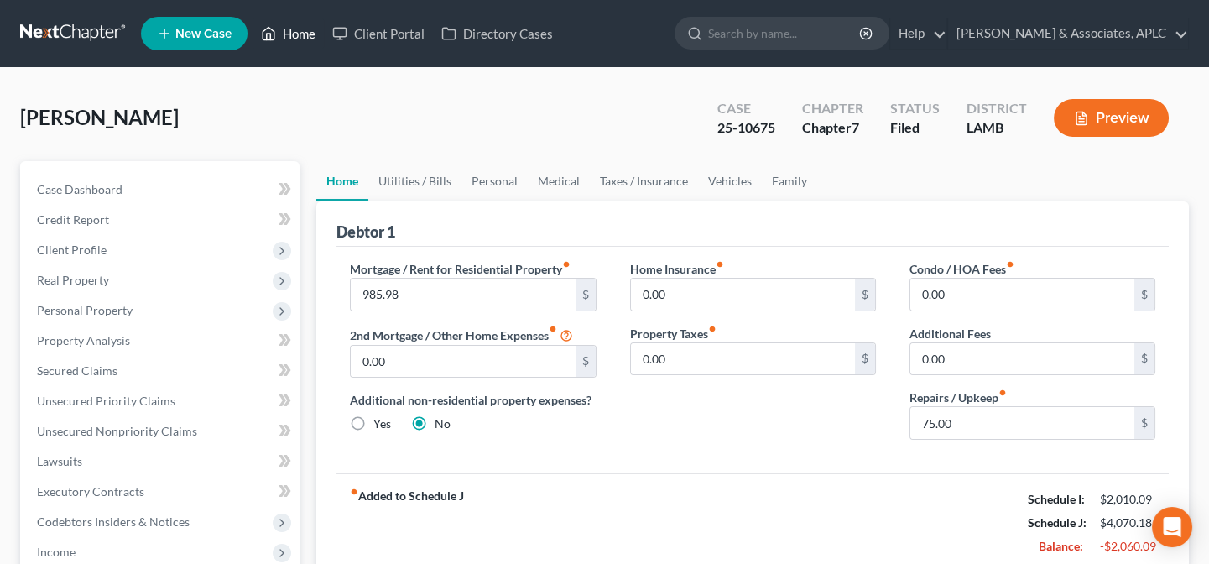
click at [296, 36] on link "Home" at bounding box center [288, 33] width 71 height 30
